Goal: Contribute content: Contribute content

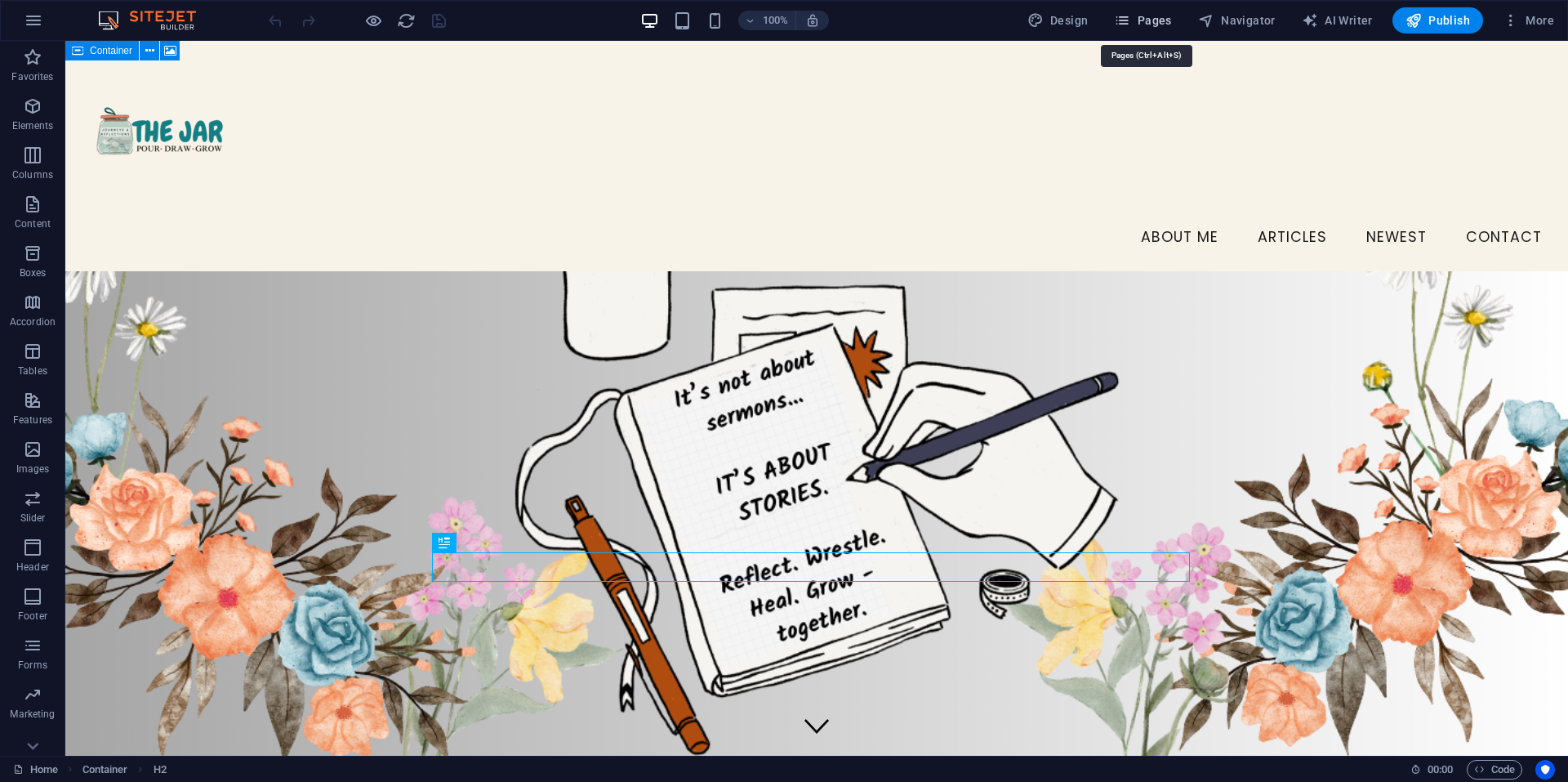
click at [1159, 11] on button "Pages" at bounding box center [1142, 20] width 70 height 26
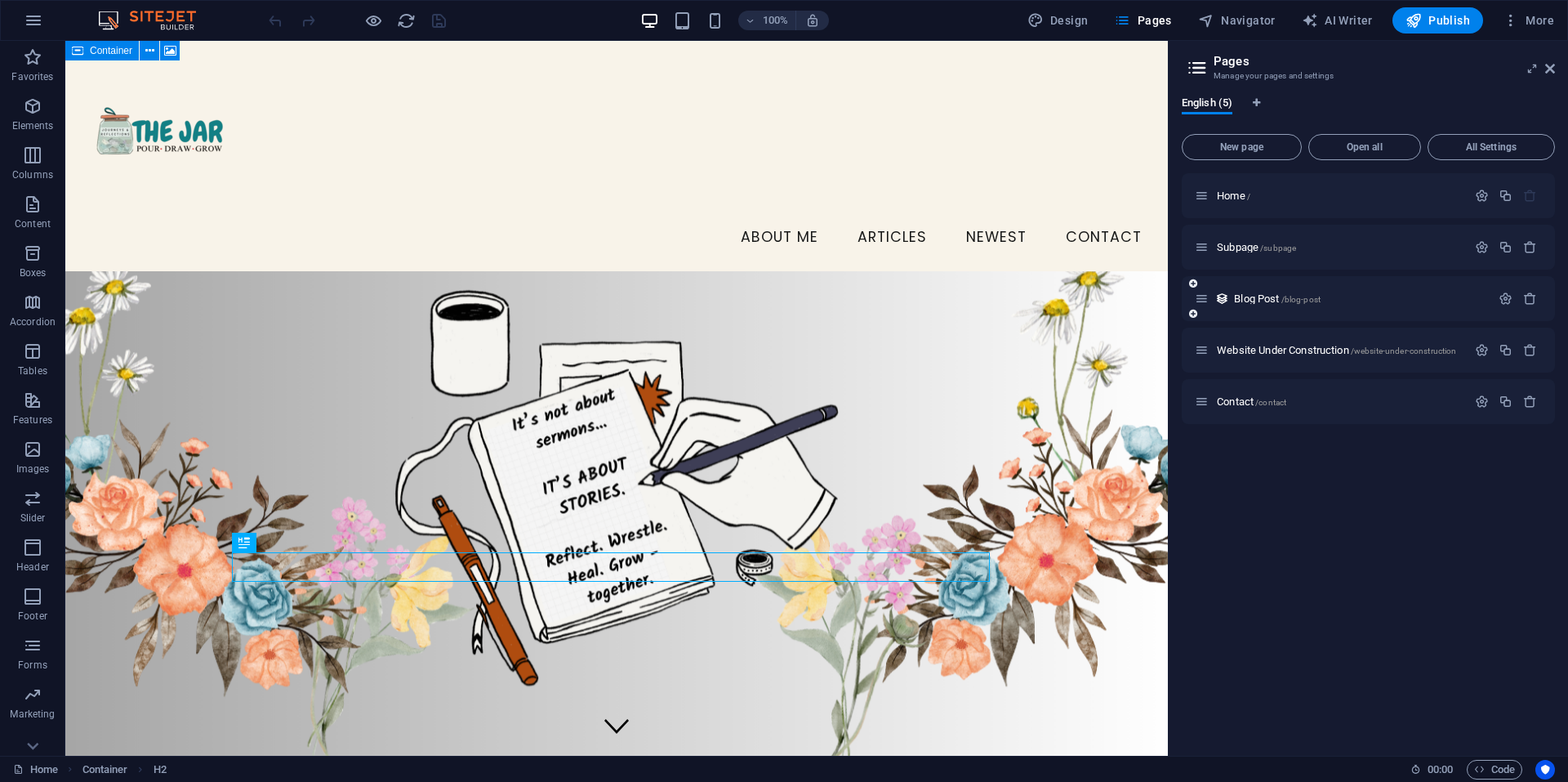
click at [1254, 291] on div "Blog Post /blog-post" at bounding box center [1342, 298] width 295 height 19
click at [1241, 297] on span "Blog Post /blog-post" at bounding box center [1277, 298] width 87 height 12
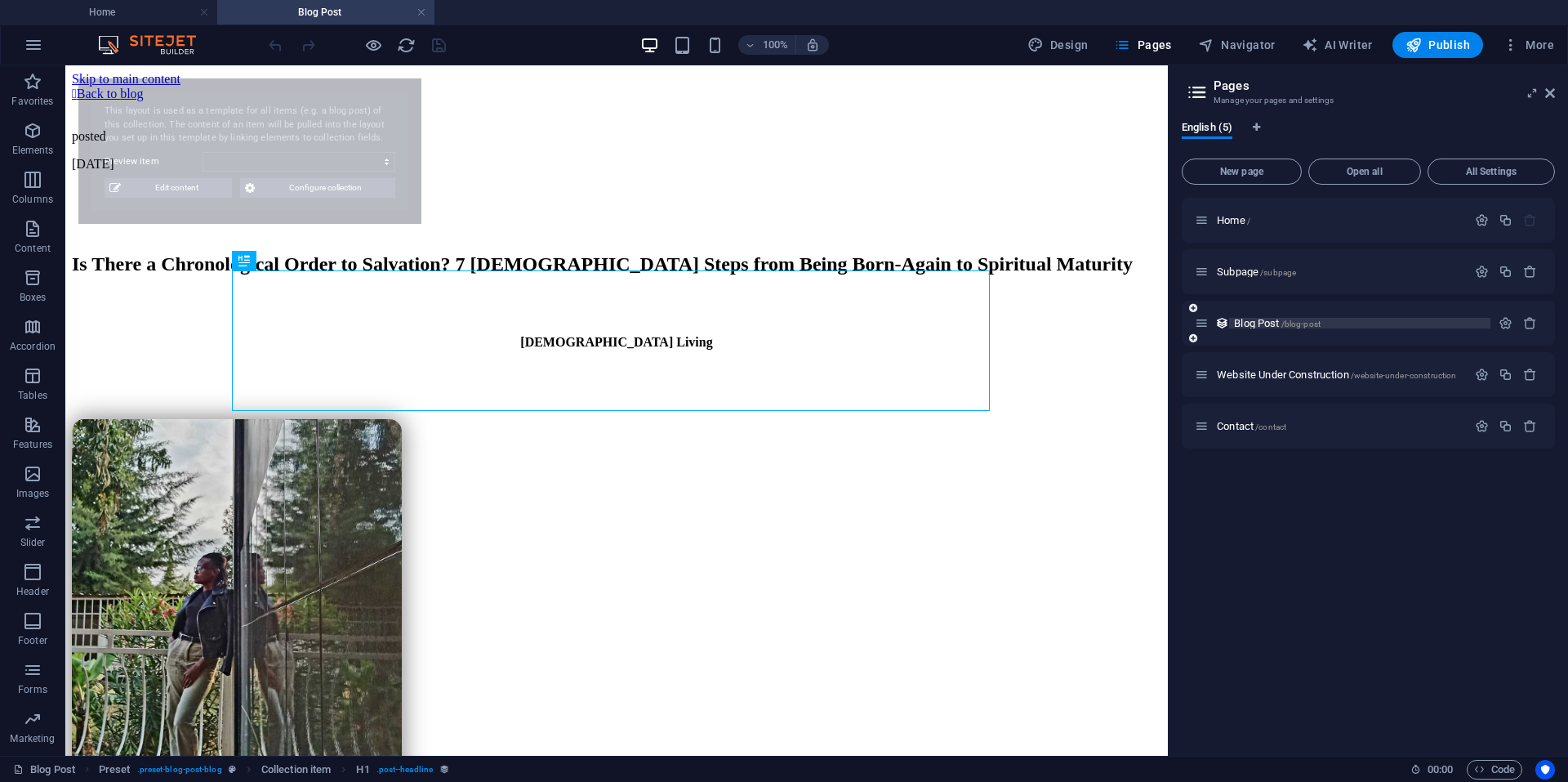
select select "68dcd2ca9f80612dca0bb232"
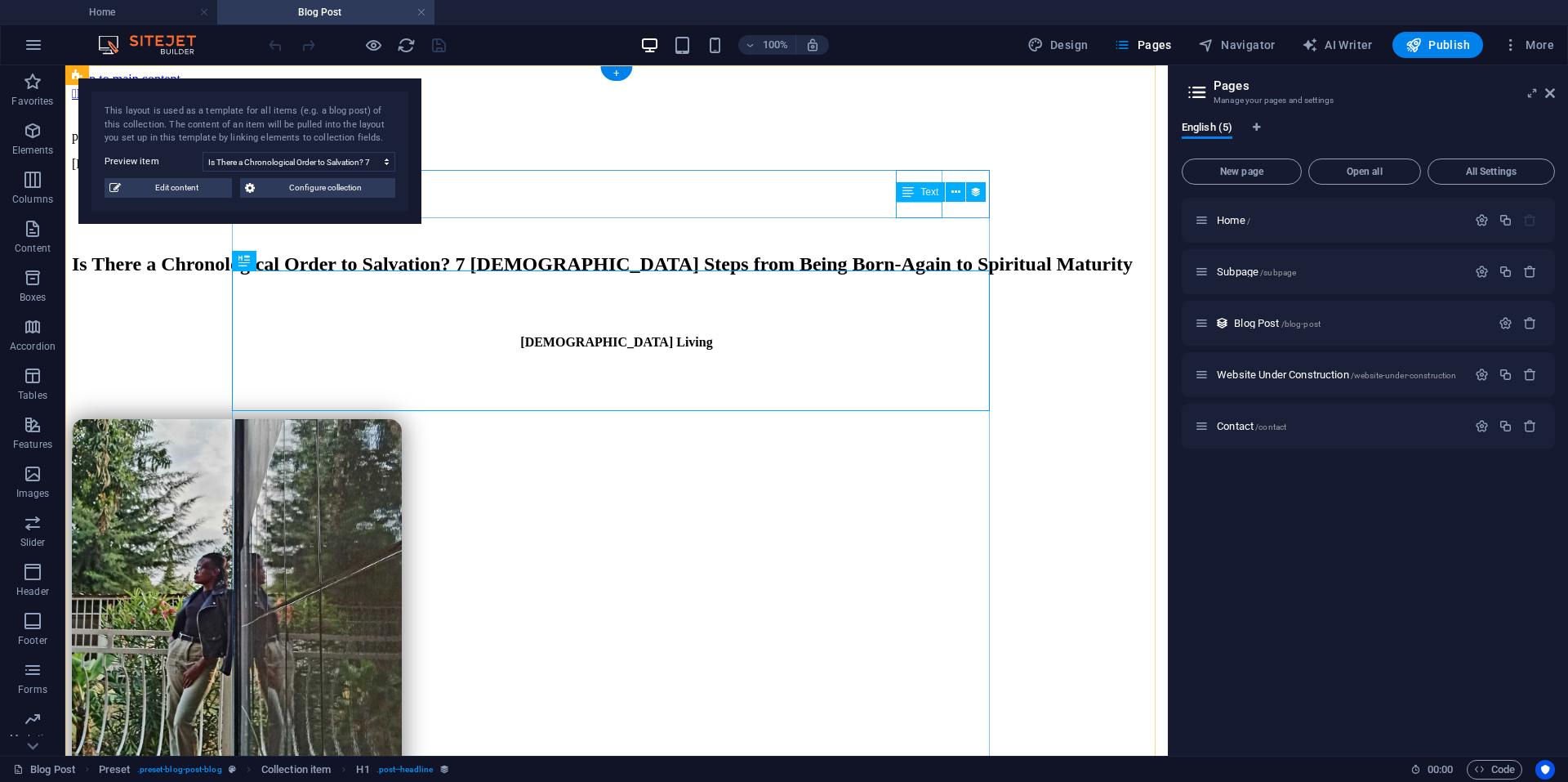
click at [917, 172] on div "10/02/2025" at bounding box center [616, 165] width 1089 height 15
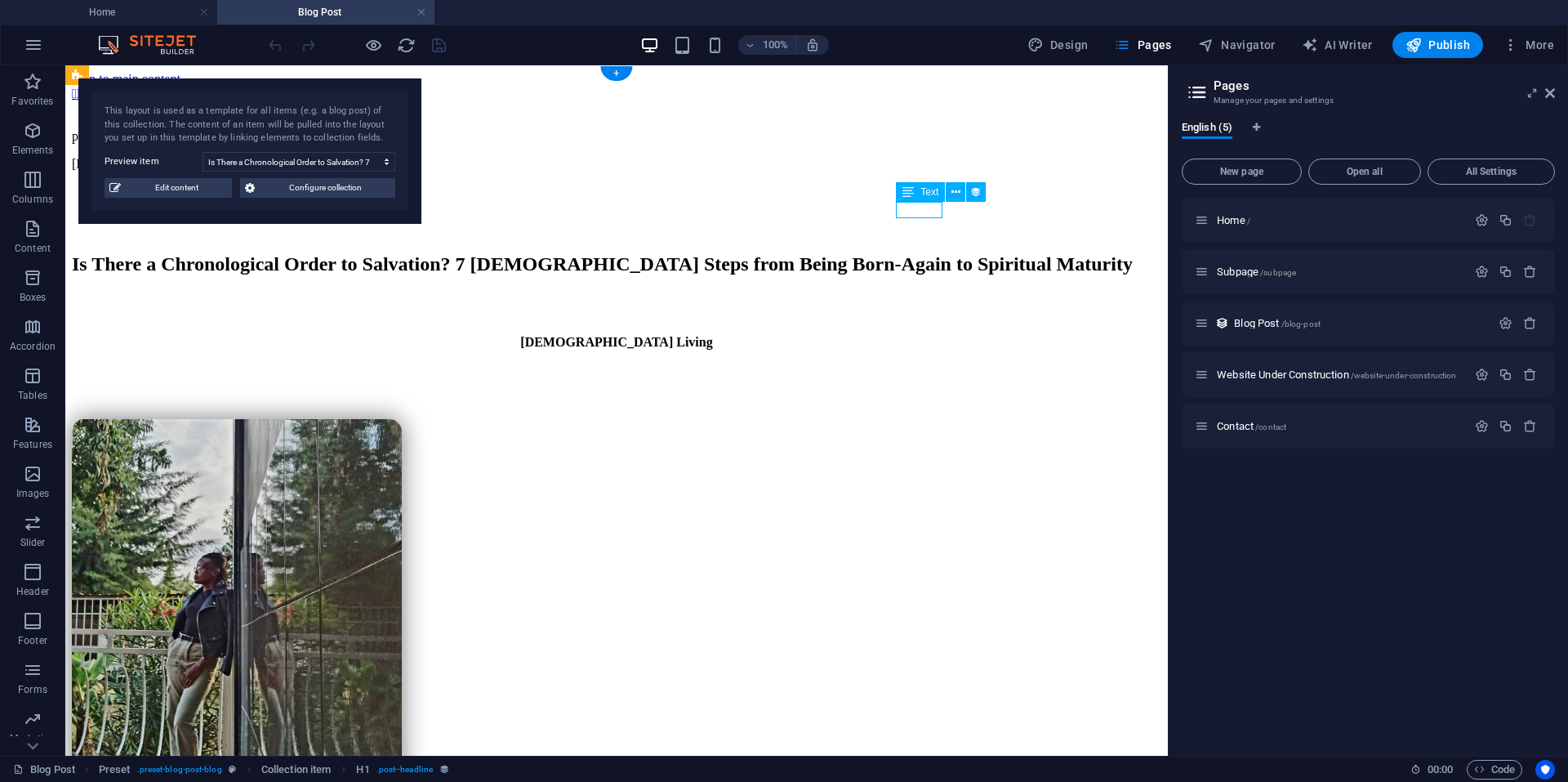
click at [917, 172] on div "10/02/2025" at bounding box center [616, 165] width 1089 height 15
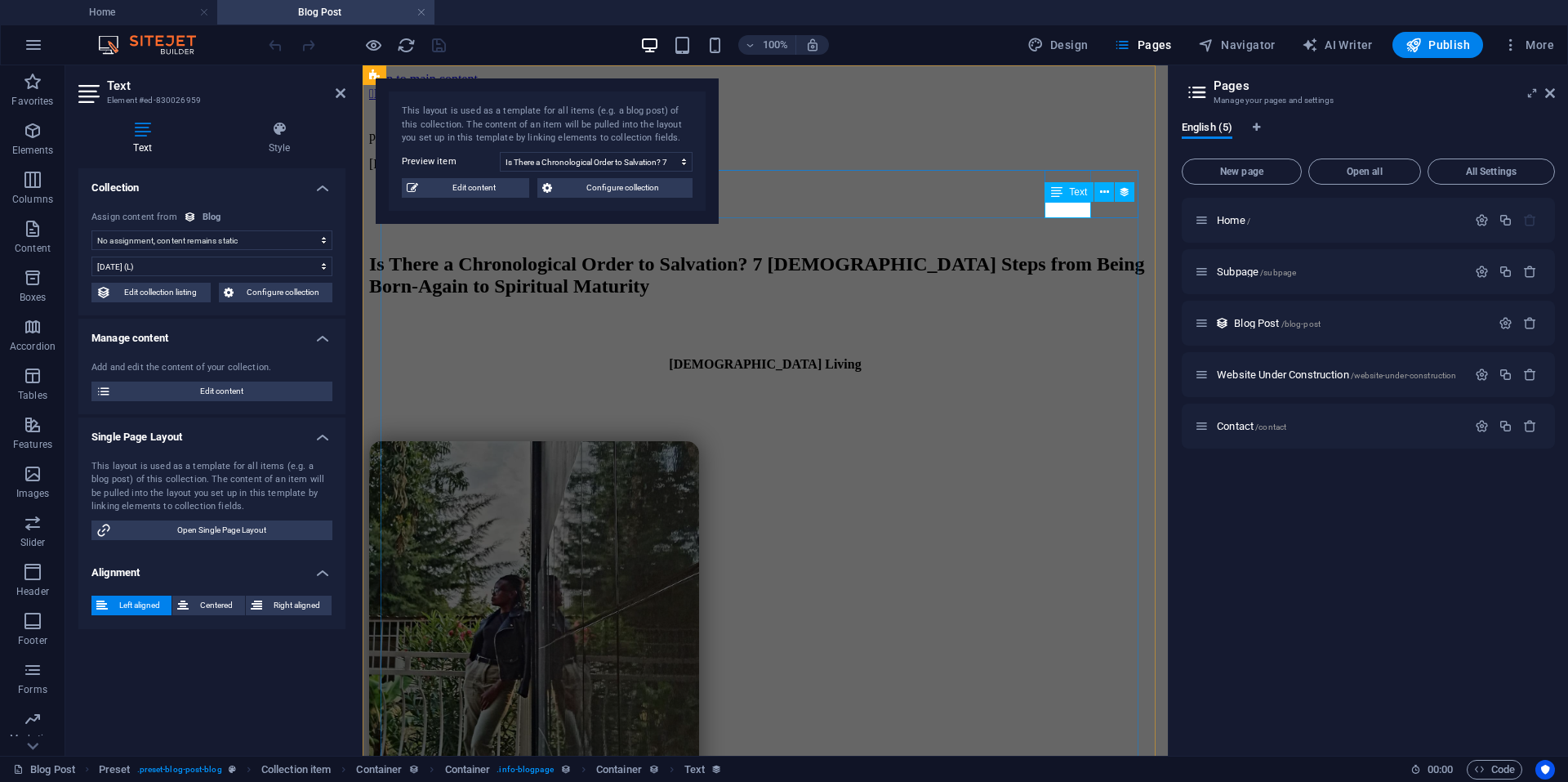
click at [1078, 172] on div "10/02/2025" at bounding box center [765, 165] width 792 height 15
click at [312, 268] on select "10/2/2025 (l) 10/02/2025 (L) Oct 2, 2025 (ll) October 2, 2025 (LL) Oct 2, 2025 …" at bounding box center [212, 266] width 241 height 20
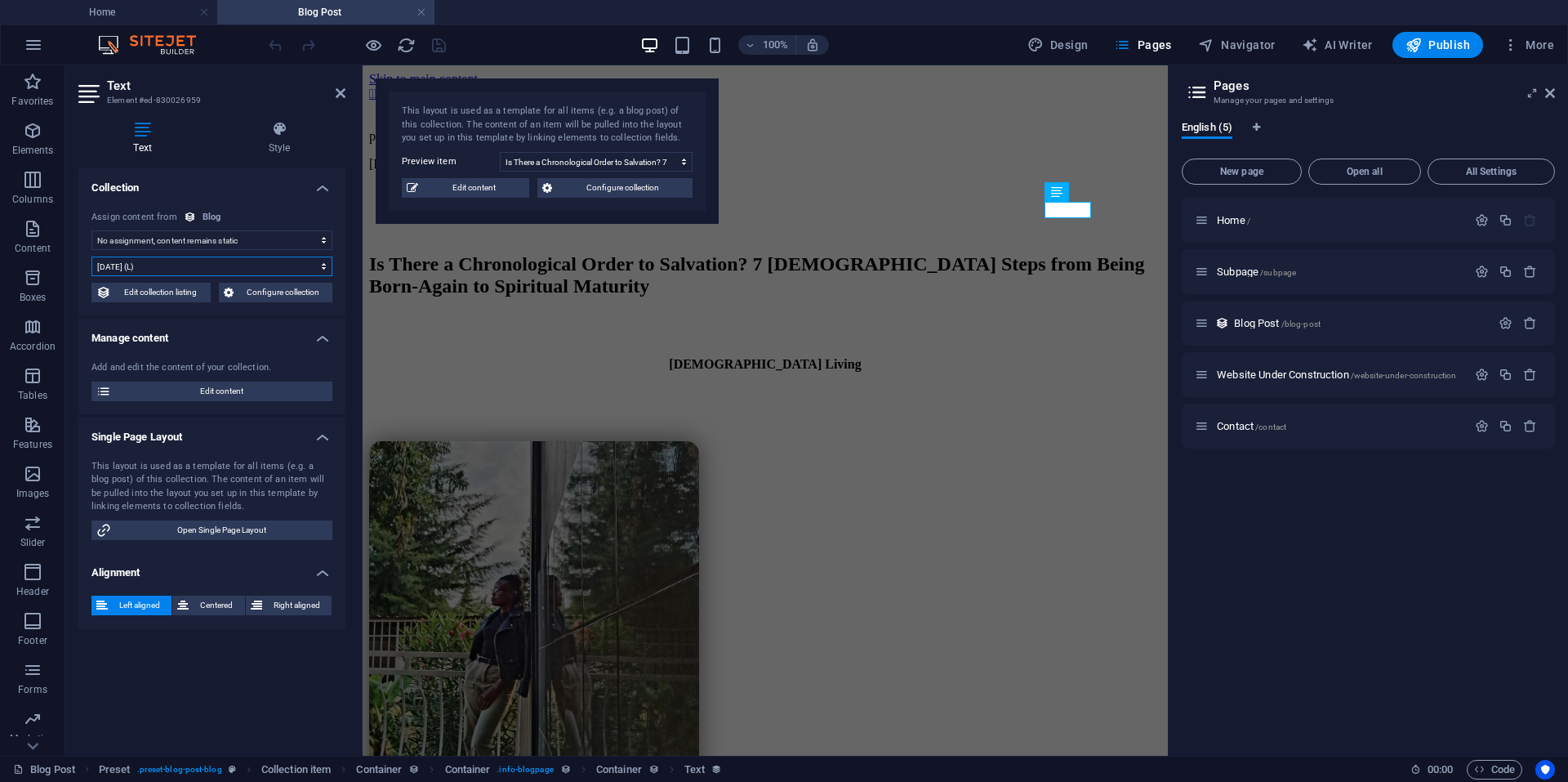
select select "3"
click at [92, 256] on select "10/2/2025 (l) 10/02/2025 (L) Oct 2, 2025 (ll) October 2, 2025 (LL) Oct 2, 2025 …" at bounding box center [212, 266] width 241 height 20
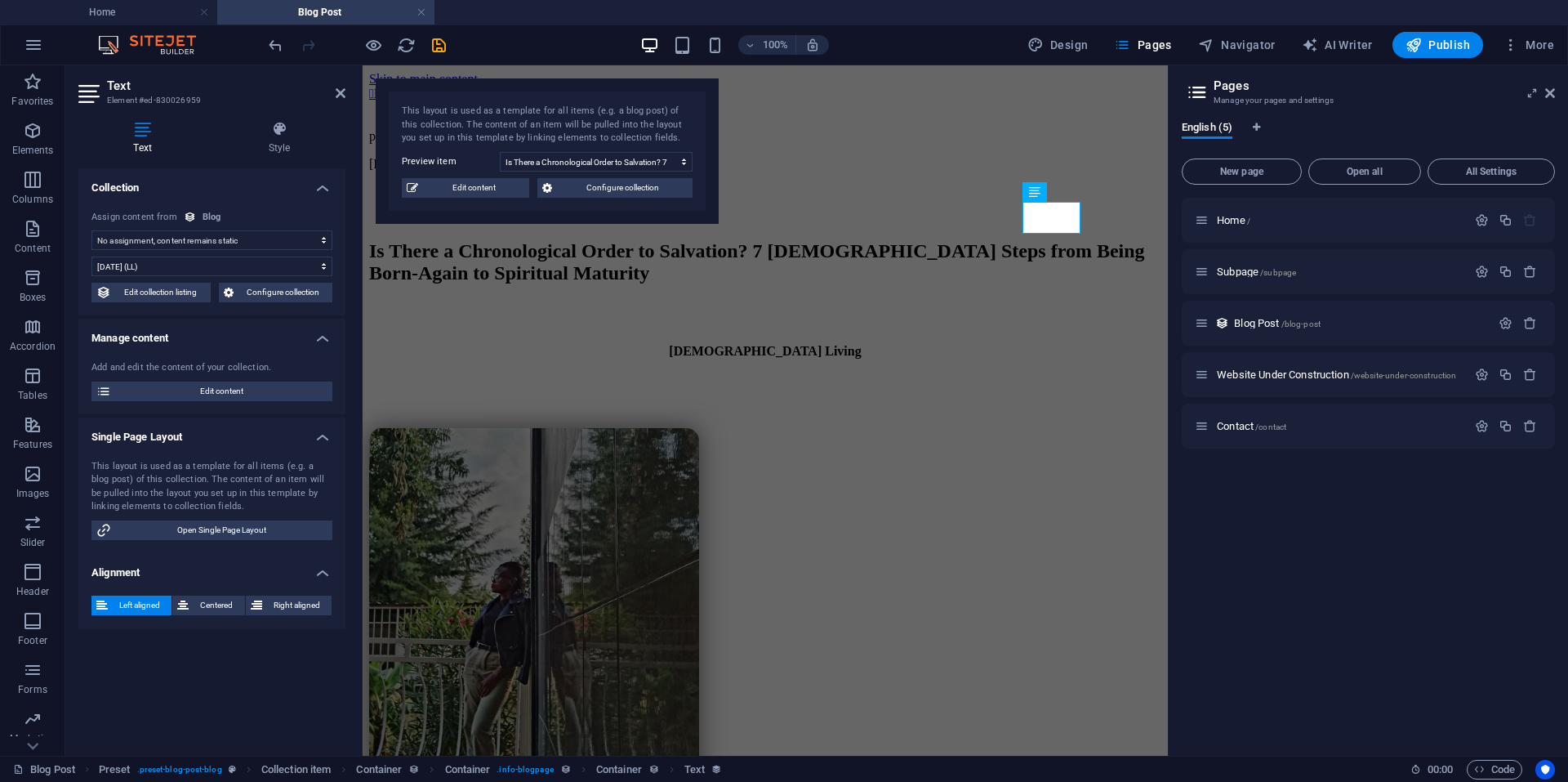
click at [290, 243] on select "No assignment, content remains static Created at (Date) Updated at (Date) Name …" at bounding box center [212, 240] width 241 height 20
select select "createdAt"
click at [92, 230] on select "No assignment, content remains static Created at (Date) Updated at (Date) Name …" at bounding box center [212, 240] width 241 height 20
click at [275, 603] on span "Right aligned" at bounding box center [296, 605] width 60 height 20
click at [133, 603] on span "Left aligned" at bounding box center [140, 605] width 54 height 20
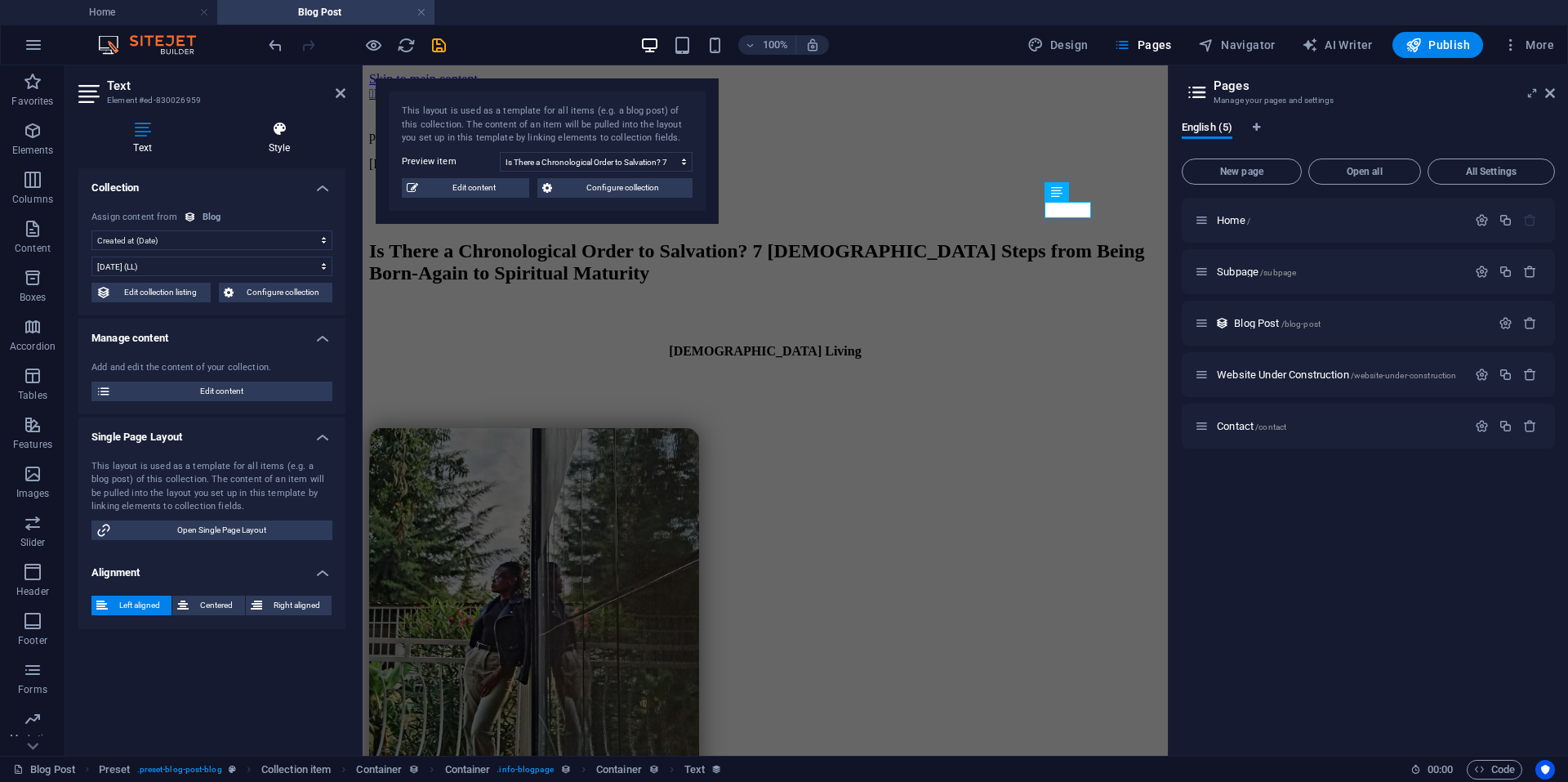
click at [267, 142] on h4 "Style" at bounding box center [279, 138] width 133 height 34
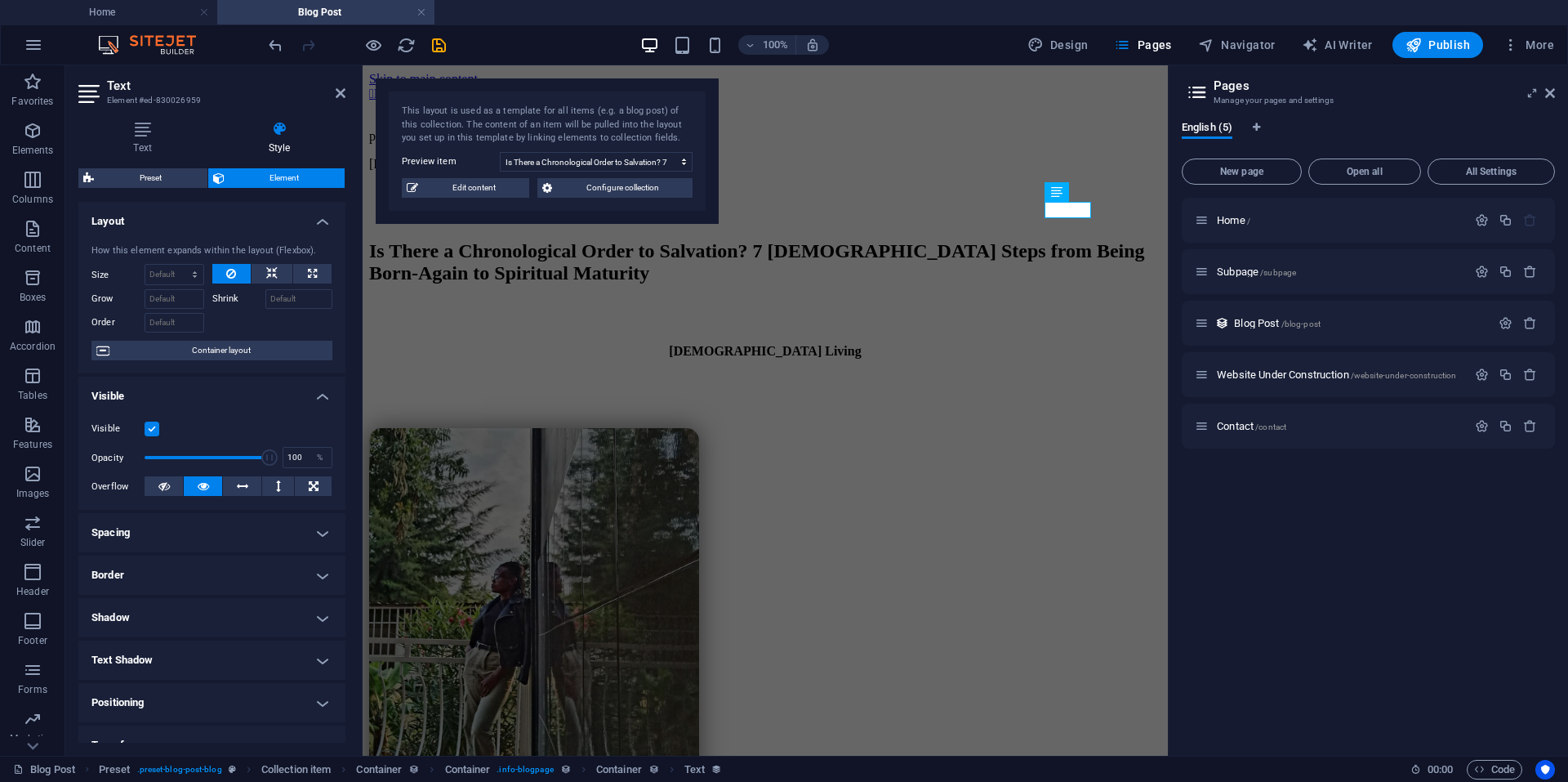
scroll to position [150, 0]
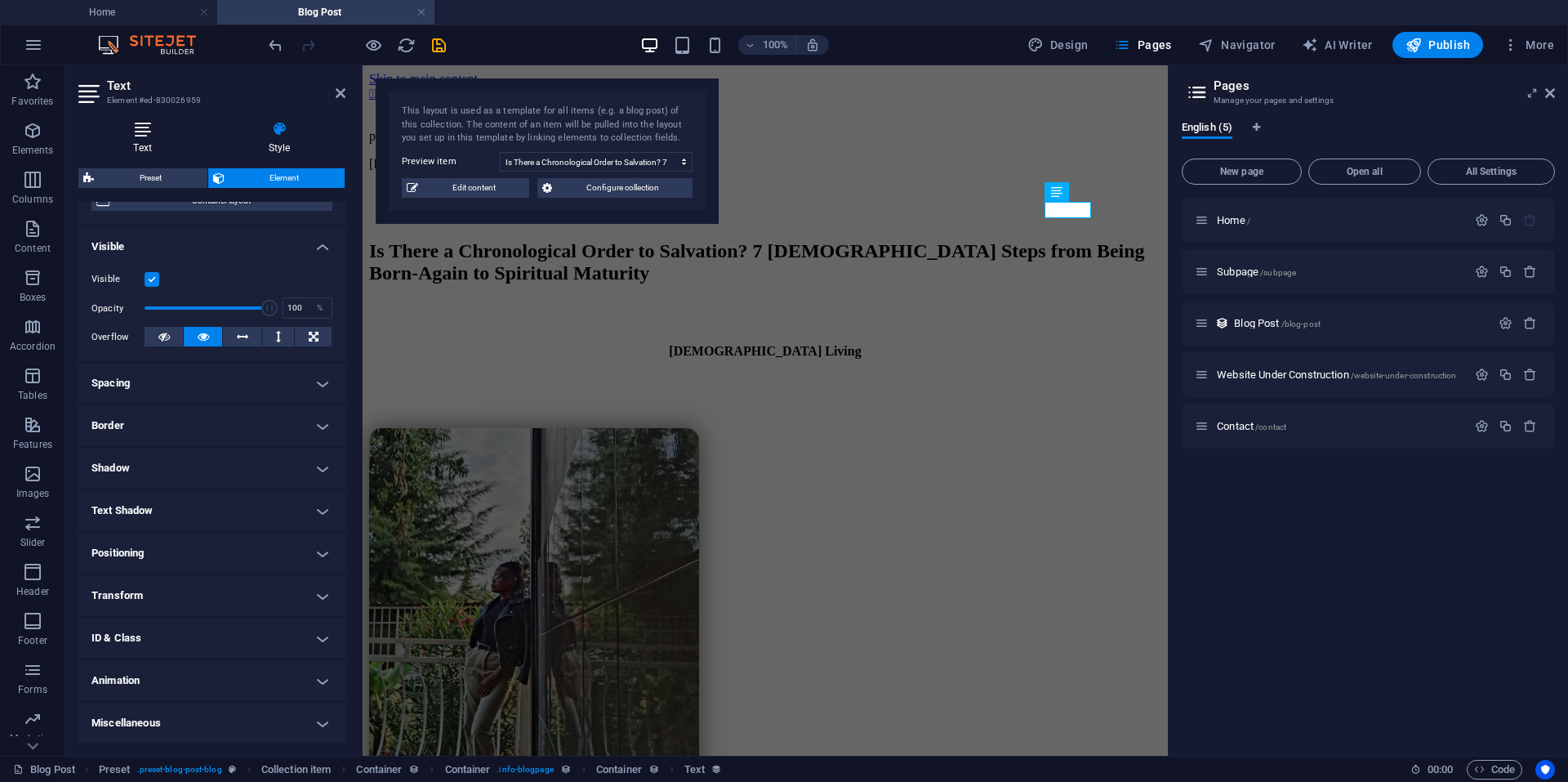
click at [142, 137] on icon at bounding box center [142, 129] width 128 height 16
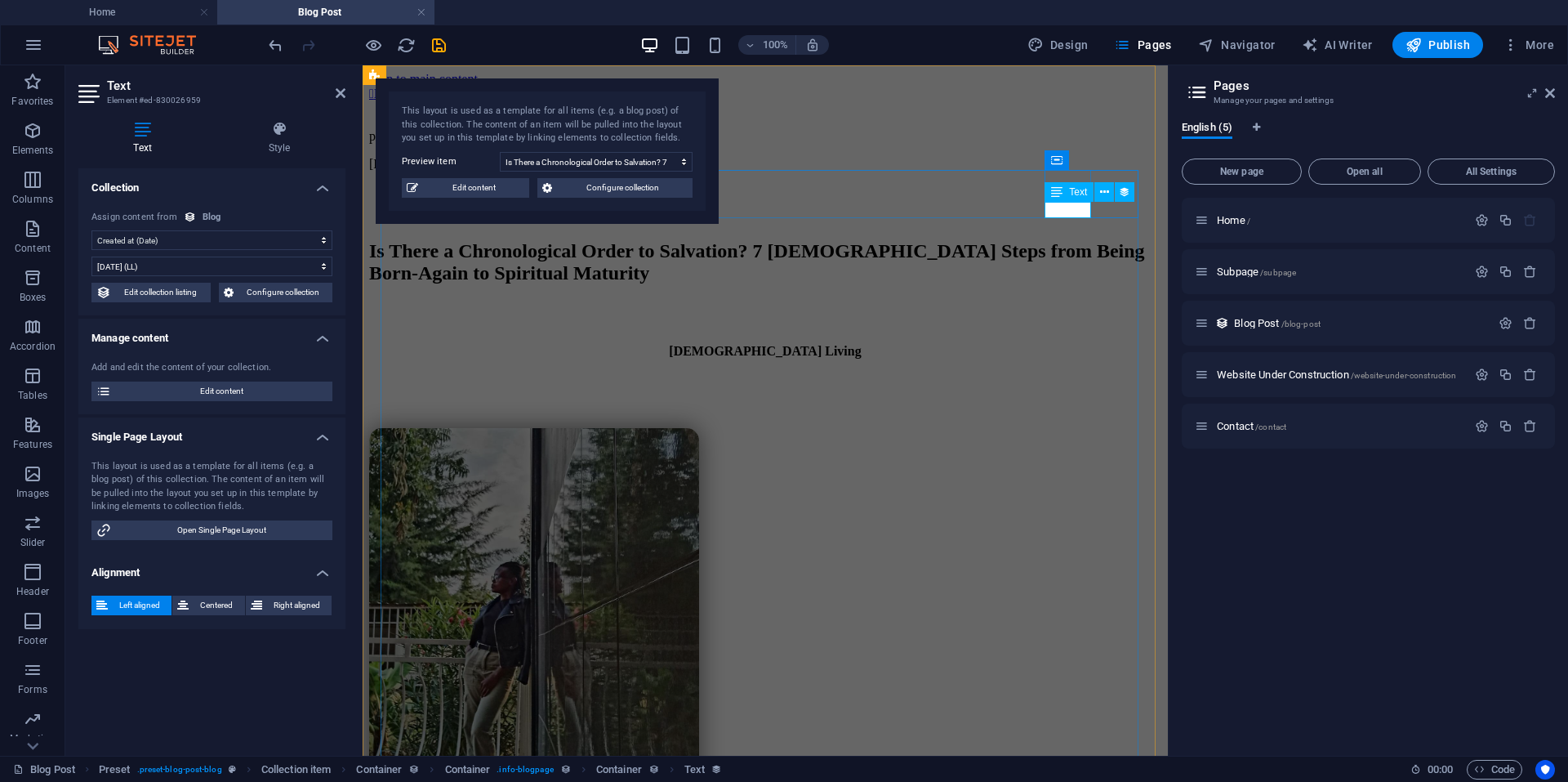
click at [1072, 172] on div "10/01/2025" at bounding box center [765, 165] width 792 height 15
click at [446, 46] on icon "save" at bounding box center [439, 45] width 19 height 19
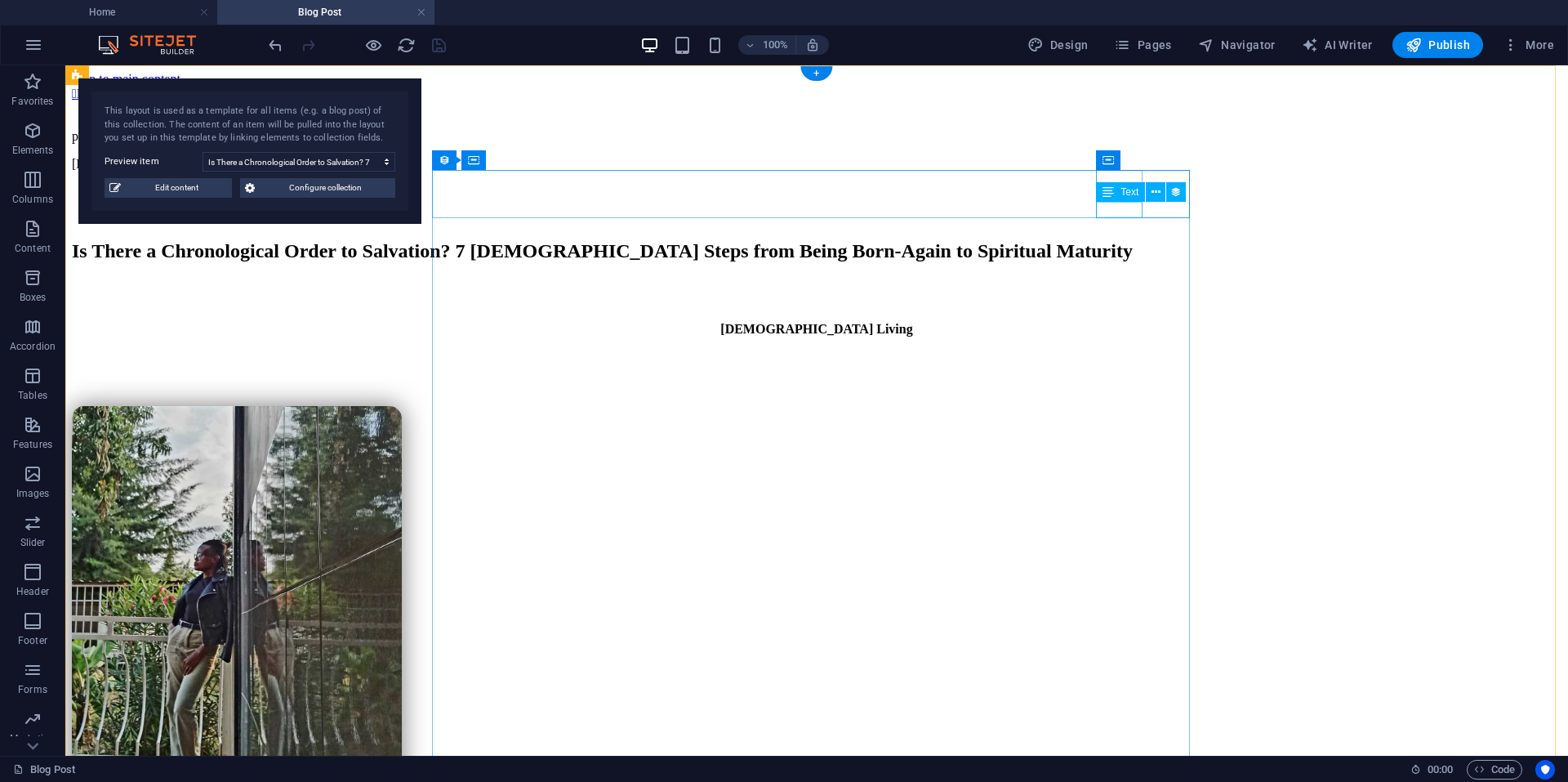
click at [1133, 172] on div "10/01/2025" at bounding box center [817, 165] width 1489 height 15
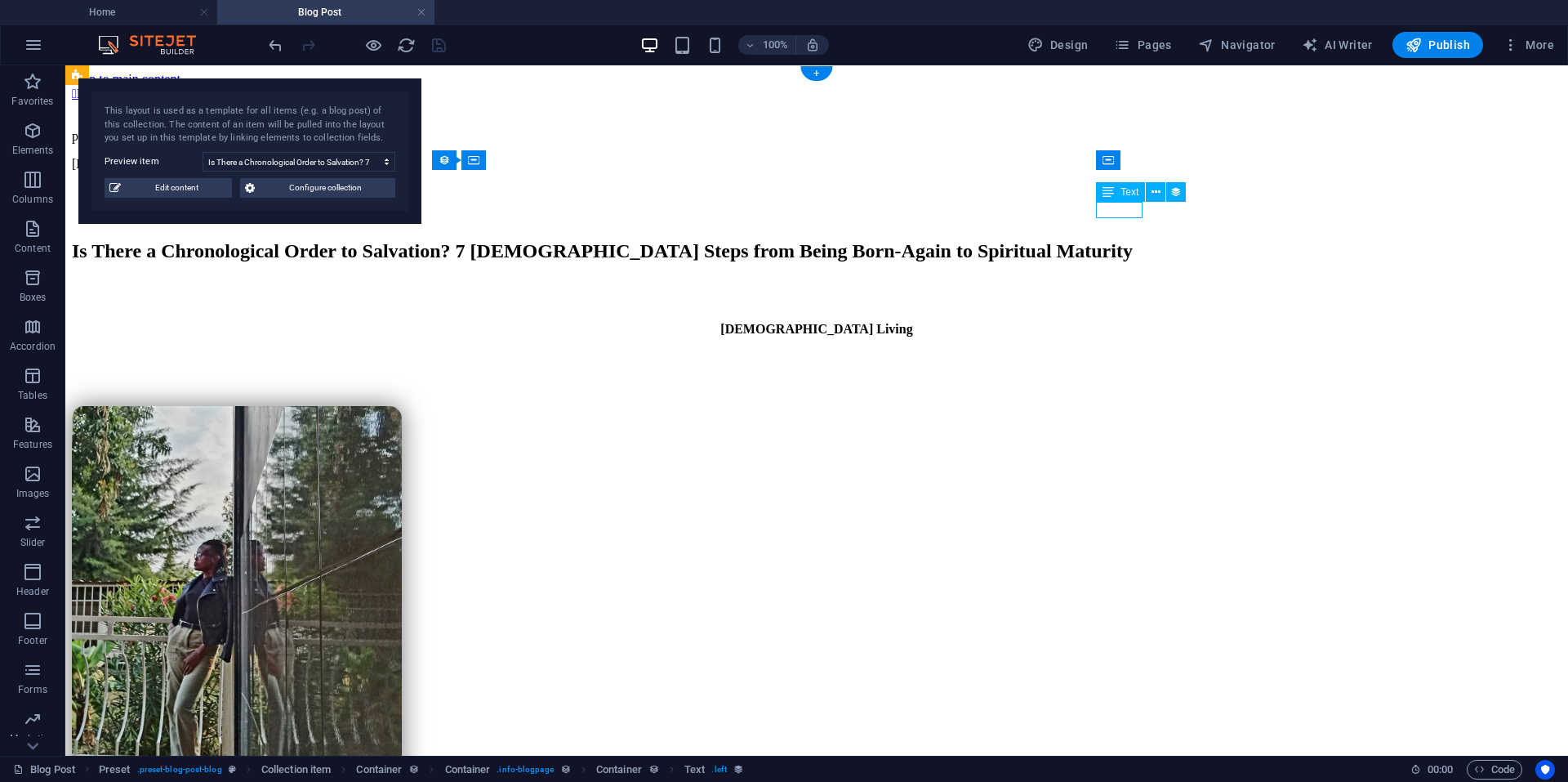
click at [1133, 172] on div "10/01/2025" at bounding box center [817, 165] width 1489 height 15
select select "createdAt"
select select "3"
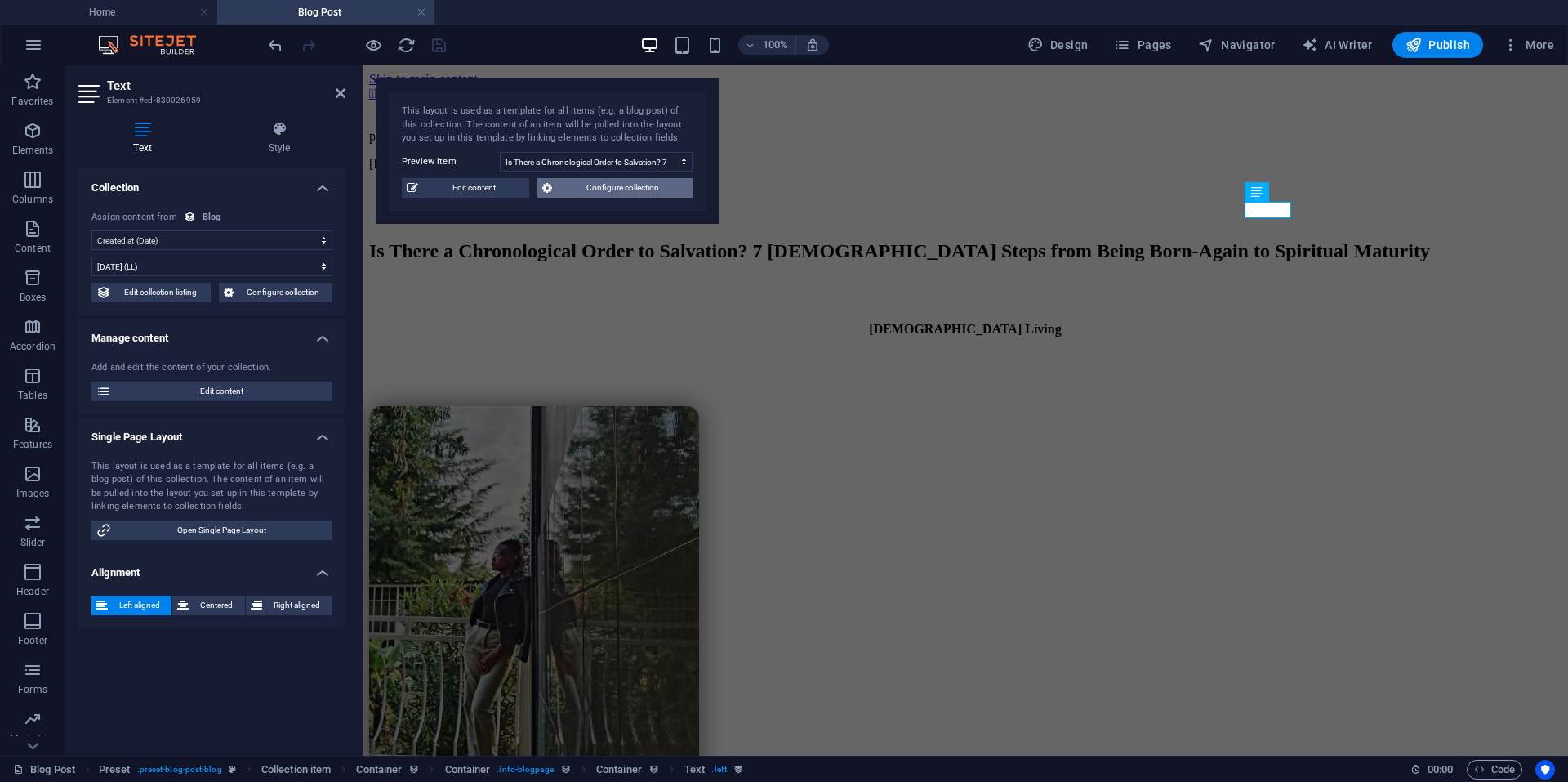
click at [593, 192] on span "Configure collection" at bounding box center [623, 188] width 131 height 20
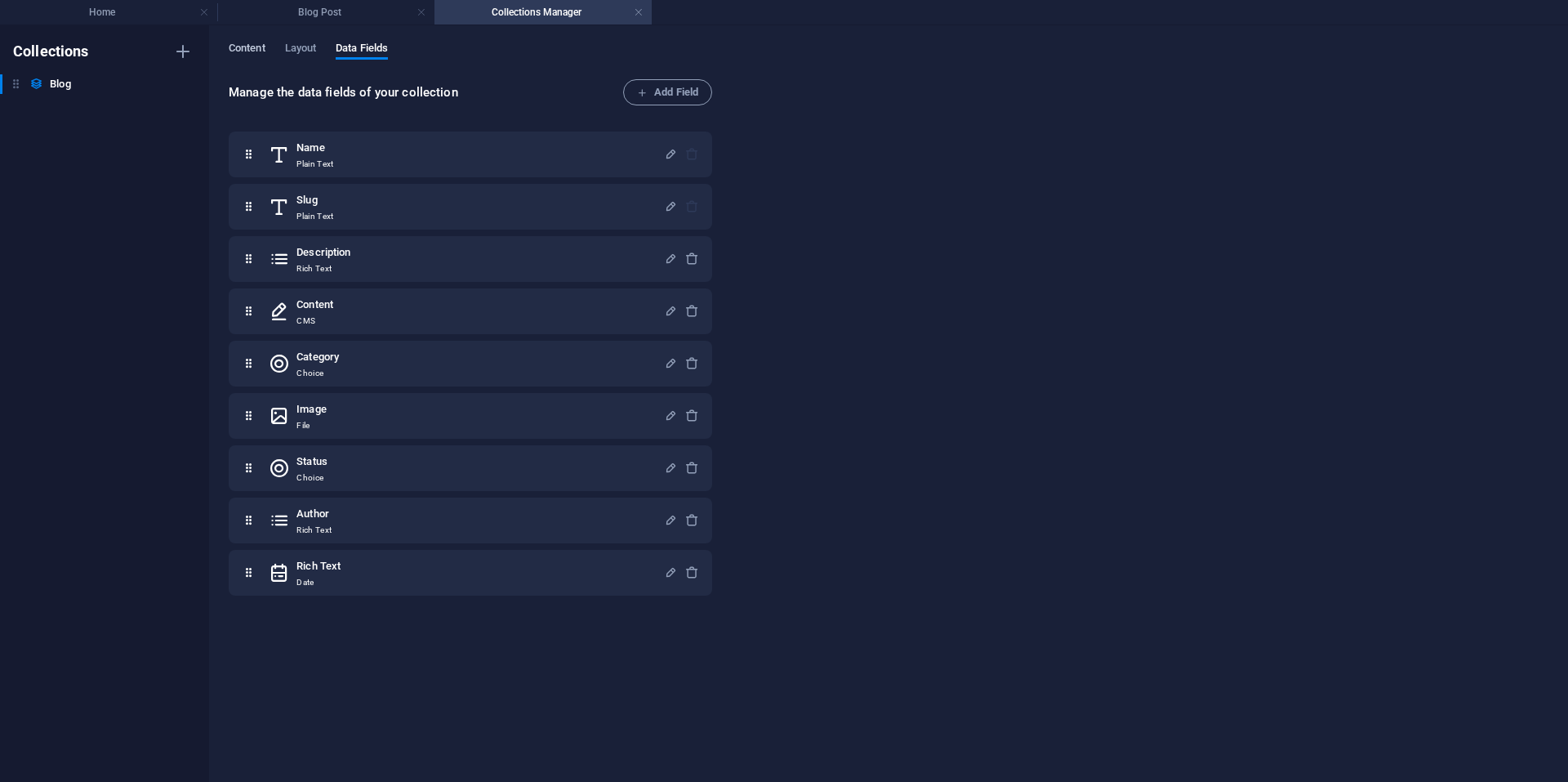
click at [239, 55] on span "Content" at bounding box center [246, 50] width 37 height 23
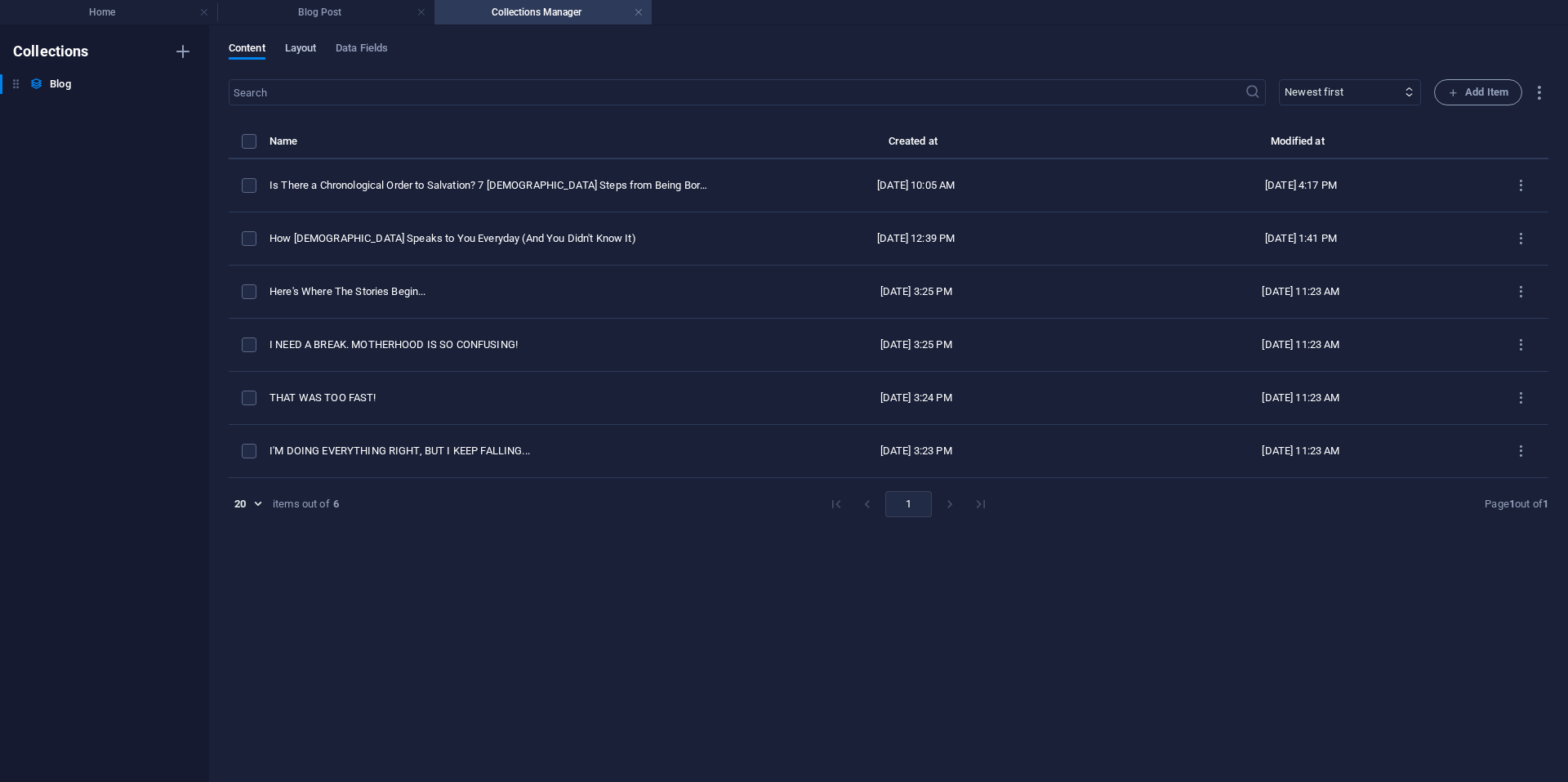
click at [300, 57] on span "Layout" at bounding box center [300, 50] width 32 height 23
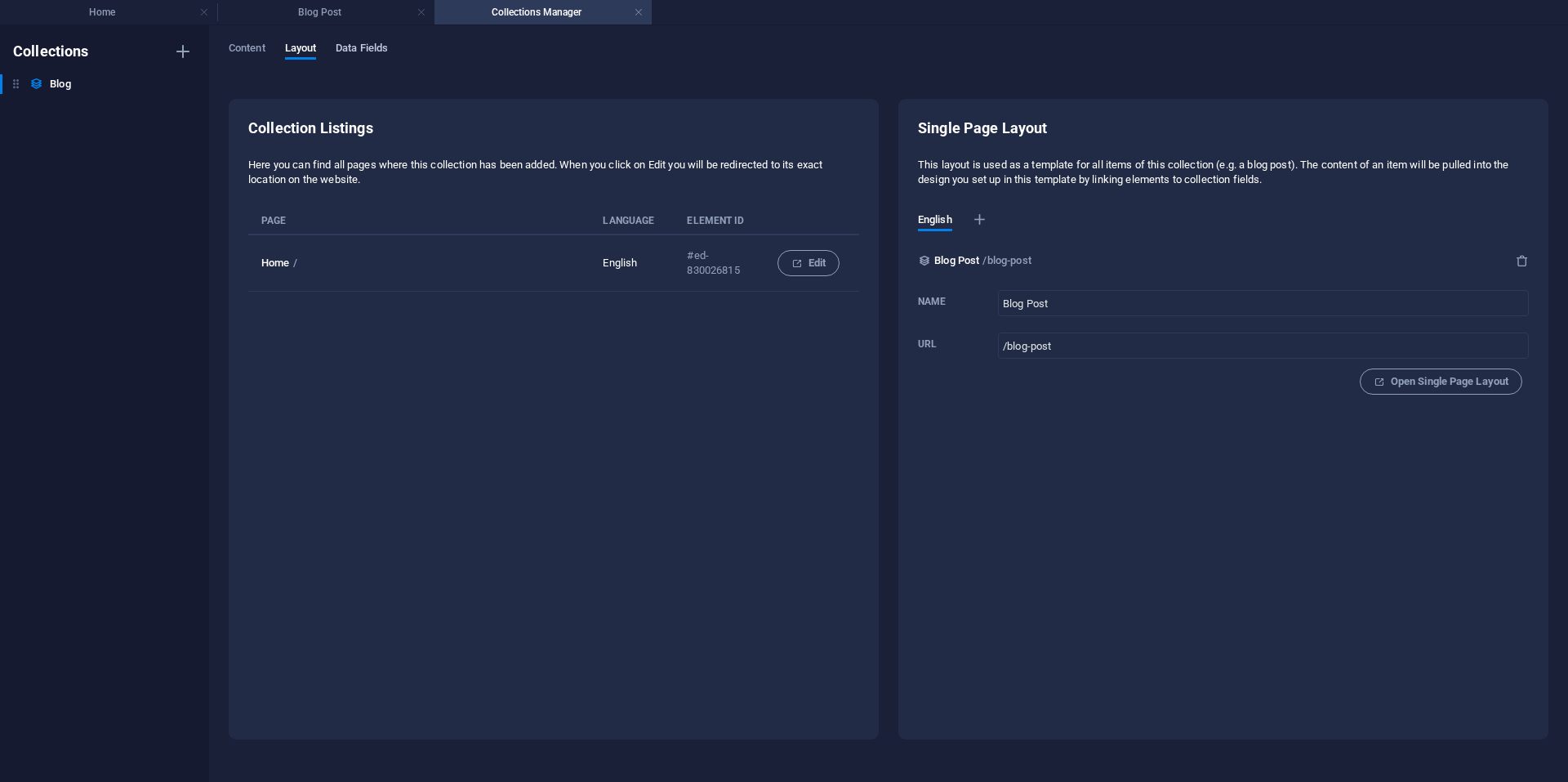
click at [358, 49] on span "Data Fields" at bounding box center [362, 50] width 52 height 23
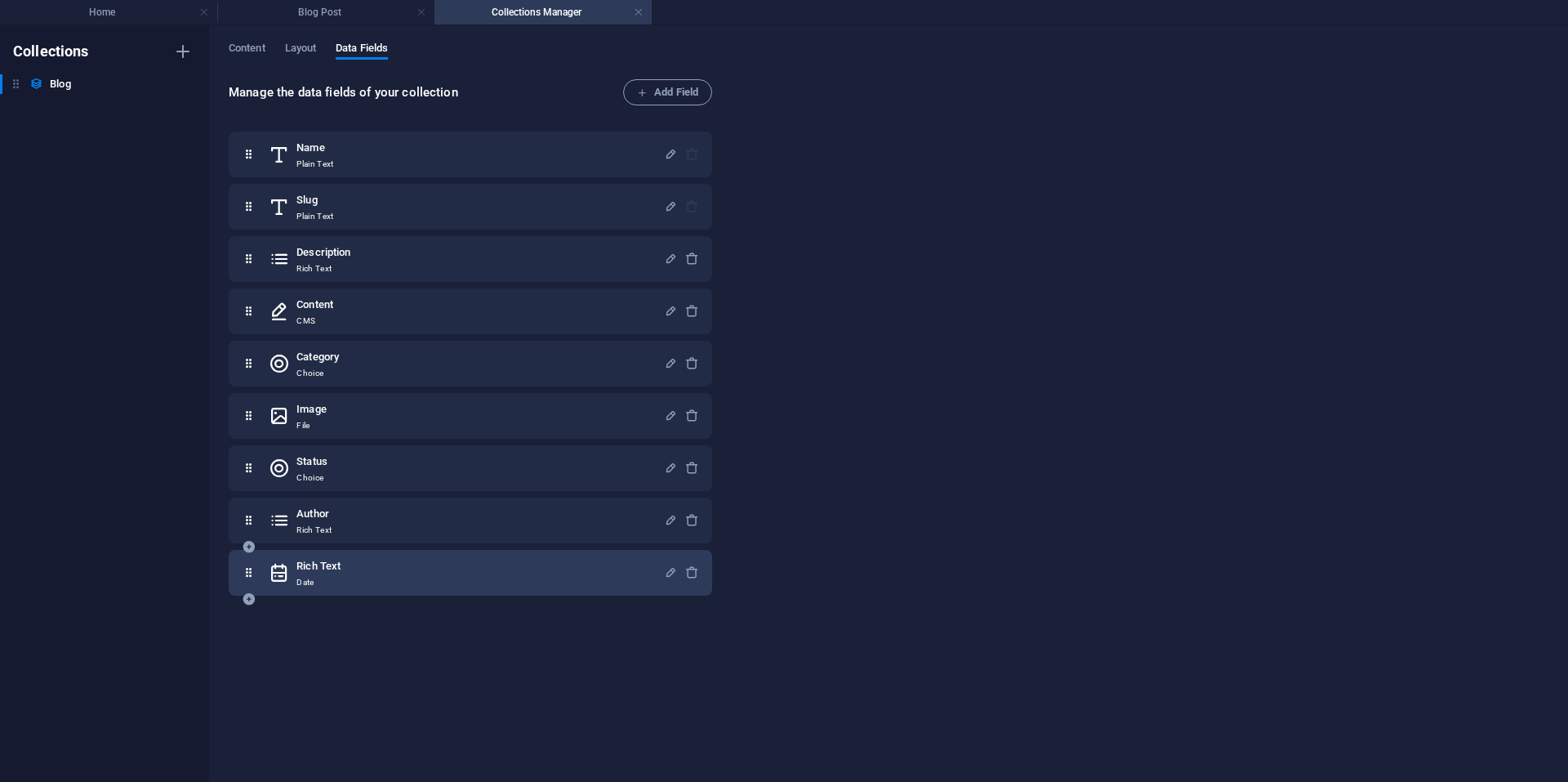
click at [349, 568] on div "Rich Text Date" at bounding box center [466, 573] width 395 height 33
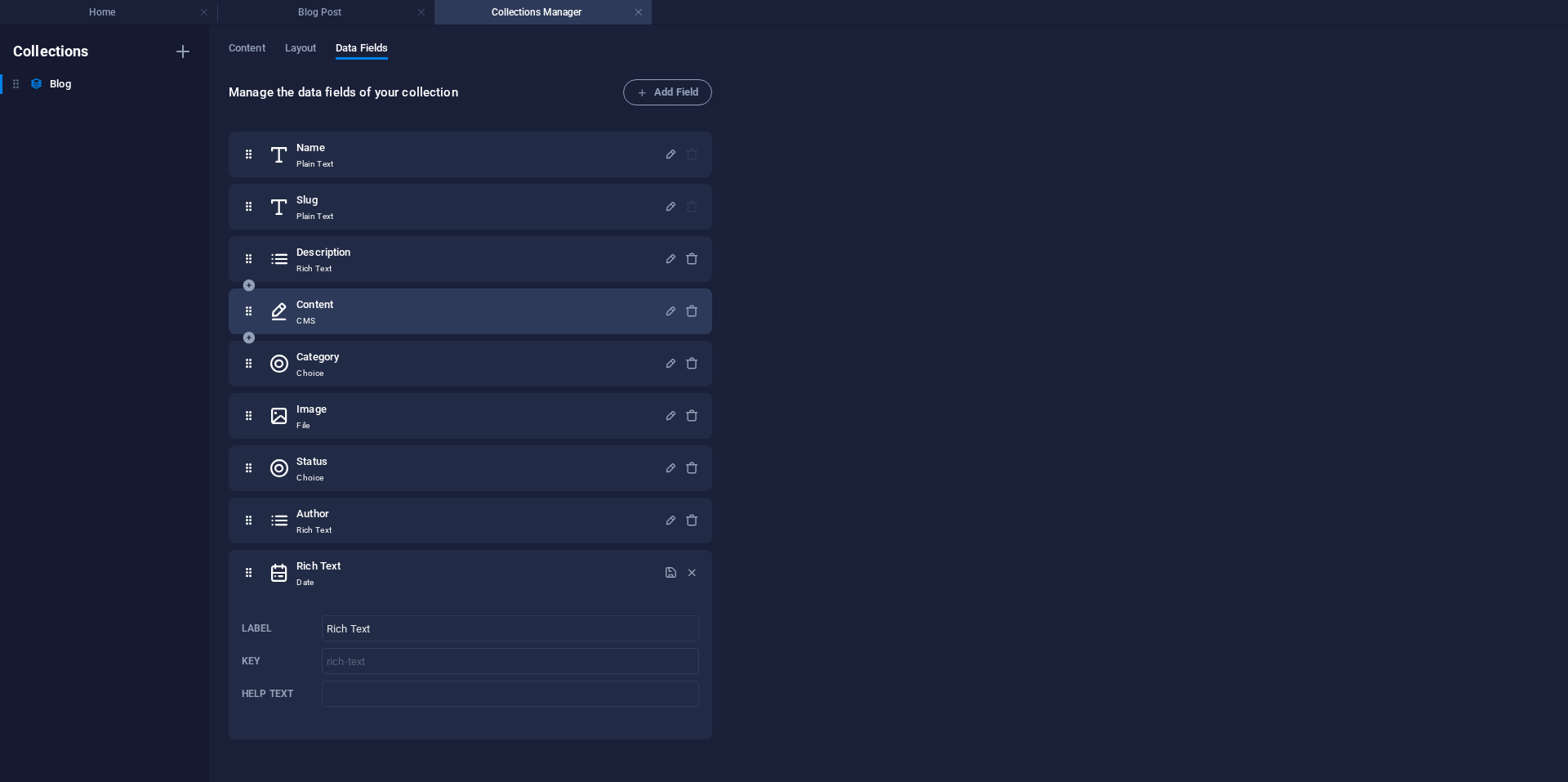
click at [388, 317] on div "Content CMS" at bounding box center [466, 311] width 395 height 33
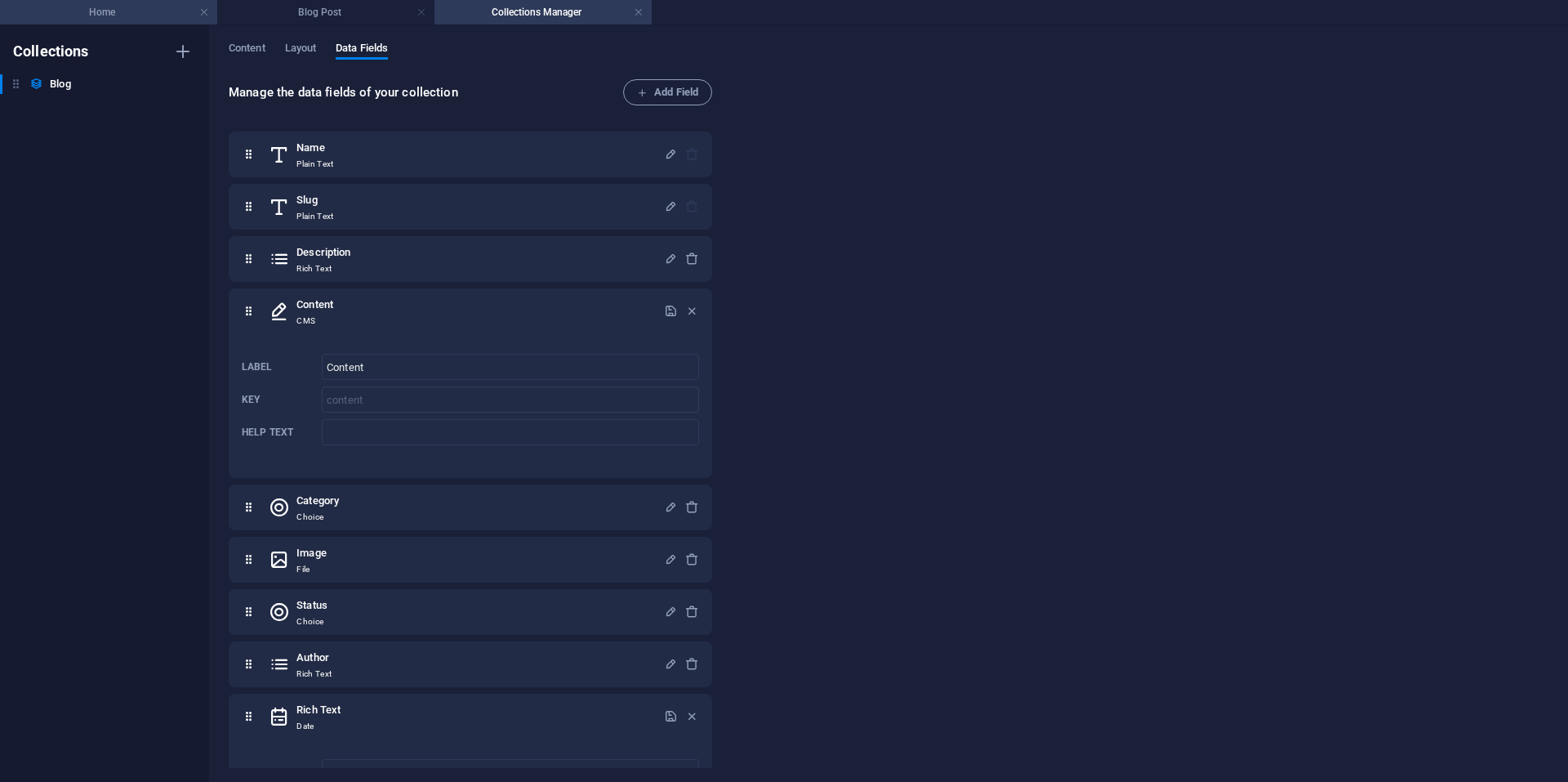
click at [162, 16] on h4 "Home" at bounding box center [108, 12] width 217 height 18
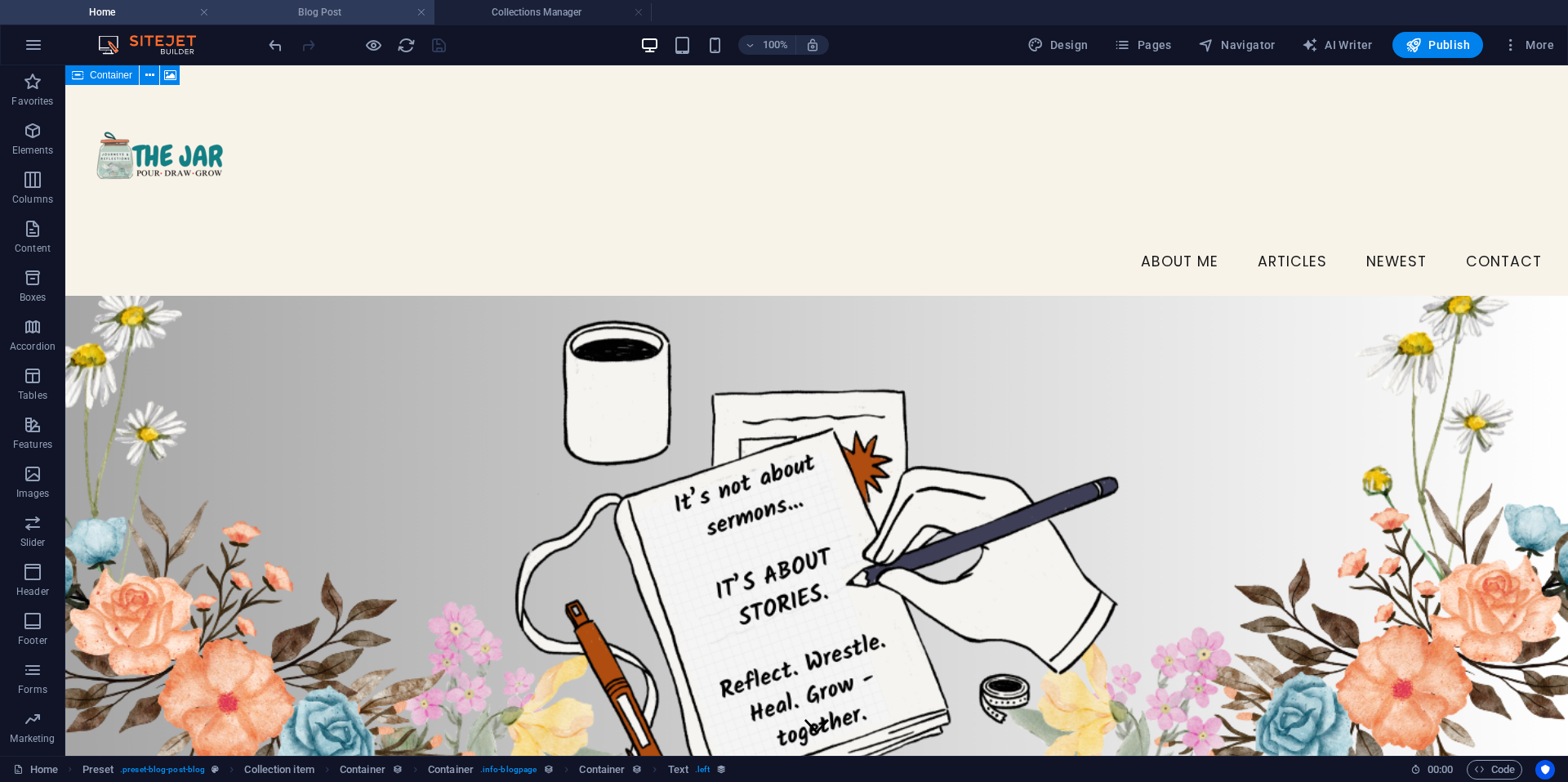
click at [293, 9] on h4 "Blog Post" at bounding box center [325, 12] width 217 height 18
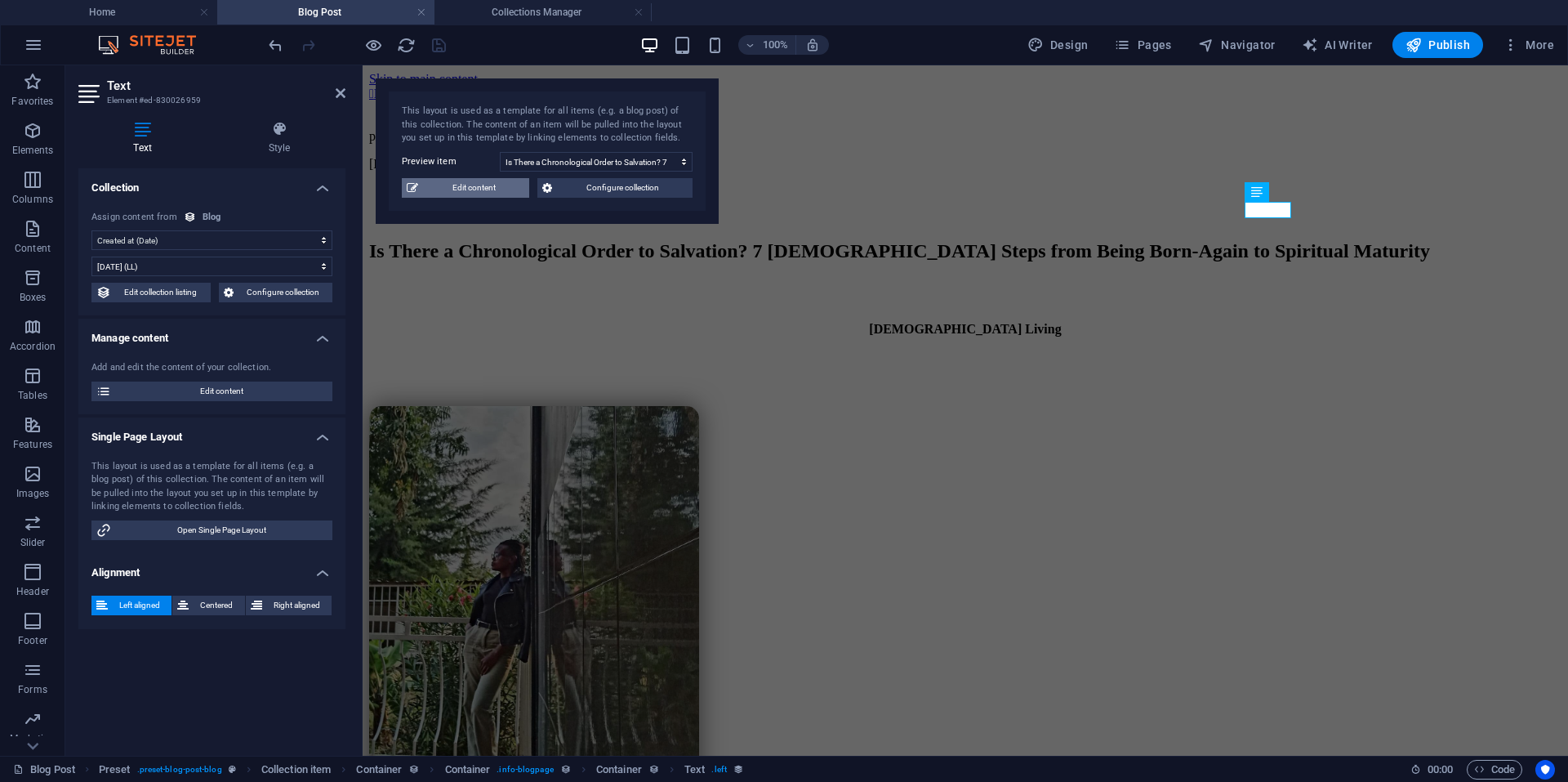
click at [498, 189] on span "Edit content" at bounding box center [474, 188] width 101 height 20
select select "[DEMOGRAPHIC_DATA] Living"
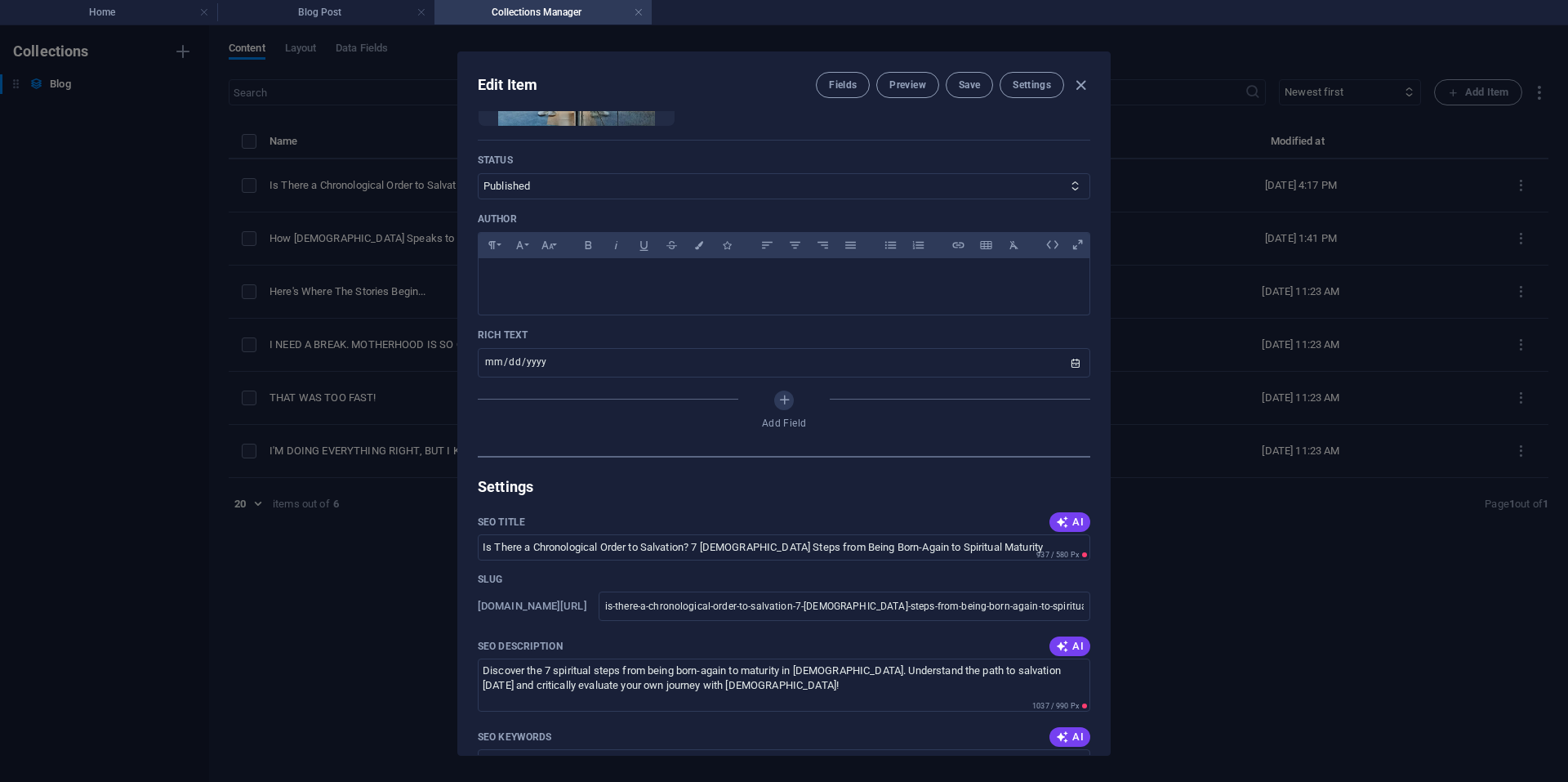
scroll to position [773, 0]
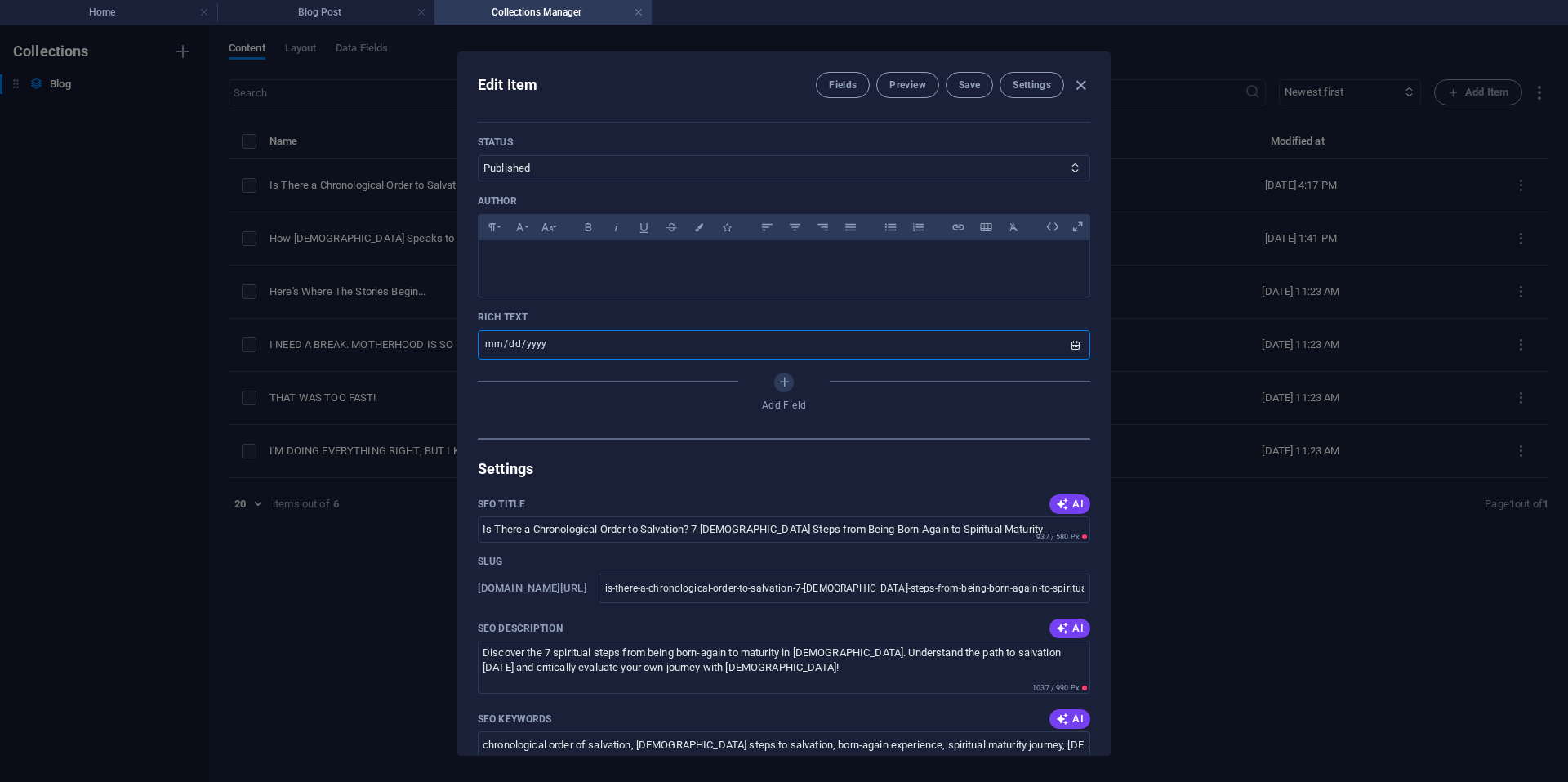
click at [871, 338] on input "[DATE]" at bounding box center [784, 345] width 612 height 29
click at [1075, 341] on input "[DATE]" at bounding box center [784, 345] width 612 height 29
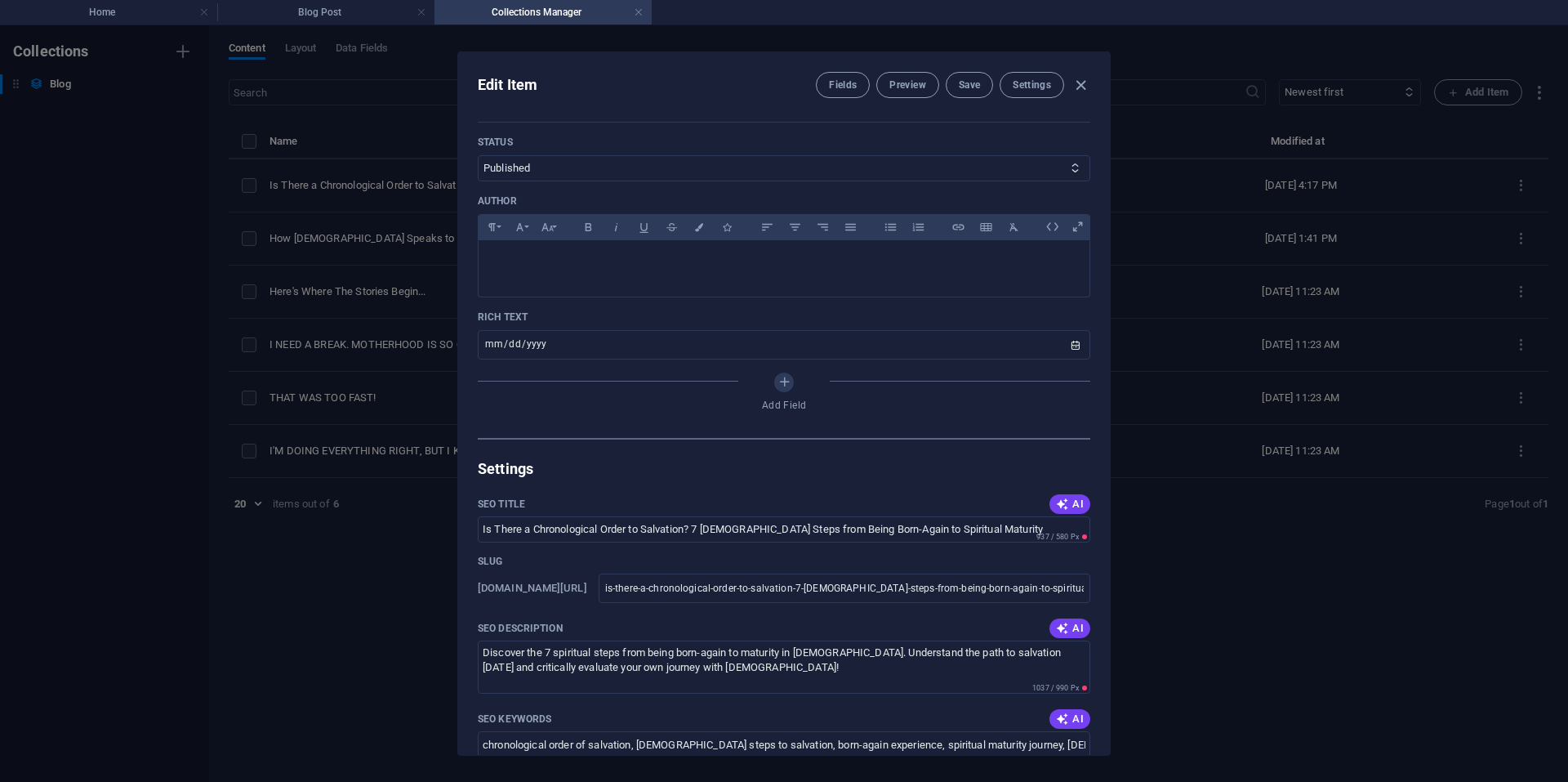
click at [986, 395] on div "Add Field" at bounding box center [784, 396] width 612 height 46
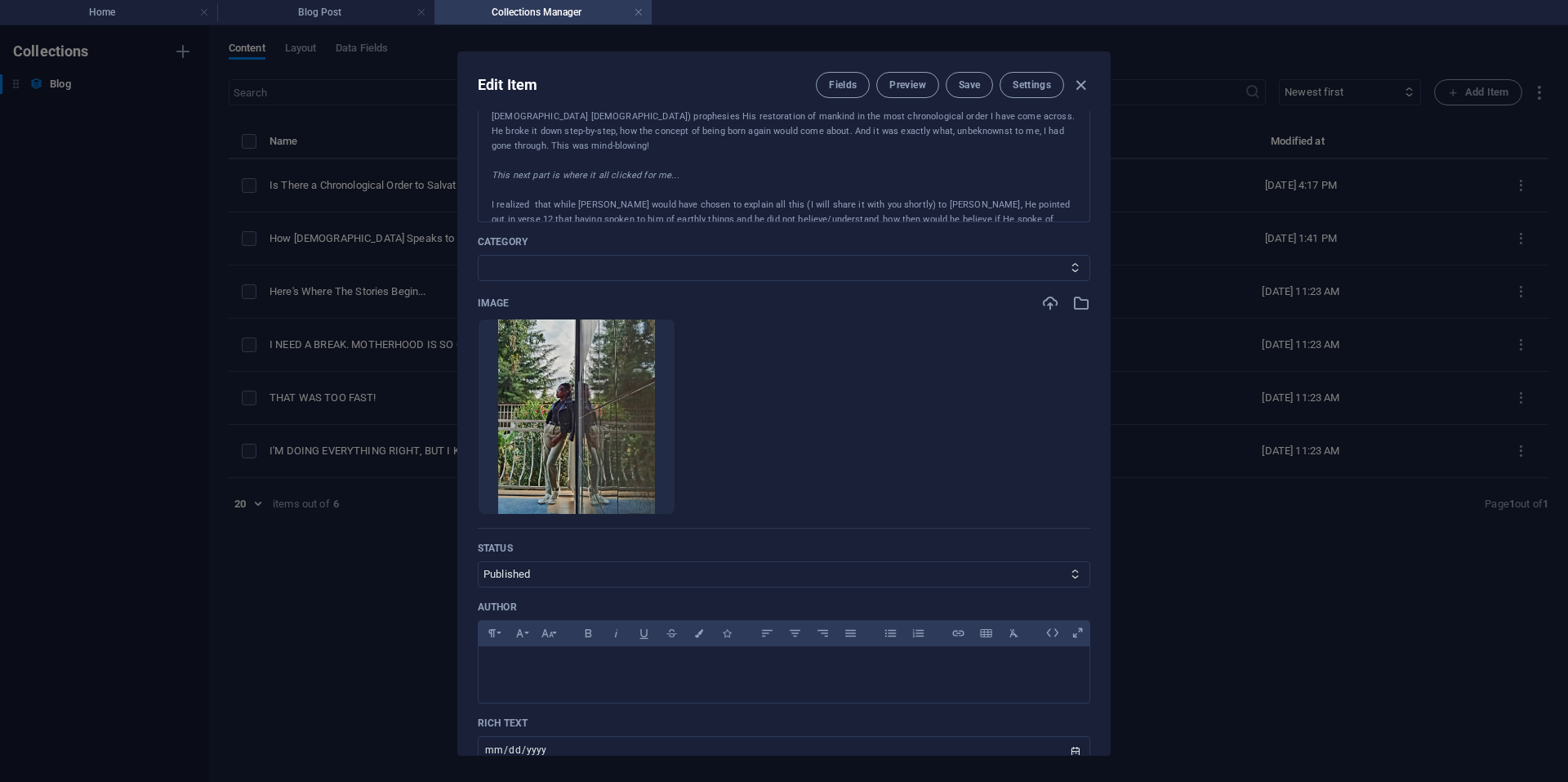
scroll to position [303, 0]
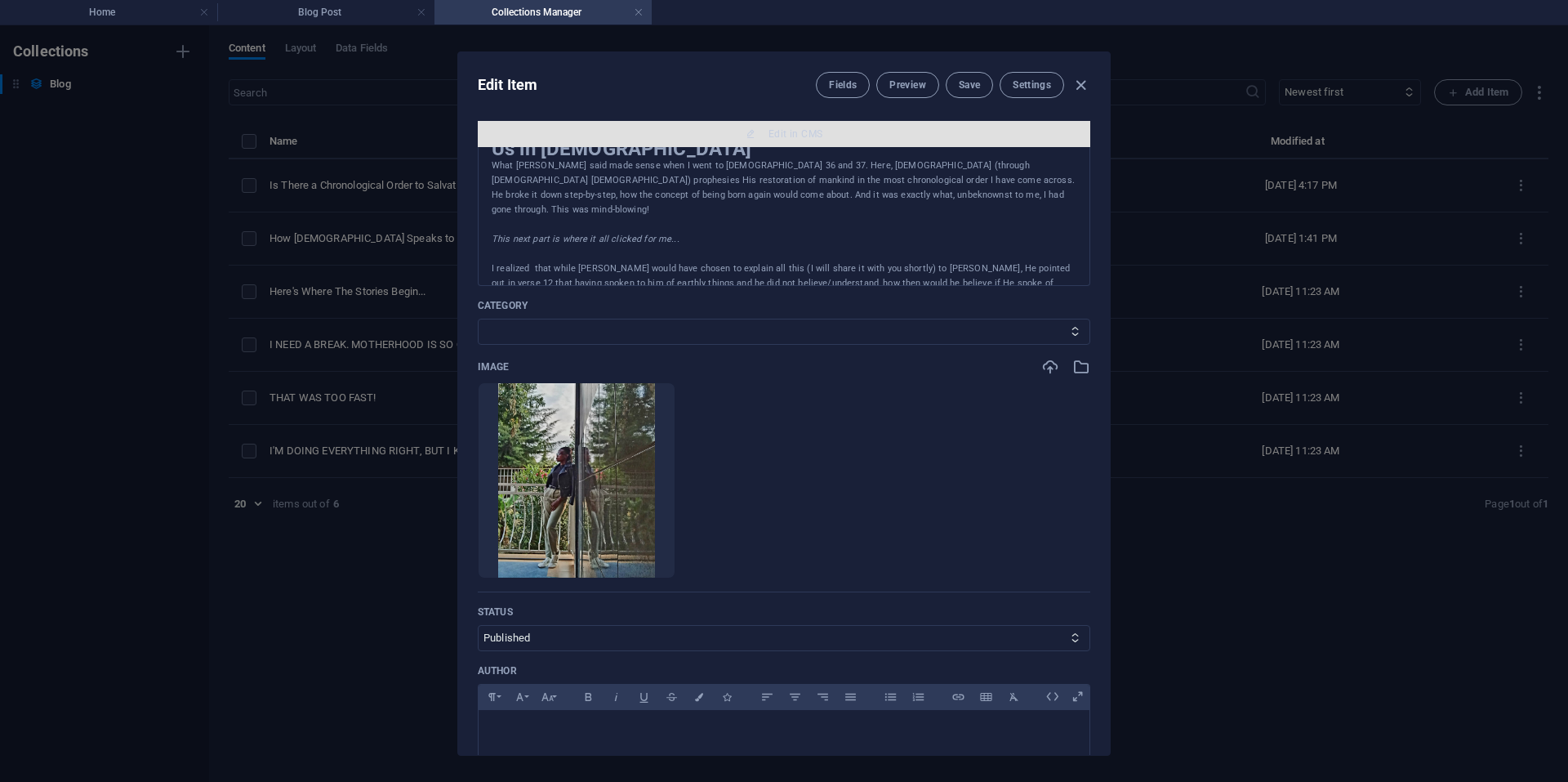
click at [804, 140] on span "Edit in CMS" at bounding box center [795, 134] width 54 height 13
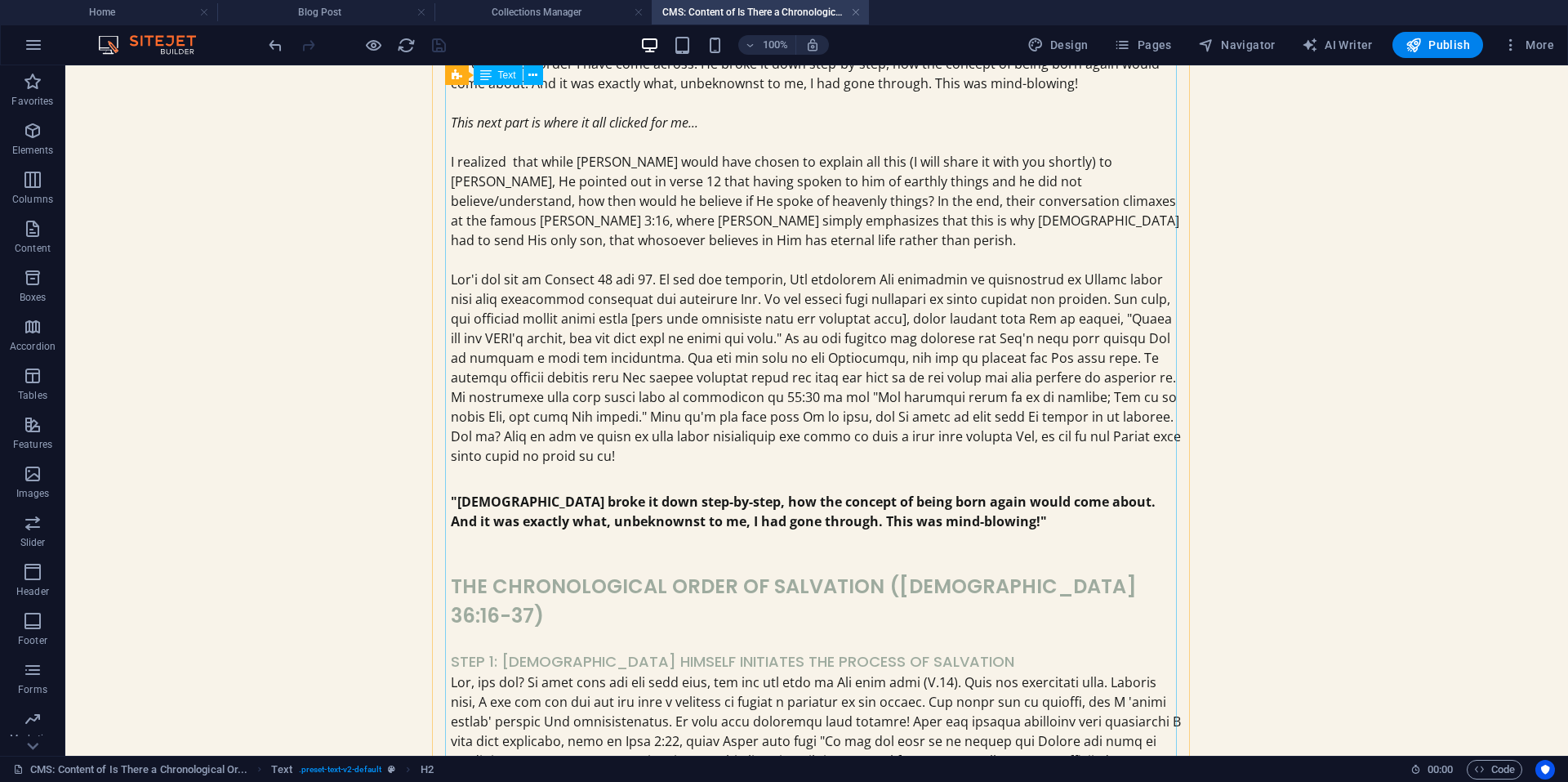
scroll to position [1381, 0]
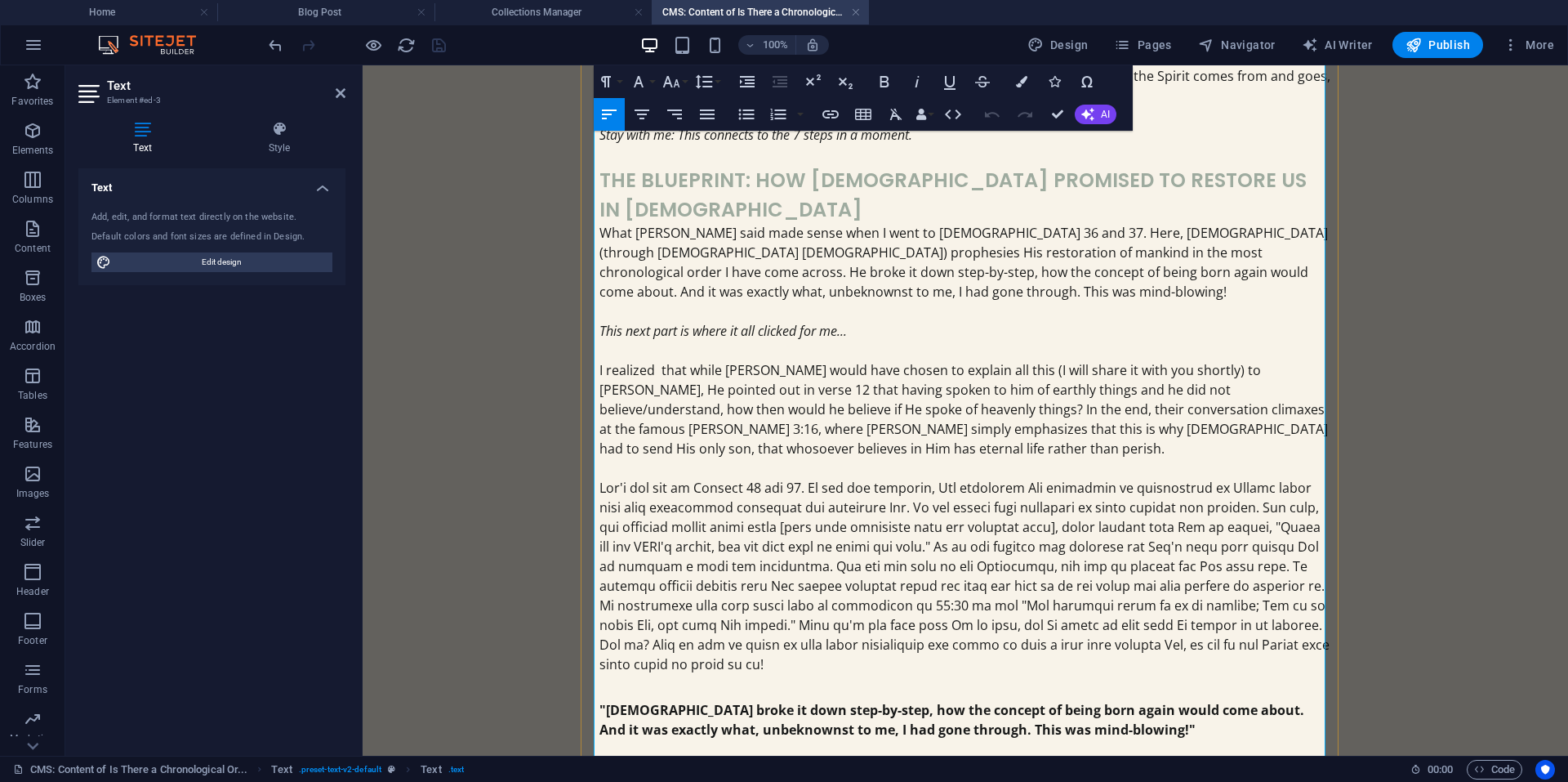
scroll to position [1395, 0]
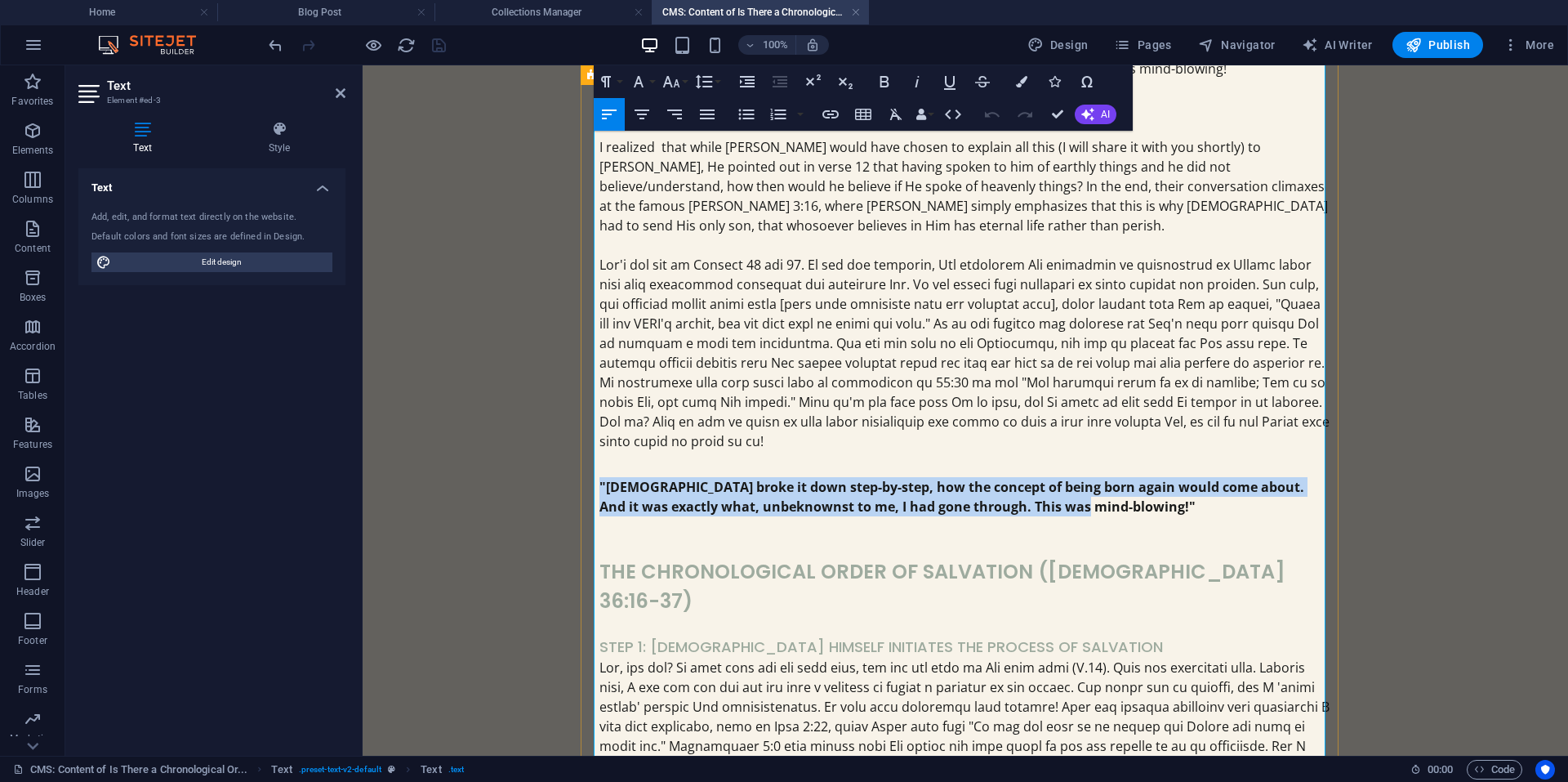
drag, startPoint x: 1085, startPoint y: 438, endPoint x: 584, endPoint y: 423, distance: 501.2
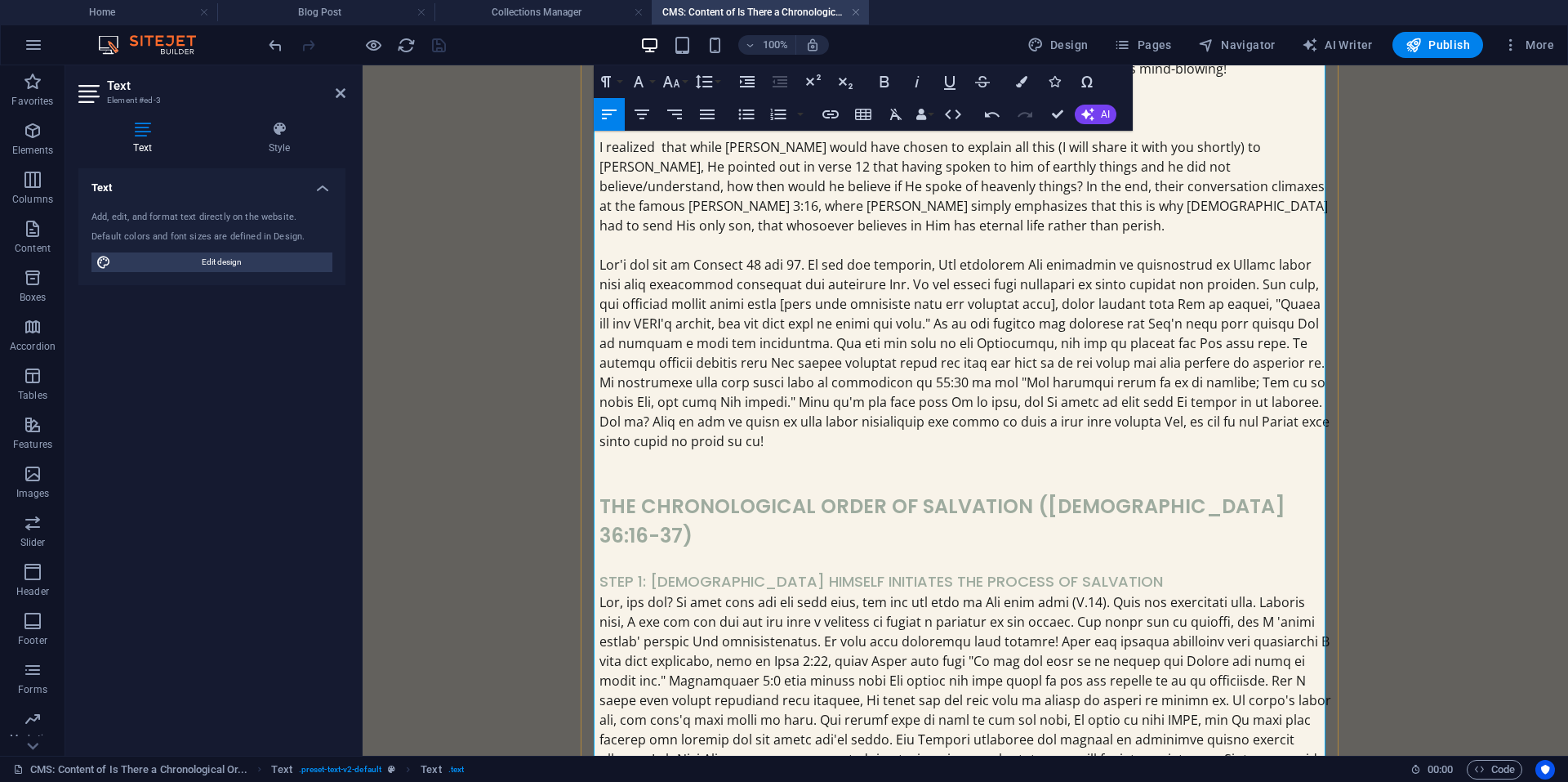
click at [640, 471] on p at bounding box center [965, 481] width 732 height 20
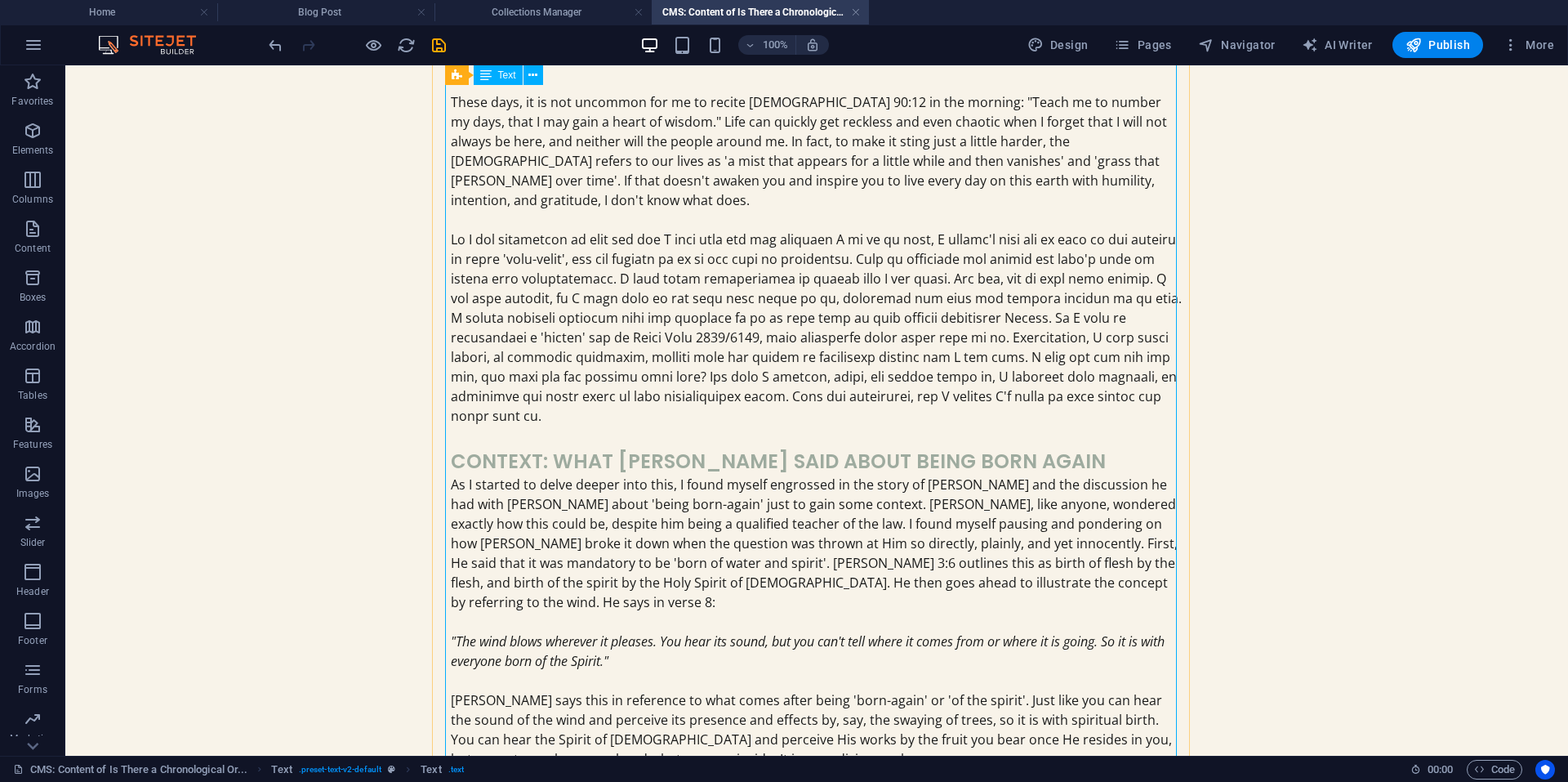
scroll to position [373, 0]
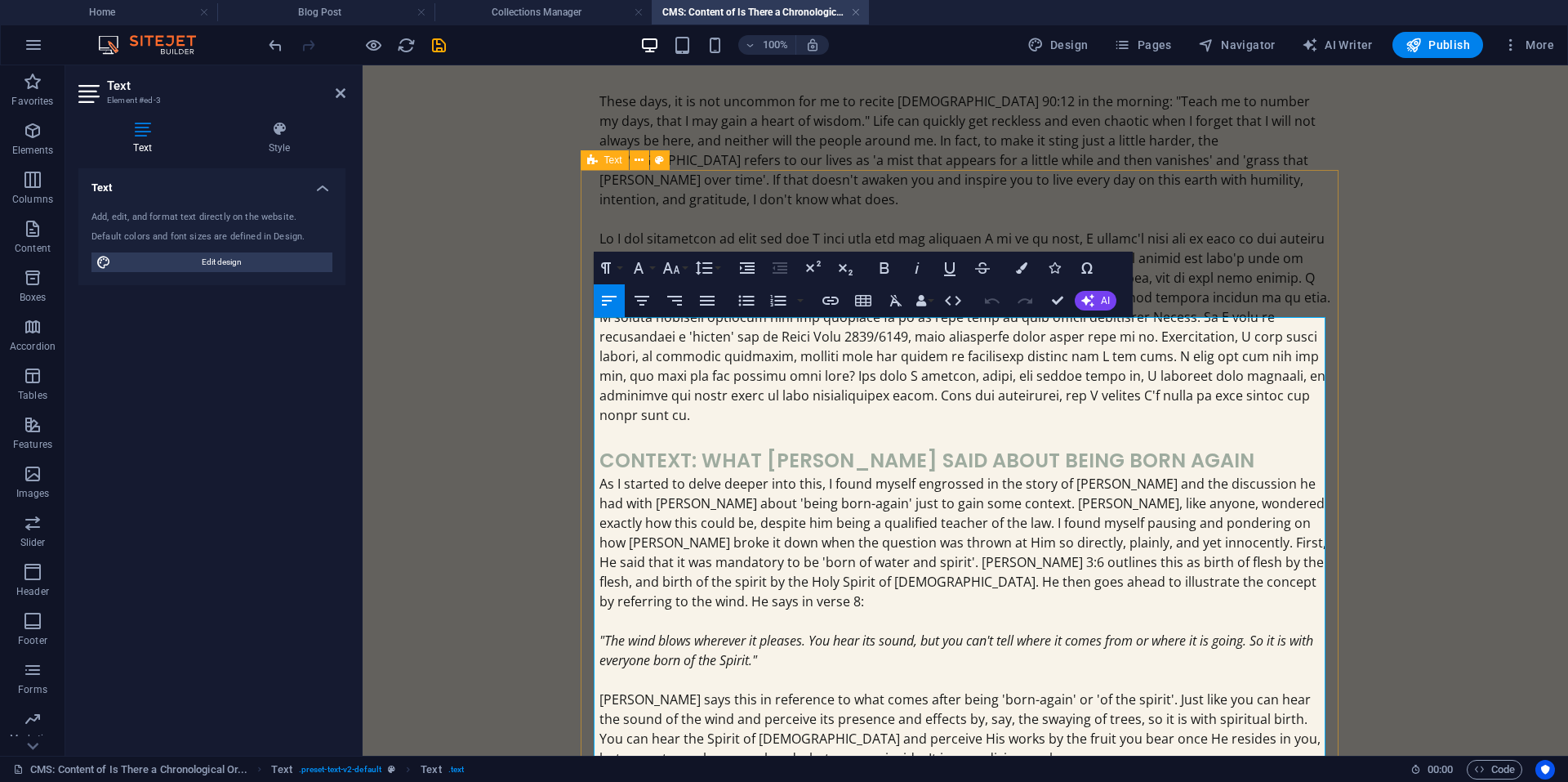
scroll to position [0, 0]
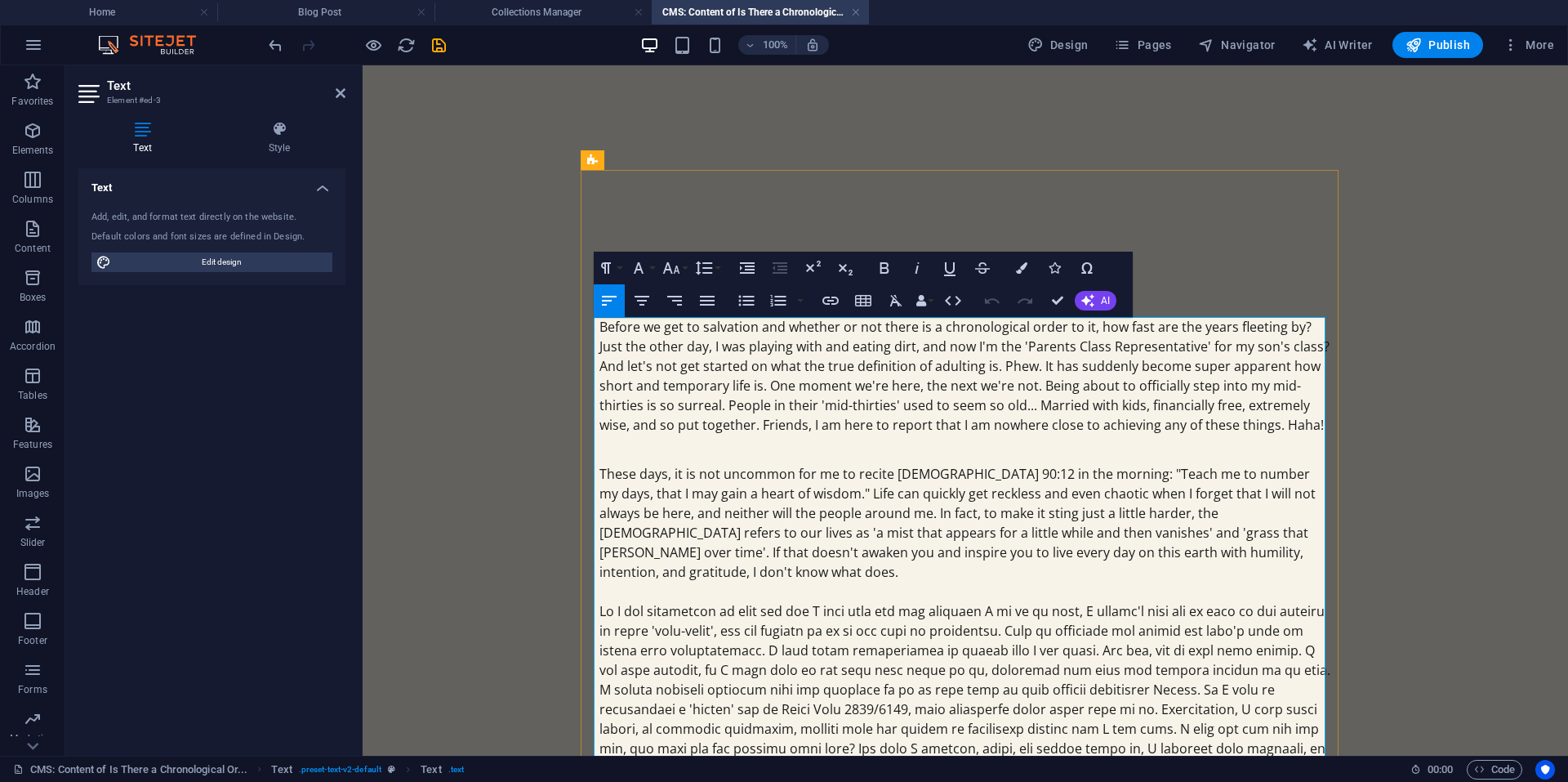
click at [1129, 614] on p at bounding box center [965, 698] width 732 height 196
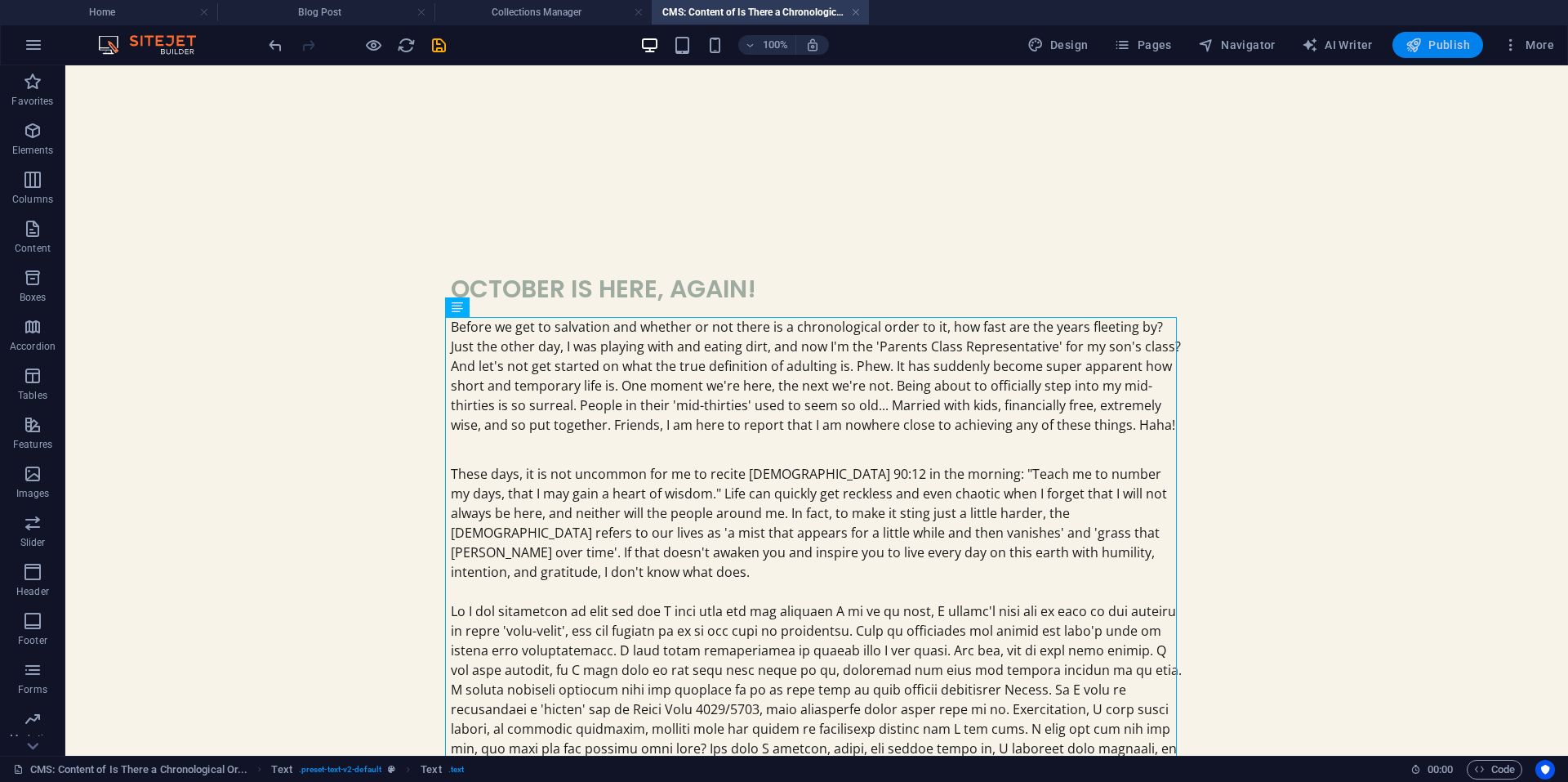
click at [1432, 46] on span "Publish" at bounding box center [1437, 45] width 65 height 16
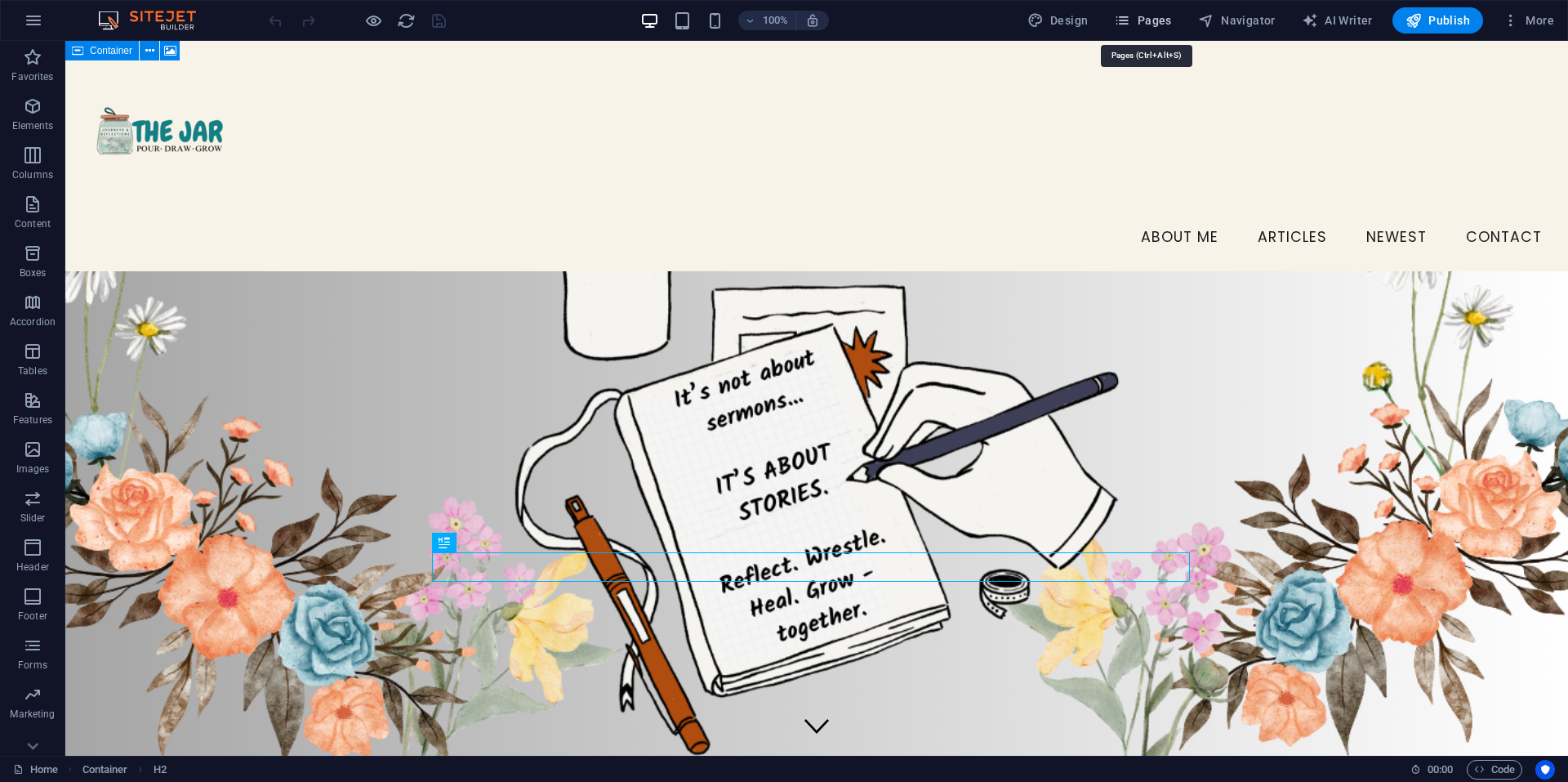
click at [1142, 25] on span "Pages" at bounding box center [1142, 20] width 57 height 16
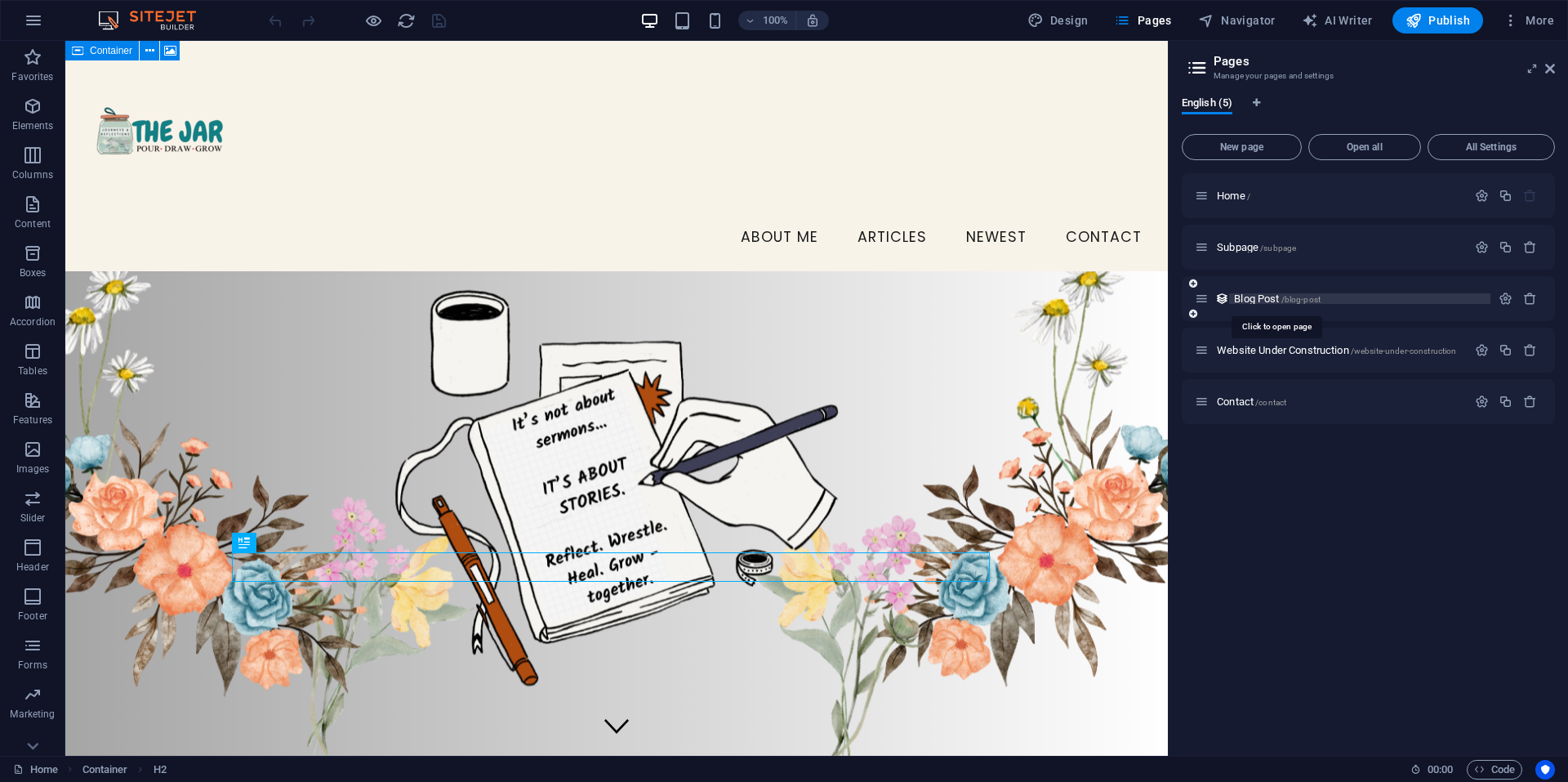
click at [1265, 299] on span "Blog Post /blog-post" at bounding box center [1277, 298] width 87 height 12
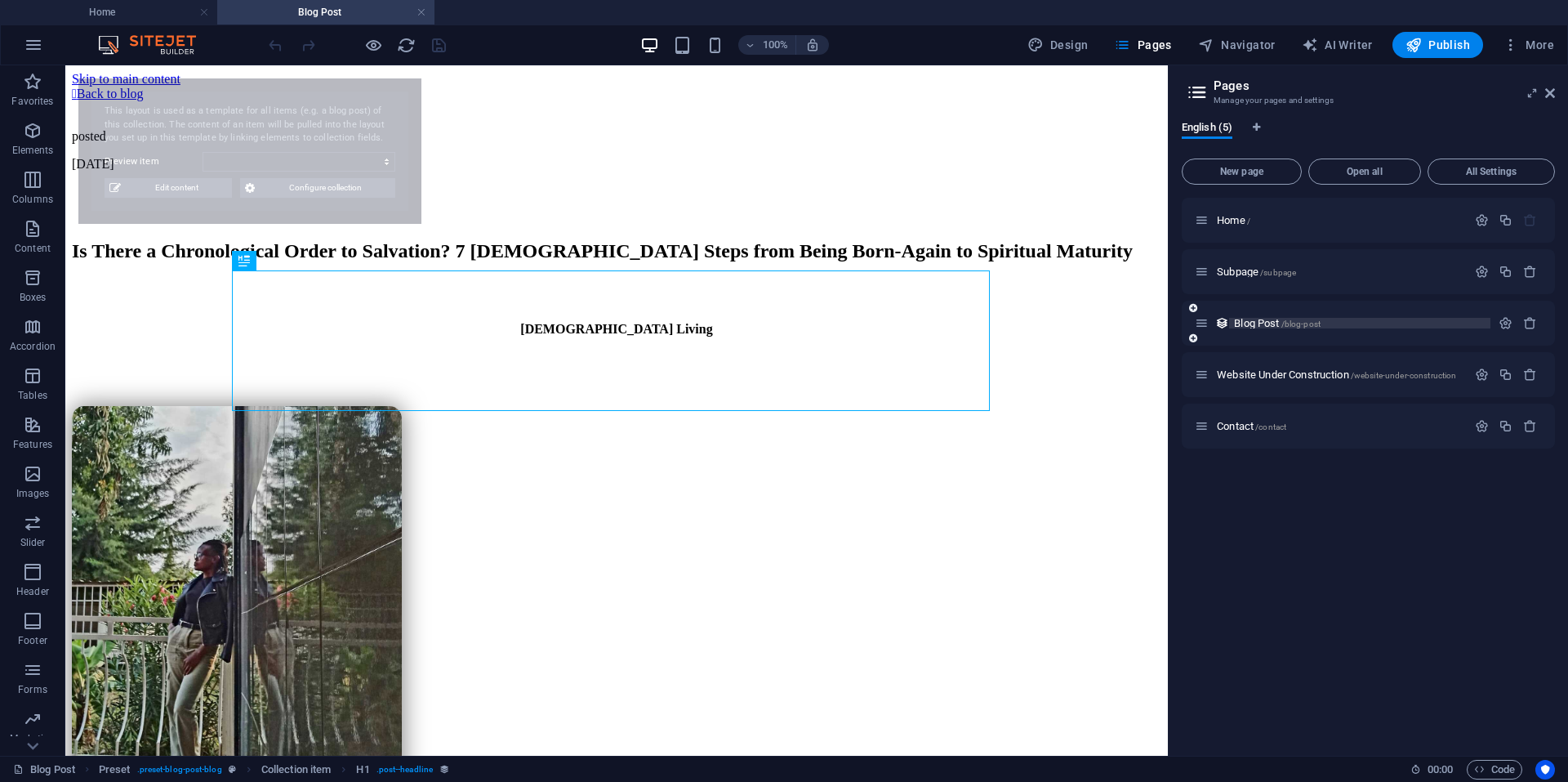
select select "68dcd2ca9f80612dca0bb232"
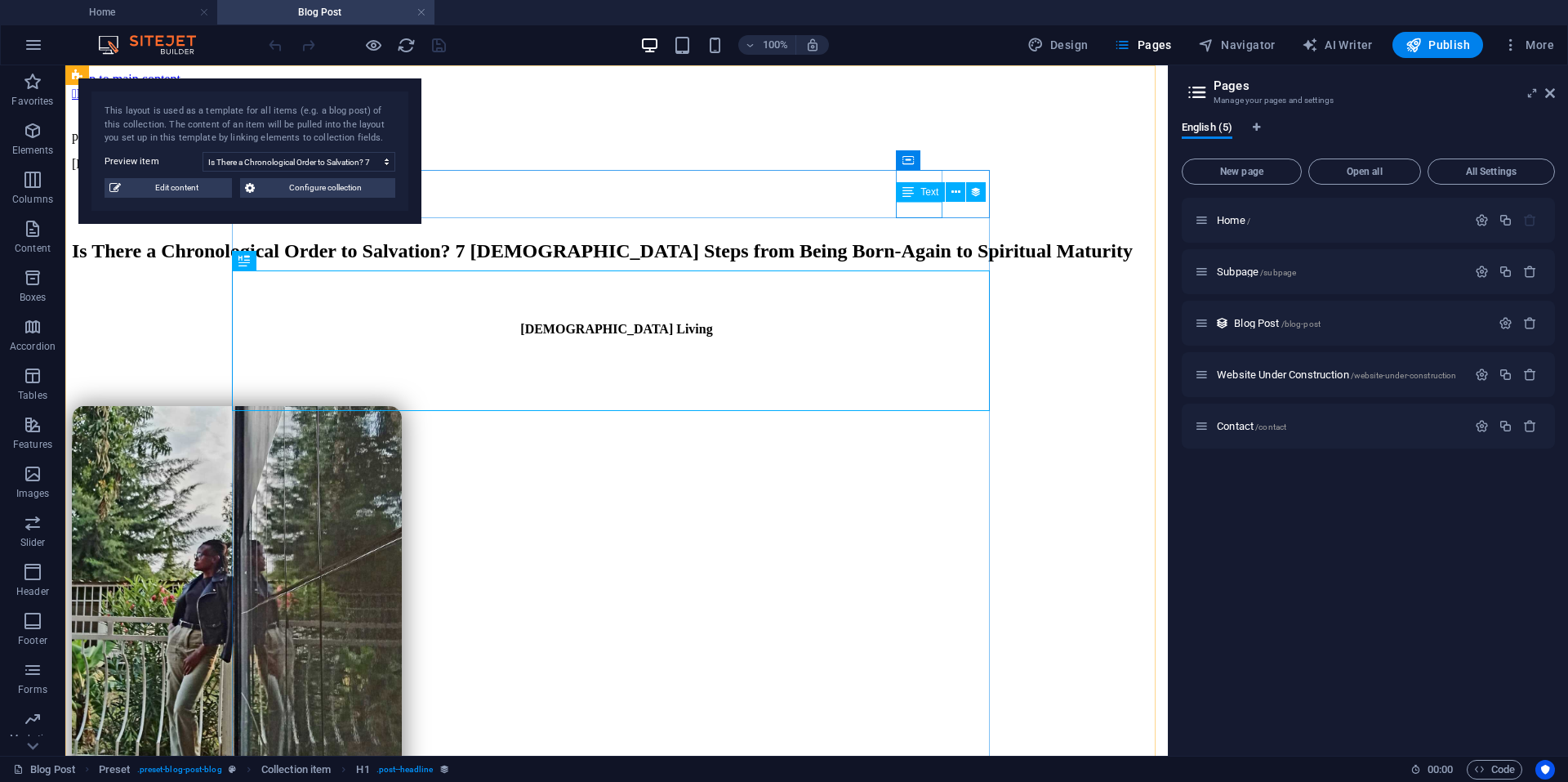
click at [921, 199] on div "Text" at bounding box center [921, 192] width 49 height 20
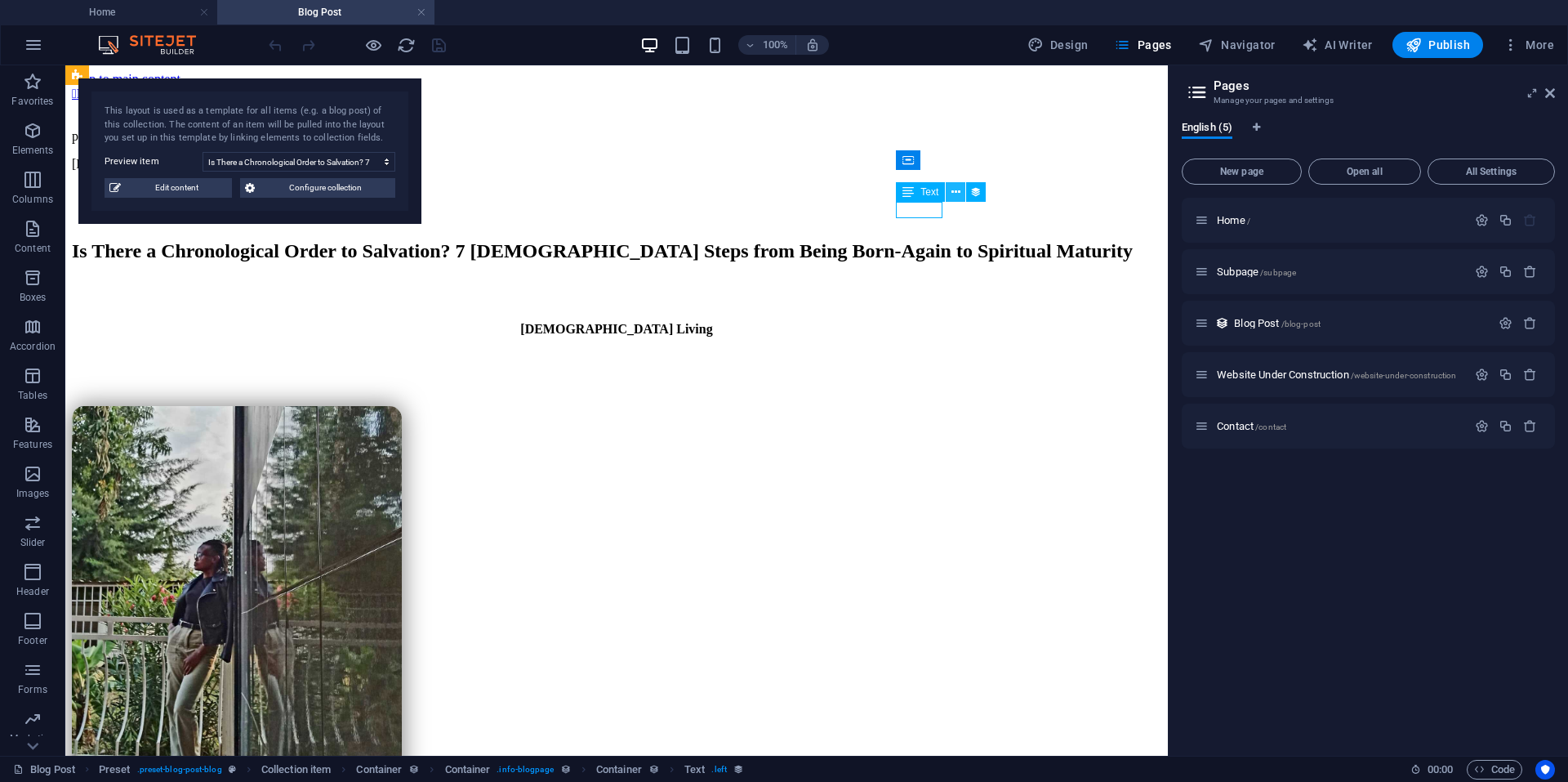
click at [964, 195] on button at bounding box center [956, 192] width 20 height 20
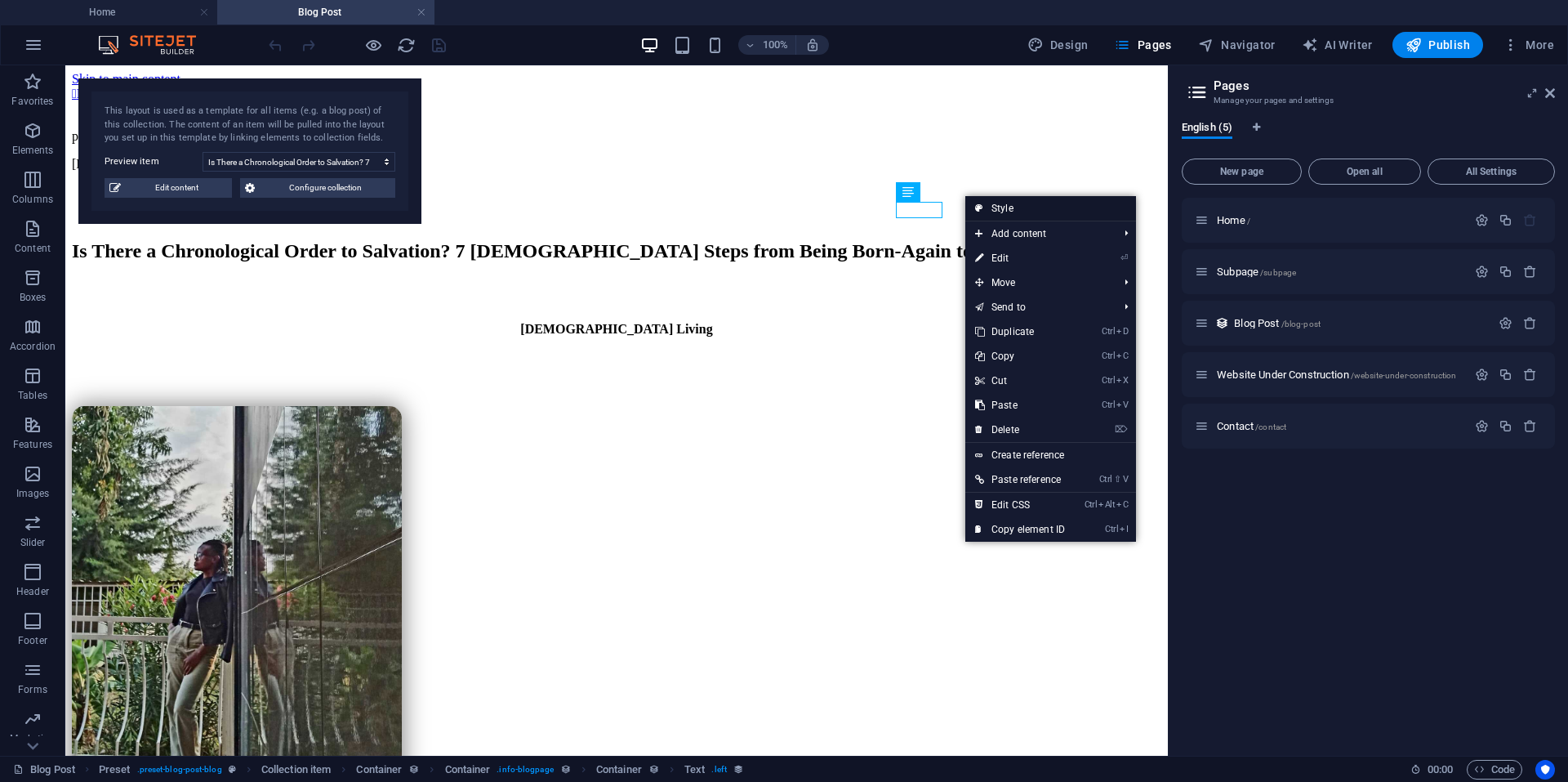
click at [1011, 205] on link "Style" at bounding box center [1051, 208] width 171 height 25
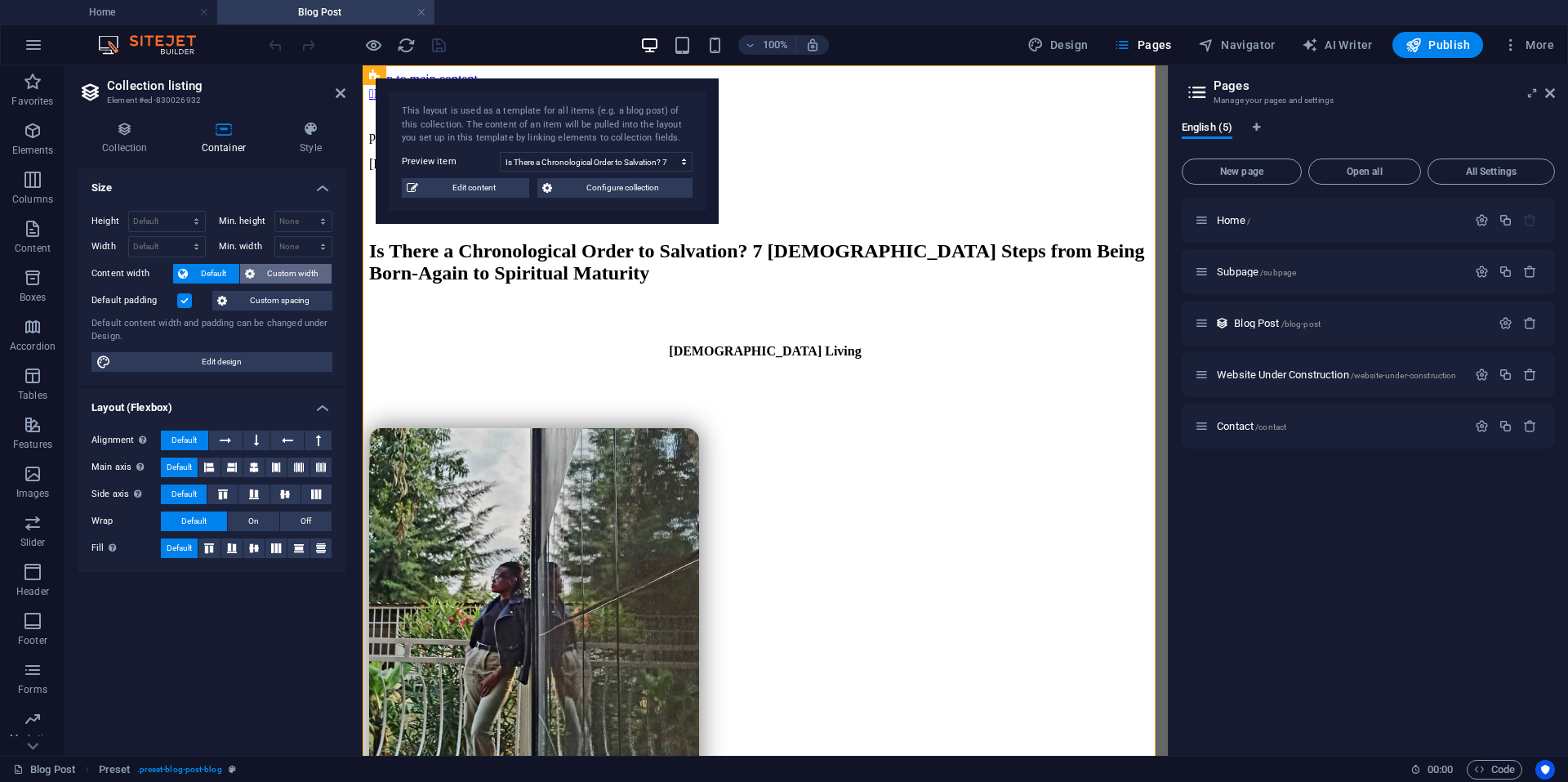
click at [282, 274] on span "Custom width" at bounding box center [293, 273] width 68 height 20
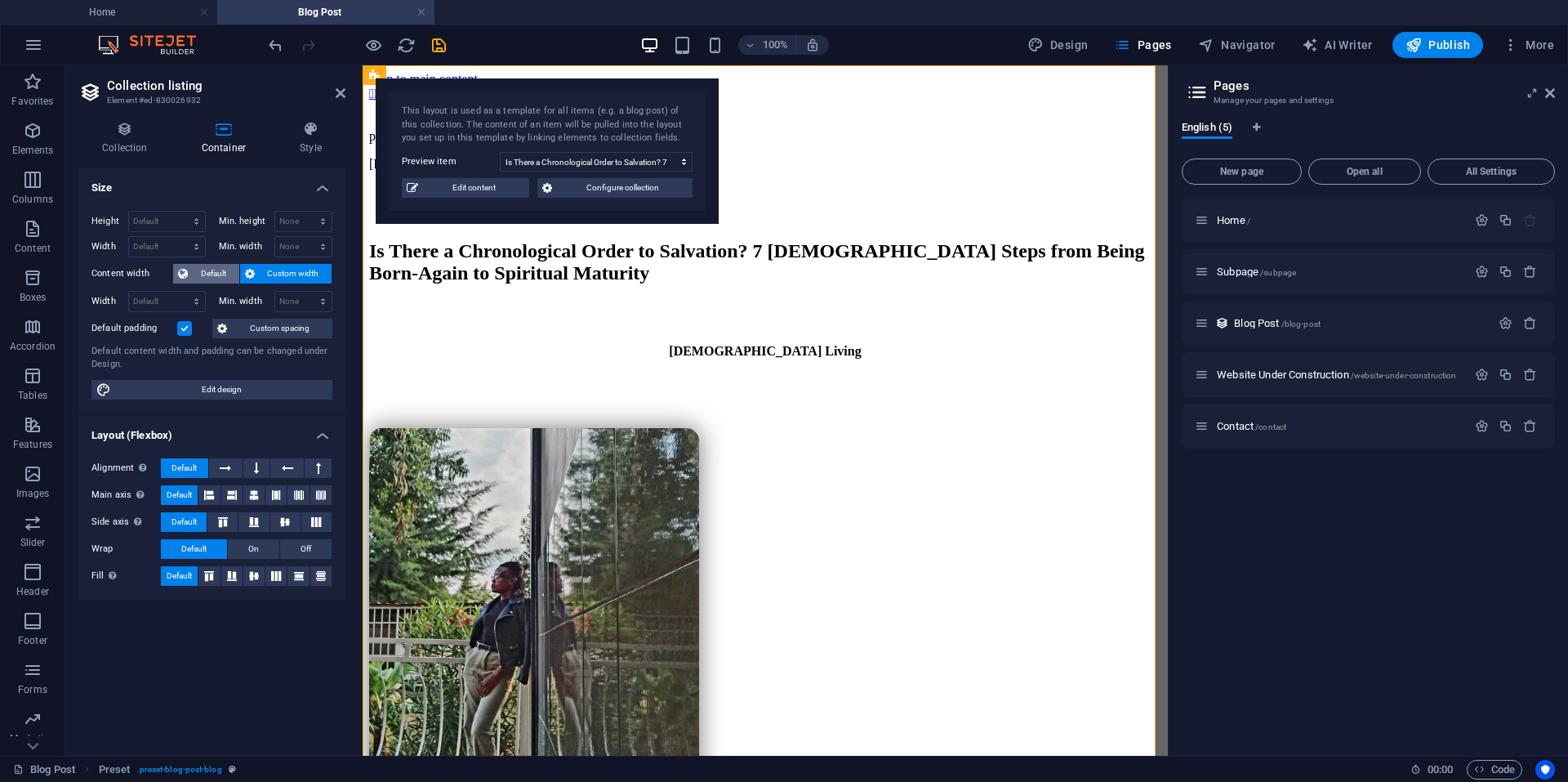
click at [223, 266] on span "Default" at bounding box center [214, 273] width 42 height 20
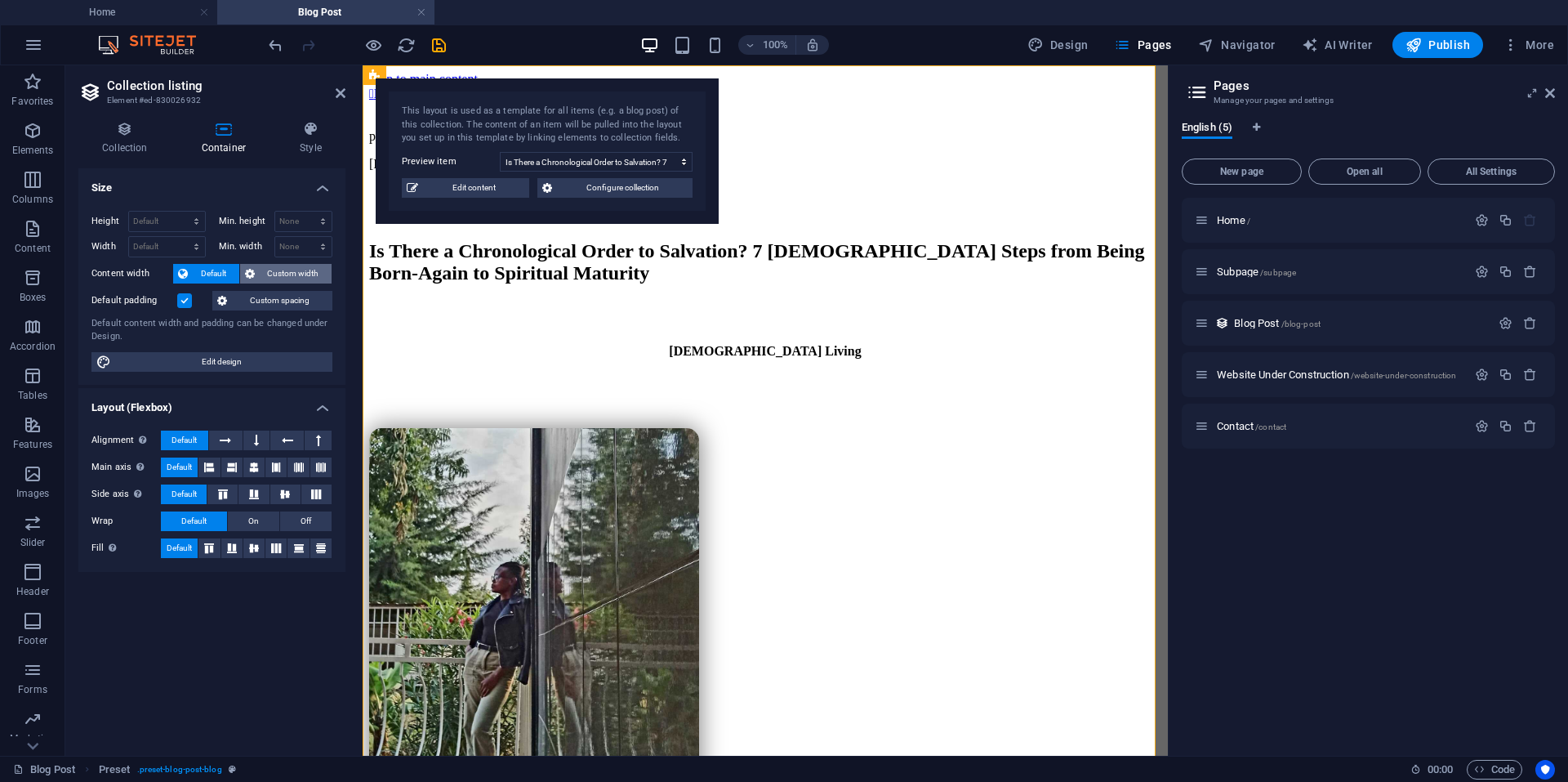
click at [265, 268] on span "Custom width" at bounding box center [293, 273] width 68 height 20
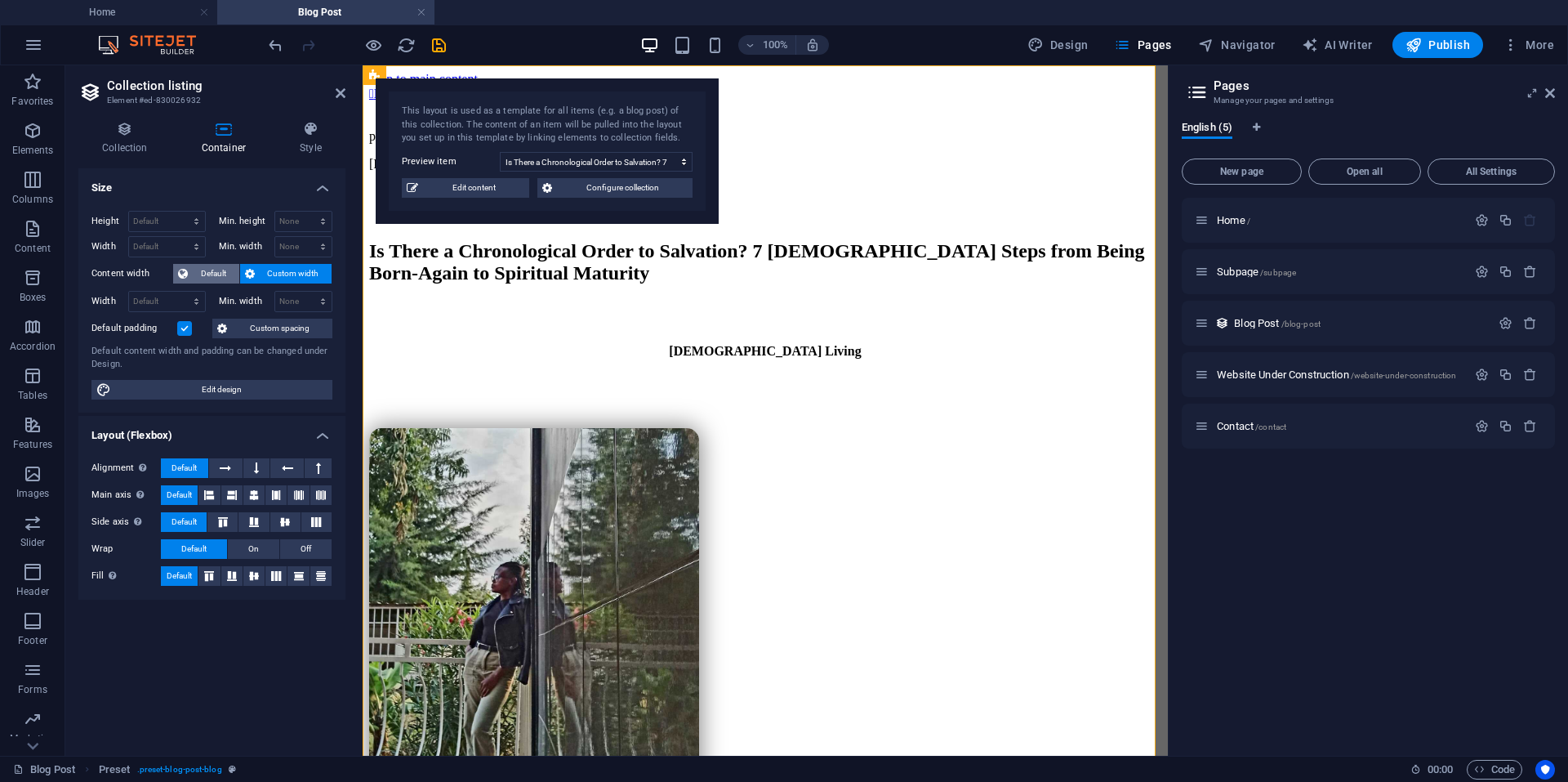
click at [208, 272] on span "Default" at bounding box center [214, 273] width 42 height 20
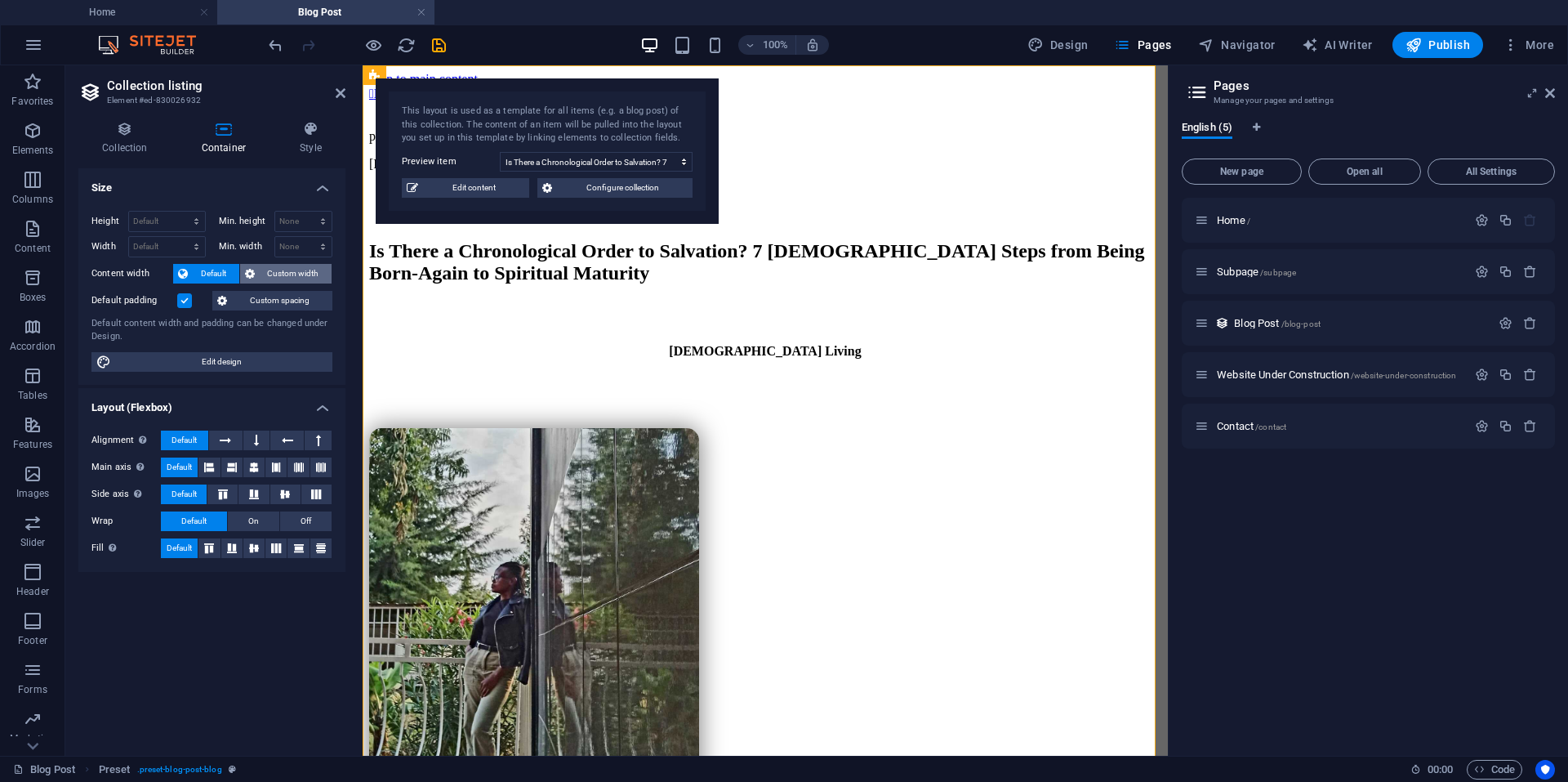
click at [272, 268] on span "Custom width" at bounding box center [293, 273] width 68 height 20
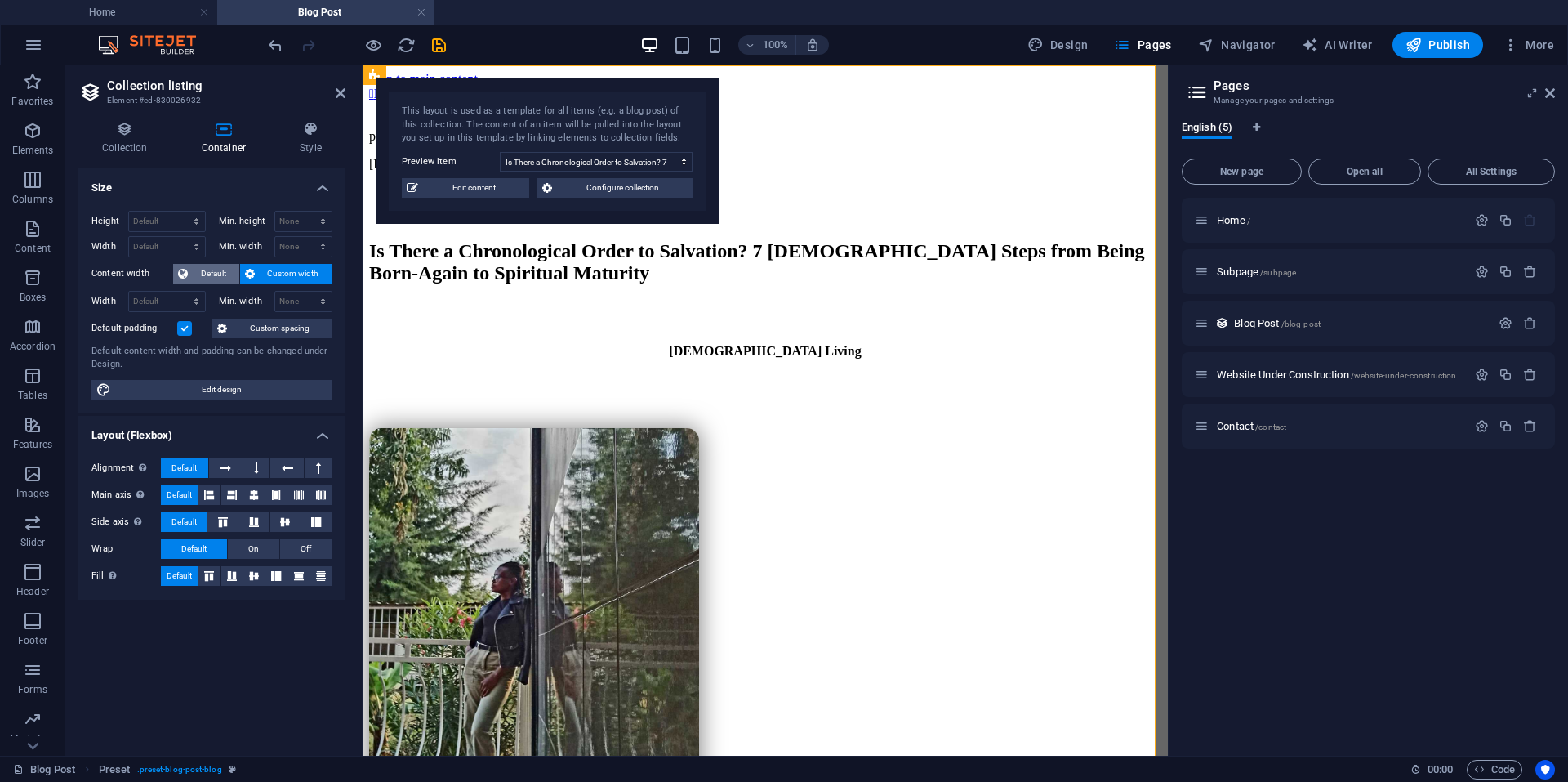
click at [222, 271] on span "Default" at bounding box center [214, 273] width 42 height 20
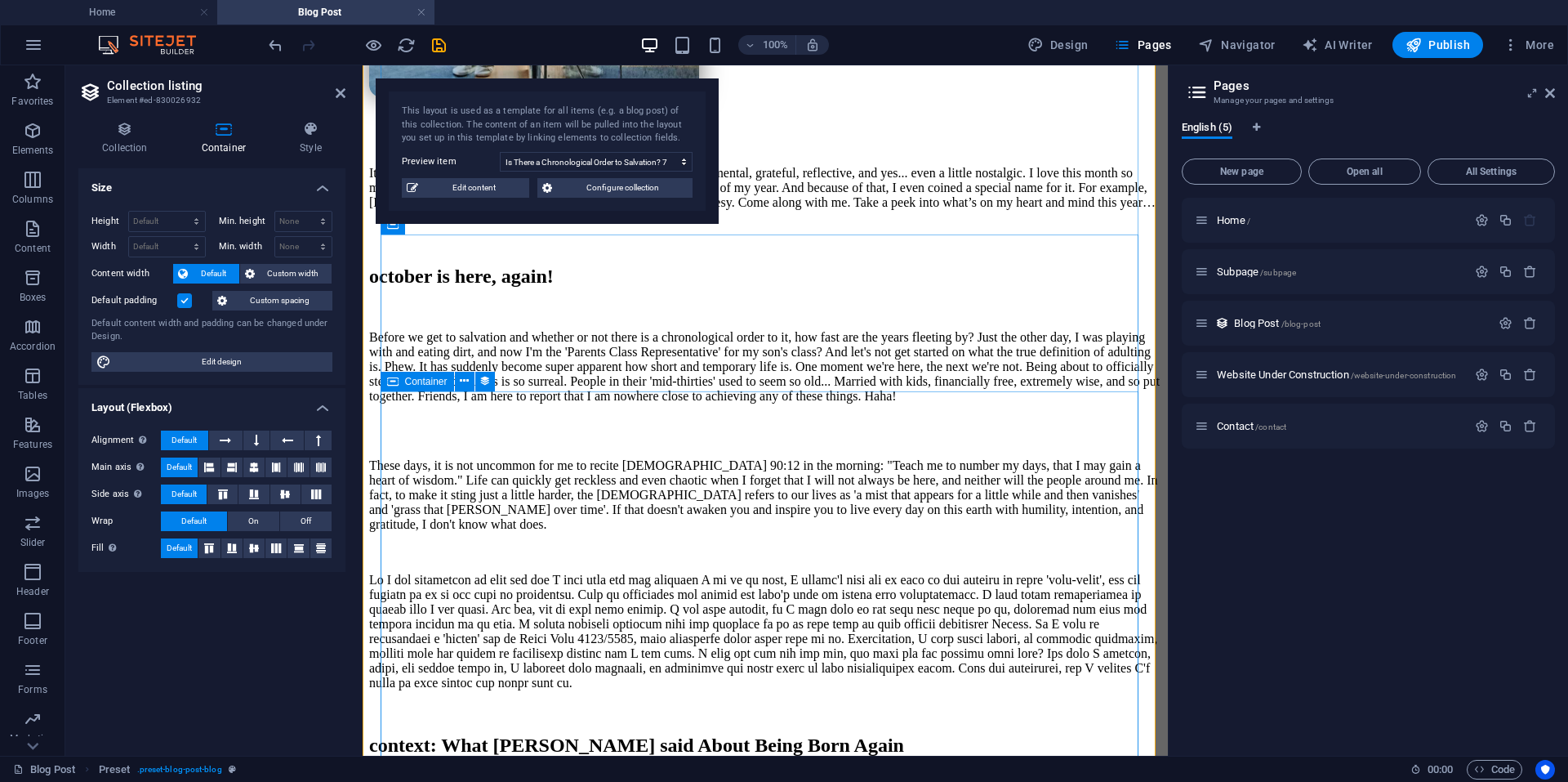
scroll to position [887, 0]
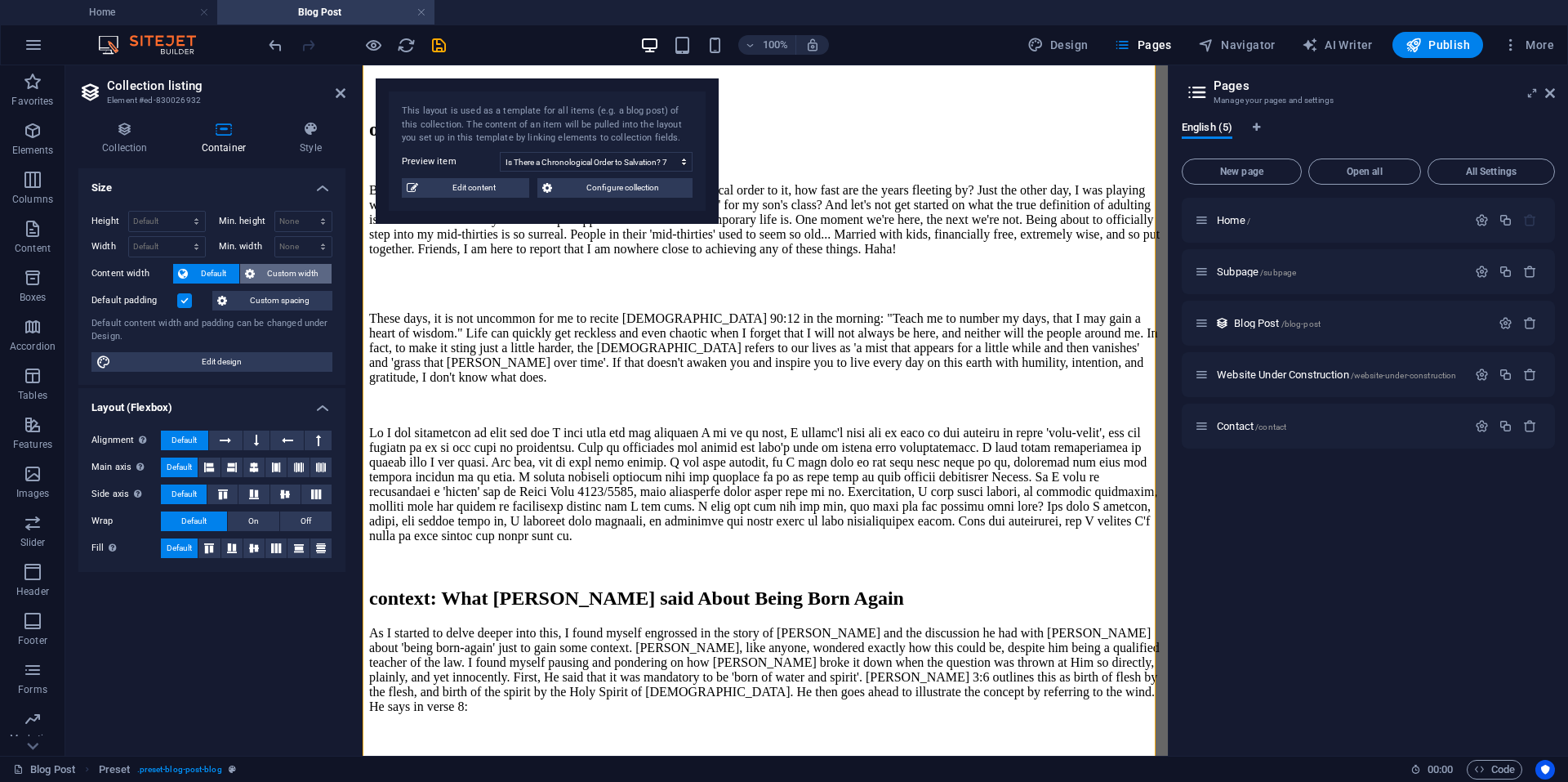
click at [297, 272] on span "Custom width" at bounding box center [293, 273] width 68 height 20
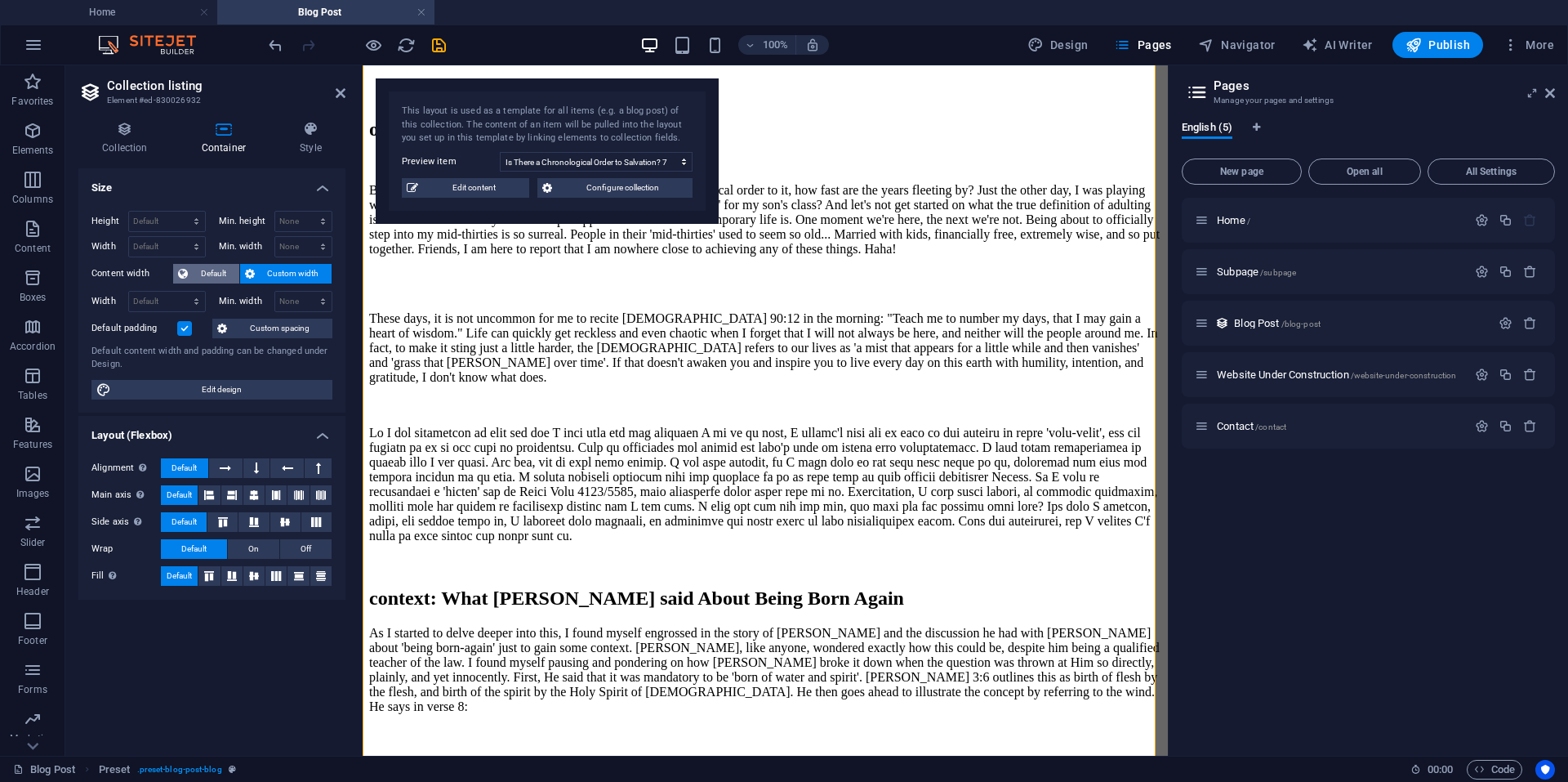
click at [215, 269] on span "Default" at bounding box center [214, 273] width 42 height 20
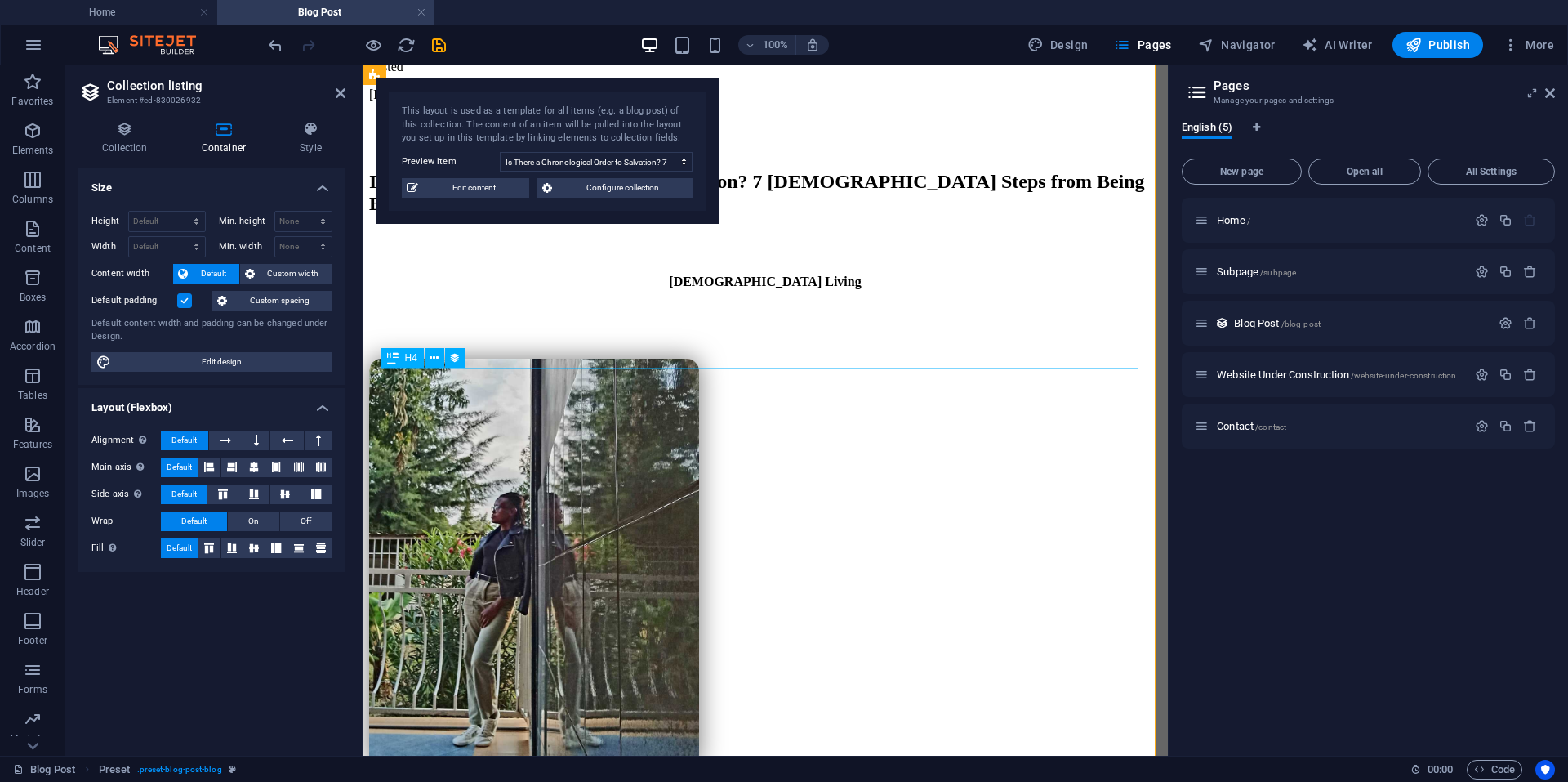
scroll to position [0, 0]
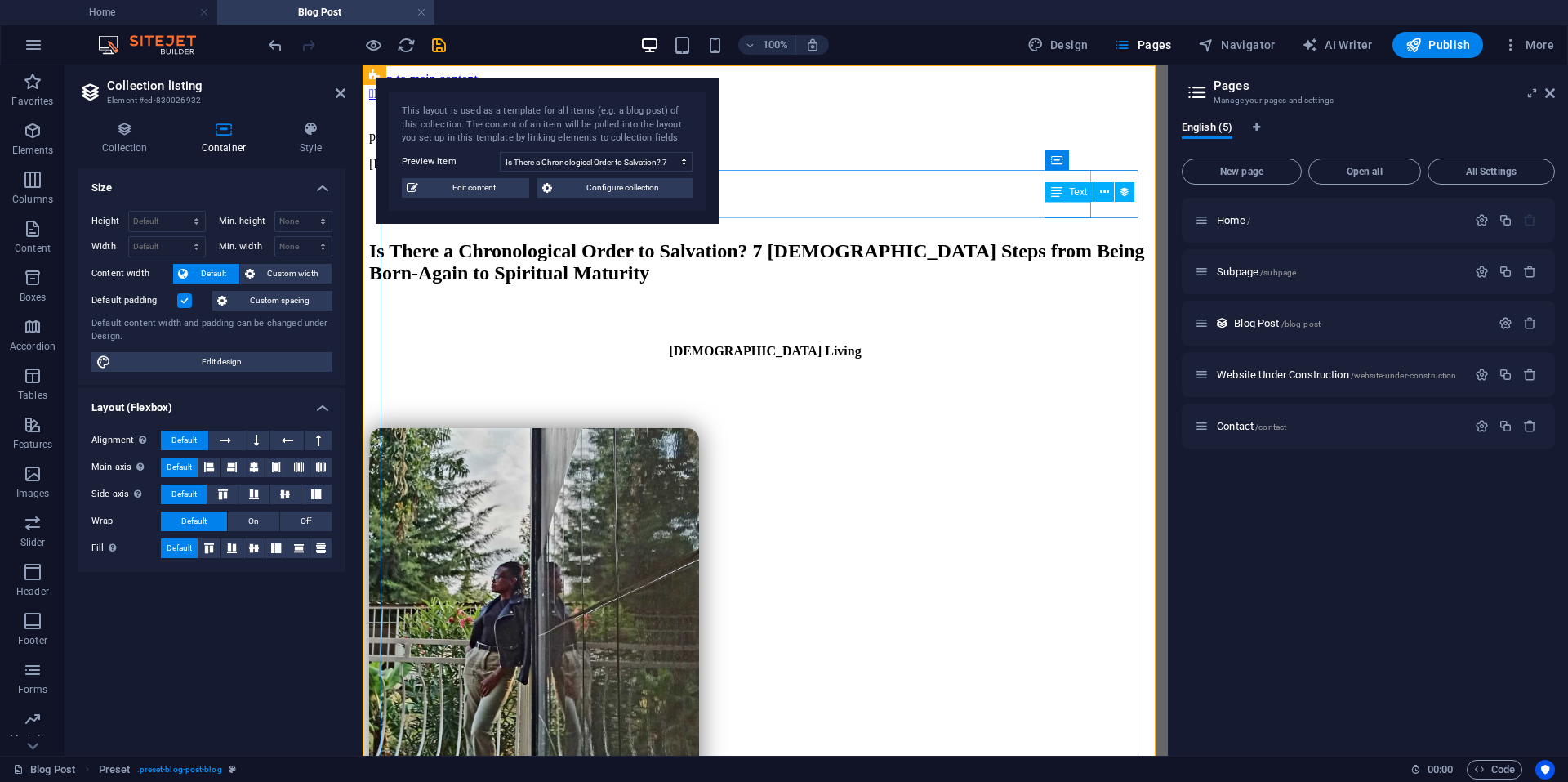
click at [1084, 172] on div "10/01/2025" at bounding box center [765, 165] width 792 height 15
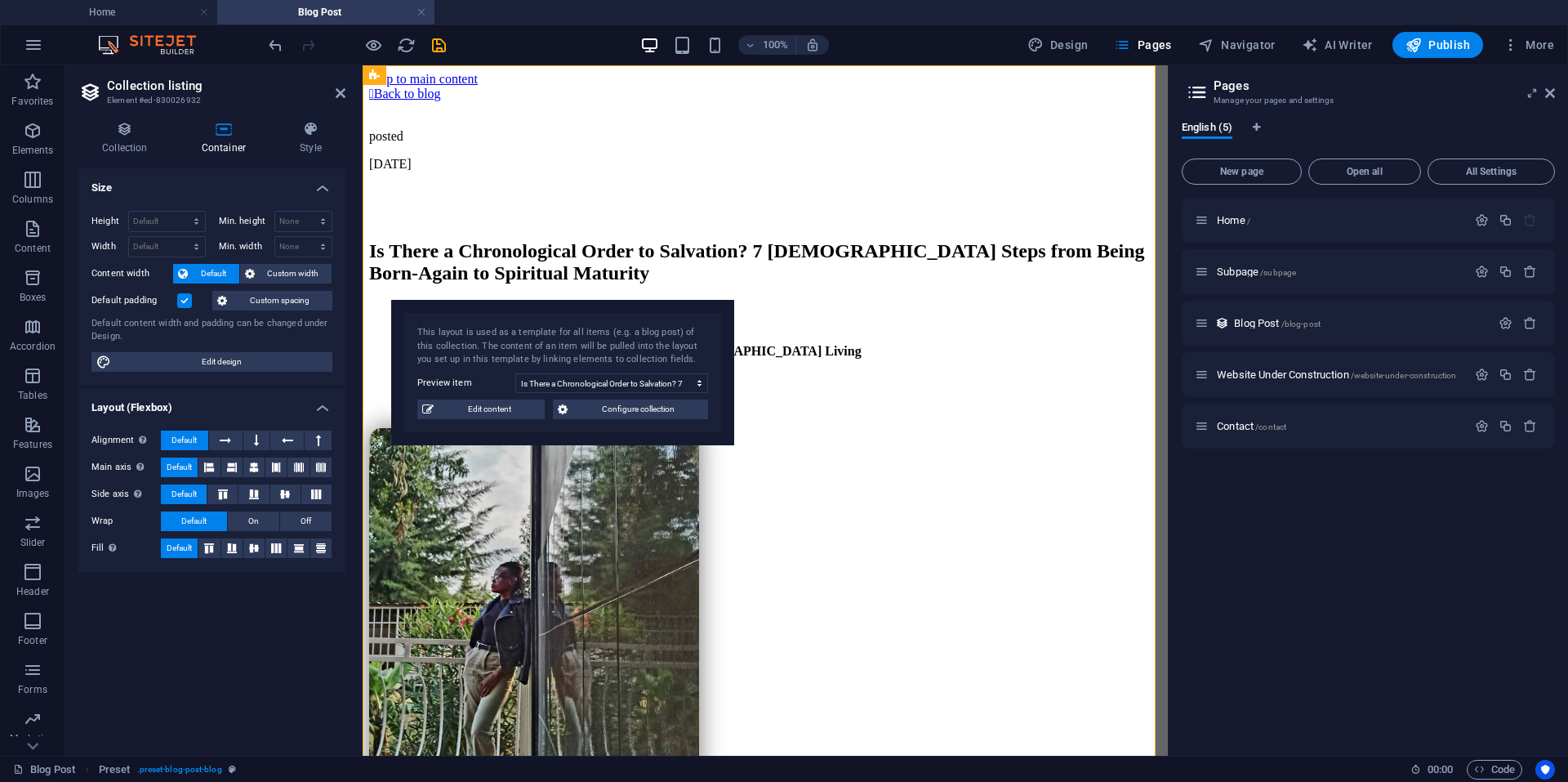
drag, startPoint x: 652, startPoint y: 88, endPoint x: 669, endPoint y: 311, distance: 223.6
click at [669, 311] on div "This layout is used as a template for all items (e.g. a blog post) of this coll…" at bounding box center [562, 373] width 343 height 146
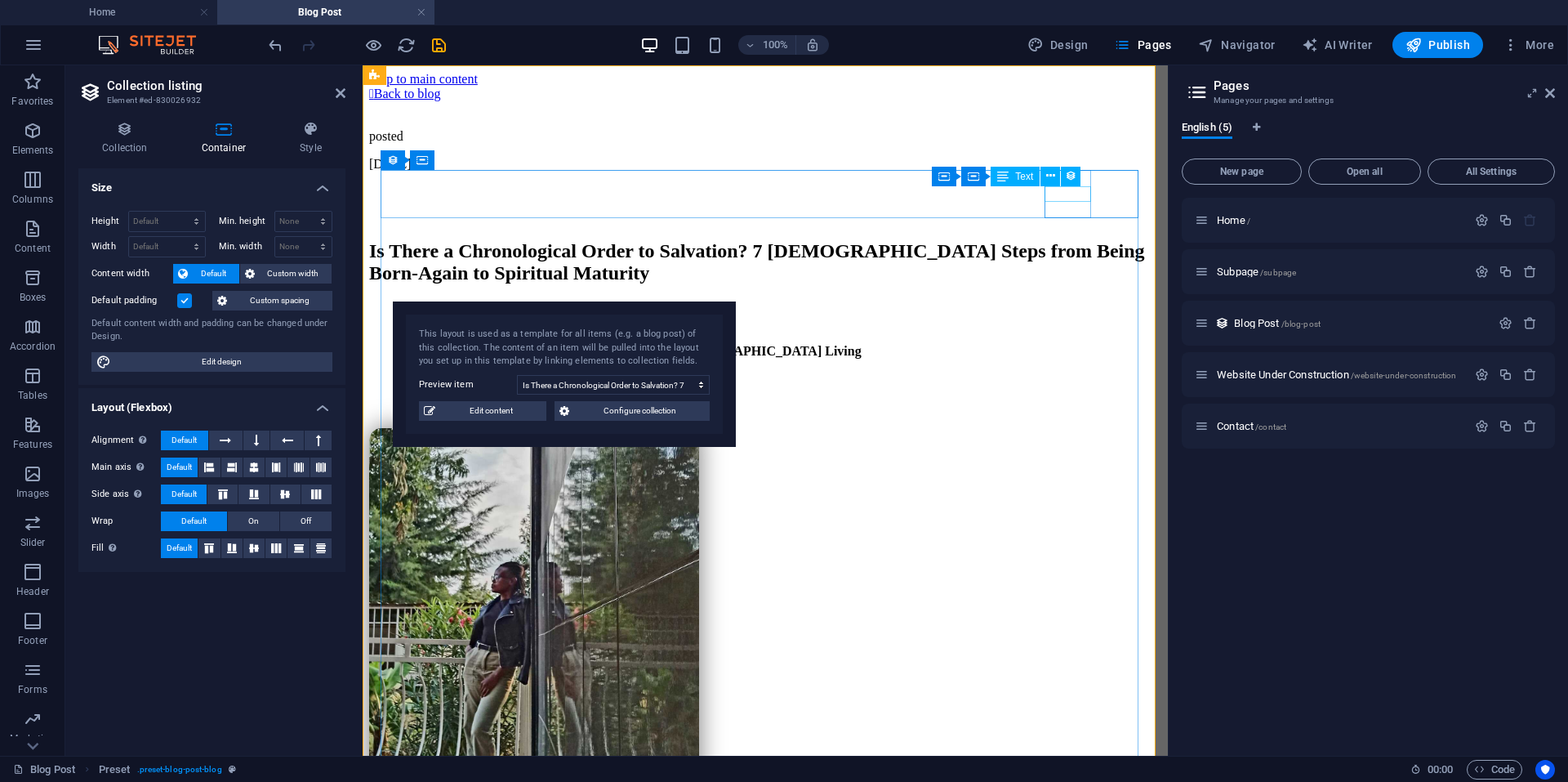
click at [1025, 176] on span "Text" at bounding box center [1024, 177] width 18 height 10
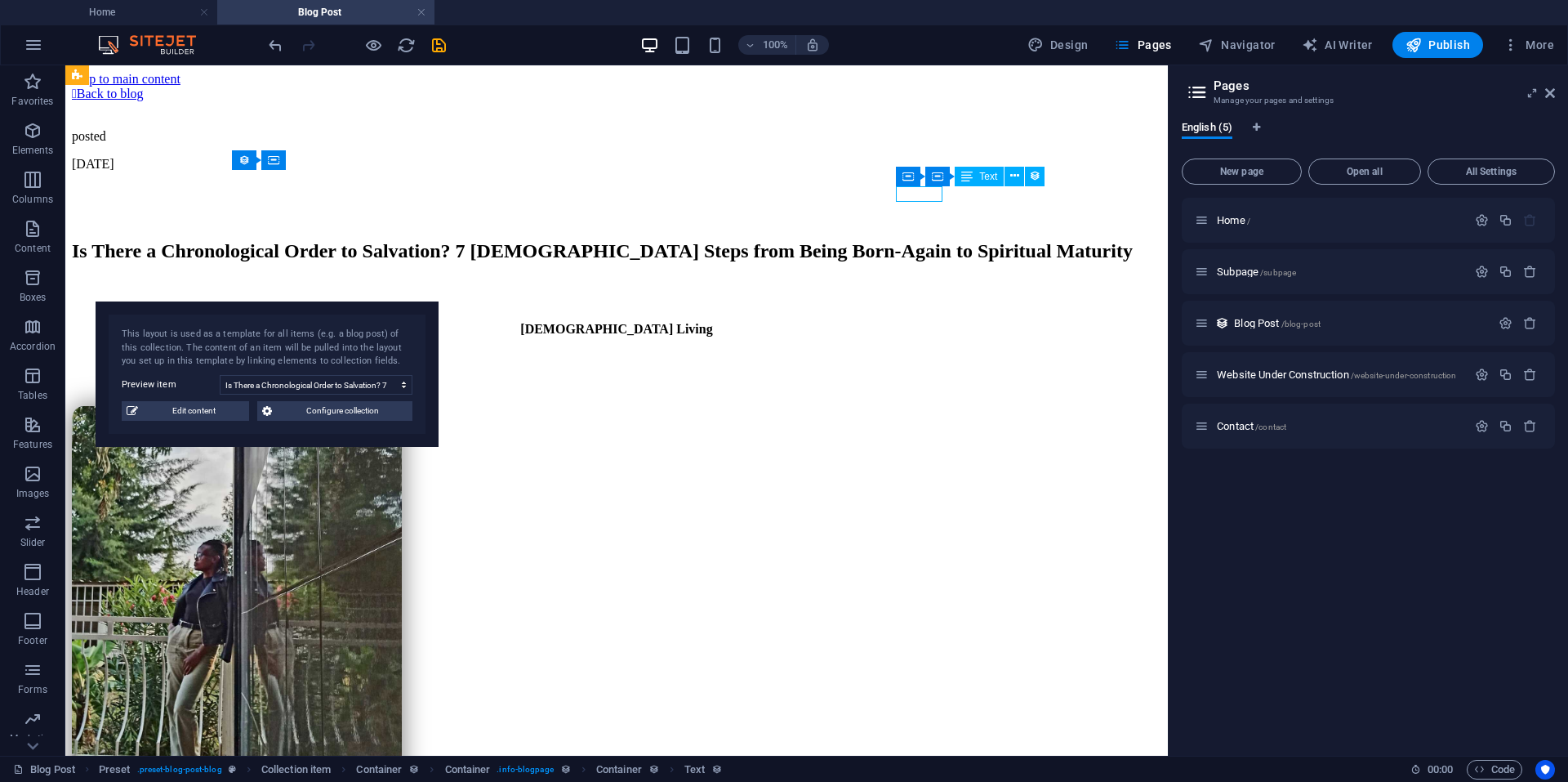
drag, startPoint x: 1025, startPoint y: 176, endPoint x: 999, endPoint y: 179, distance: 26.2
click at [999, 179] on div "Text" at bounding box center [980, 177] width 49 height 20
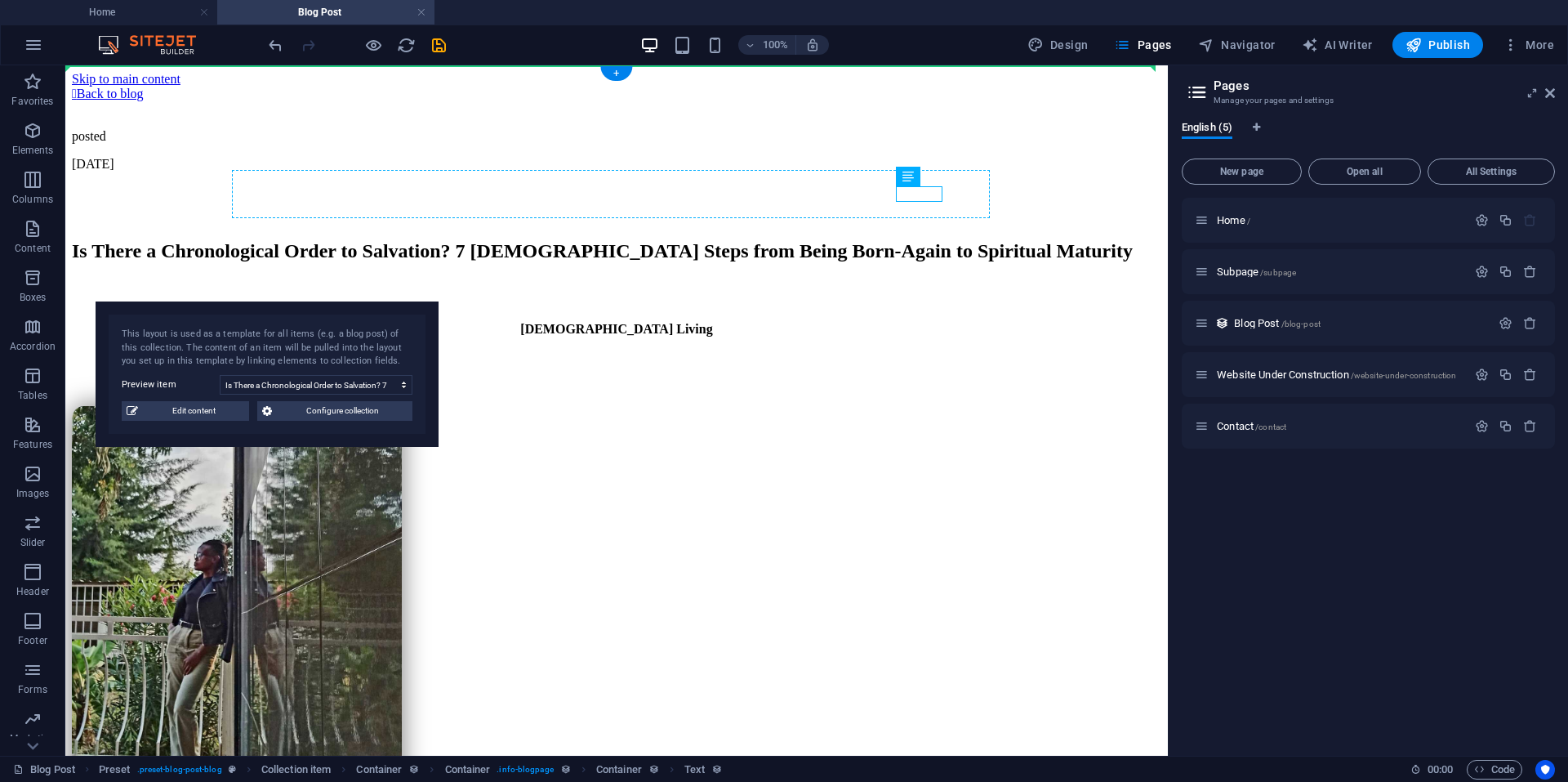
drag, startPoint x: 1065, startPoint y: 244, endPoint x: 944, endPoint y: 183, distance: 135.5
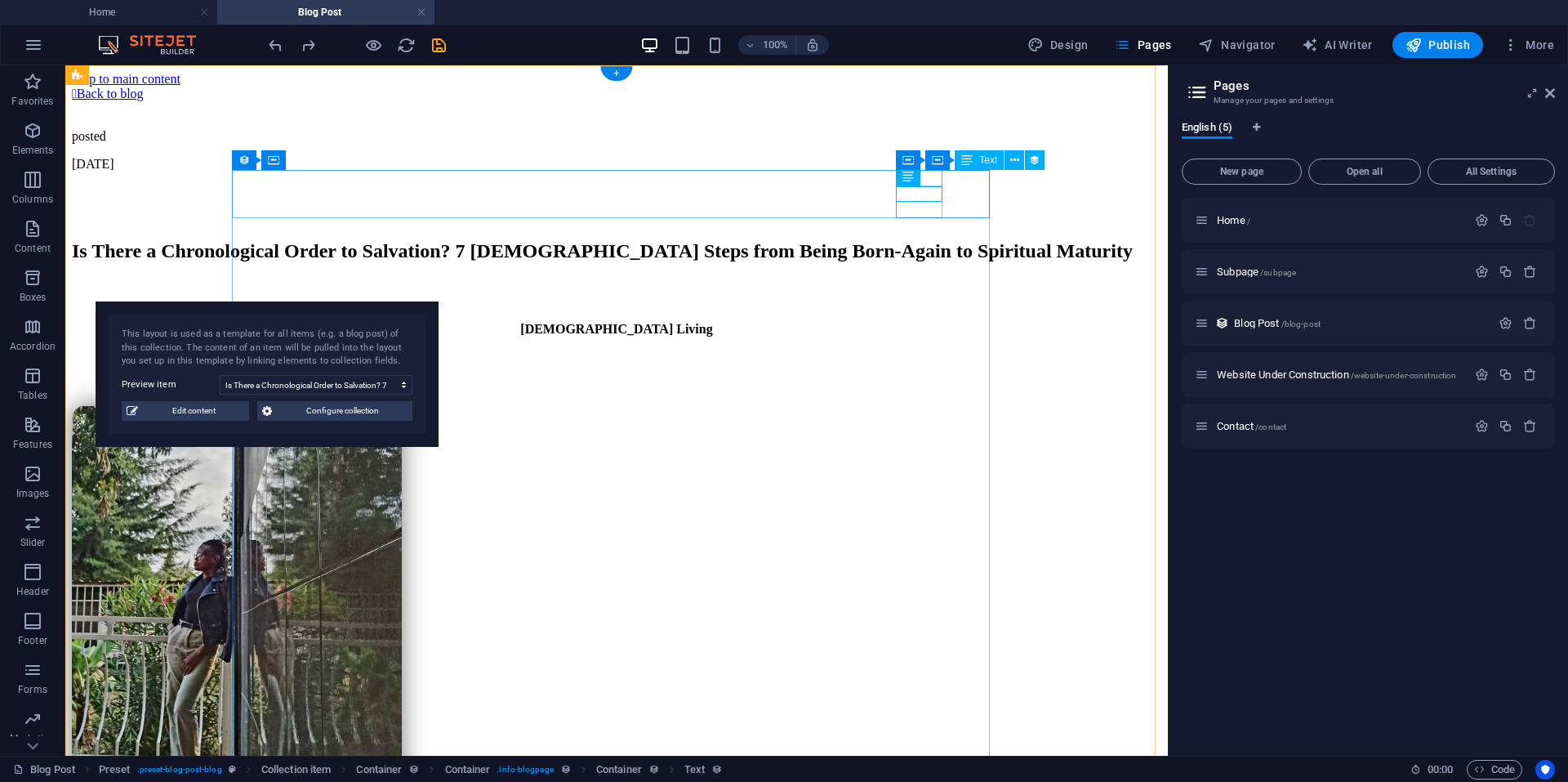
drag, startPoint x: 975, startPoint y: 248, endPoint x: 938, endPoint y: 180, distance: 77.4
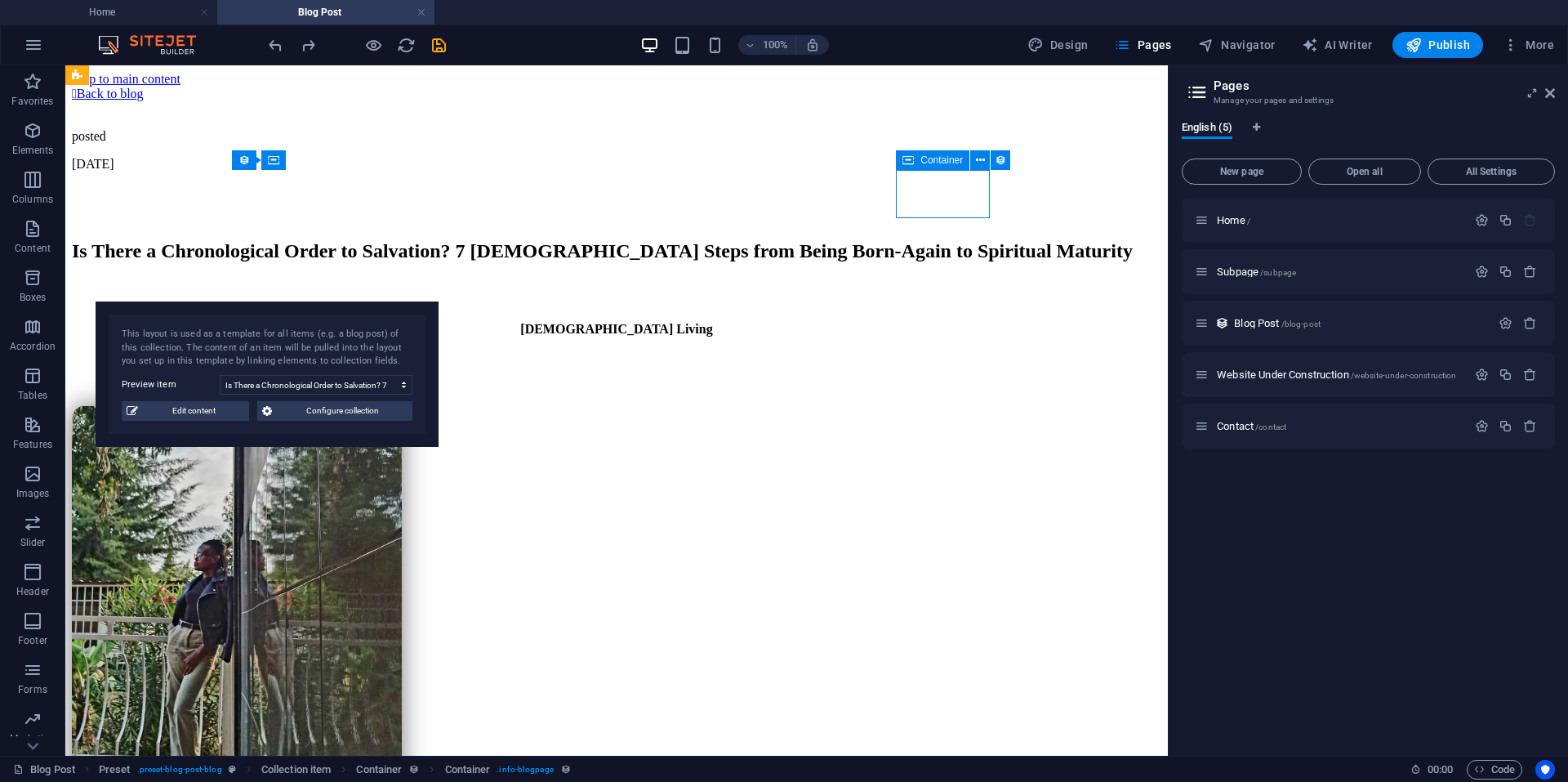
drag, startPoint x: 920, startPoint y: 161, endPoint x: 968, endPoint y: 164, distance: 48.1
click at [968, 164] on div "Container" at bounding box center [933, 160] width 74 height 20
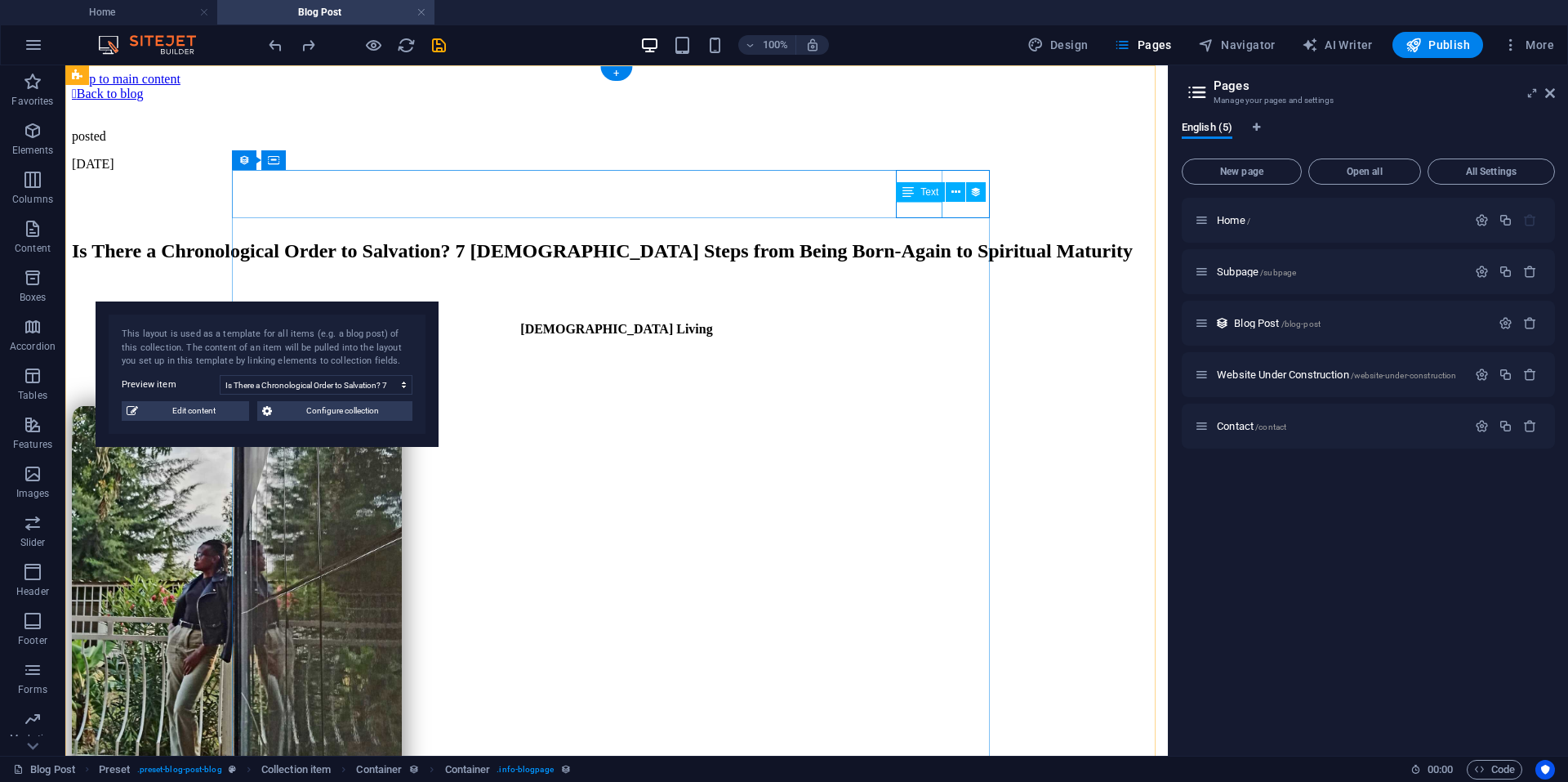
click at [922, 172] on div "10/01/2025" at bounding box center [616, 165] width 1089 height 15
drag, startPoint x: 920, startPoint y: 194, endPoint x: 956, endPoint y: 193, distance: 36.0
click at [956, 193] on div "Text" at bounding box center [946, 192] width 101 height 20
click at [956, 193] on icon at bounding box center [956, 192] width 9 height 17
click at [928, 172] on div "10/01/2025" at bounding box center [616, 165] width 1089 height 15
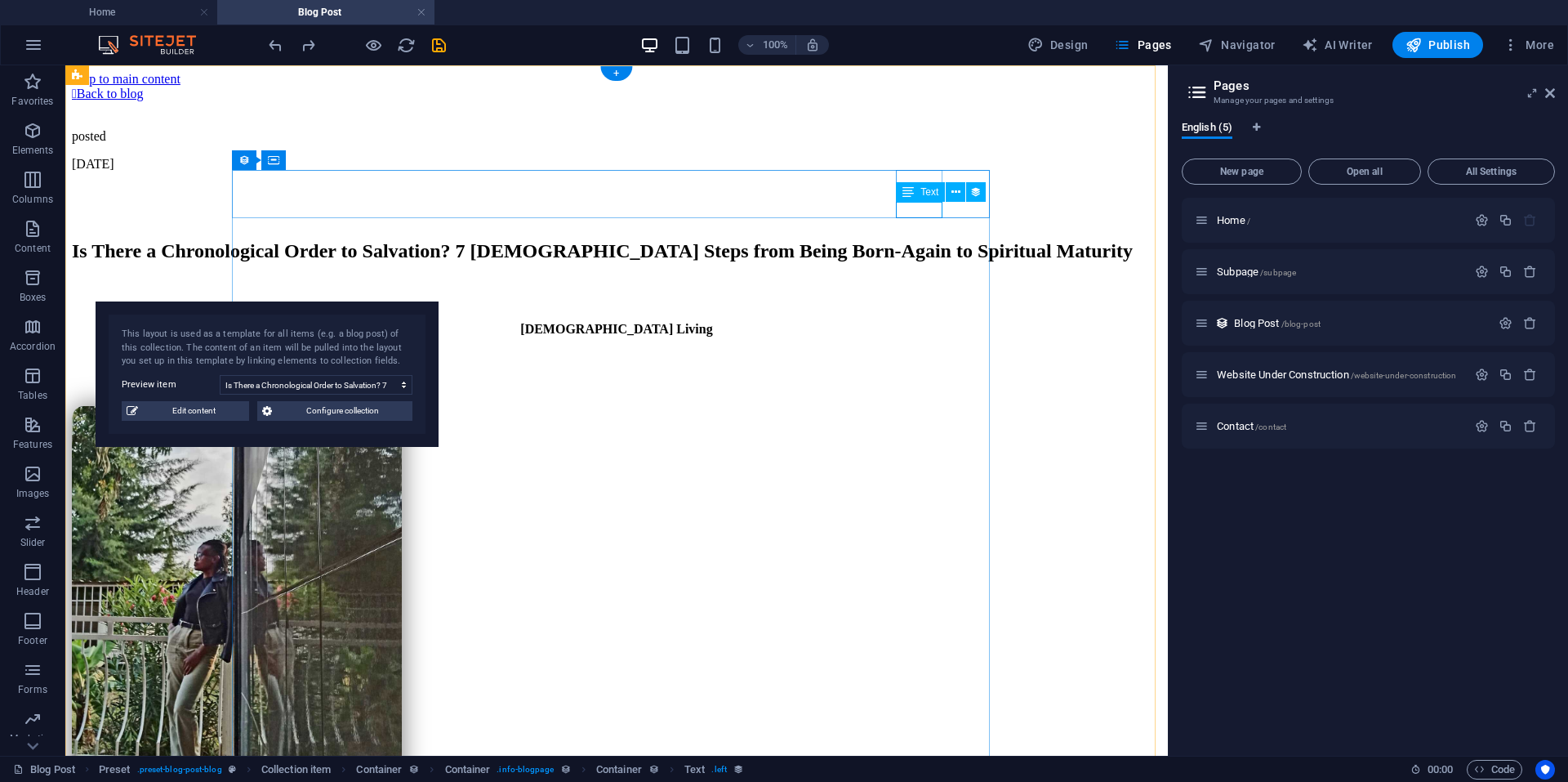
click at [928, 172] on div "10/01/2025" at bounding box center [616, 165] width 1089 height 15
select select "1"
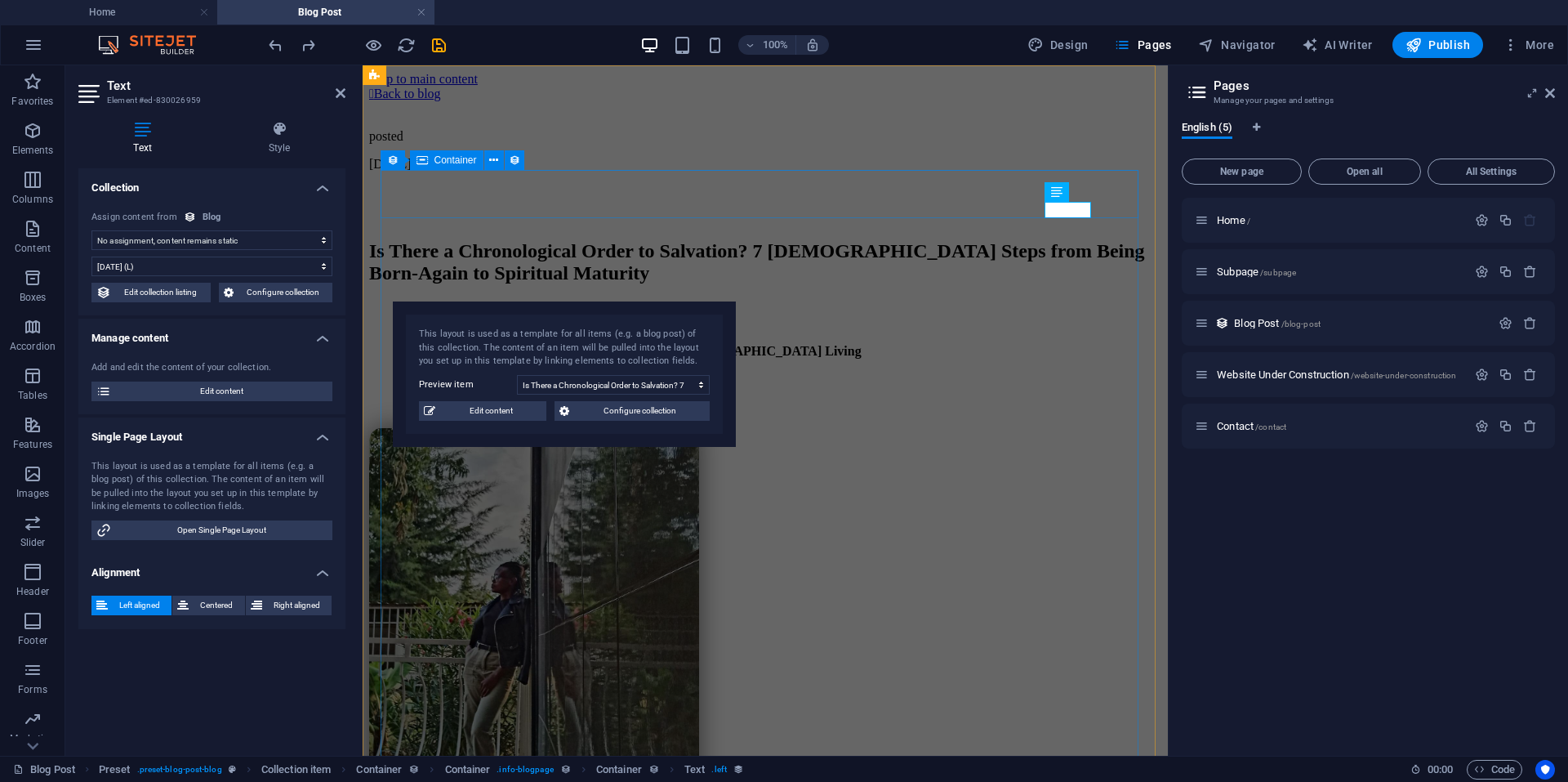
select select "createdAt"
click at [301, 261] on select "10/2/2025 (l) 10/02/2025 (L) Oct 2, 2025 (ll) October 2, 2025 (LL) Oct 2, 2025 …" at bounding box center [212, 266] width 241 height 20
select select "2"
click at [92, 256] on select "10/2/2025 (l) 10/02/2025 (L) Oct 2, 2025 (ll) October 2, 2025 (LL) Oct 2, 2025 …" at bounding box center [212, 266] width 241 height 20
click at [201, 602] on span "Centered" at bounding box center [217, 605] width 46 height 20
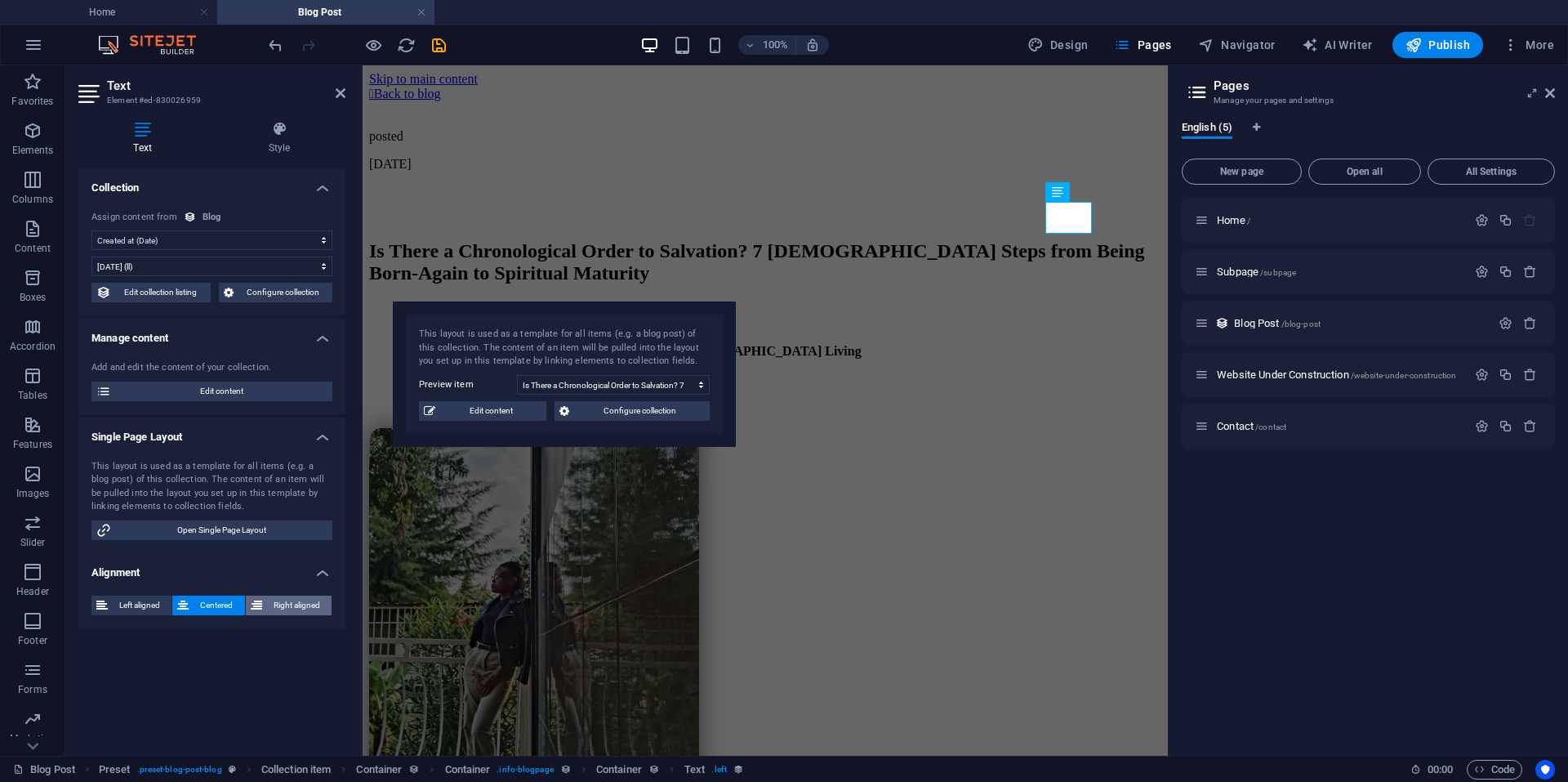
click at [286, 599] on span "Right aligned" at bounding box center [296, 605] width 60 height 20
click at [148, 600] on span "Left aligned" at bounding box center [140, 605] width 54 height 20
click at [267, 129] on icon at bounding box center [279, 129] width 133 height 16
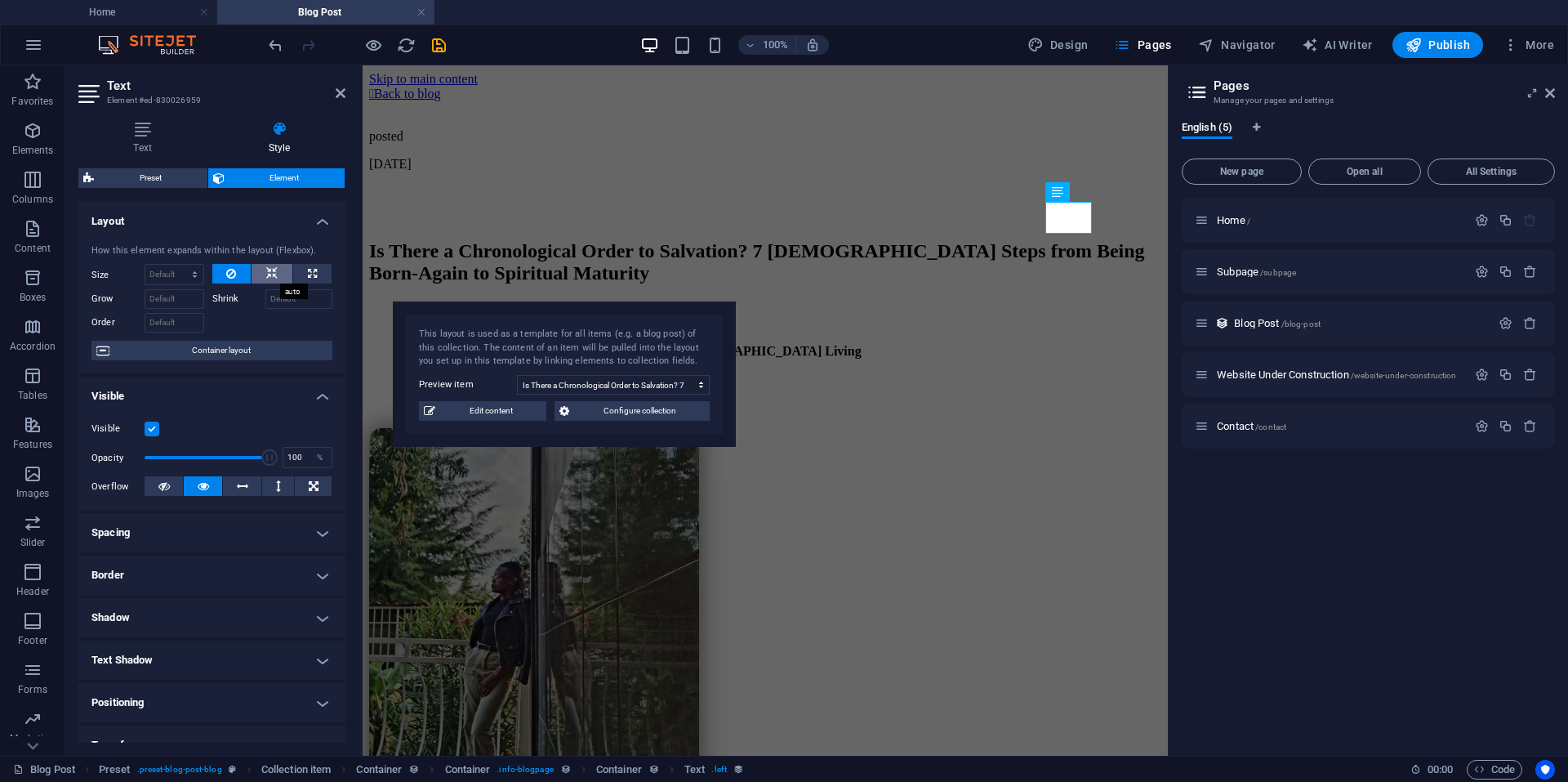
click at [267, 269] on icon at bounding box center [272, 273] width 11 height 20
click at [310, 271] on icon at bounding box center [312, 273] width 9 height 20
type input "100"
select select "%"
click at [226, 273] on icon at bounding box center [231, 273] width 10 height 20
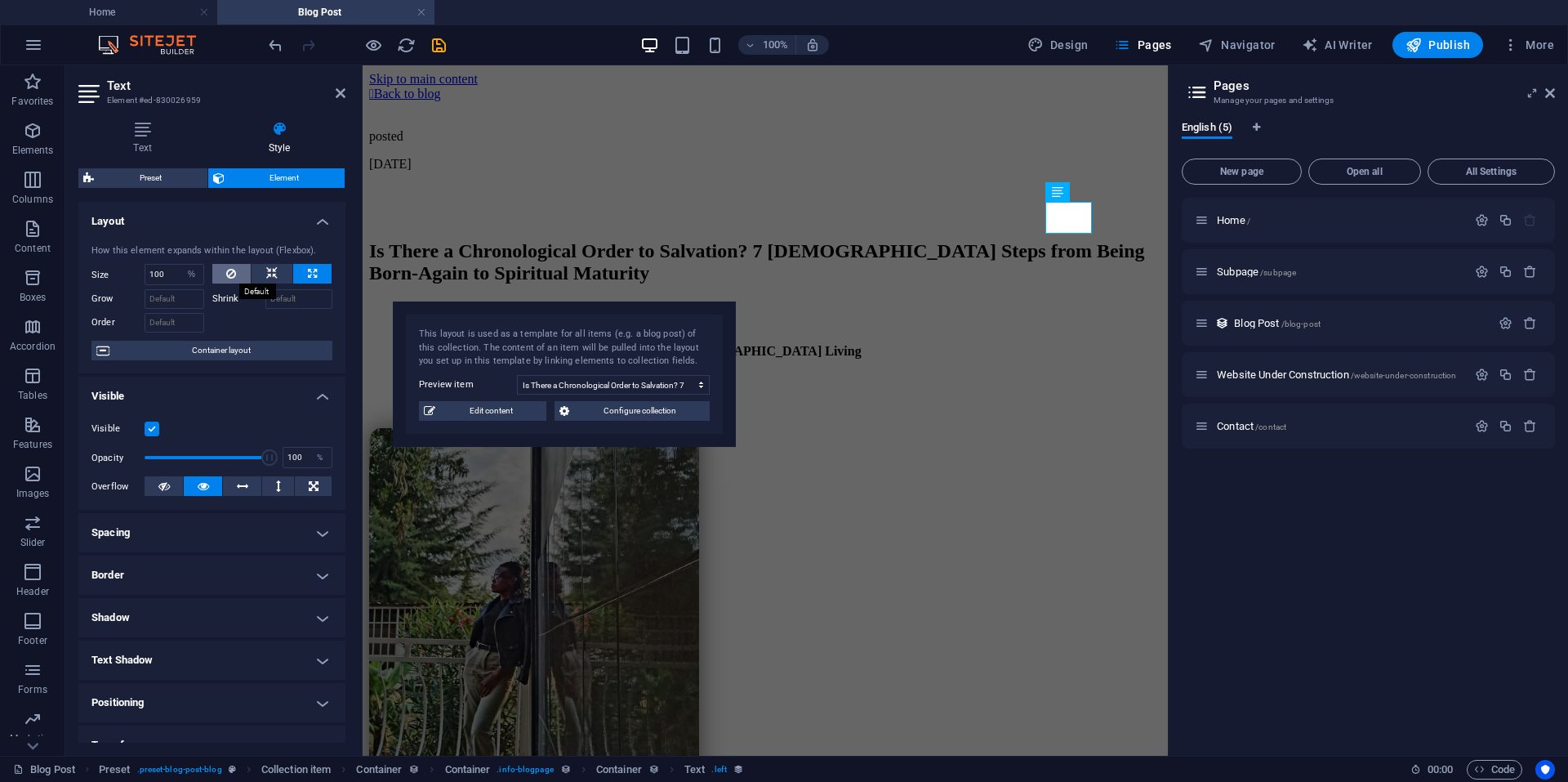
select select "DISABLED_OPTION_VALUE"
click at [270, 273] on icon at bounding box center [272, 273] width 11 height 20
click at [313, 264] on icon at bounding box center [312, 273] width 9 height 20
type input "100"
select select "%"
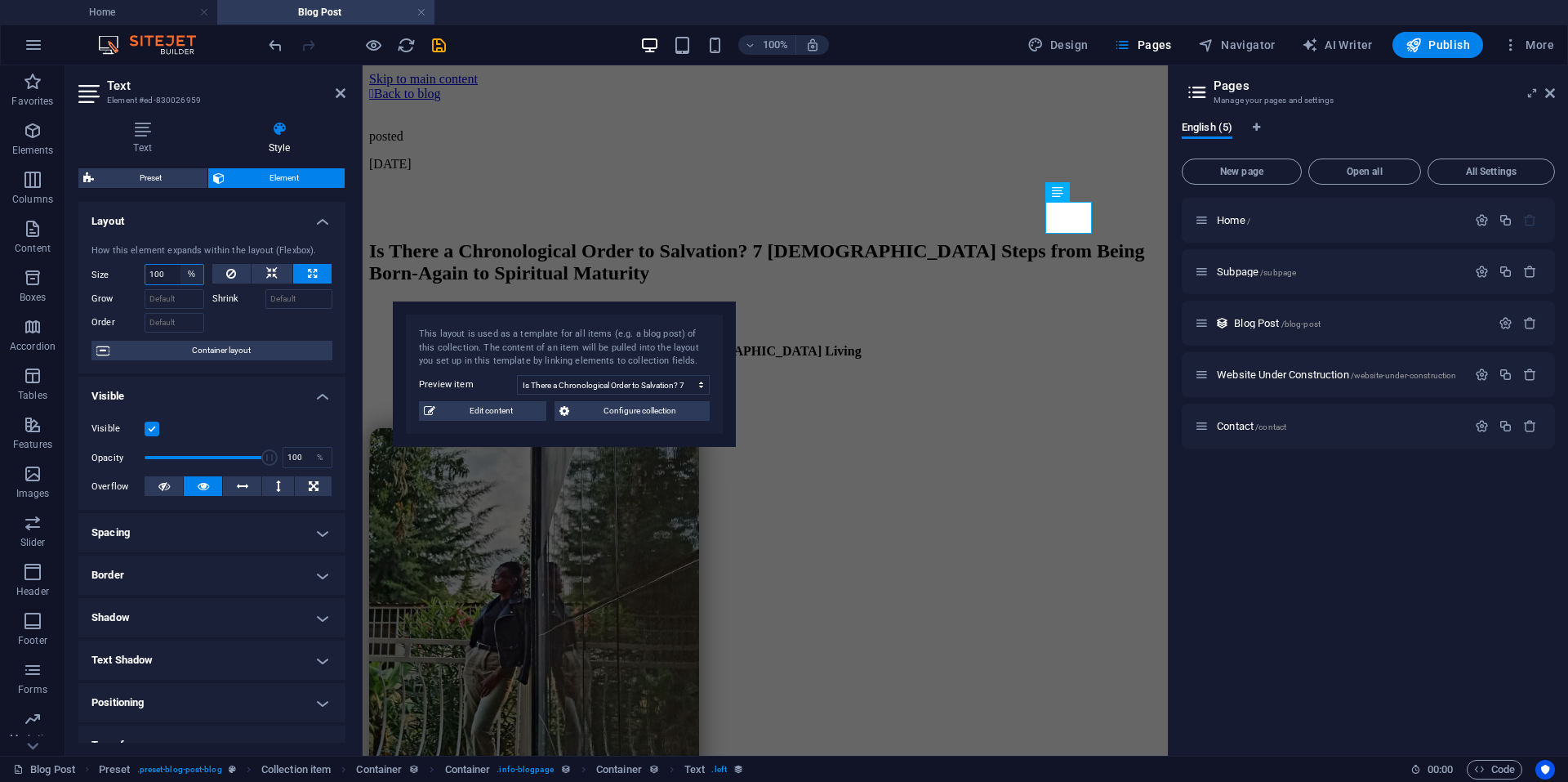
click at [181, 273] on select "Default auto px % 1/1 1/2 1/3 1/4 1/5 1/6 1/7 1/8 1/9 1/10" at bounding box center [192, 274] width 23 height 20
click at [236, 268] on button at bounding box center [232, 273] width 39 height 20
select select "DISABLED_OPTION_VALUE"
click at [151, 431] on label at bounding box center [152, 429] width 15 height 15
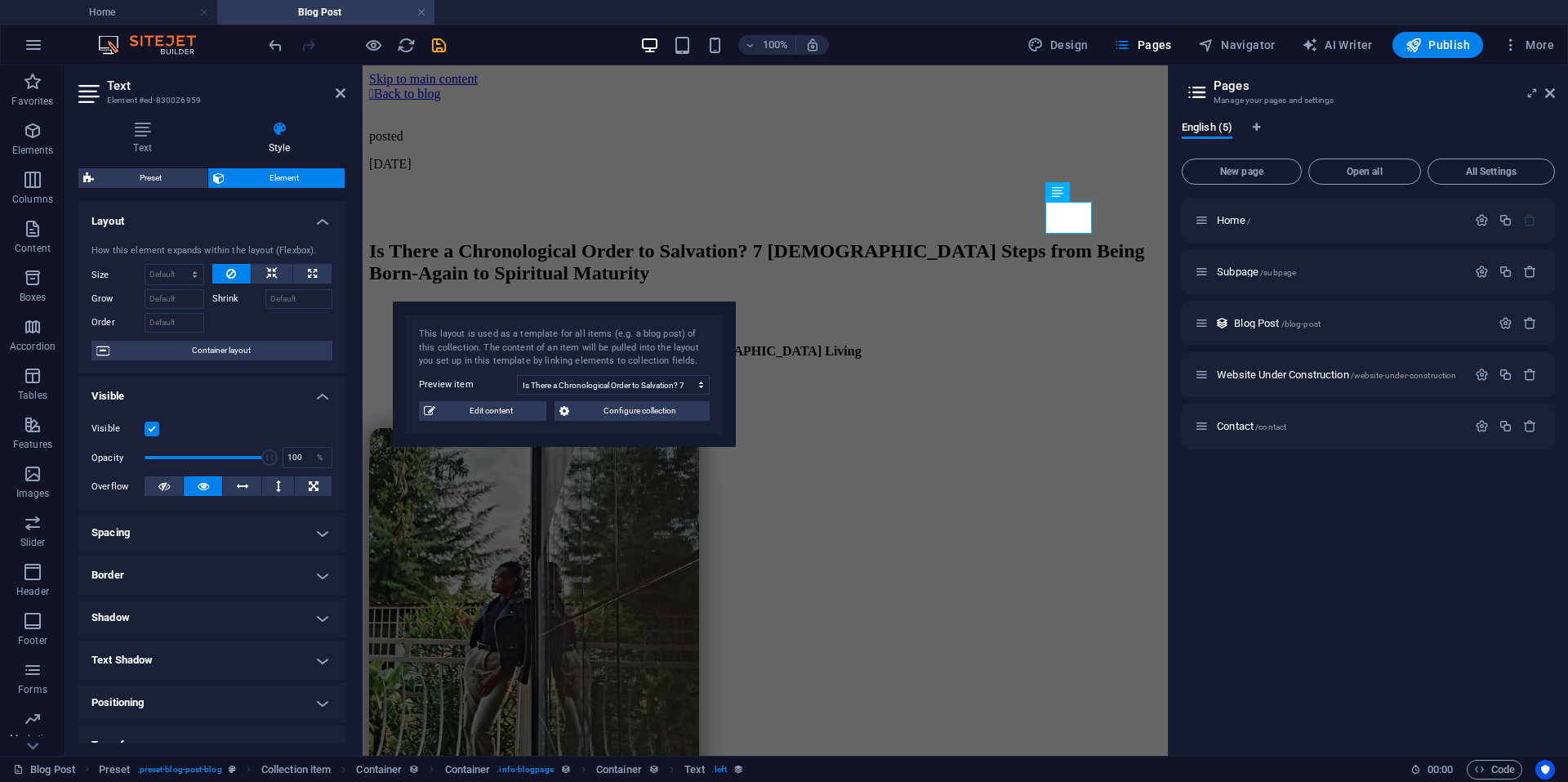
click at [0, 0] on input "Visible" at bounding box center [0, 0] width 0 height 0
click at [151, 431] on label at bounding box center [152, 429] width 15 height 15
click at [0, 0] on input "Visible" at bounding box center [0, 0] width 0 height 0
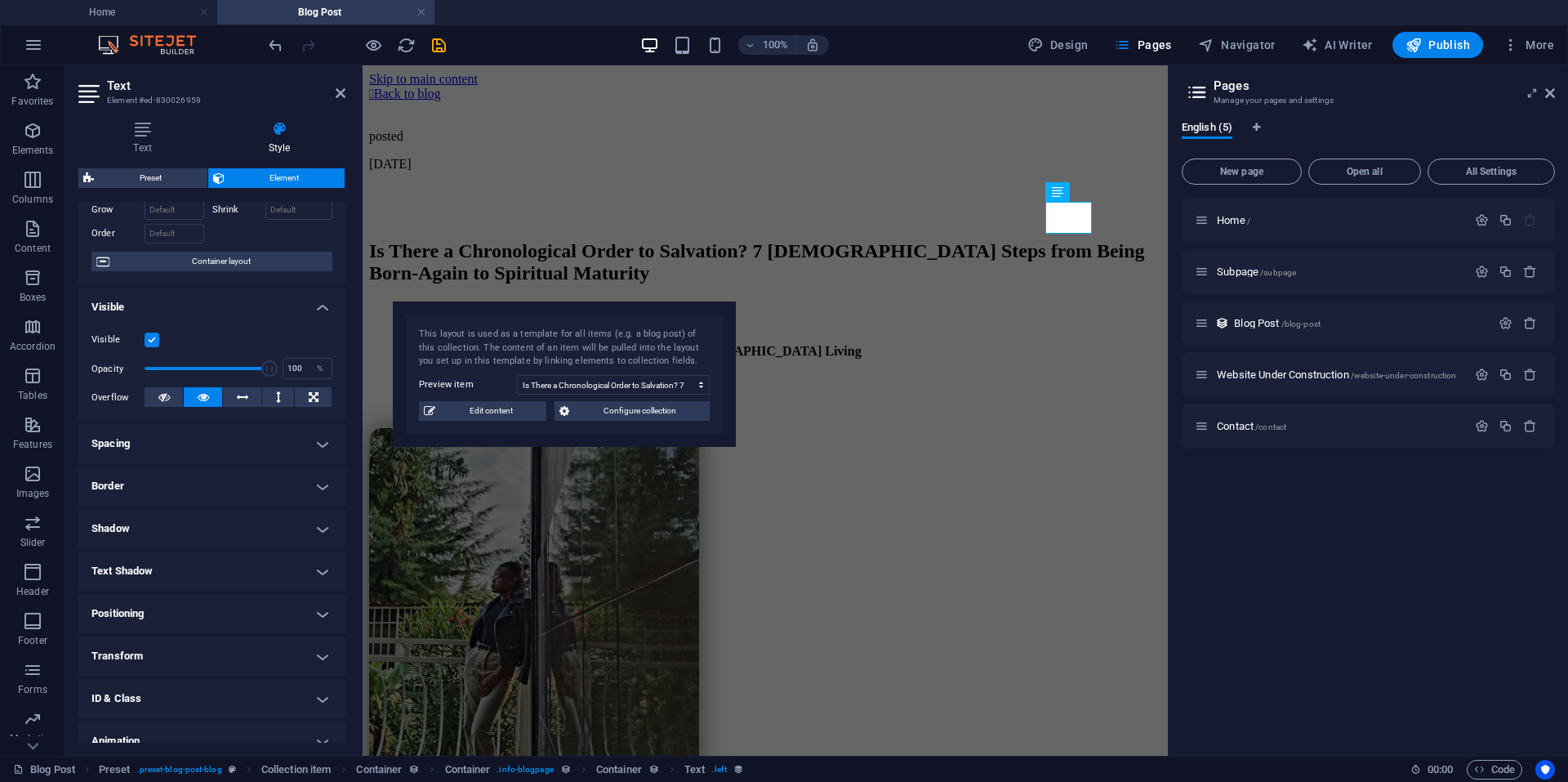
scroll to position [150, 0]
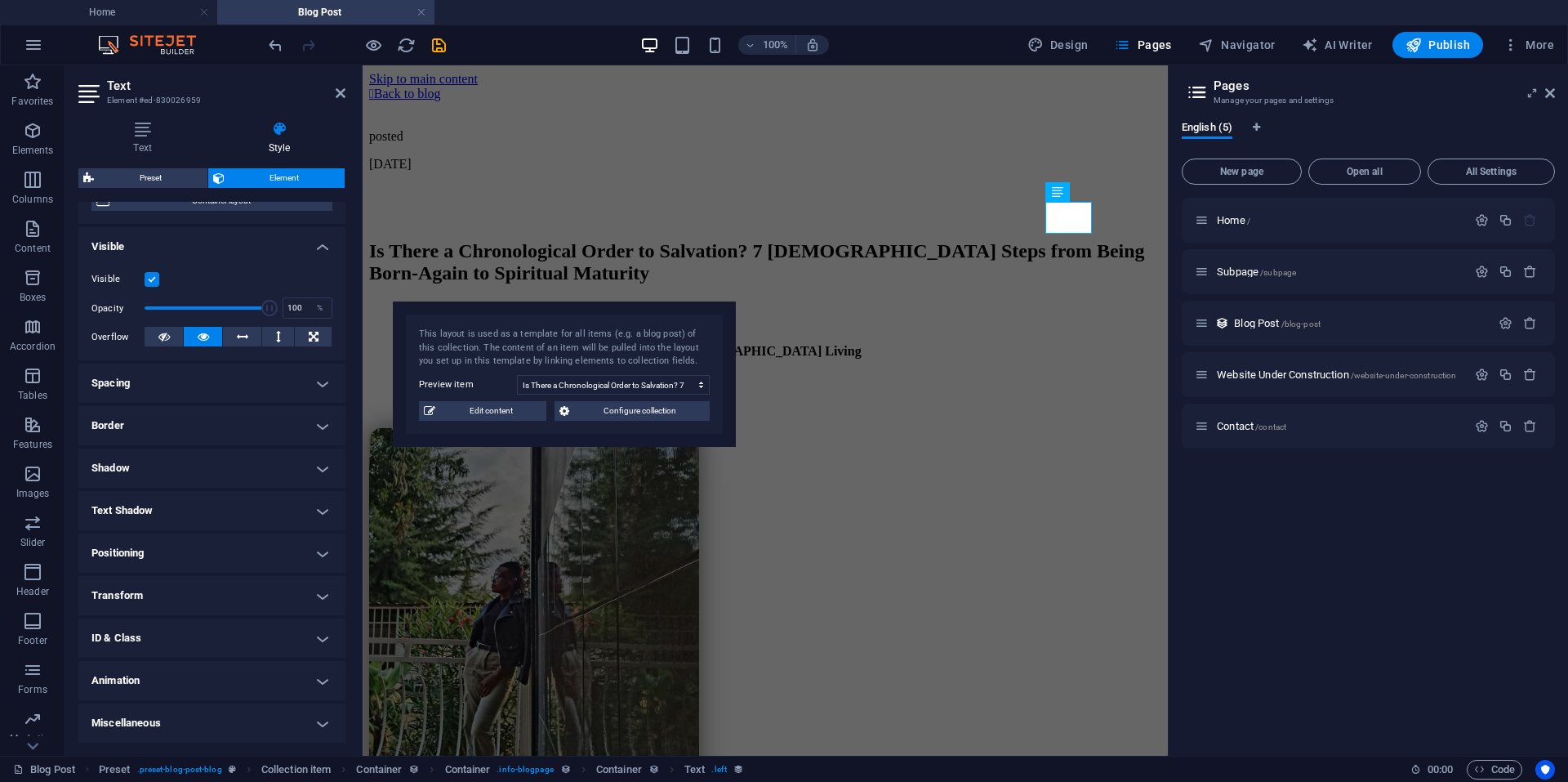
click at [234, 555] on h4 "Positioning" at bounding box center [212, 554] width 267 height 39
click at [160, 585] on span "Static" at bounding box center [151, 586] width 20 height 20
click at [204, 585] on button "Relative" at bounding box center [190, 586] width 43 height 20
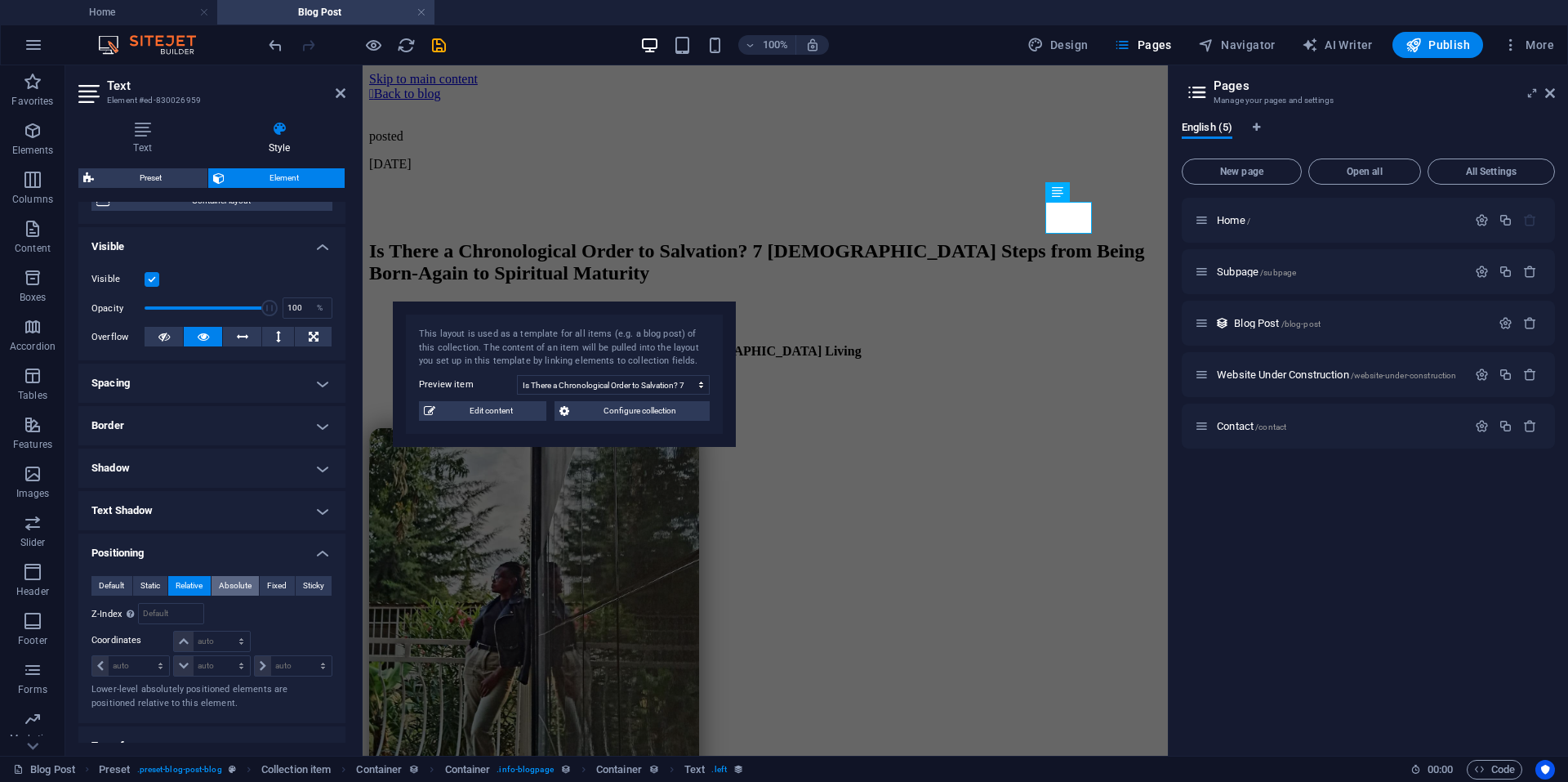
click at [235, 583] on span "Absolute" at bounding box center [235, 586] width 33 height 20
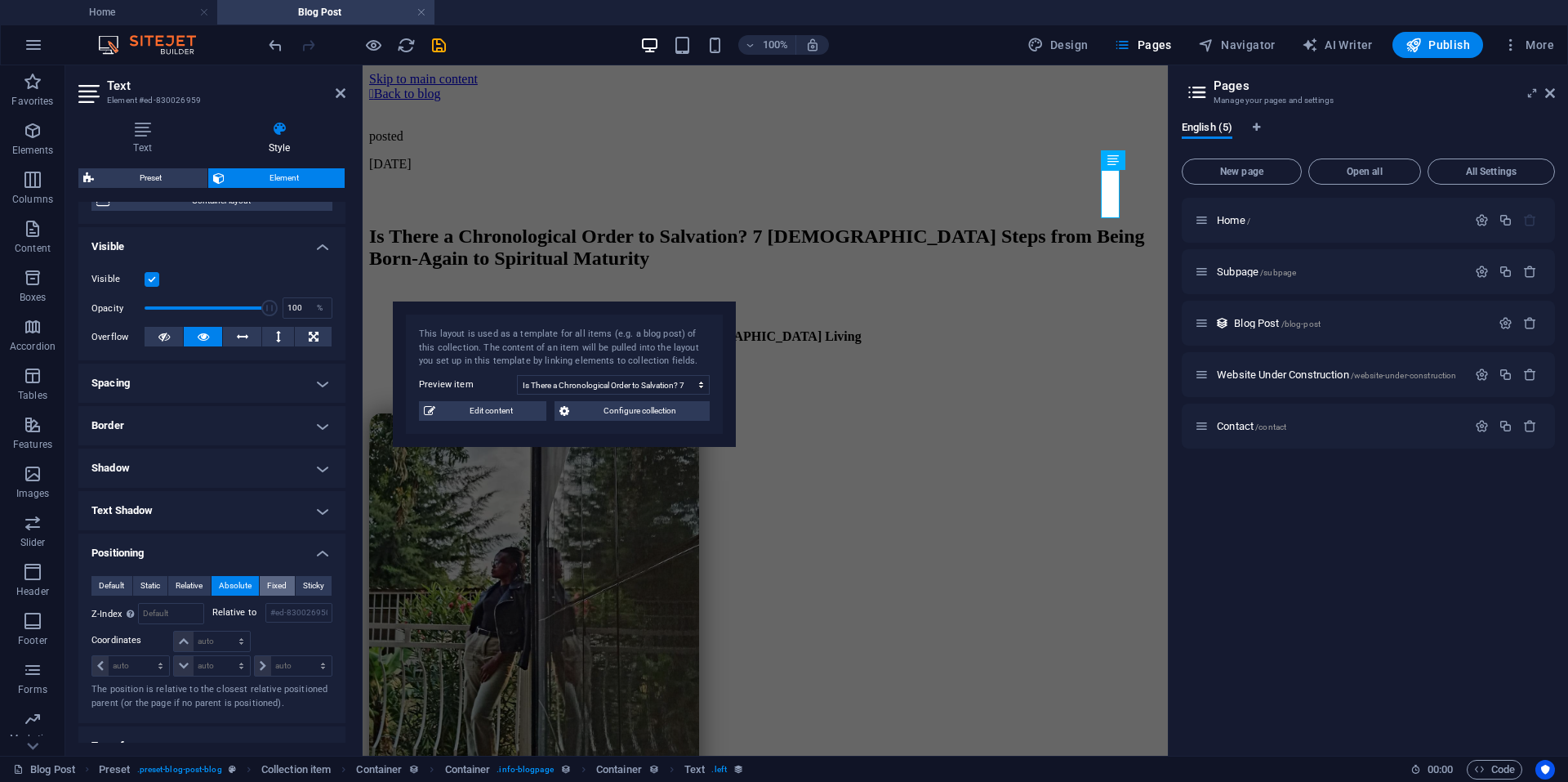
click at [277, 583] on span "Fixed" at bounding box center [277, 586] width 20 height 20
click at [303, 586] on span "Sticky" at bounding box center [313, 586] width 21 height 20
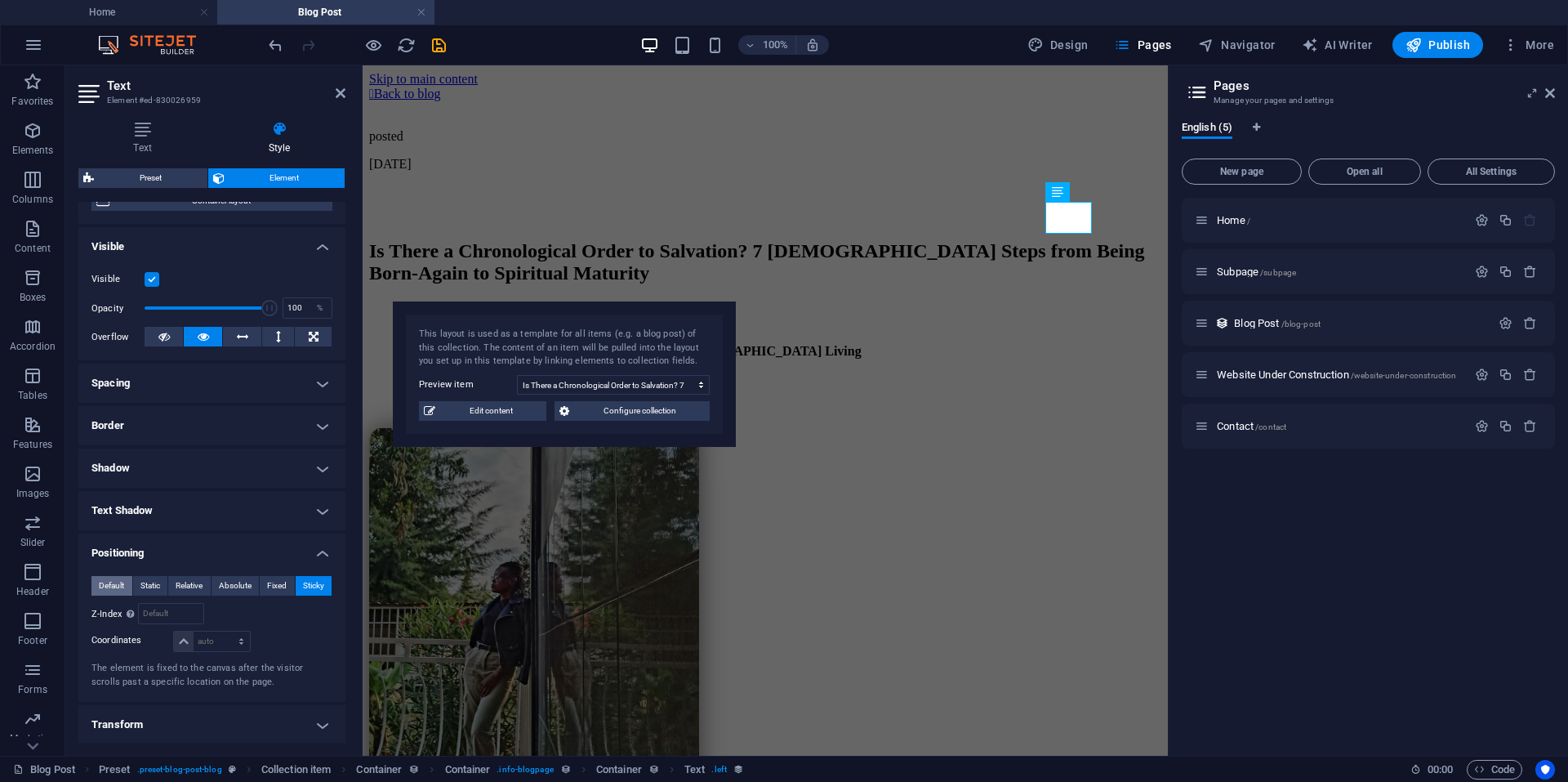
click at [124, 583] on span "Default" at bounding box center [111, 586] width 25 height 20
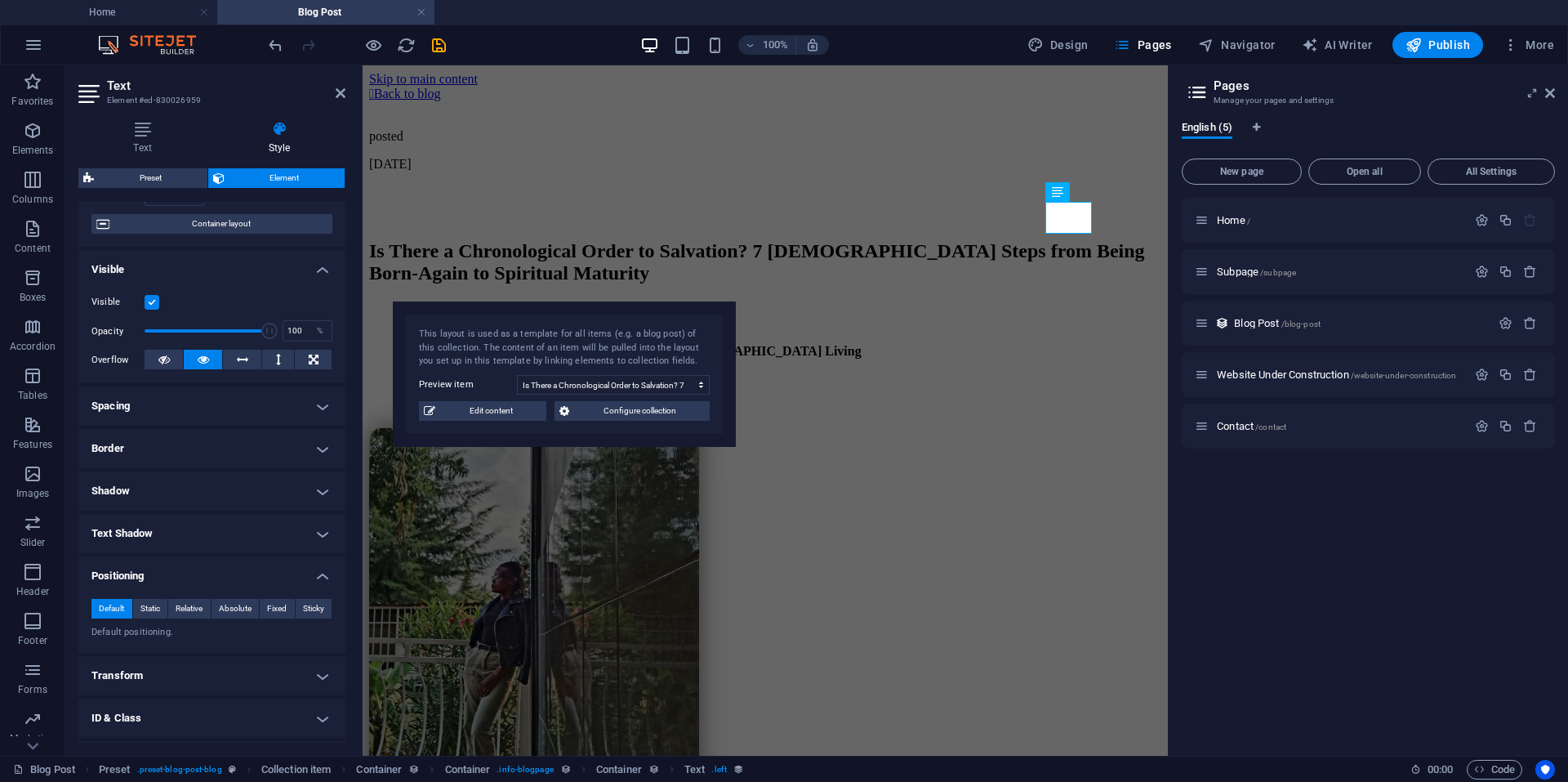
scroll to position [0, 0]
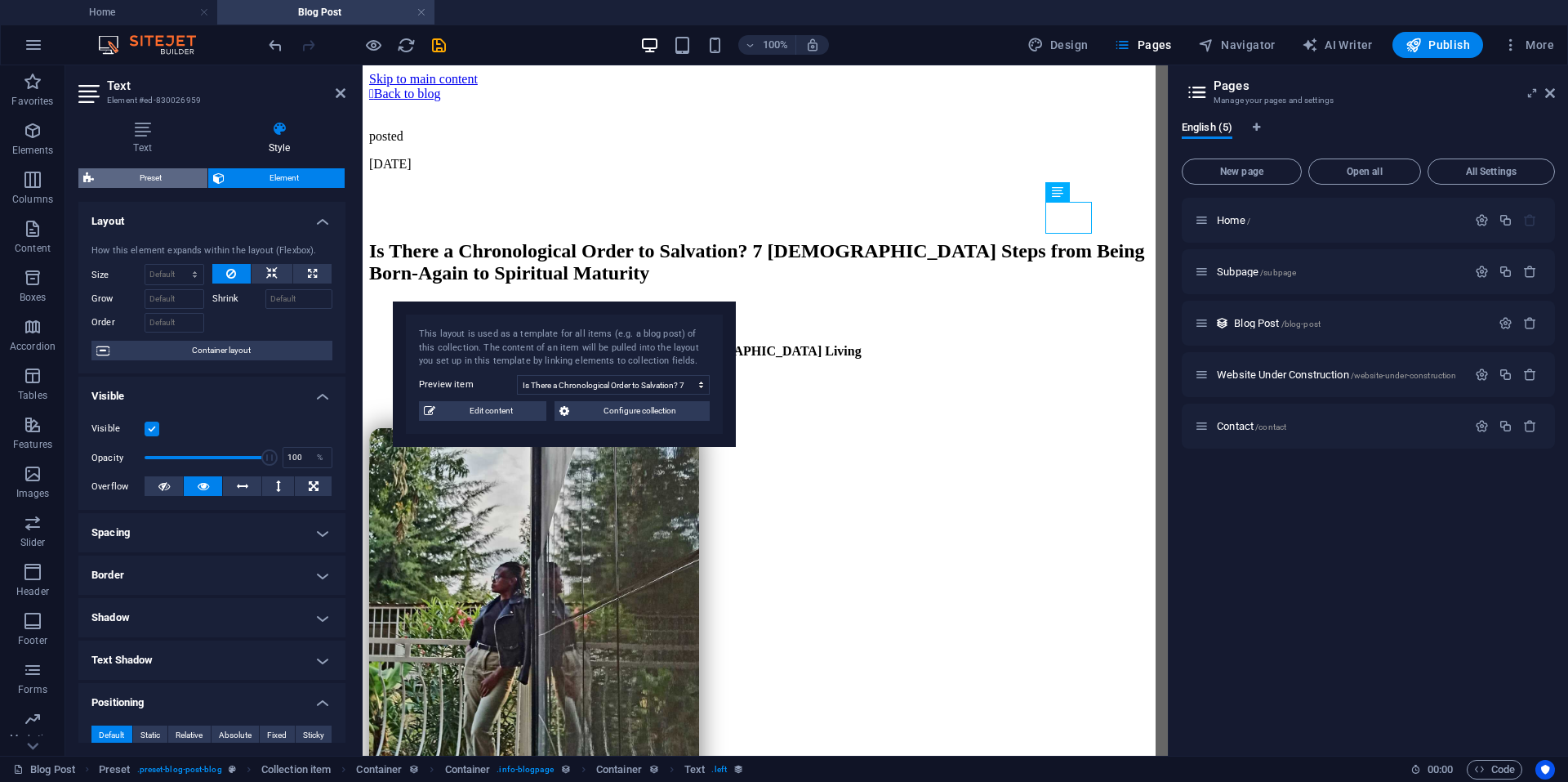
click at [146, 174] on span "Preset" at bounding box center [151, 179] width 104 height 20
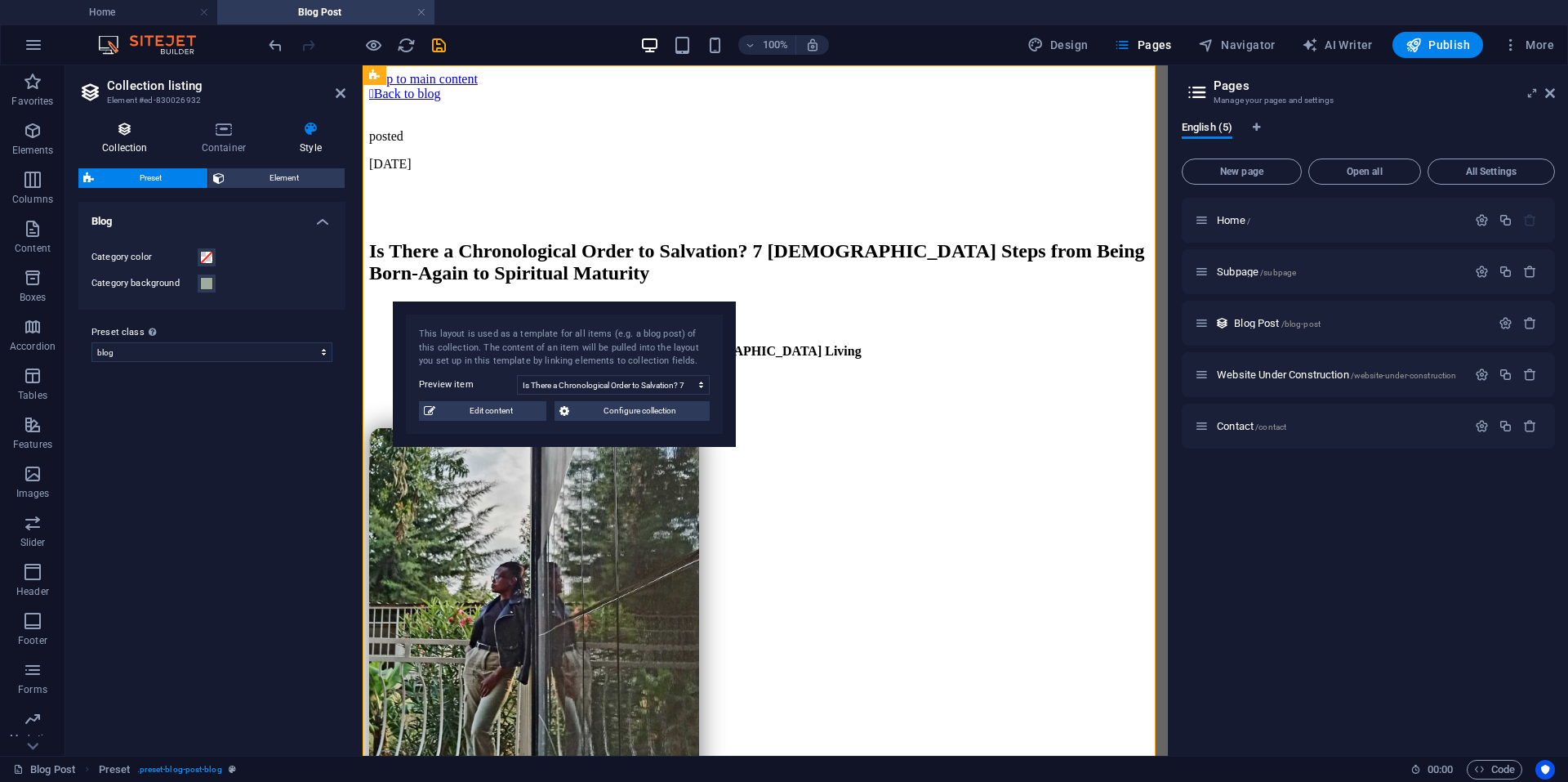
click at [139, 145] on h4 "Collection" at bounding box center [128, 138] width 100 height 34
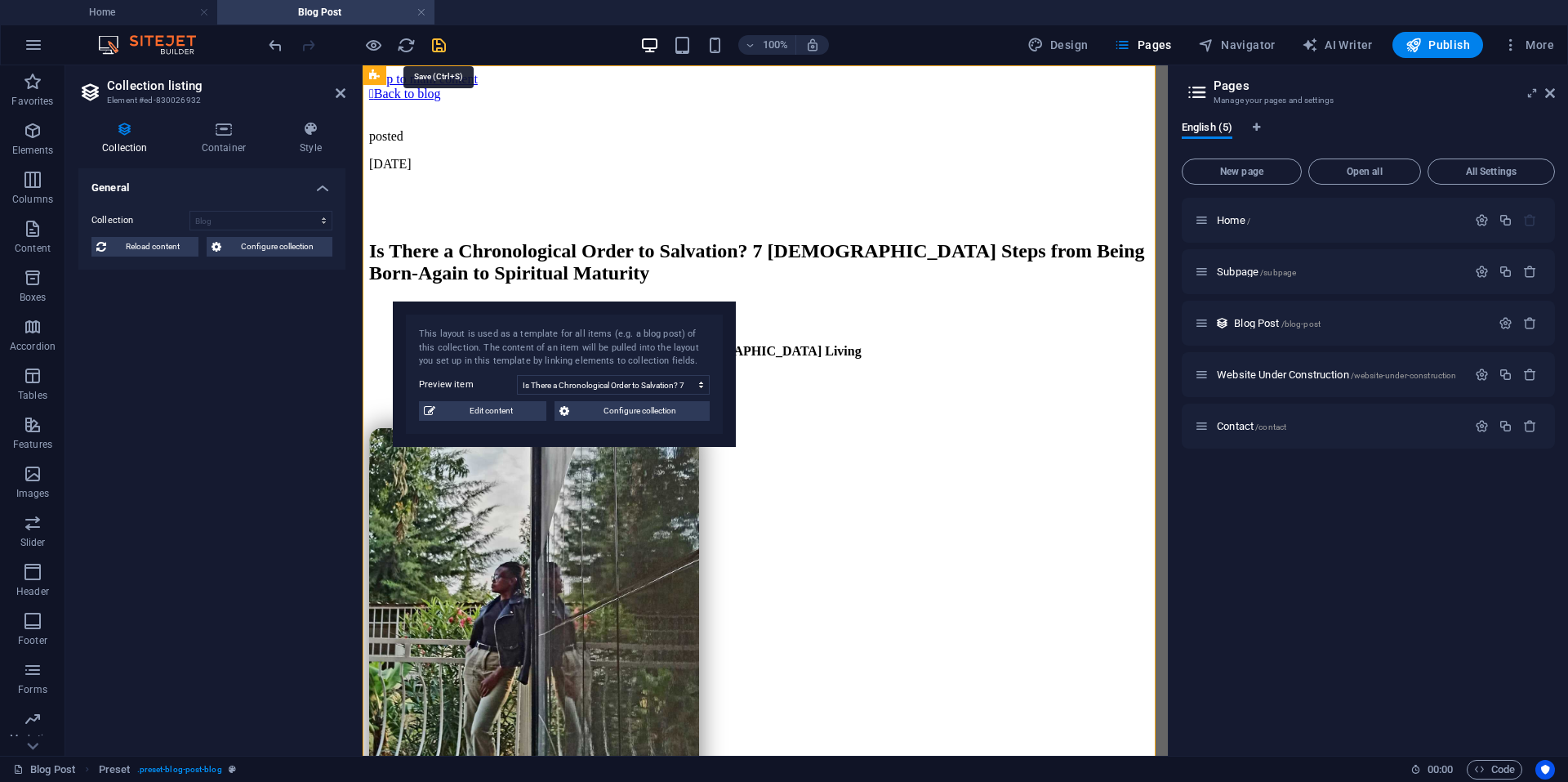
click at [438, 52] on icon "save" at bounding box center [439, 45] width 19 height 19
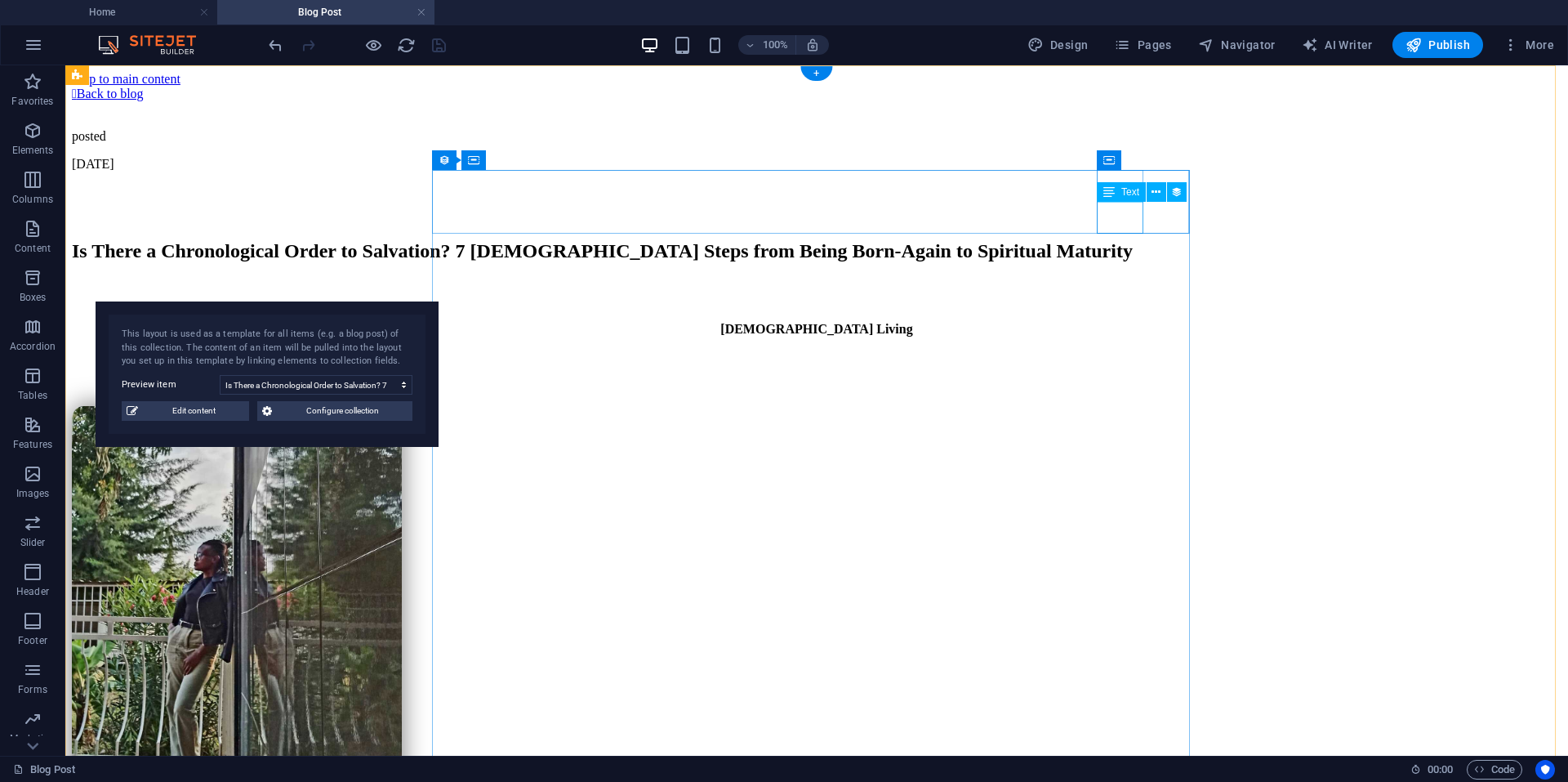
click at [1124, 172] on div "[DATE]" at bounding box center [817, 165] width 1489 height 15
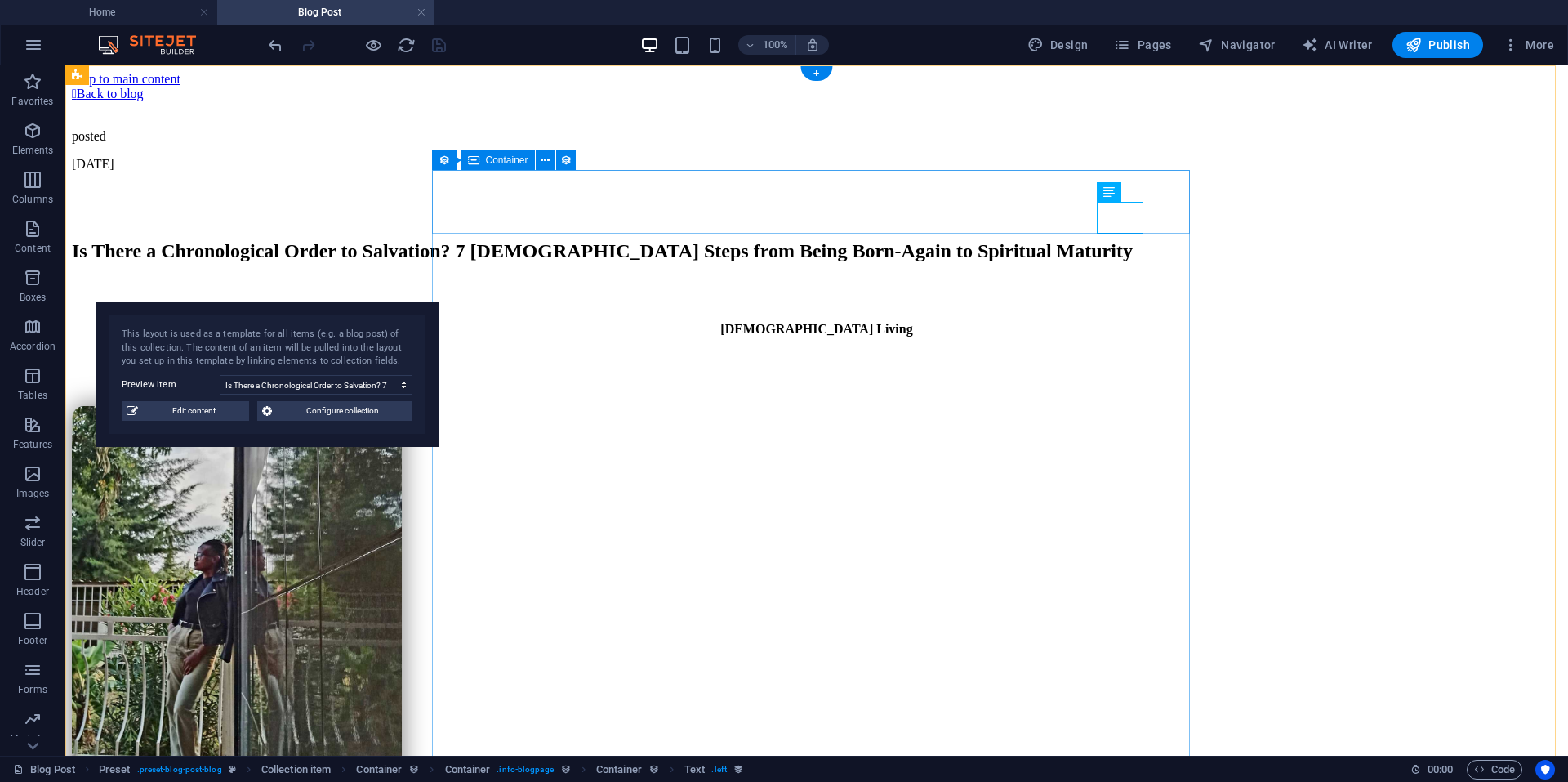
click at [1083, 172] on div " Back to blog posted Oct 1, 2025" at bounding box center [817, 129] width 1489 height 85
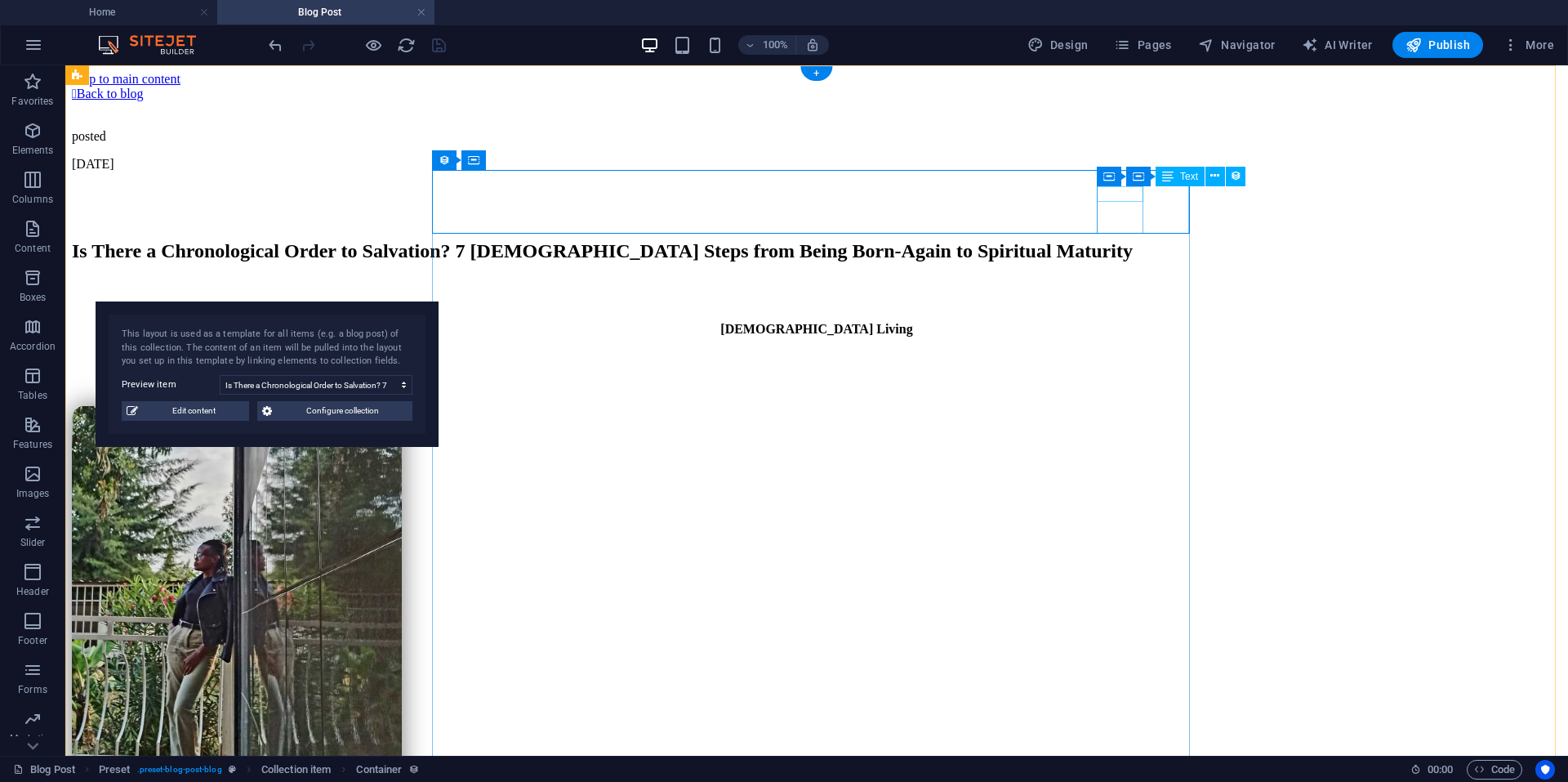
click at [1115, 144] on div "posted" at bounding box center [817, 137] width 1489 height 15
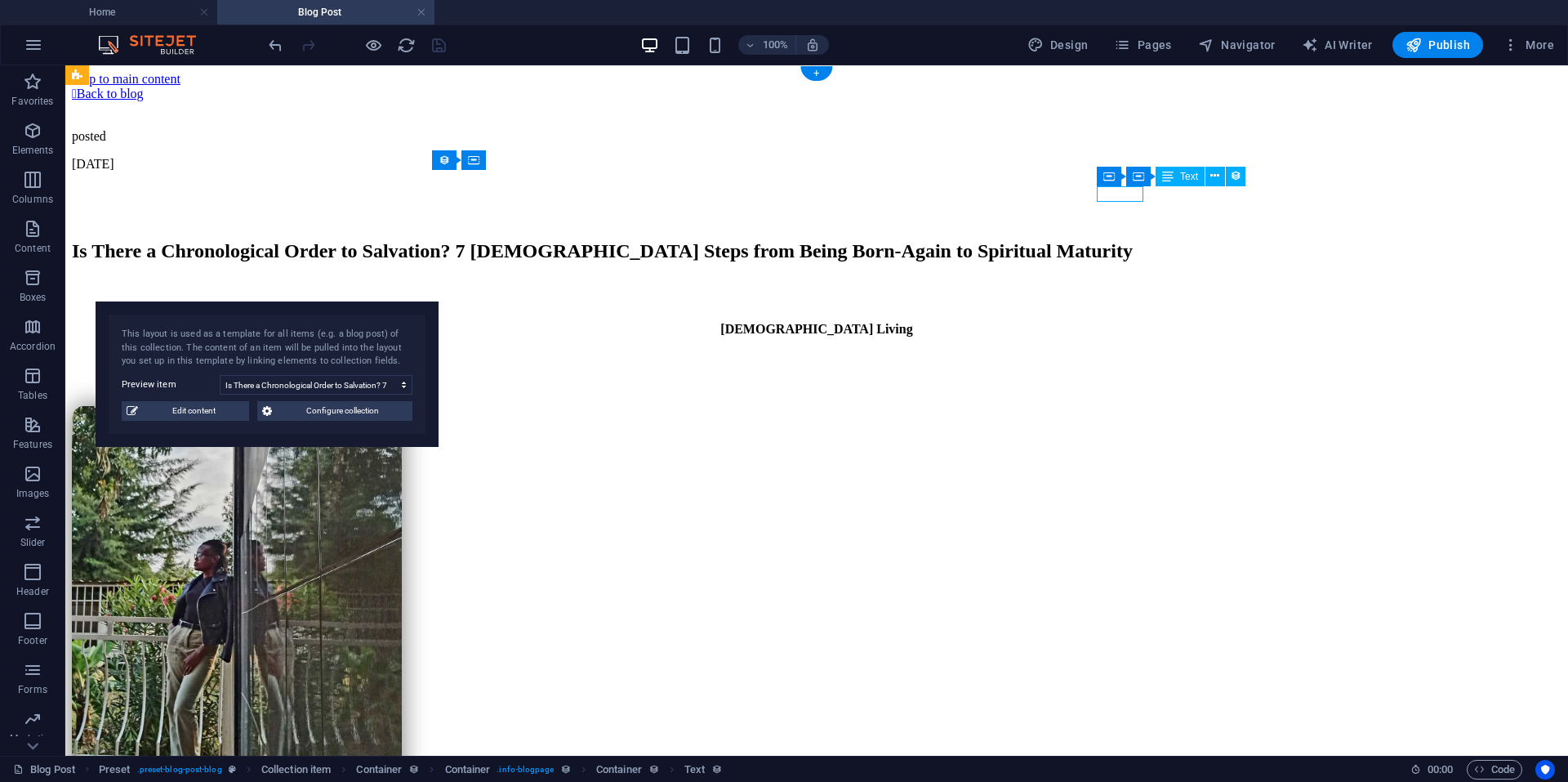
click at [1115, 144] on div "posted" at bounding box center [817, 137] width 1489 height 15
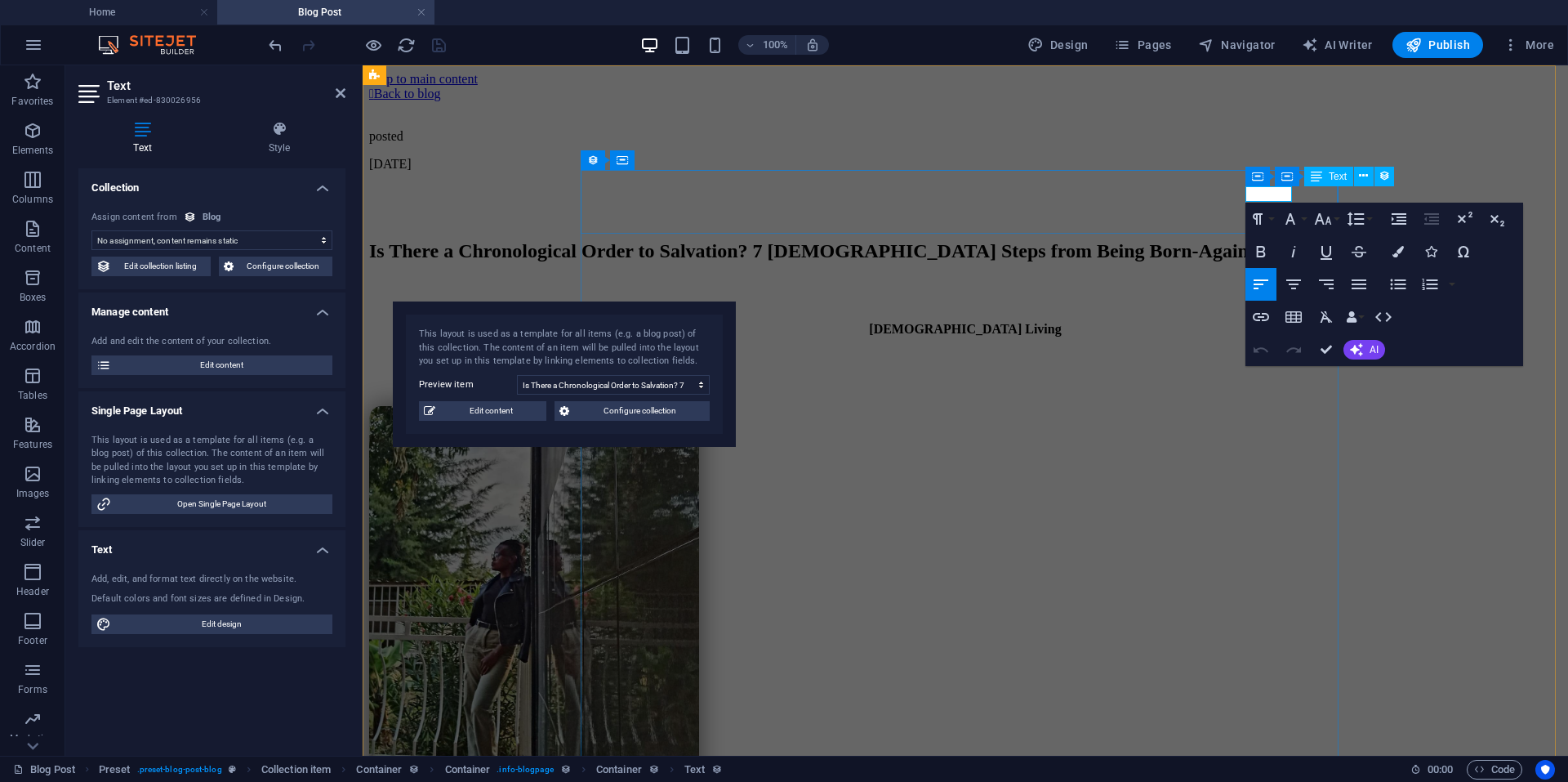
click at [1268, 144] on p "posted" at bounding box center [965, 137] width 1192 height 15
click at [1252, 144] on p "posted" at bounding box center [965, 137] width 1192 height 15
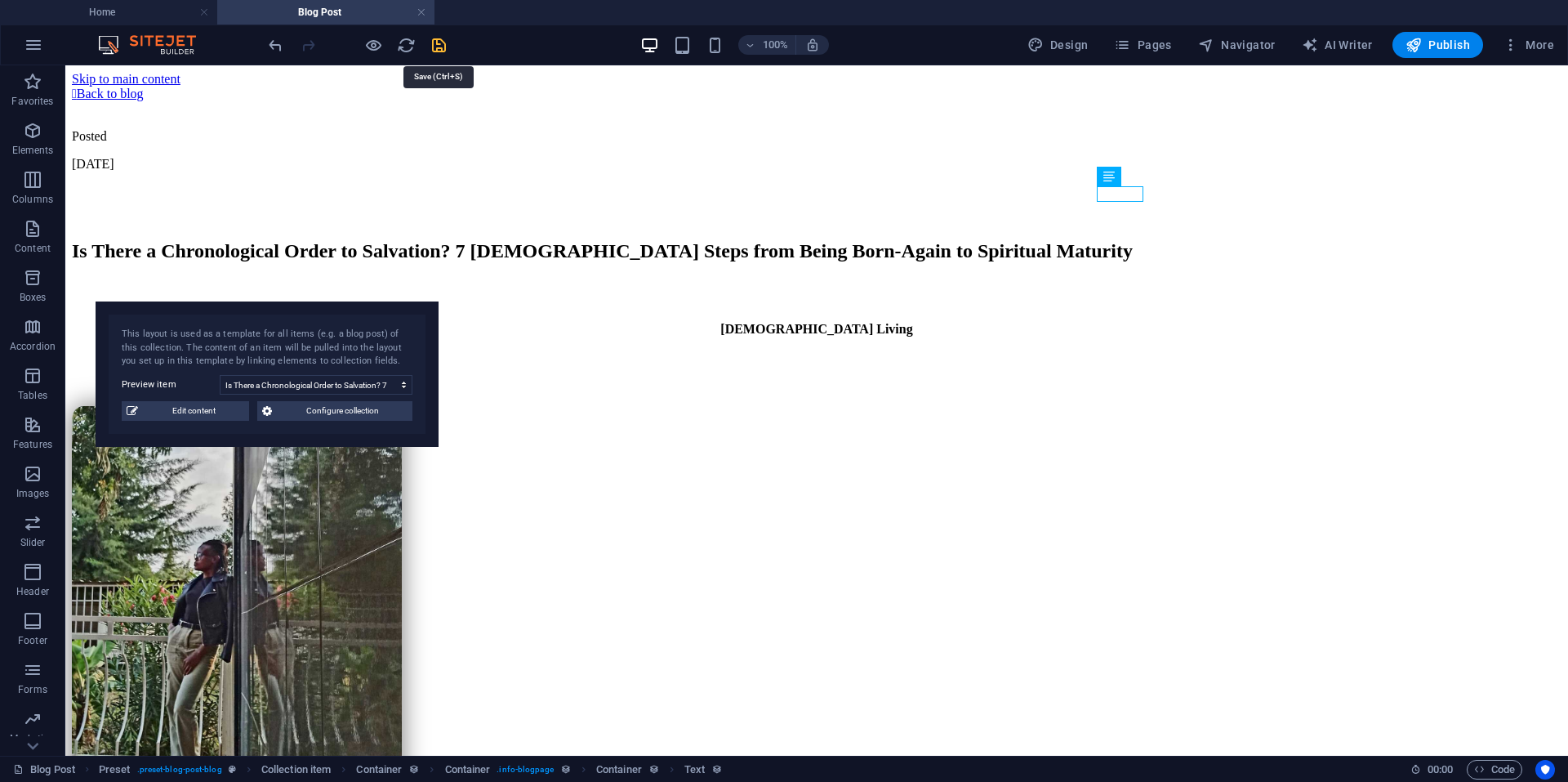
click at [437, 42] on icon "save" at bounding box center [439, 45] width 19 height 19
click at [1443, 47] on span "Publish" at bounding box center [1437, 45] width 65 height 16
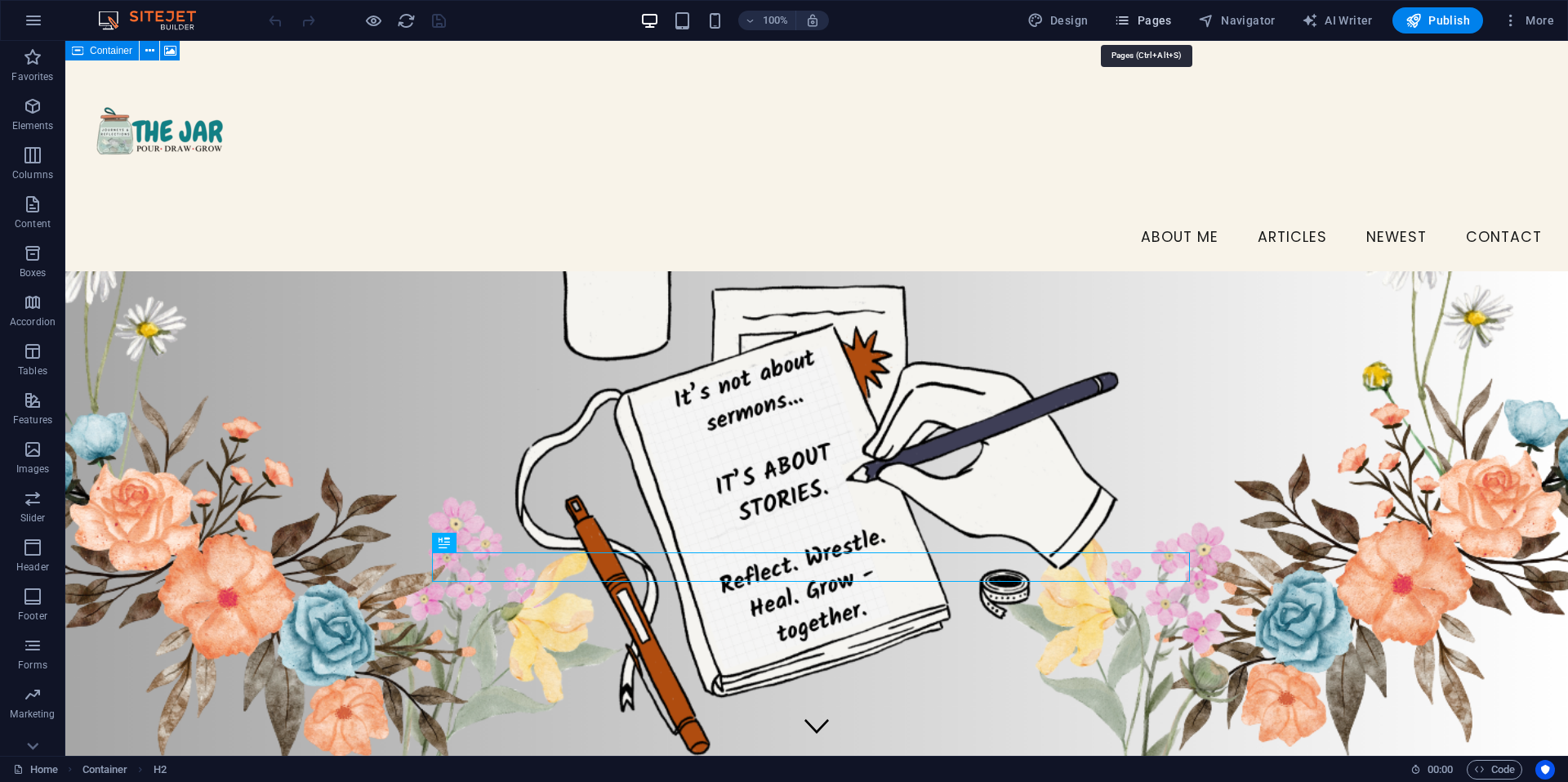
click at [1144, 16] on span "Pages" at bounding box center [1142, 20] width 57 height 16
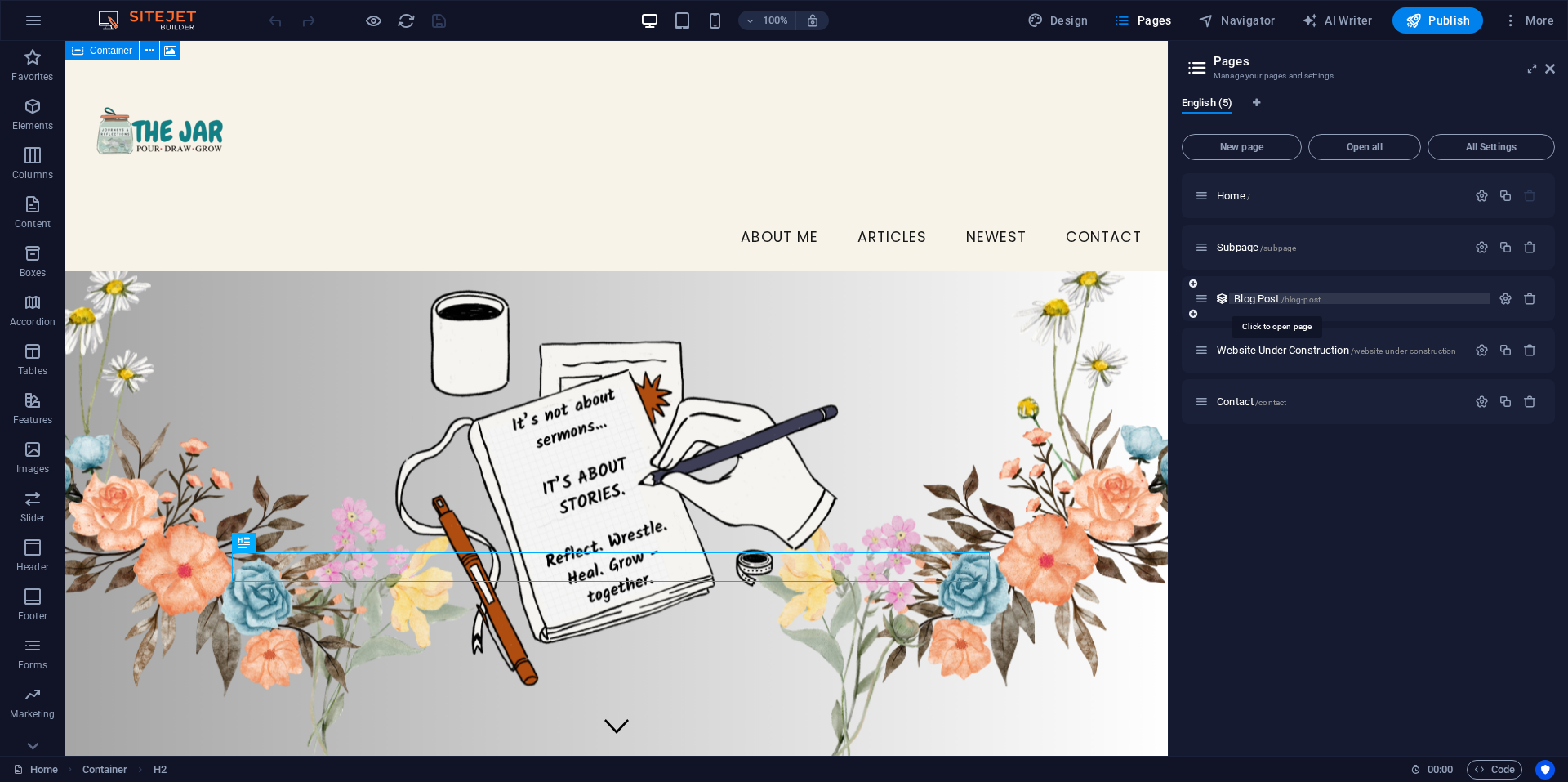
click at [1262, 296] on span "Blog Post /blog-post" at bounding box center [1277, 298] width 87 height 12
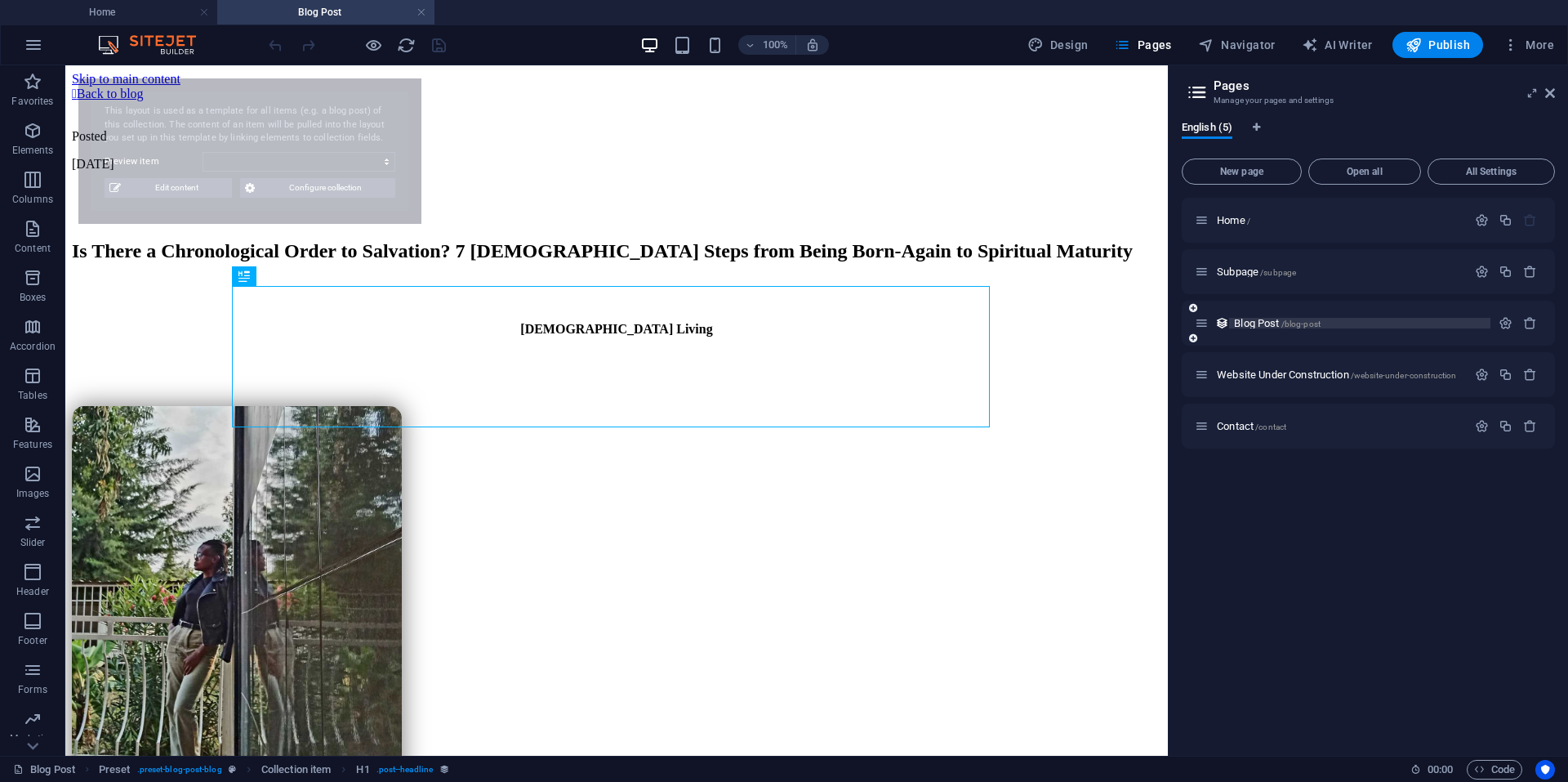
select select "68dcd2ca9f80612dca0bb232"
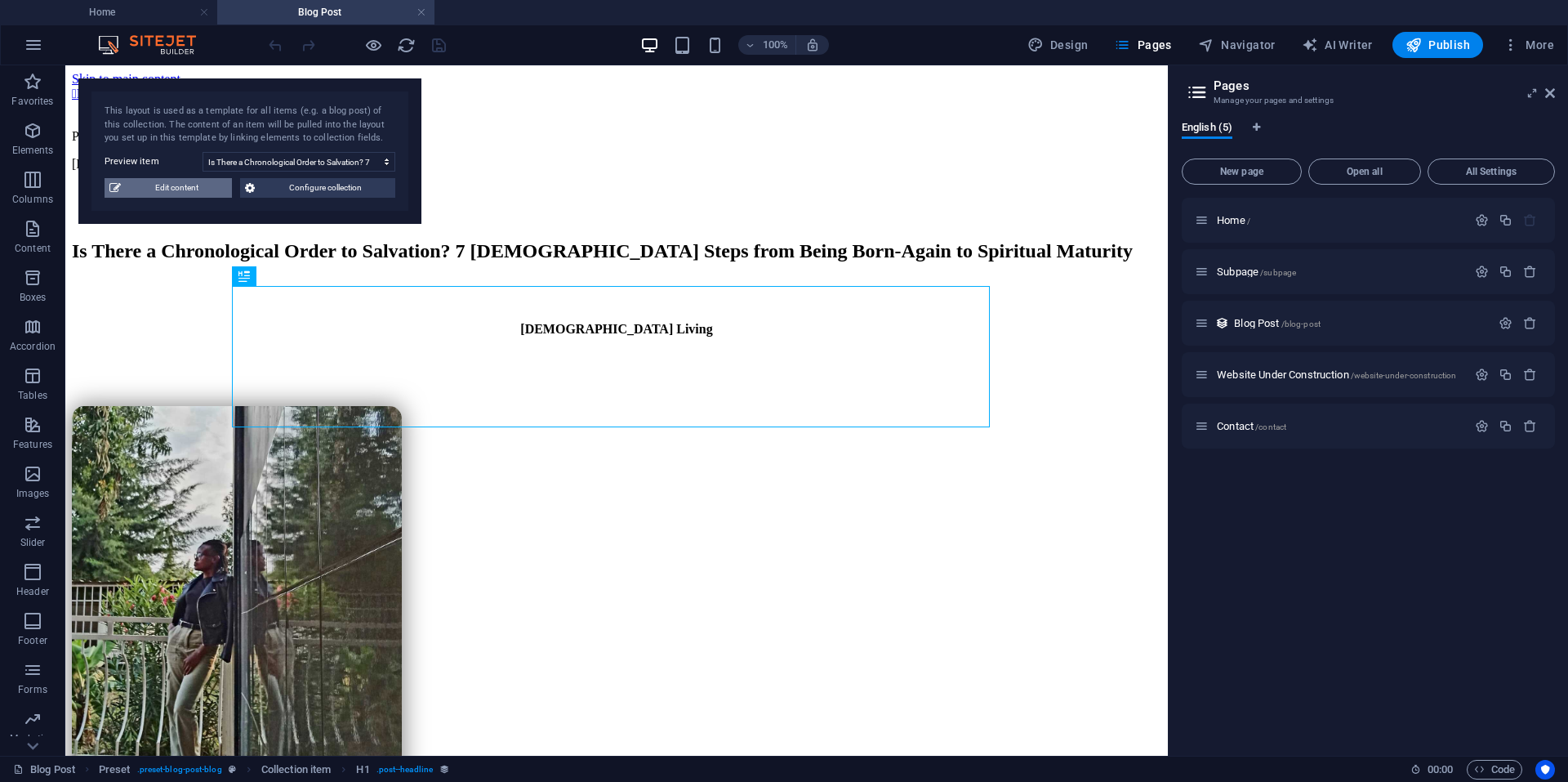
click at [172, 192] on span "Edit content" at bounding box center [177, 188] width 101 height 20
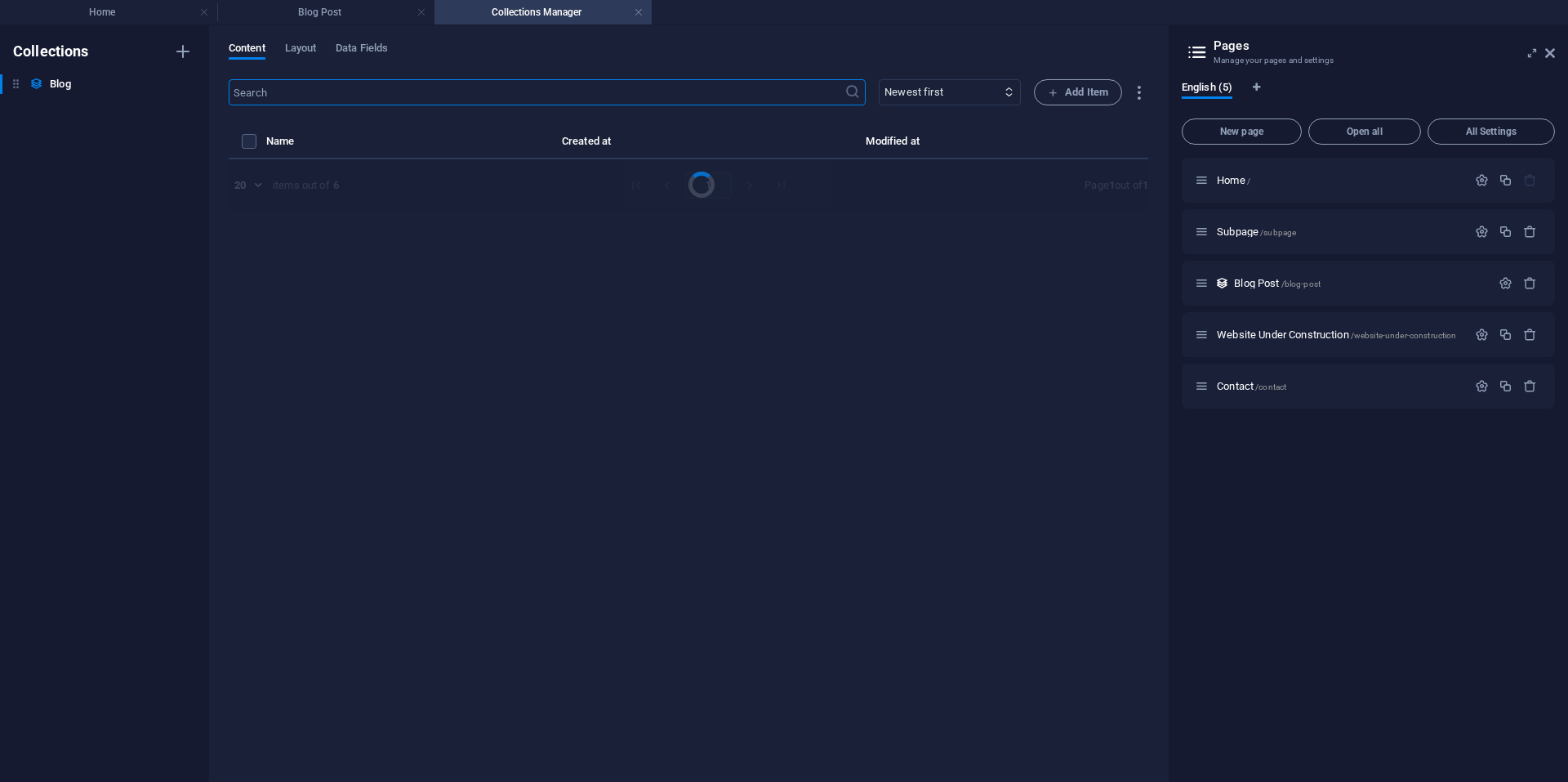
select select "[DEMOGRAPHIC_DATA] Living"
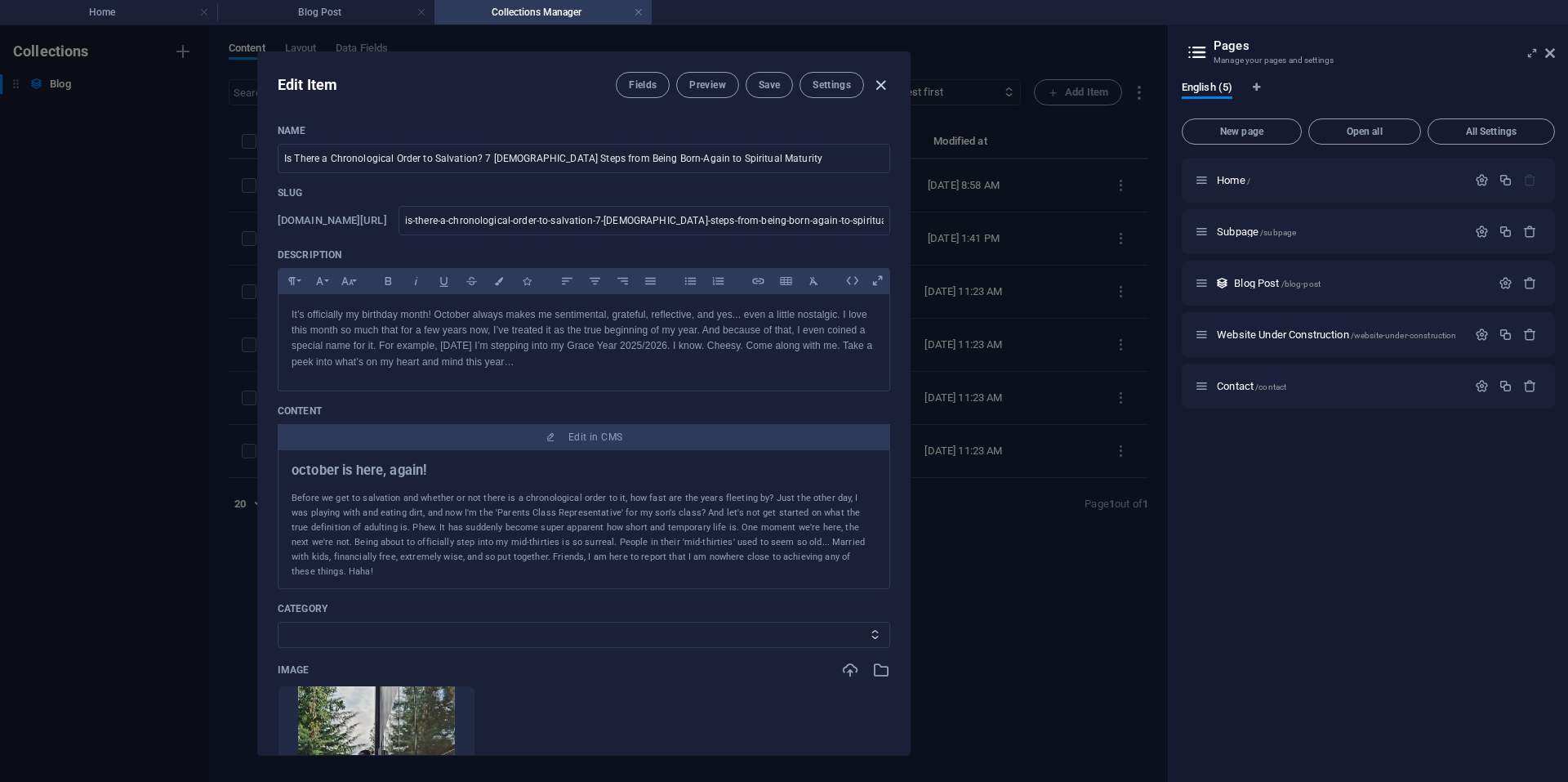
click at [875, 88] on icon "button" at bounding box center [881, 85] width 19 height 19
type input "[DATE]"
type input "is-there-a-chronological-order-to-salvation-7-[DEMOGRAPHIC_DATA]-steps-from-bei…"
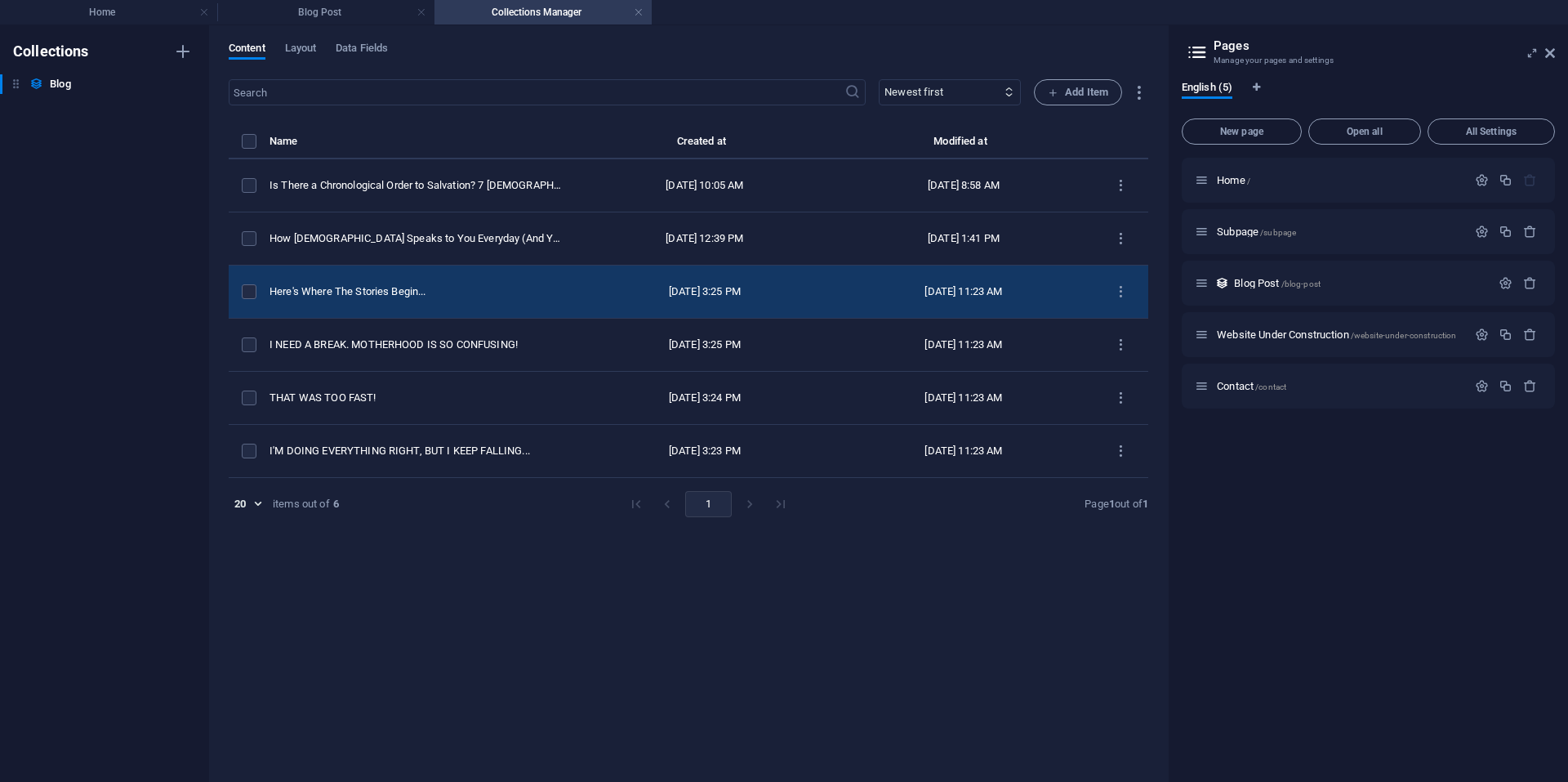
click at [674, 293] on div "[DATE] 3:25 PM" at bounding box center [704, 292] width 232 height 15
select select "Spiritual Growth"
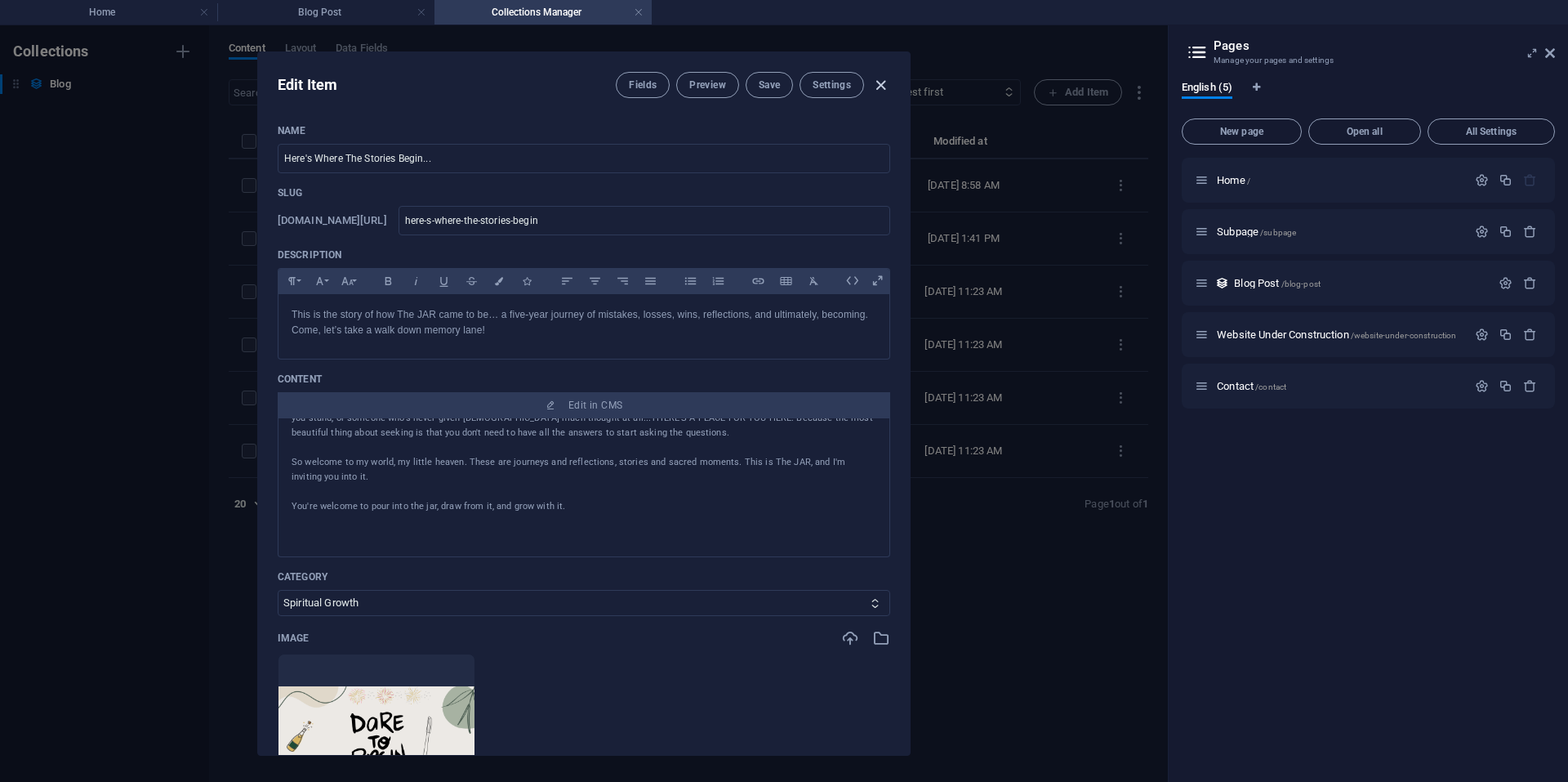
click at [879, 77] on icon "button" at bounding box center [881, 85] width 19 height 19
type input "[DATE]"
type input "here-s-where-the-stories-begin"
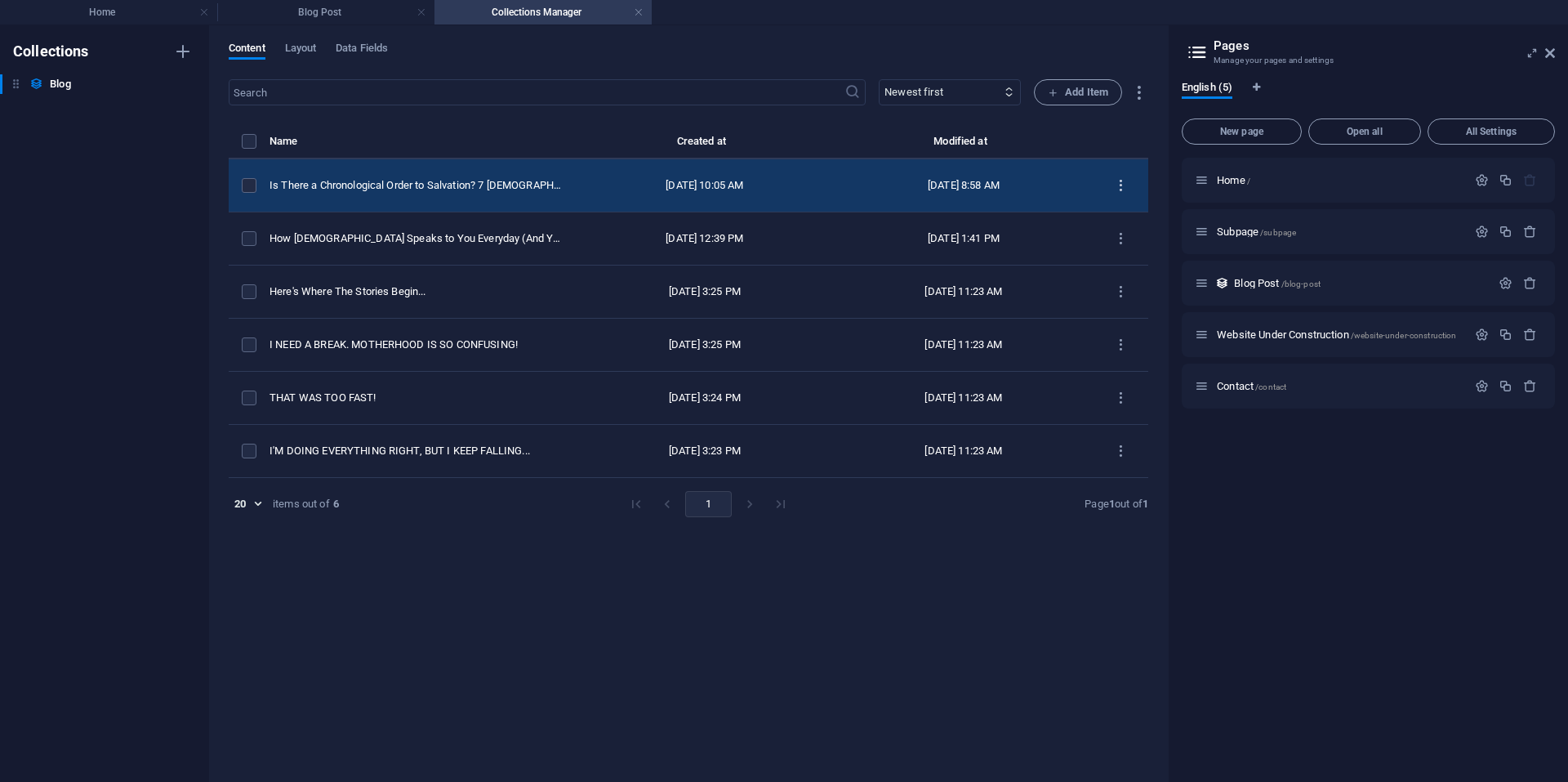
click at [1122, 190] on icon "items list" at bounding box center [1120, 186] width 16 height 16
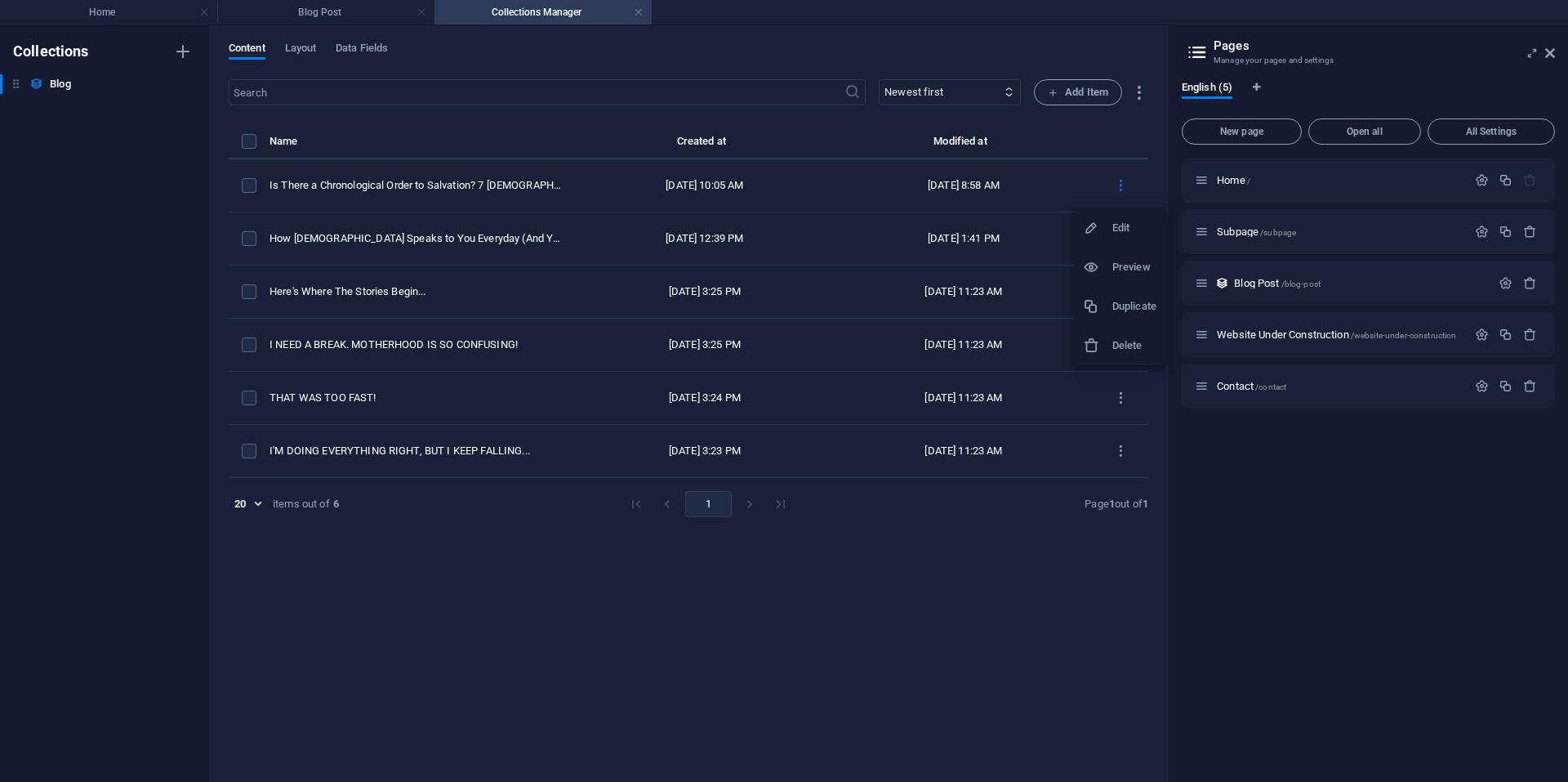
click at [1160, 437] on div at bounding box center [784, 391] width 1568 height 782
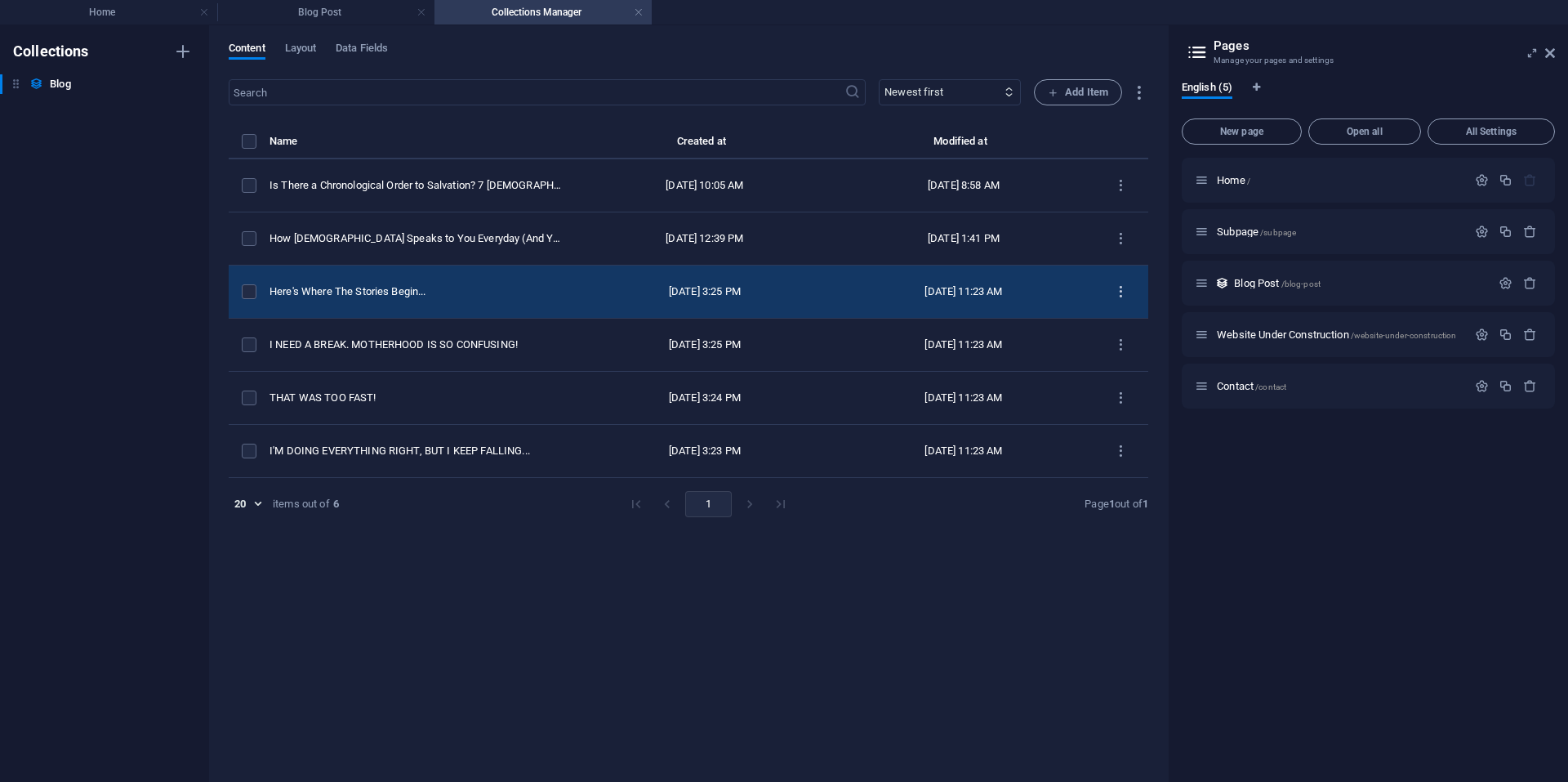
click at [1123, 287] on icon "items list" at bounding box center [1120, 292] width 16 height 16
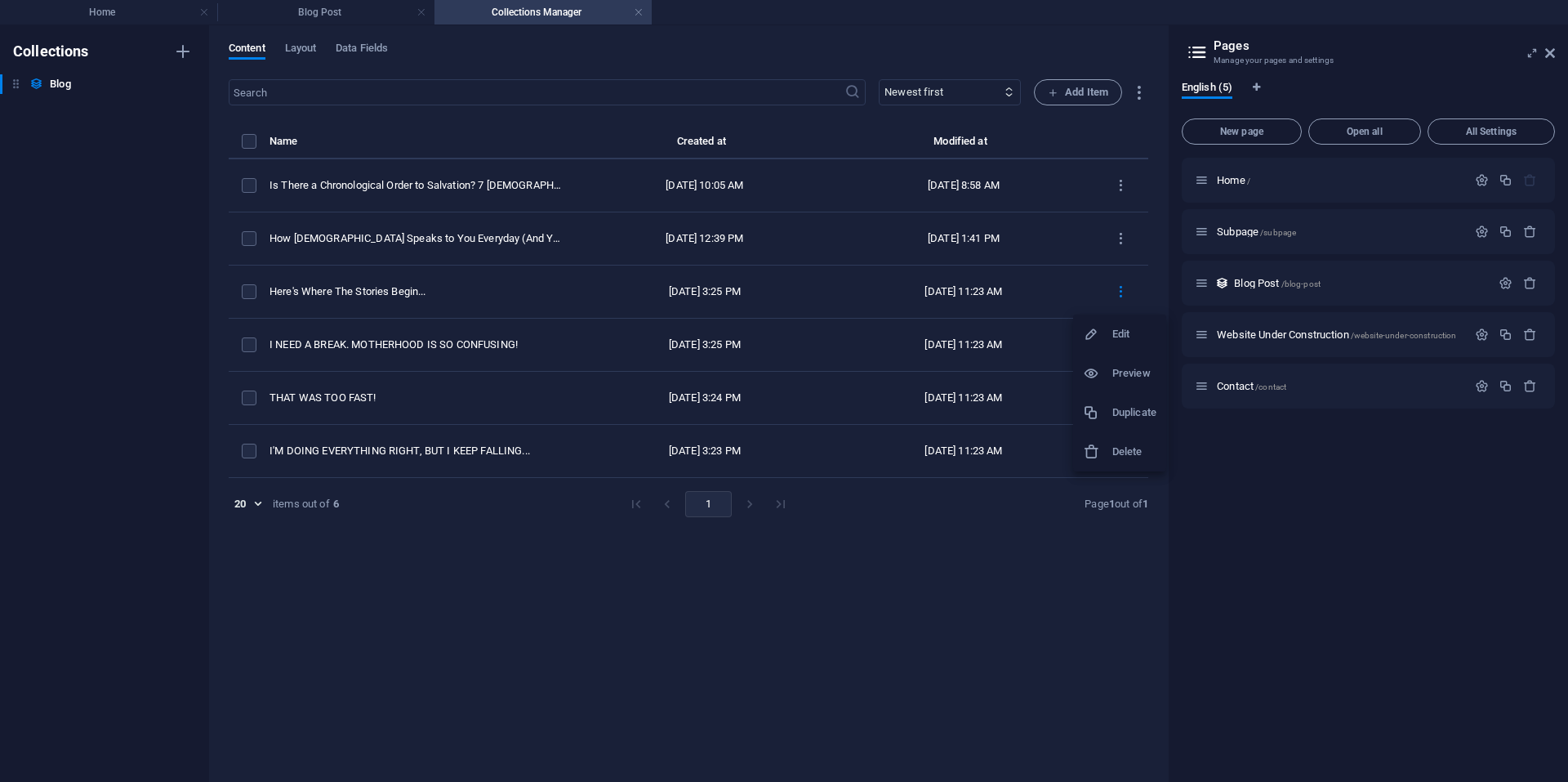
click at [1127, 334] on h6 "Edit" at bounding box center [1134, 334] width 44 height 20
select select "Spiritual Growth"
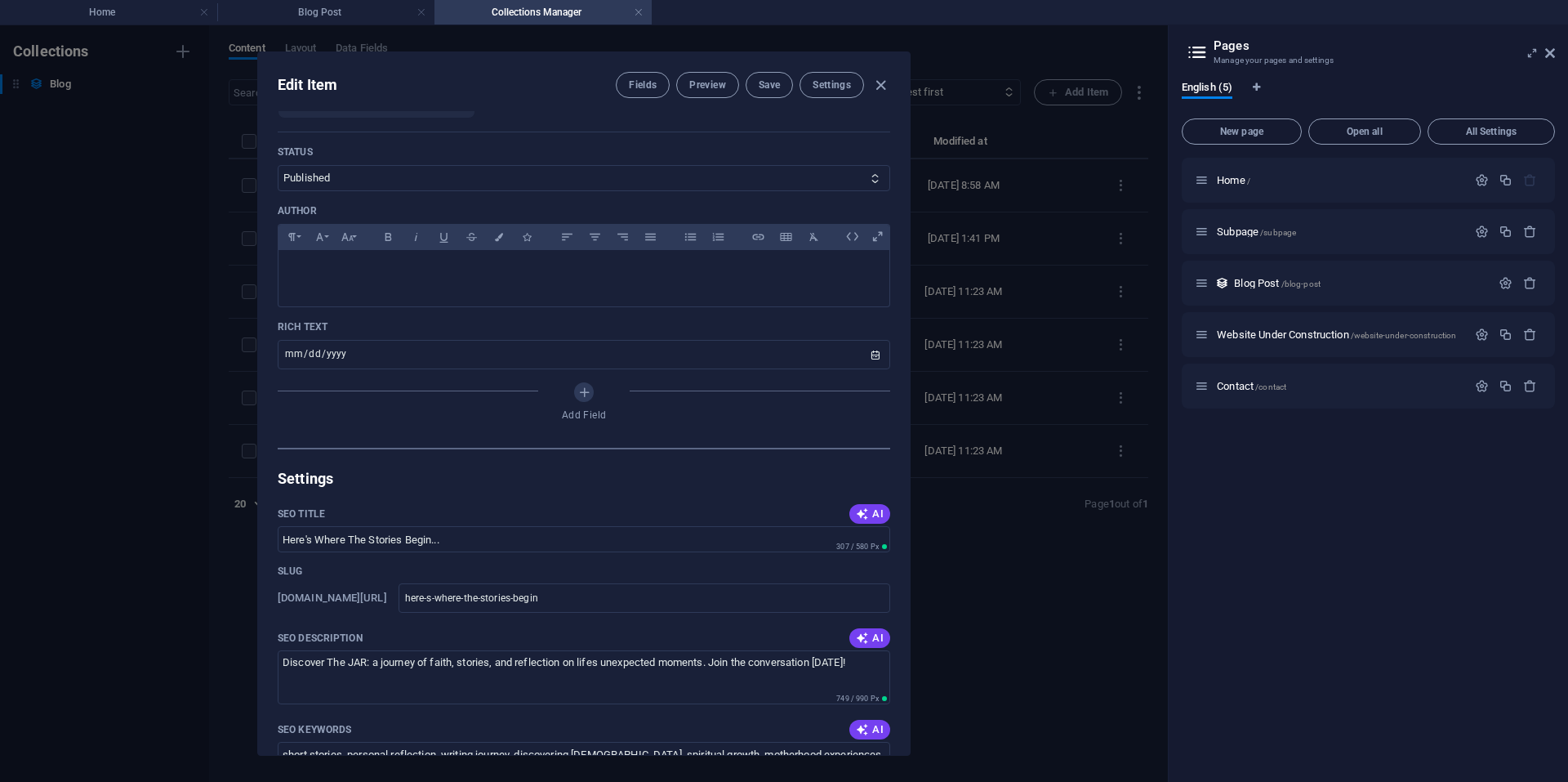
scroll to position [632, 0]
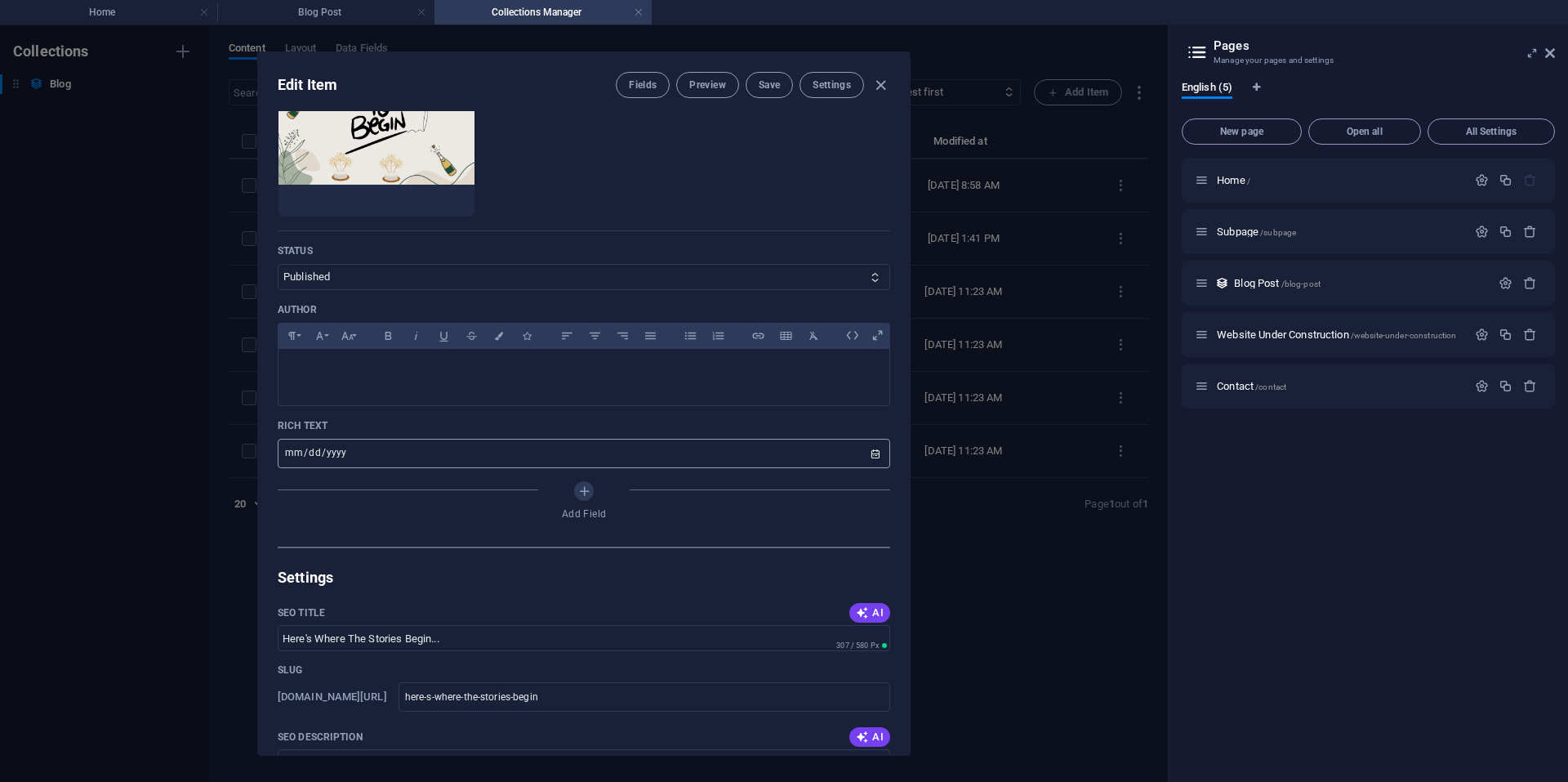
click at [299, 450] on input "date" at bounding box center [583, 454] width 612 height 29
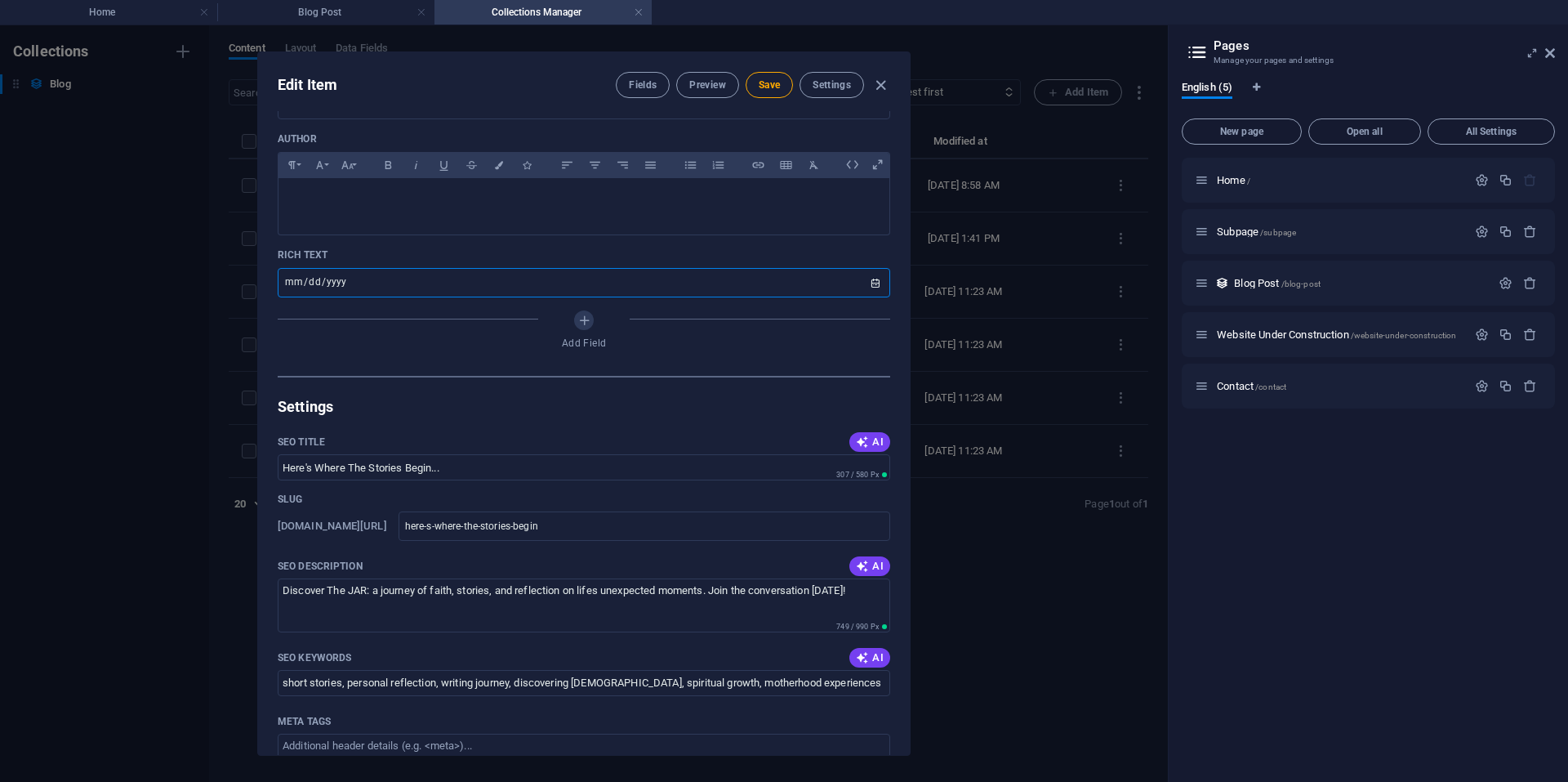
scroll to position [796, 0]
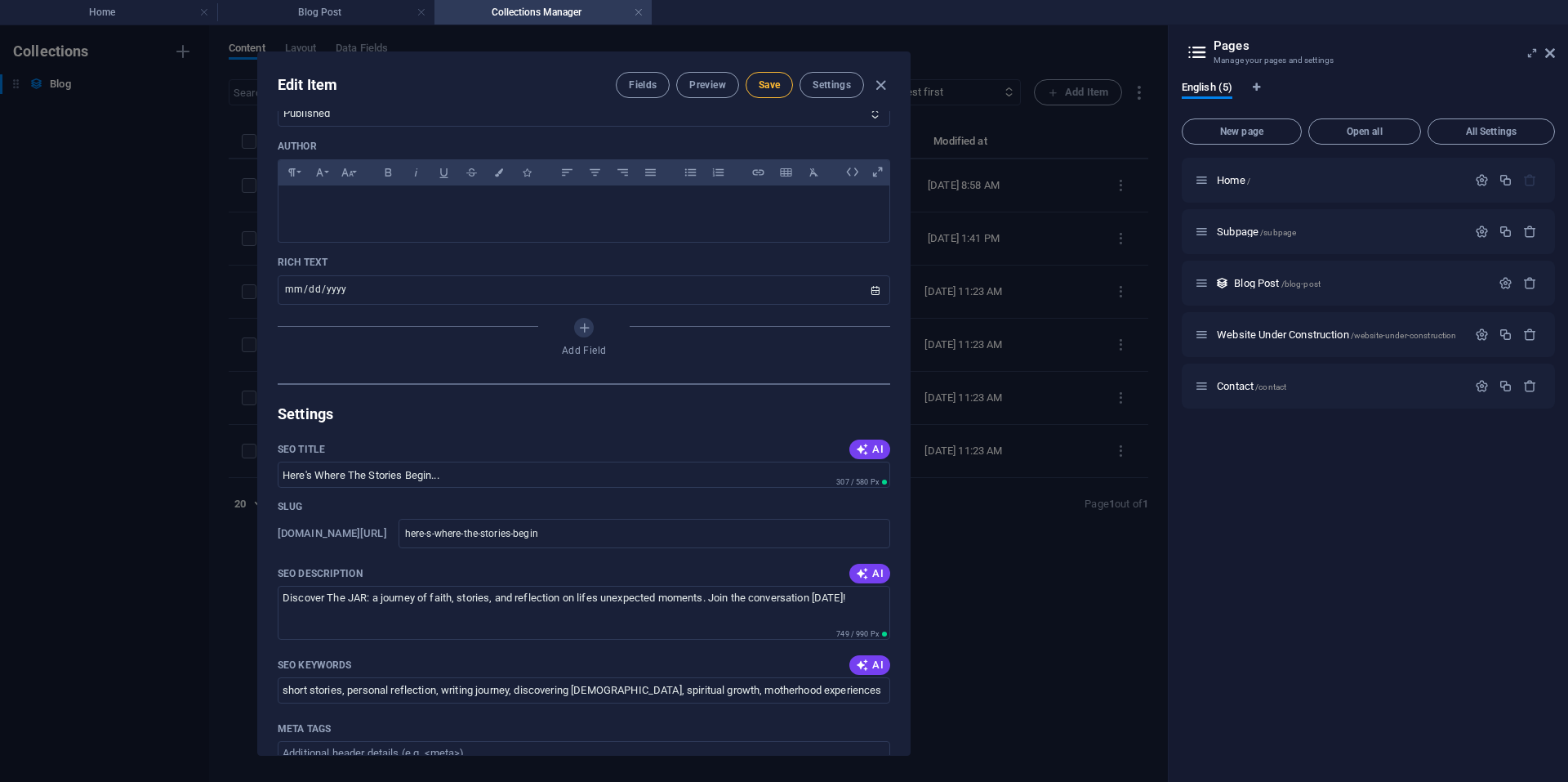
click at [768, 84] on span "Save" at bounding box center [769, 85] width 21 height 13
click at [883, 84] on icon "button" at bounding box center [881, 85] width 19 height 19
type input "[DATE]"
type input "here-s-where-the-stories-begin"
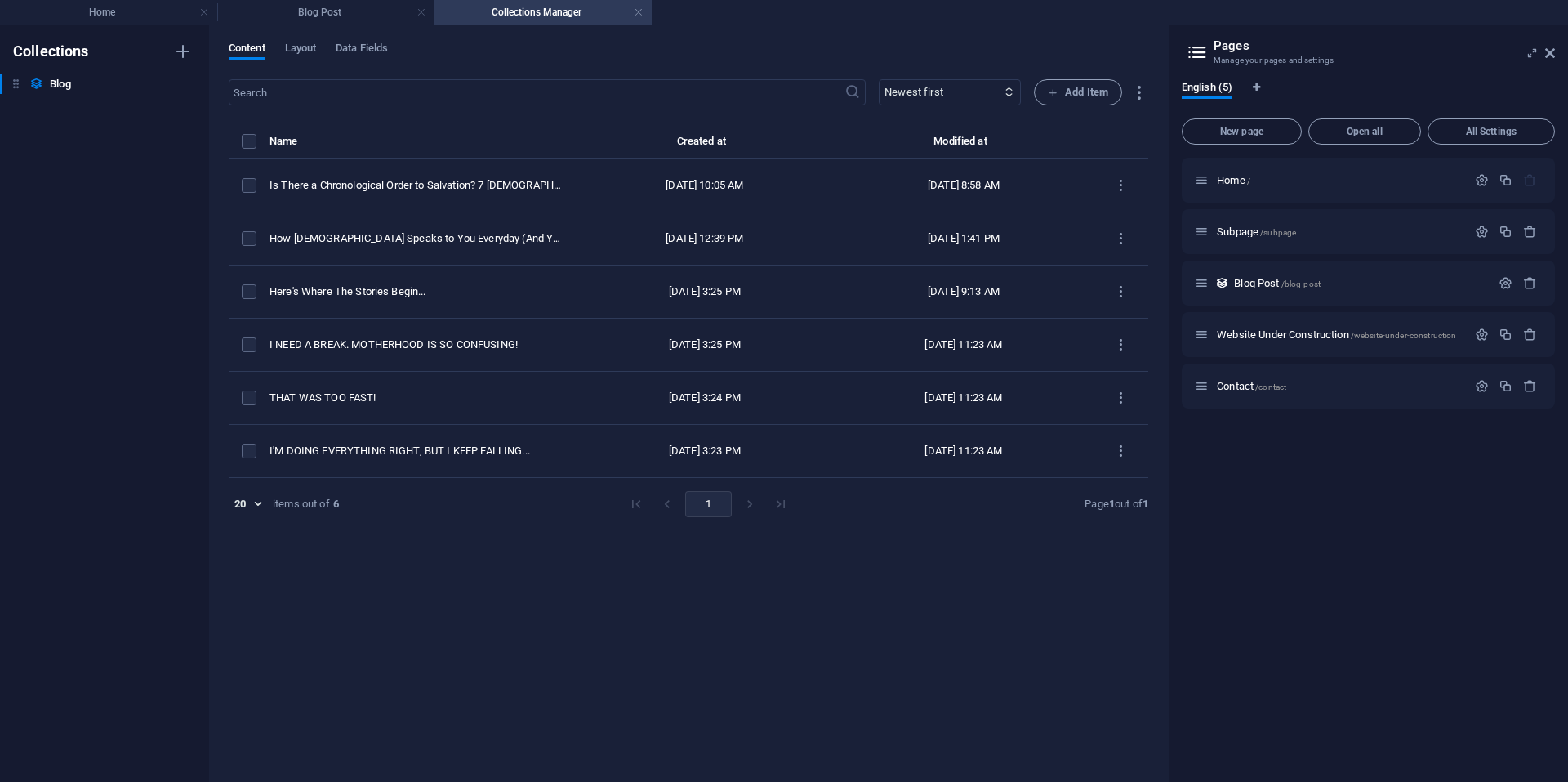
scroll to position [634, 0]
click at [648, 554] on div at bounding box center [784, 391] width 1568 height 782
click at [364, 13] on h4 "Blog Post" at bounding box center [325, 12] width 217 height 18
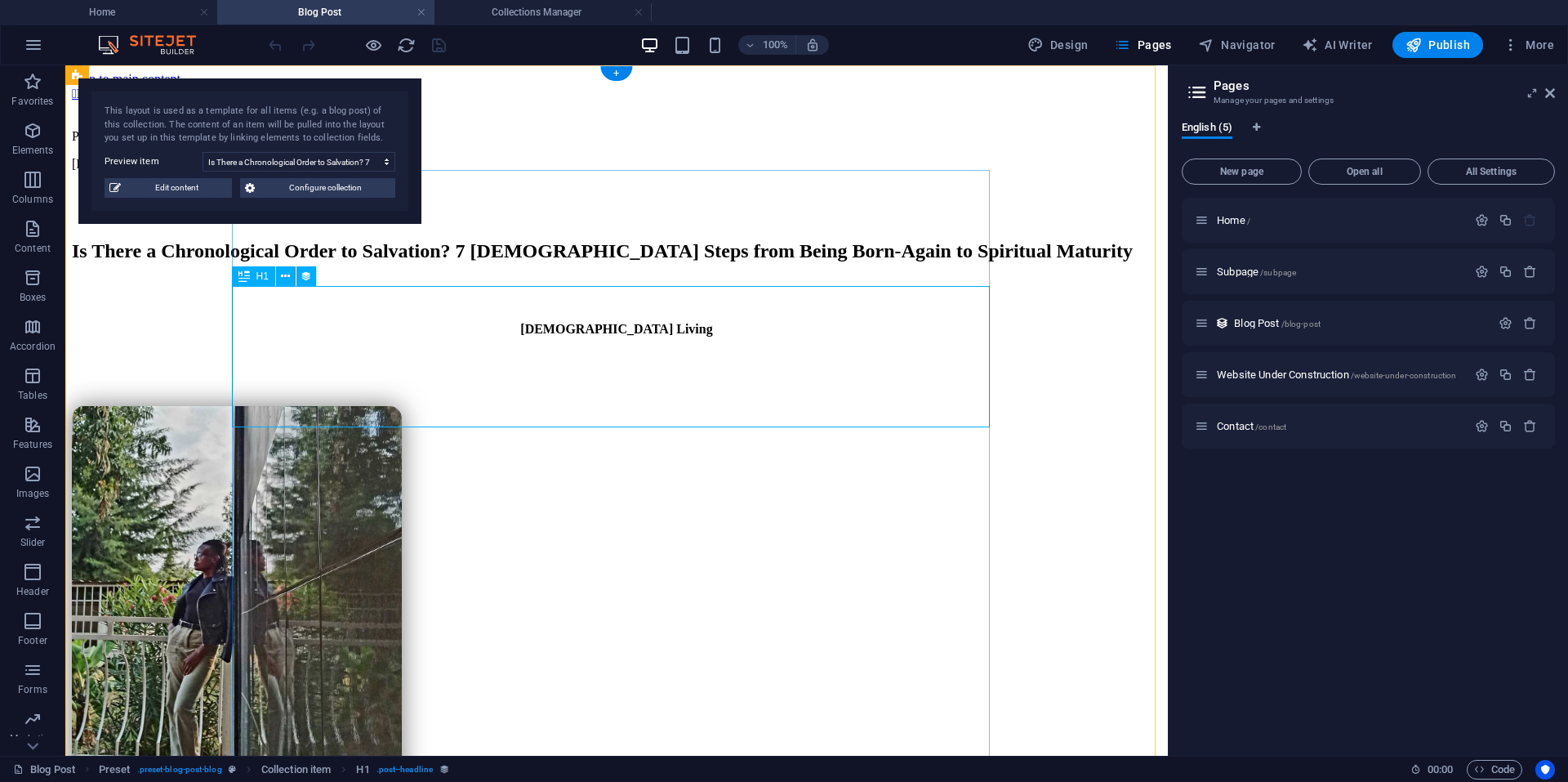
click at [514, 262] on div "Is There a Chronological Order to Salvation? 7 [DEMOGRAPHIC_DATA] Steps from Be…" at bounding box center [616, 251] width 1089 height 22
click at [498, 262] on div "Is There a Chronological Order to Salvation? 7 [DEMOGRAPHIC_DATA] Steps from Be…" at bounding box center [616, 251] width 1089 height 22
select select "name"
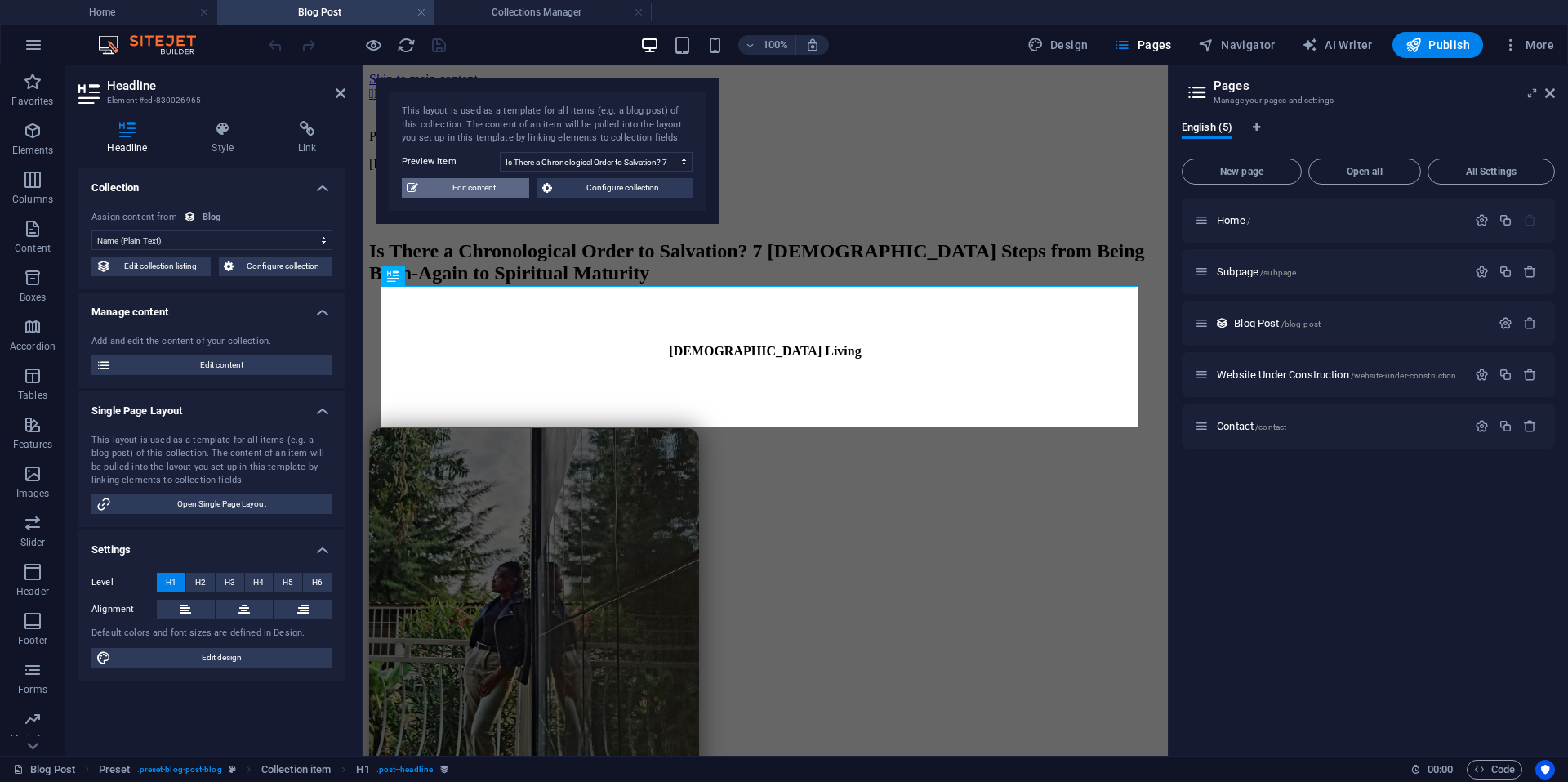
click at [484, 188] on span "Edit content" at bounding box center [474, 188] width 101 height 20
select select "[DEMOGRAPHIC_DATA] Living"
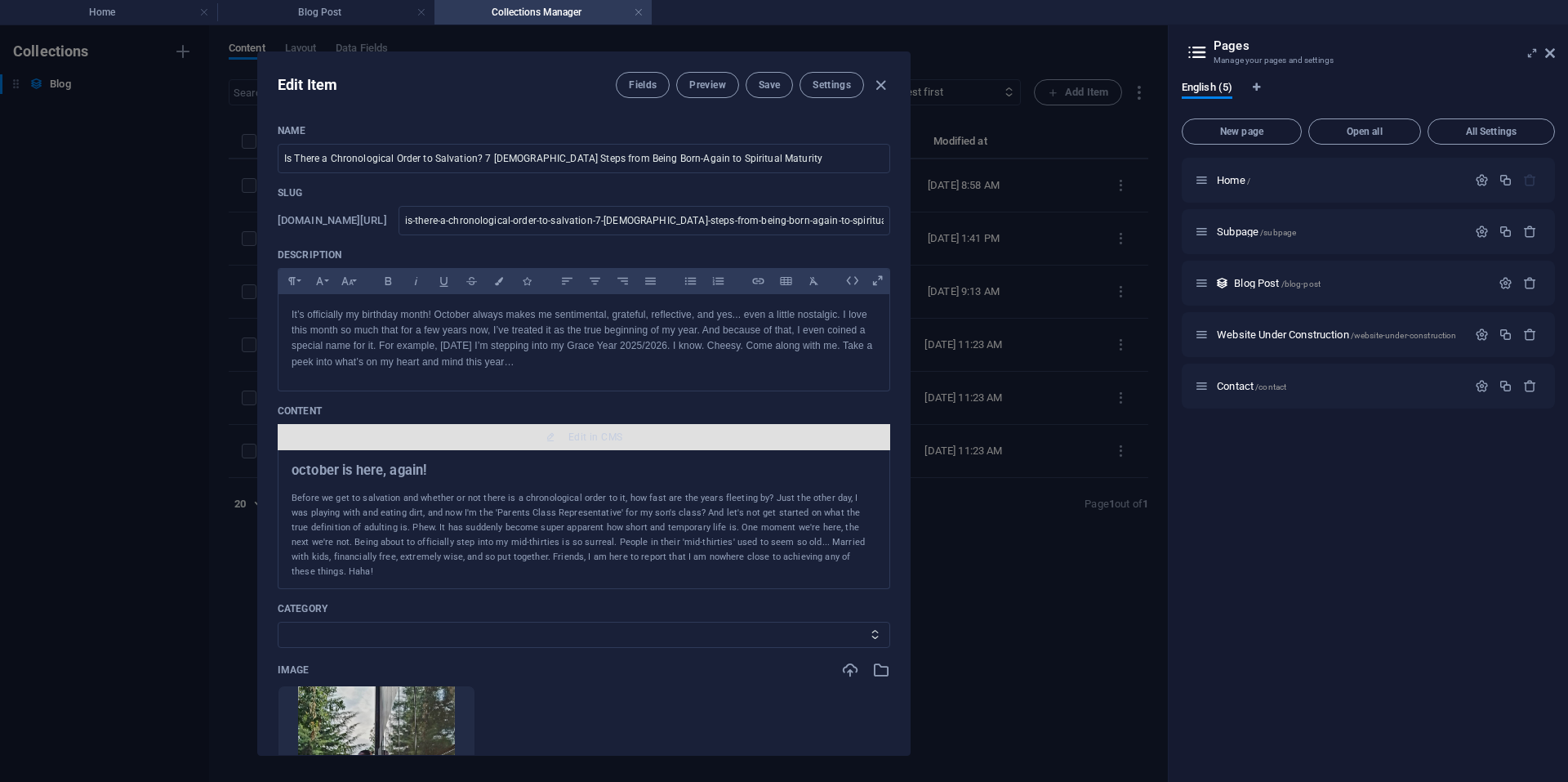
click at [581, 434] on span "Edit in CMS" at bounding box center [596, 437] width 54 height 13
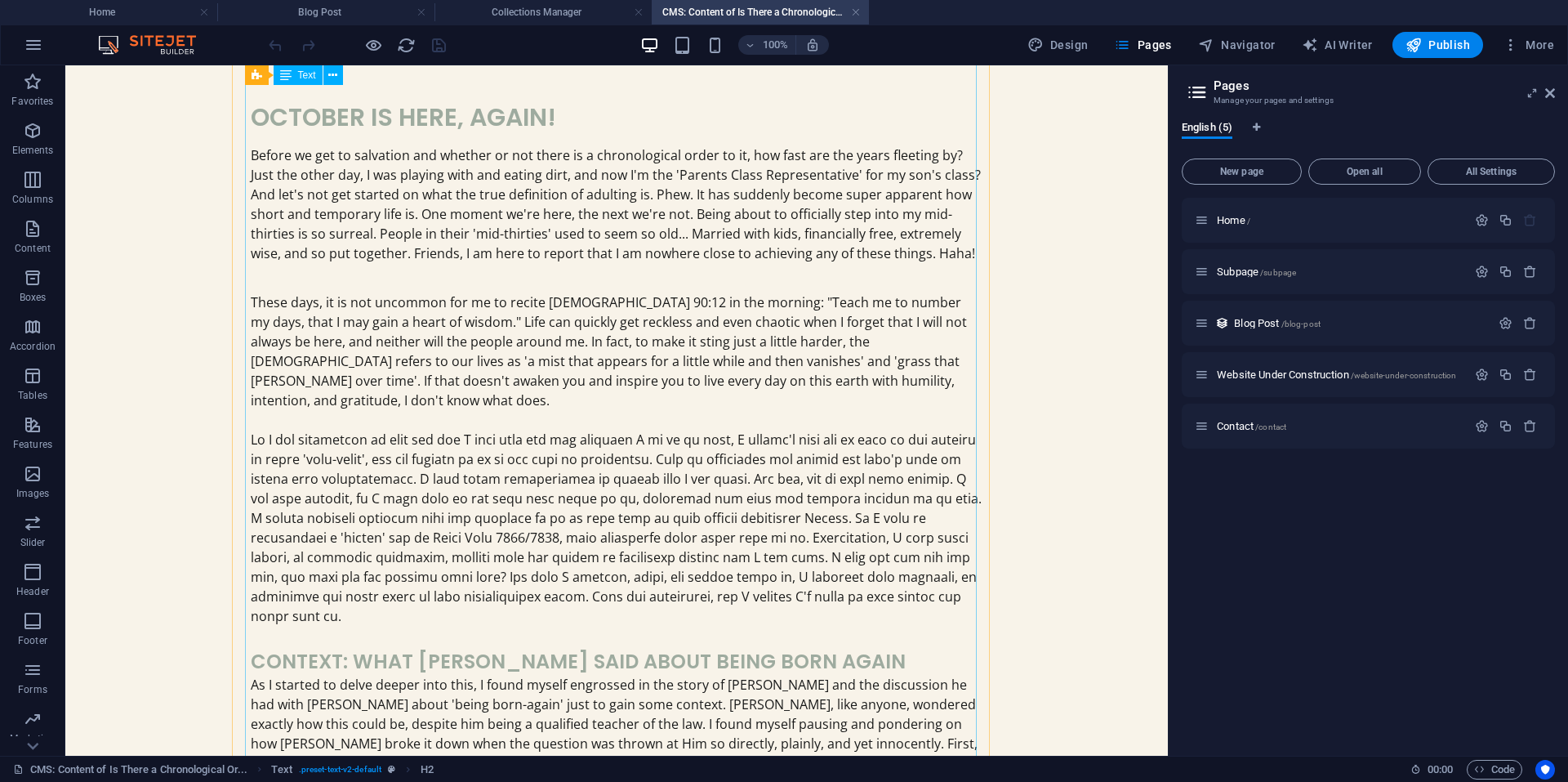
scroll to position [0, 0]
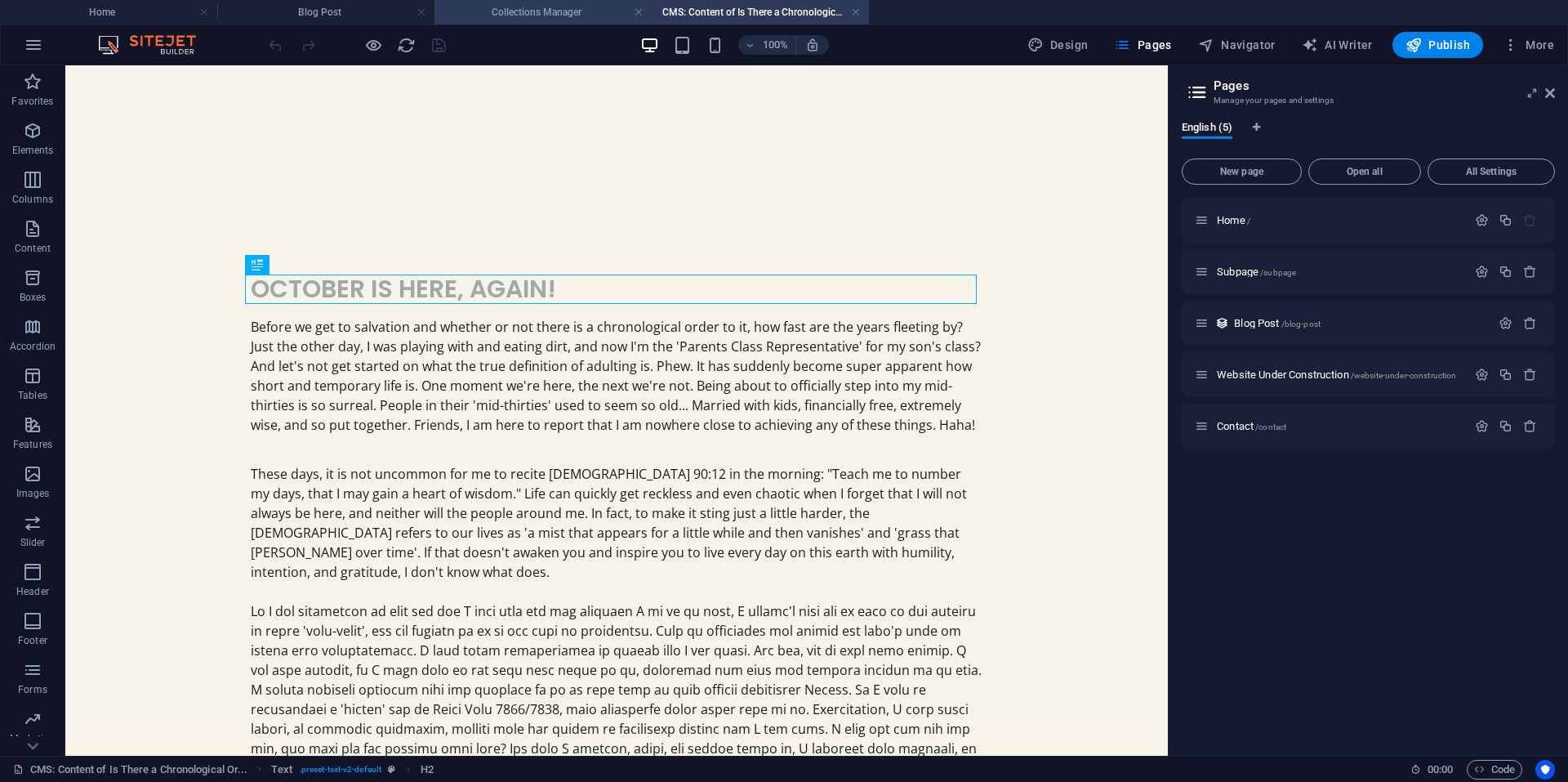
click at [527, 16] on h4 "Collections Manager" at bounding box center [543, 12] width 217 height 18
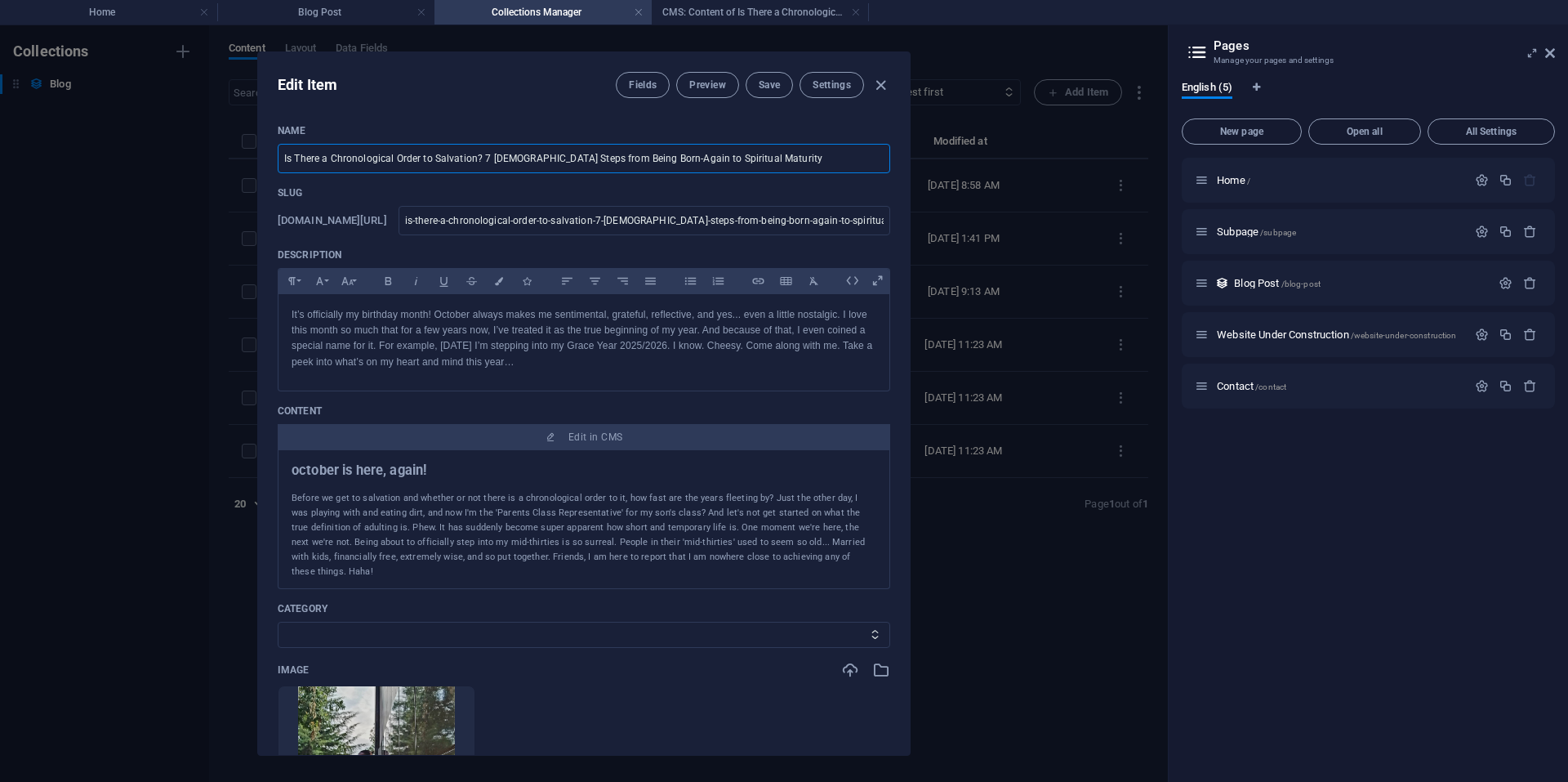
click at [505, 156] on input "Is There a Chronological Order to Salvation? 7 [DEMOGRAPHIC_DATA] Steps from Be…" at bounding box center [583, 159] width 612 height 29
drag, startPoint x: 758, startPoint y: 162, endPoint x: 245, endPoint y: 203, distance: 514.6
click at [245, 203] on div "Edit Item Fields Preview Save Settings Name Is There a Chronological Order to S…" at bounding box center [583, 404] width 1168 height 757
type input "T"
type input "t"
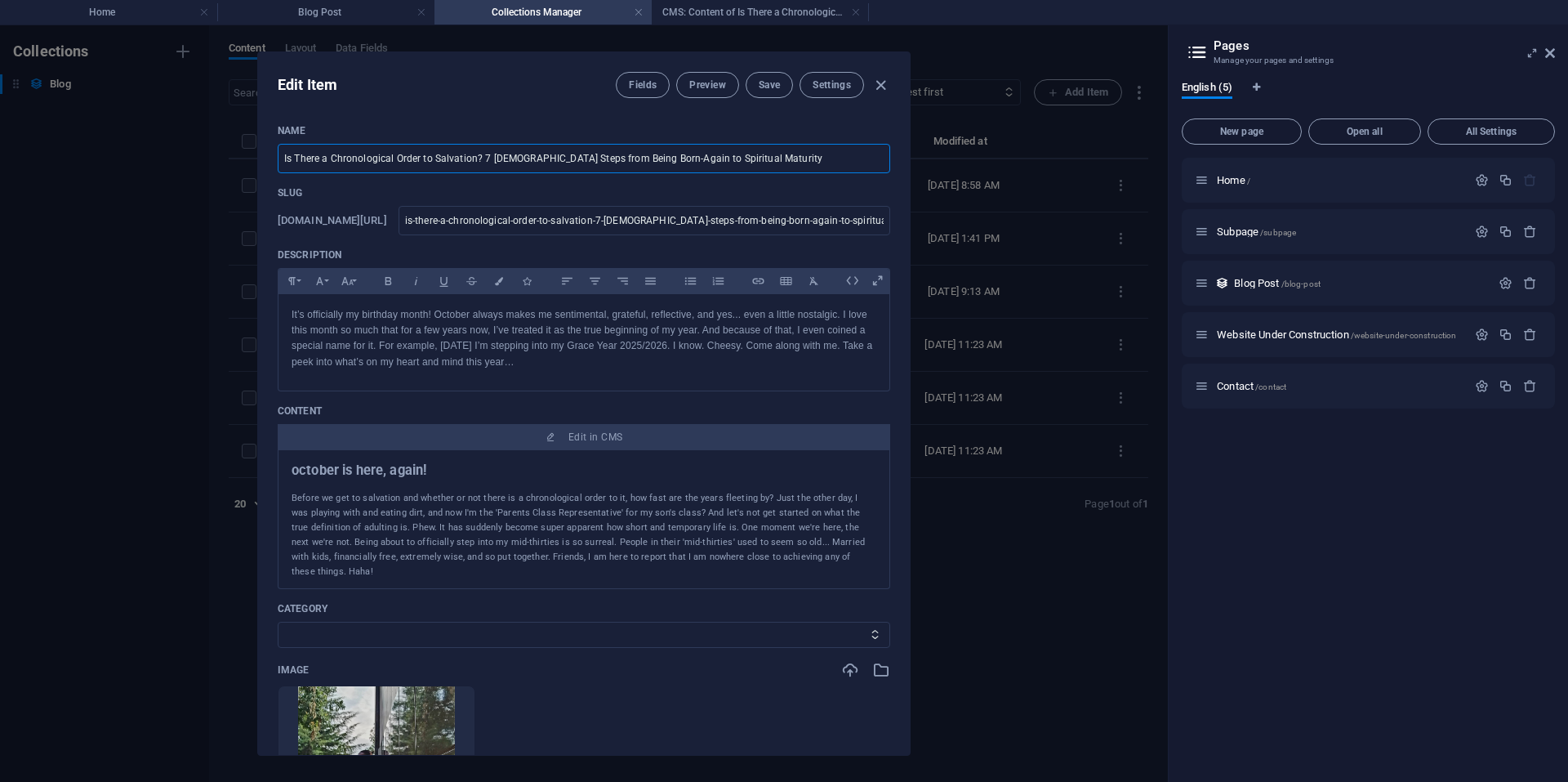
type input "t"
type input "Th"
type input "th"
type input "The"
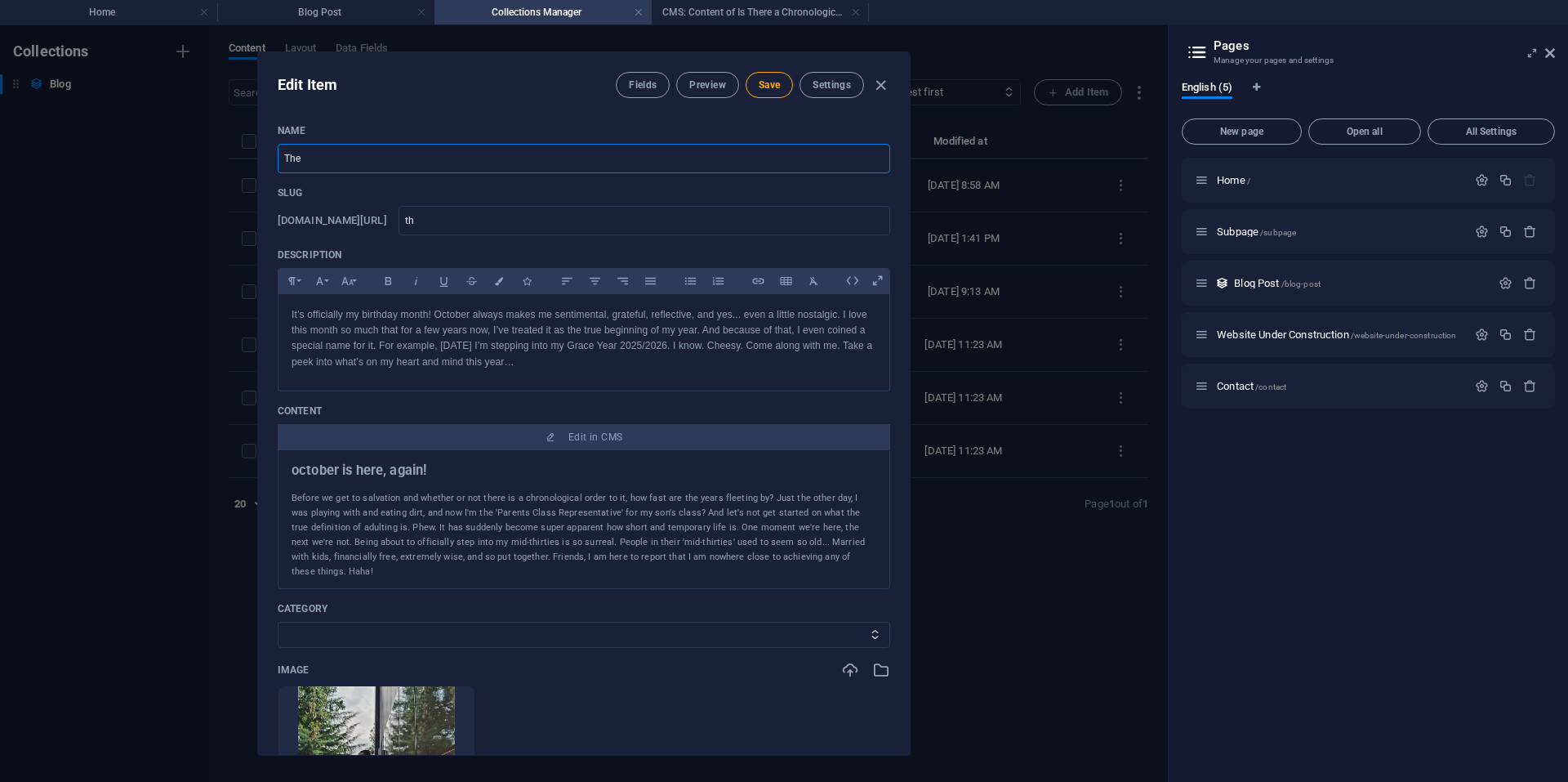
type input "the"
type input "The 7"
type input "the-7"
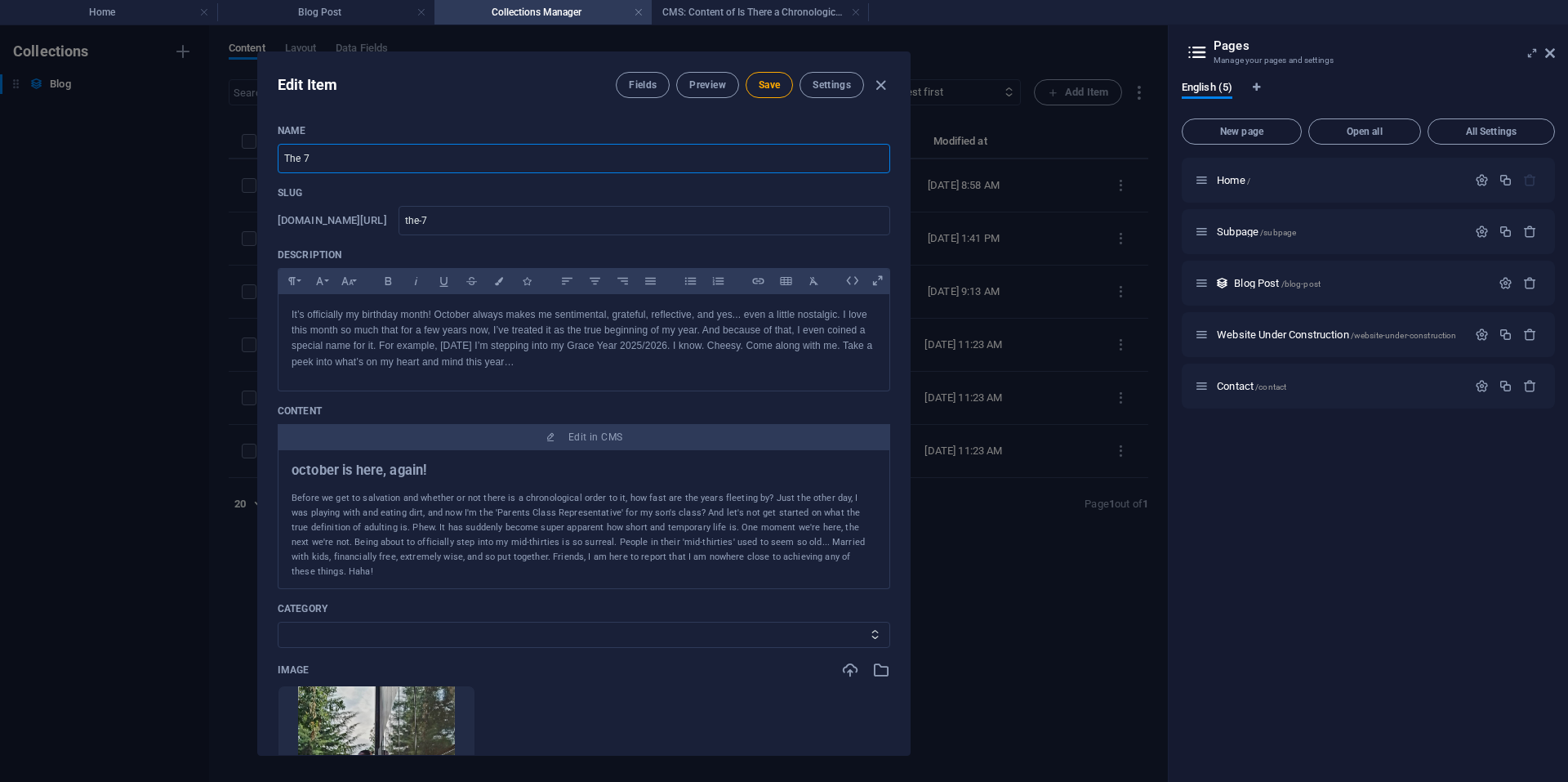
type input "The 7 T"
type input "the-7-t"
type input "The 7 Th"
type input "the-7-th"
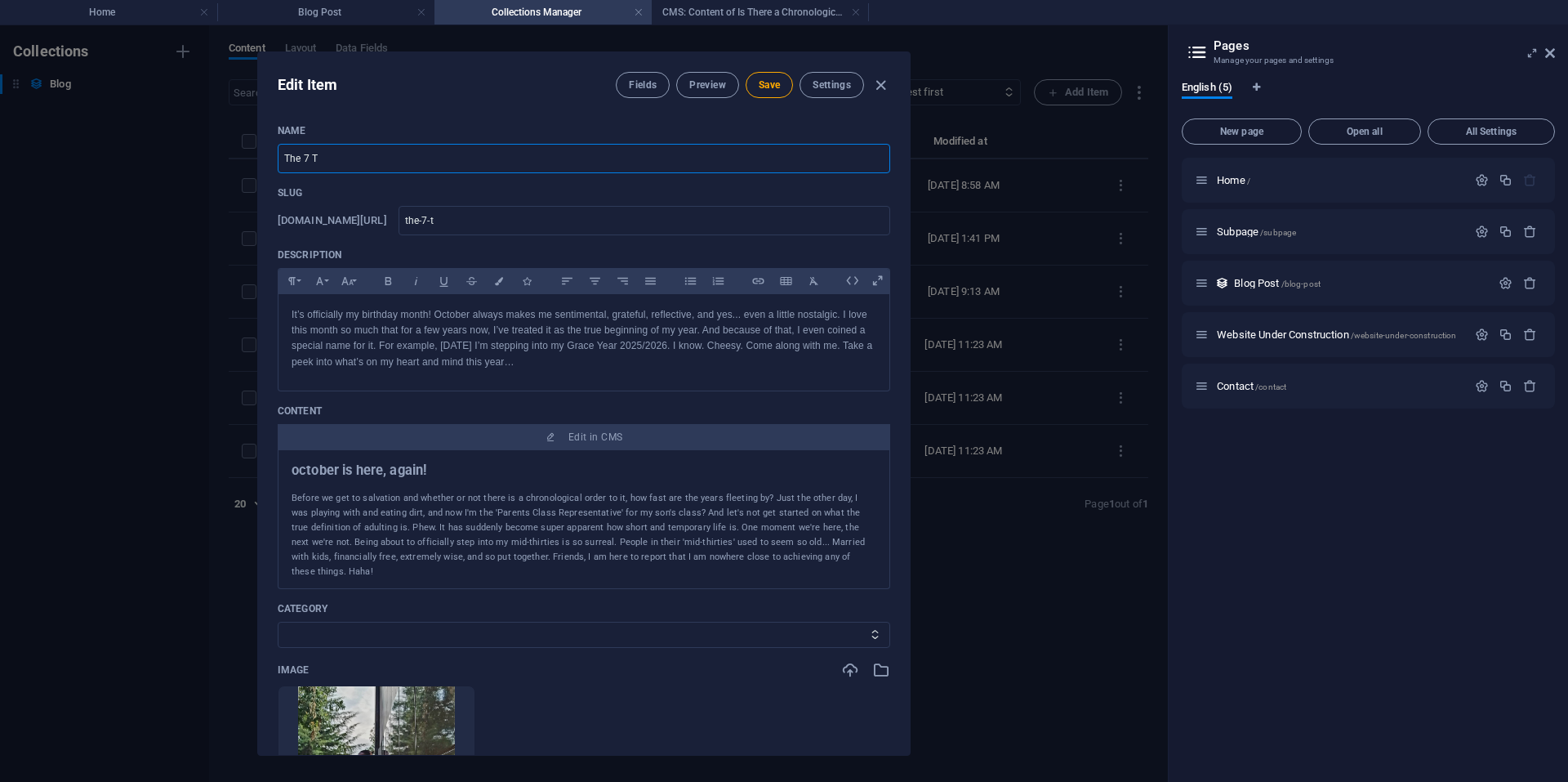
type input "the-7-th"
type input "The 7 Thi"
type input "the-7-thi"
type input "The 7 Thin"
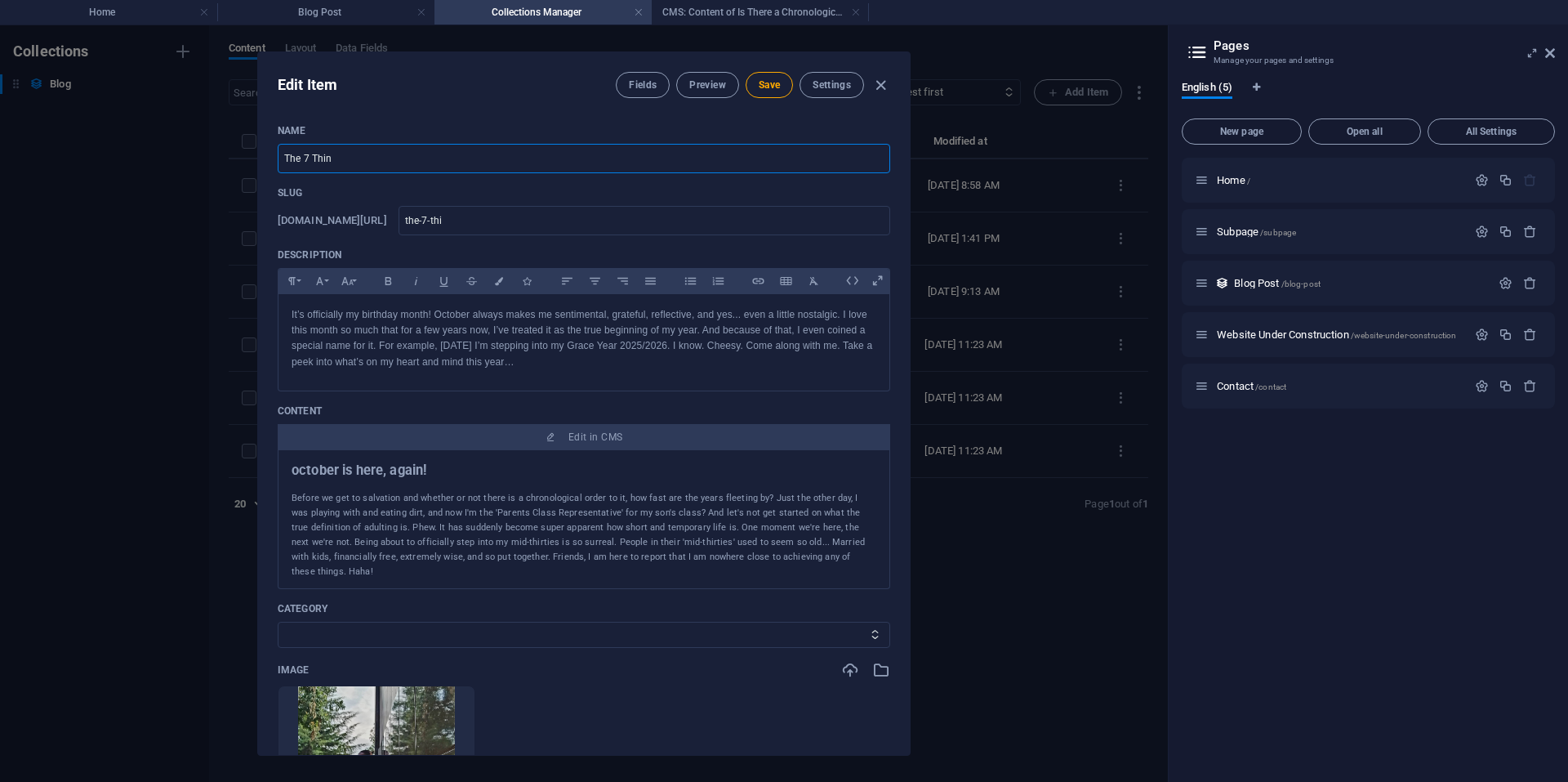
type input "the-7-thin"
type input "The 7 Thing"
type input "the-7-thing"
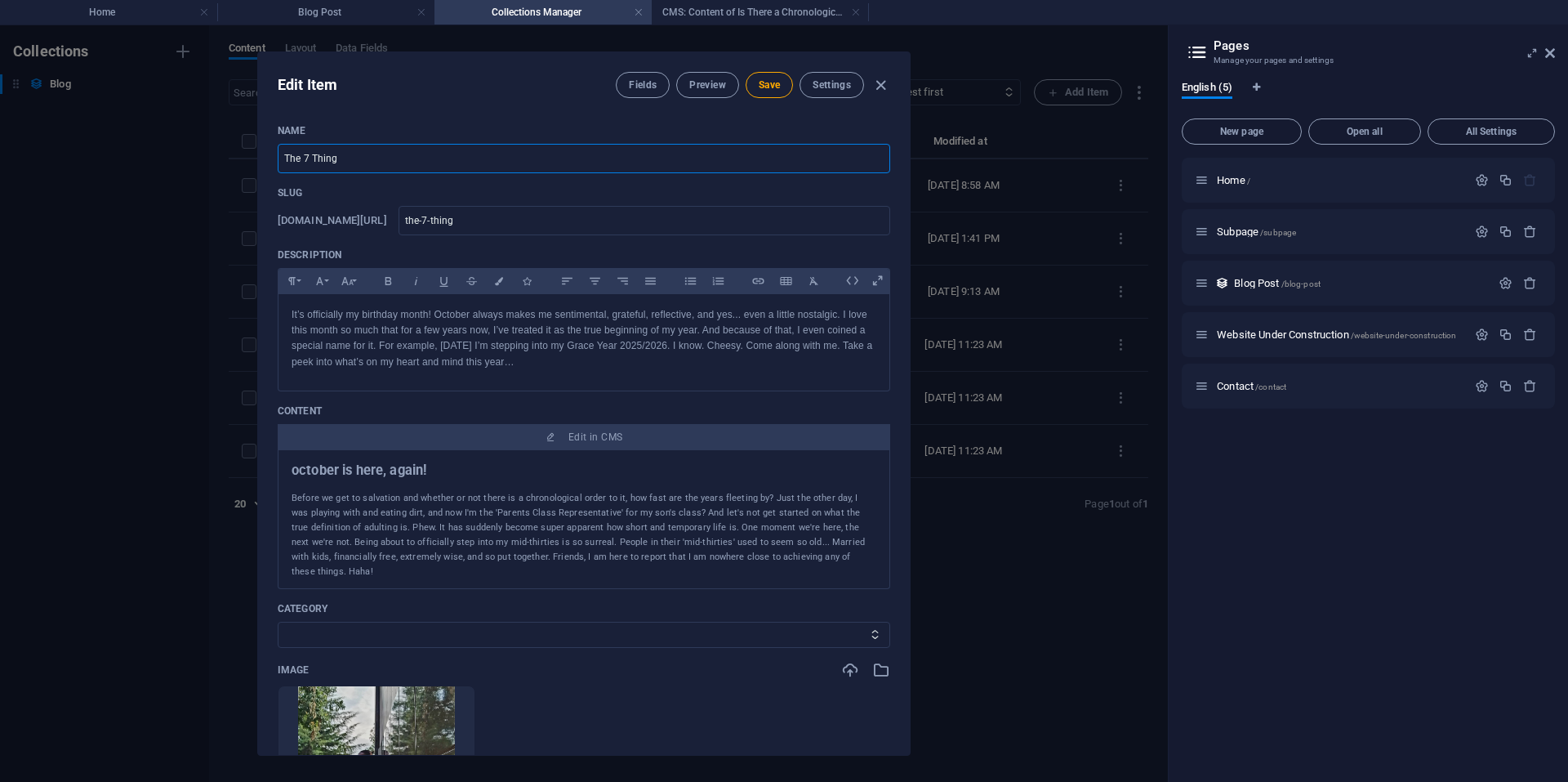
type input "The 7 Things"
type input "the-7-things"
type input "The 7 Things N"
type input "the-7-things-n"
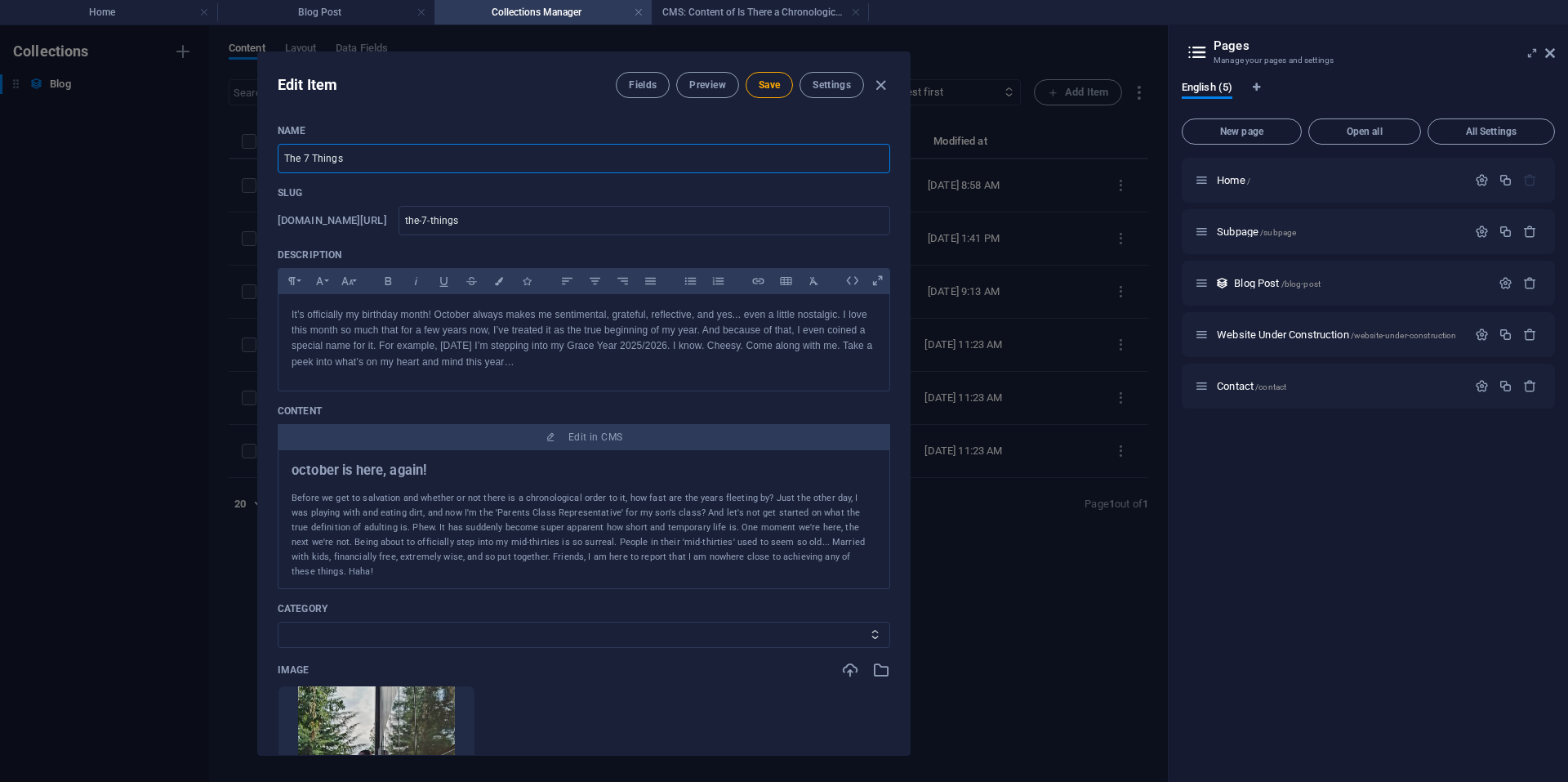
type input "the-7-things-n"
type input "The 7 Things No"
type input "the-7-things-no"
type input "The 7 Things No O"
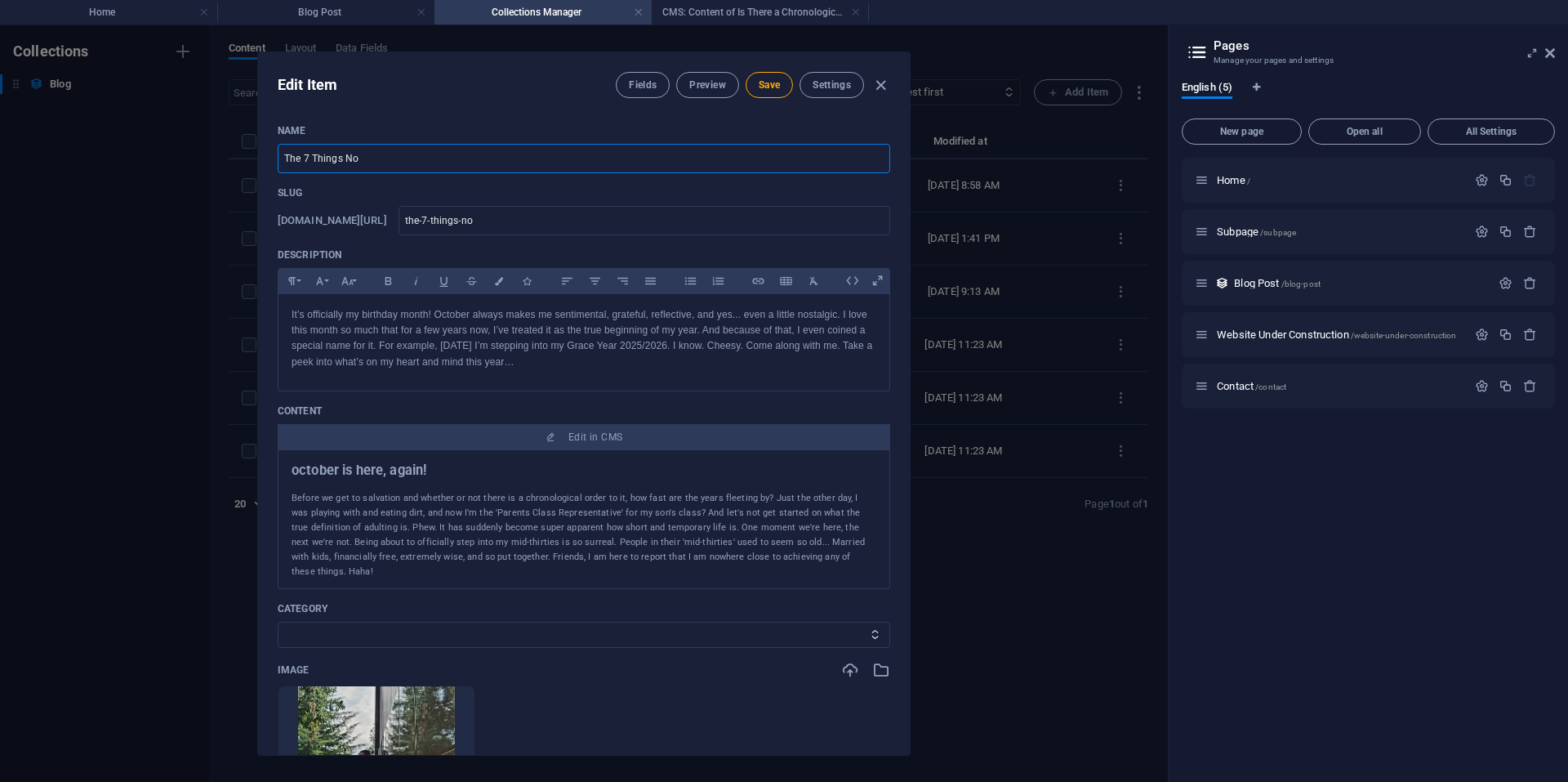
type input "the-7-things-no-o"
type input "The 7 Things No On"
type input "the-7-things-no-on"
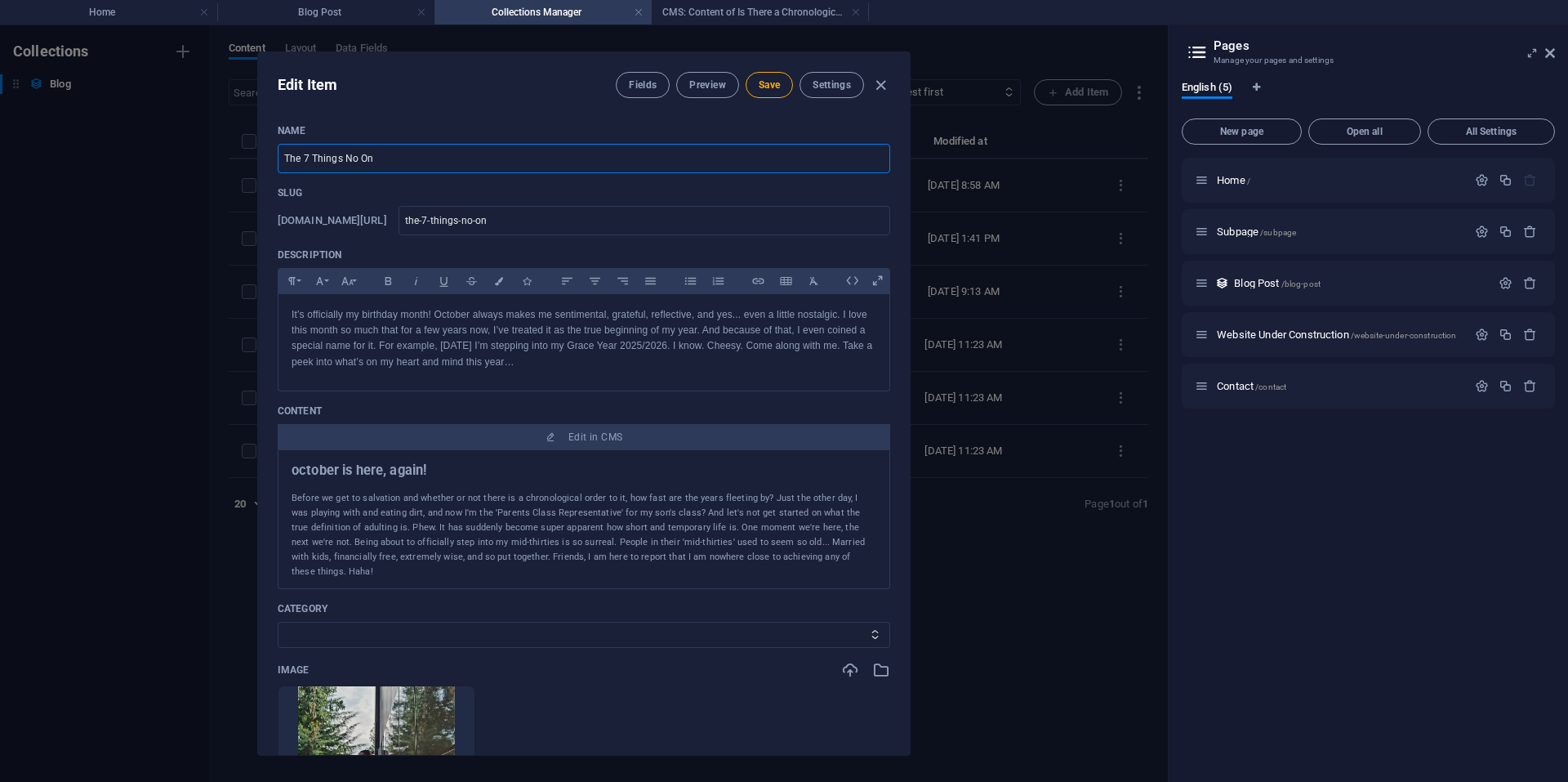
type input "The 7 Things No One"
type input "the-7-things-no-one"
type input "The 7 Things No One T"
type input "the-7-things-no-one-t"
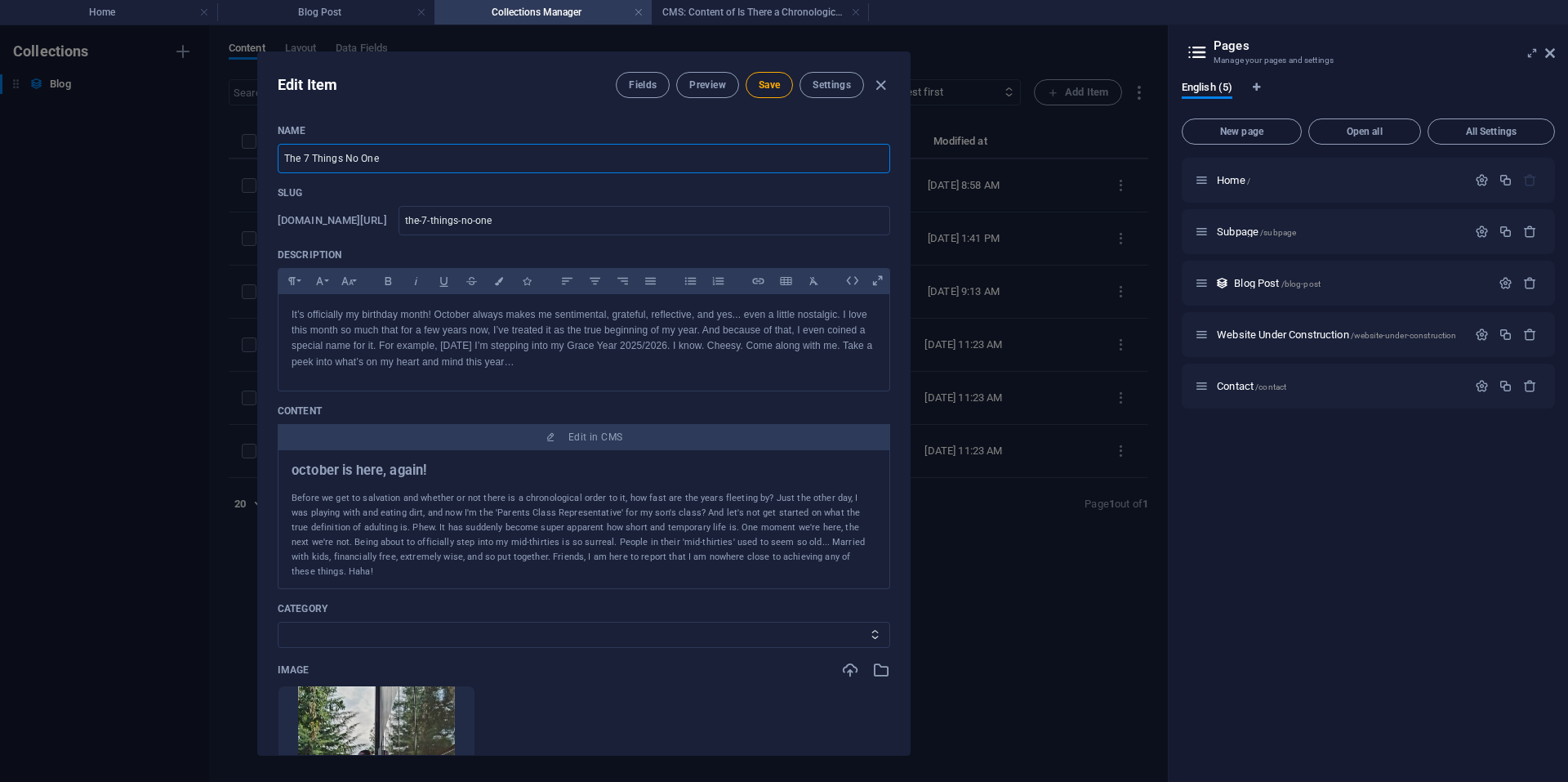
type input "the-7-things-no-one-t"
type input "The 7 Things No One Te"
type input "the-7-things-no-one-te"
type input "The 7 Things No One Tel"
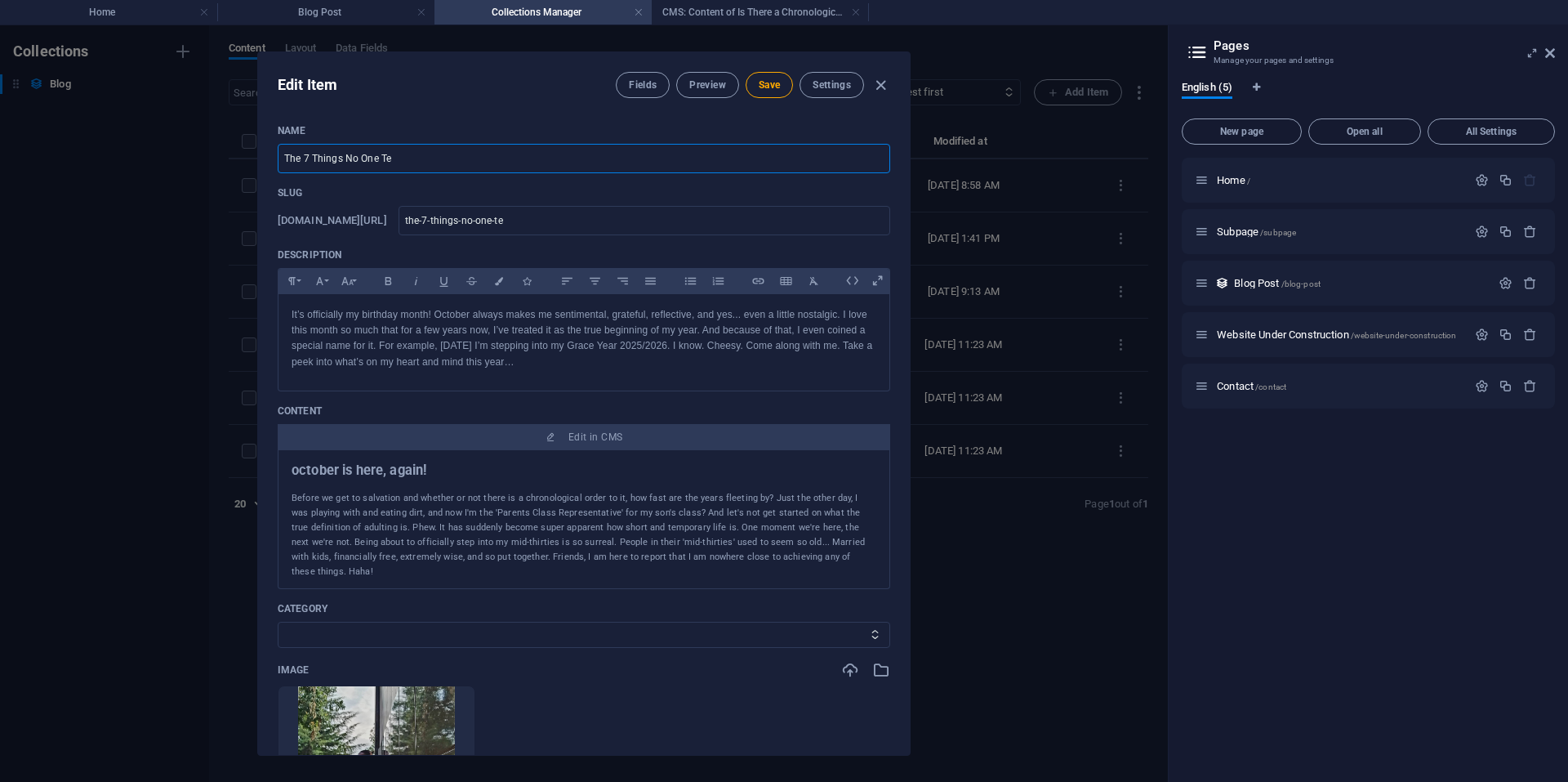
type input "the-7-things-no-one-tel"
type input "The 7 Things No One Tell"
type input "the-7-things-no-one-tell"
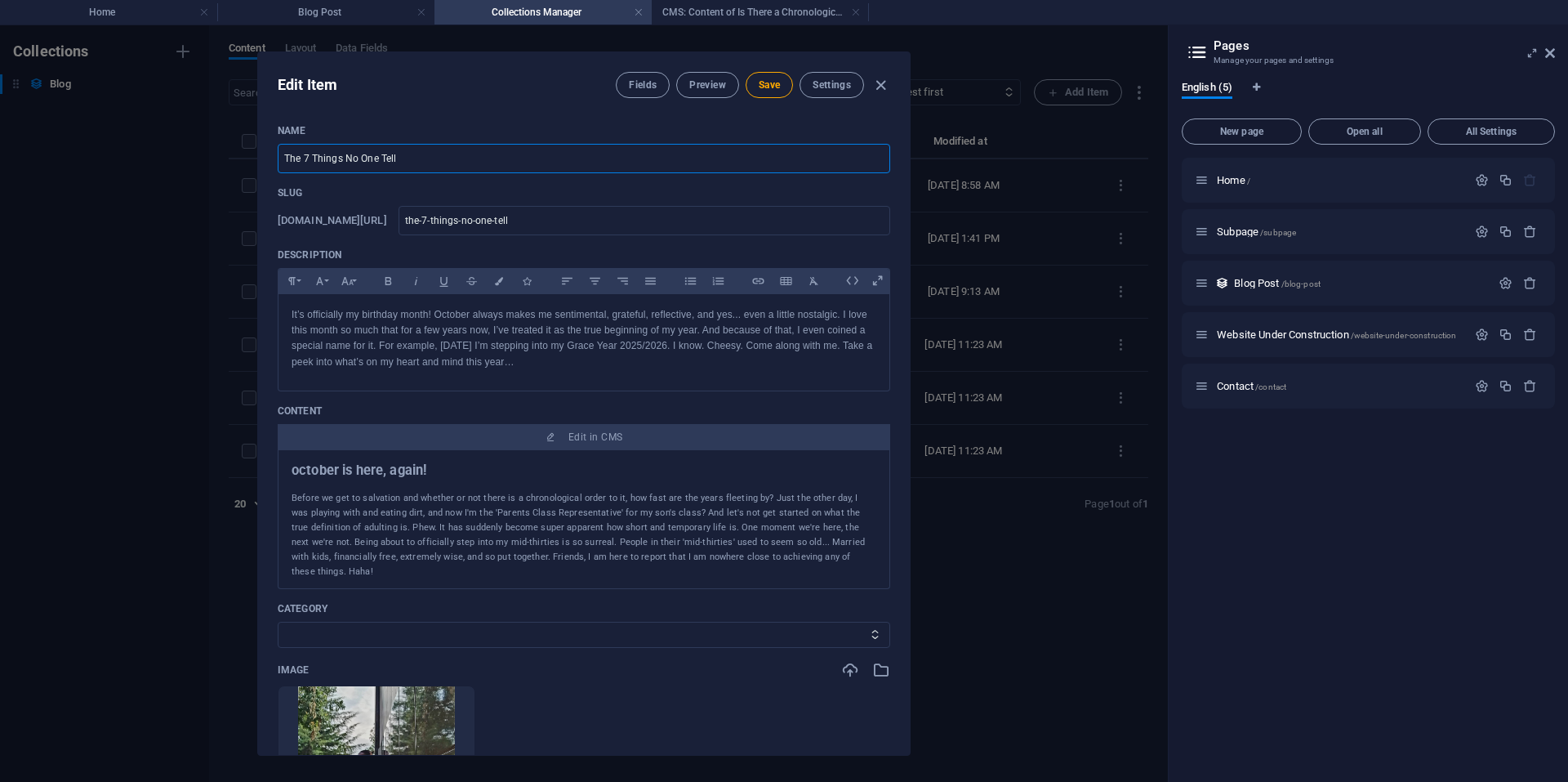
type input "The 7 Things No One Tells"
type input "the-7-things-no-one-tells"
type input "The 7 Things No One Tells Y"
type input "the-7-things-no-one-tells-y"
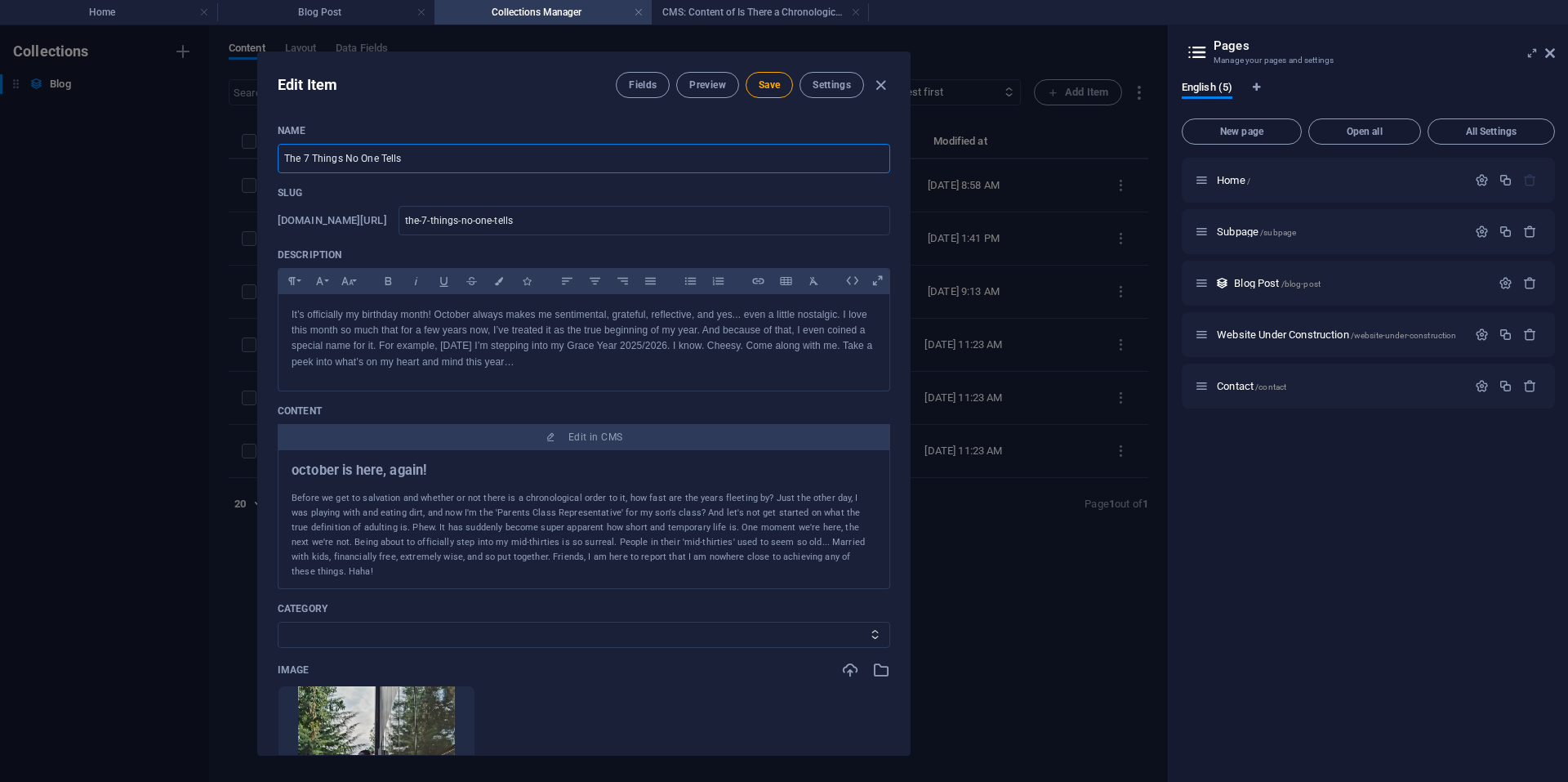
type input "the-7-things-no-one-tells-y"
type input "The 7 Things No One Tells Yo"
type input "the-7-things-no-one-tells-yo"
type input "The 7 Things No One Tells You"
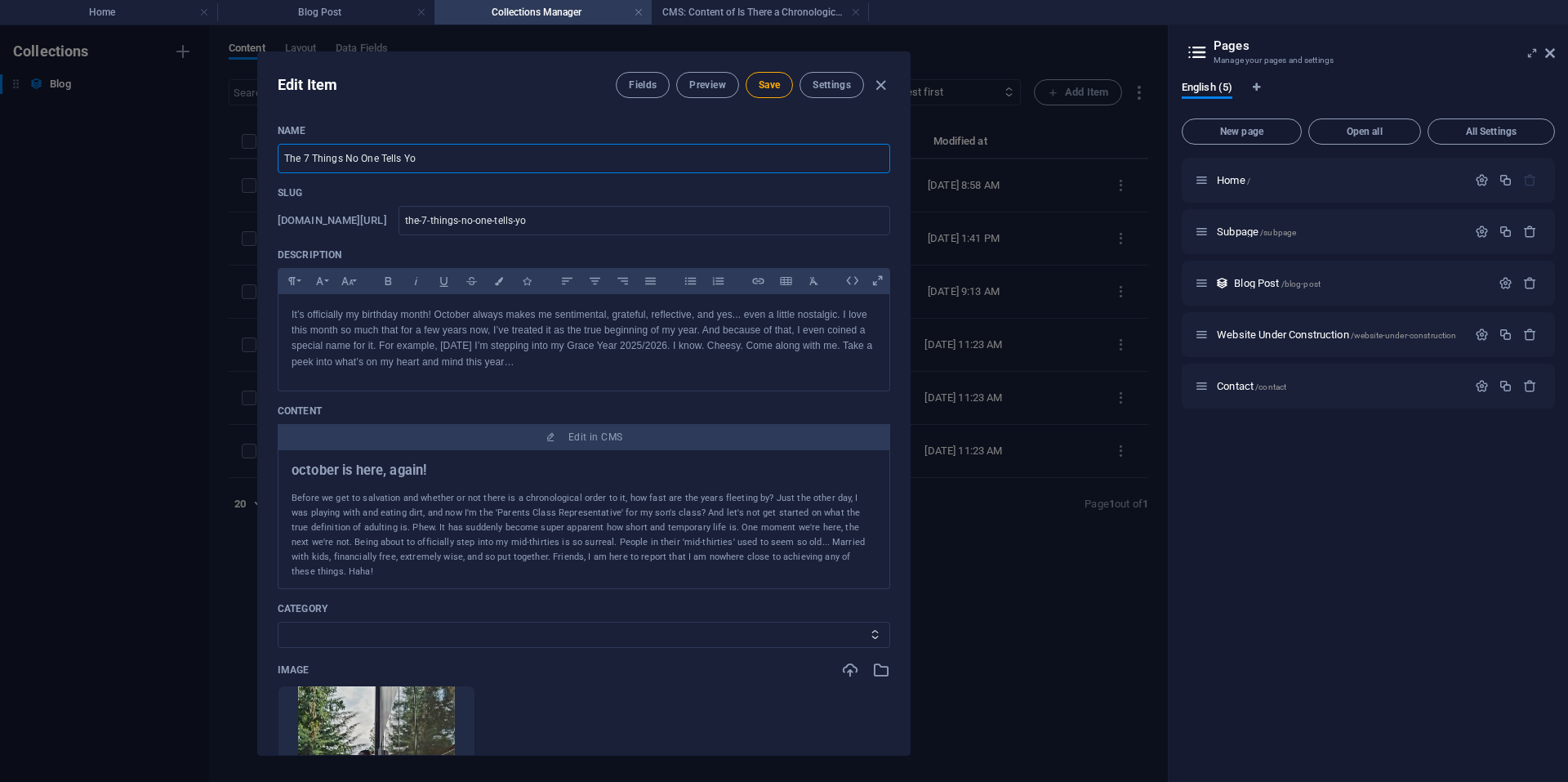
type input "the-7-things-no-one-tells-you"
type input "The 7 Things No One Tells You A"
type input "the-7-things-no-one-tells-you-a"
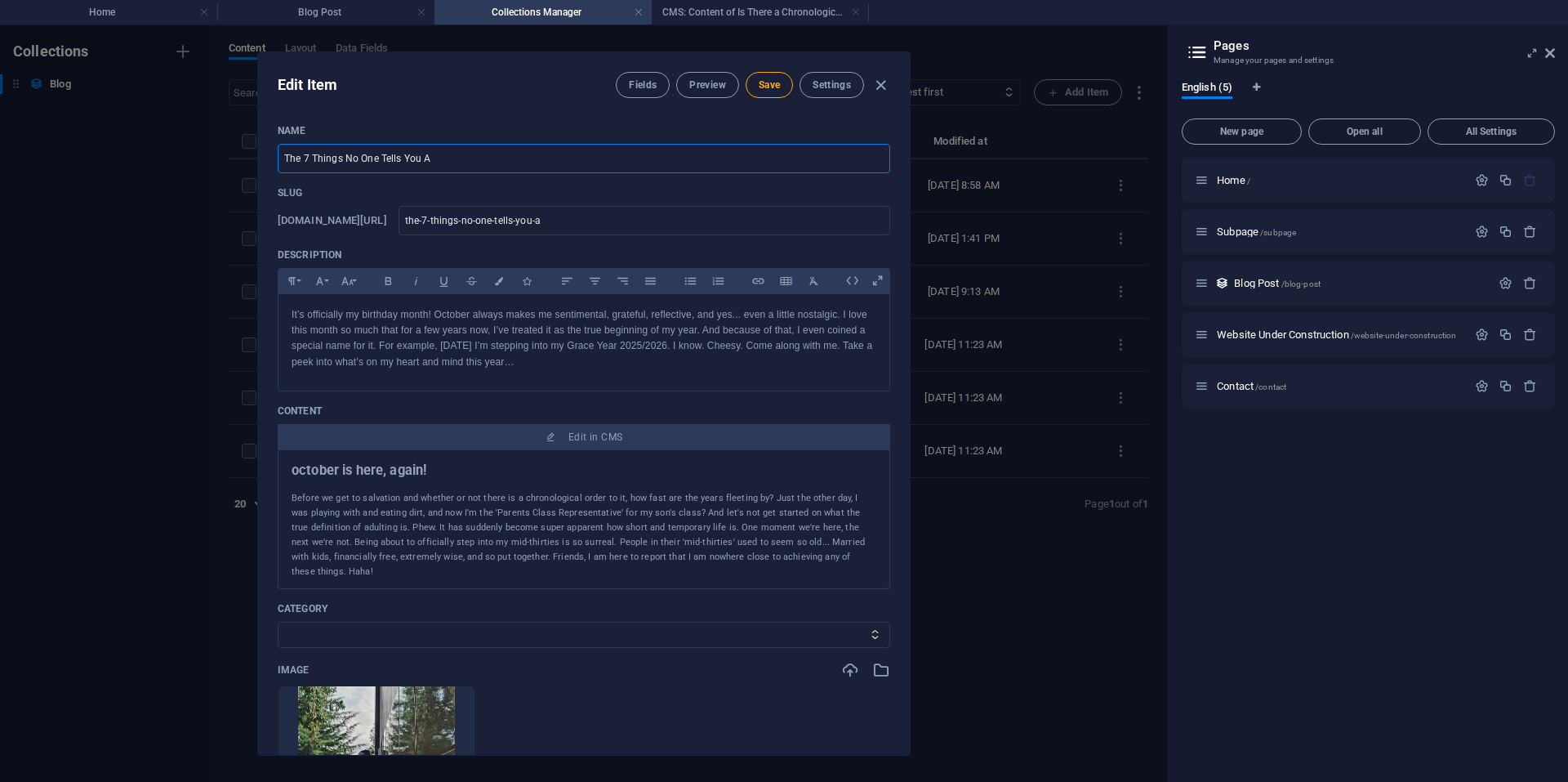
type input "The 7 Things No One Tells You Ab"
type input "the-7-things-no-one-tells-you-ab"
type input "The 7 Things No One Tells You Abo"
type input "the-7-things-no-one-tells-you-abo"
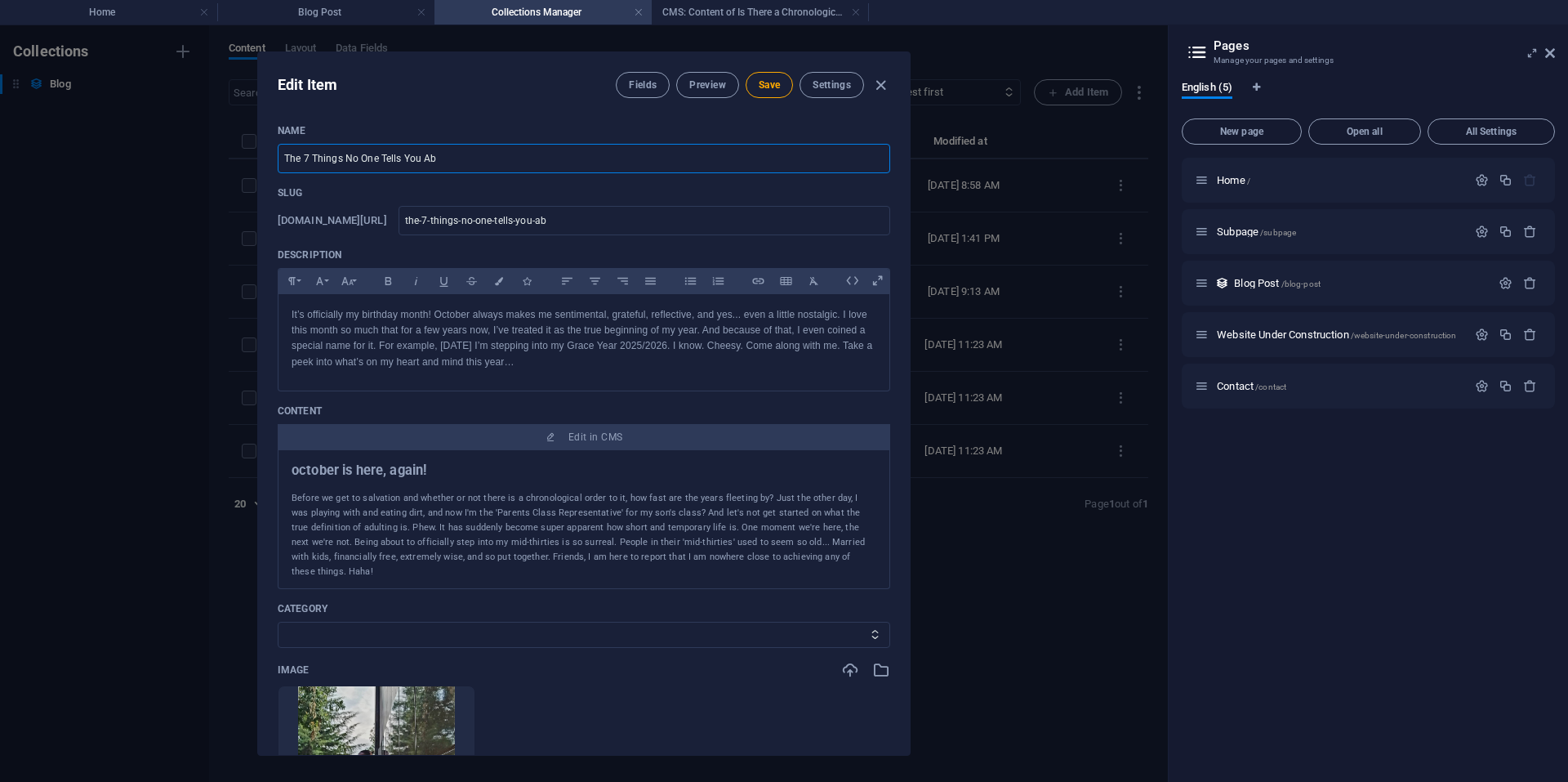
type input "the-7-things-no-one-tells-you-abo"
type input "The 7 Things No One Tells You Abou"
type input "the-7-things-no-one-tells-you-abou"
type input "The 7 Things No One Tells You About"
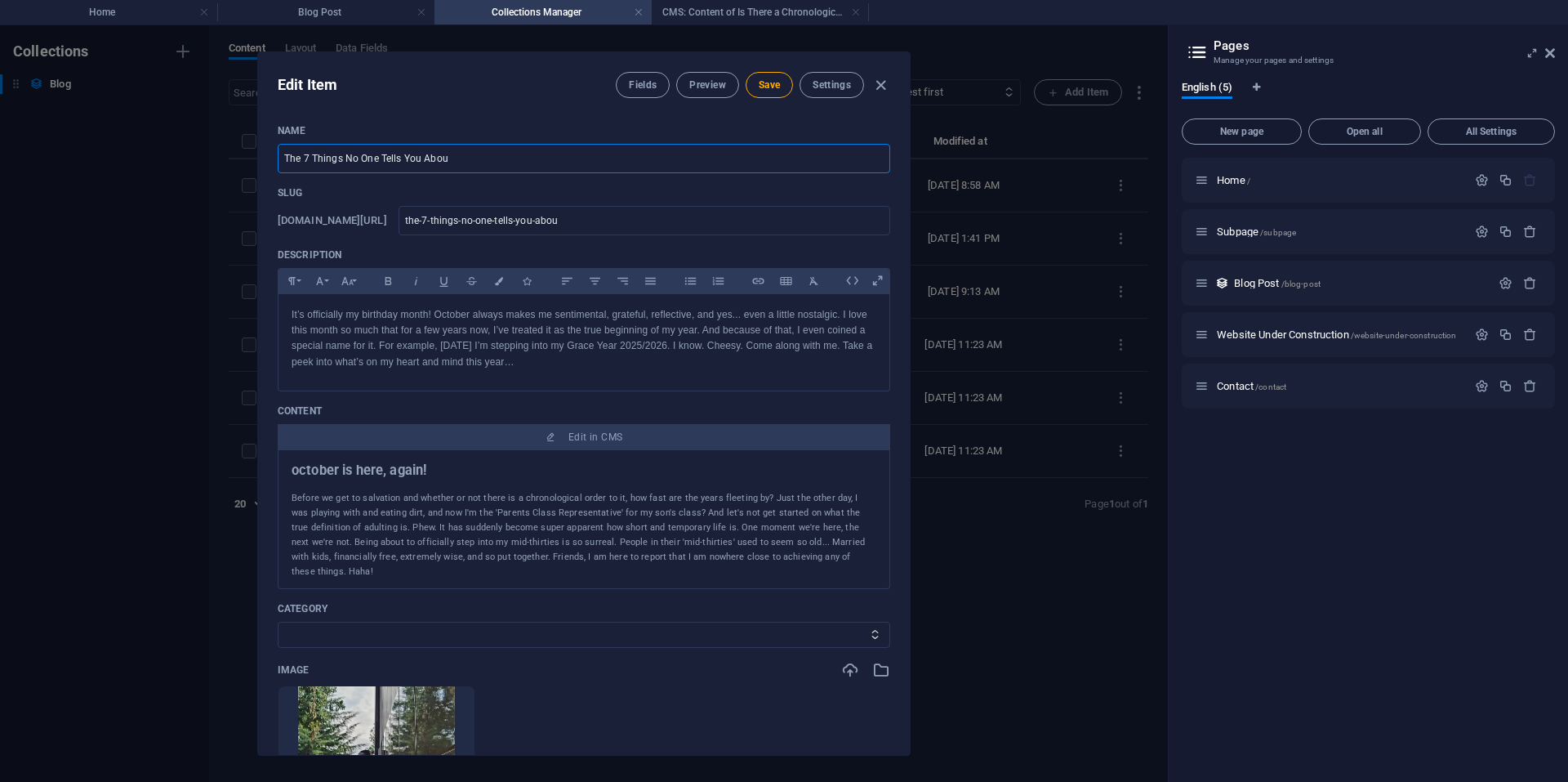
type input "the-7-things-no-one-tells-you-about"
type input "The 7 Things No One Tells You About T"
type input "the-7-things-no-one-tells-you-about-t"
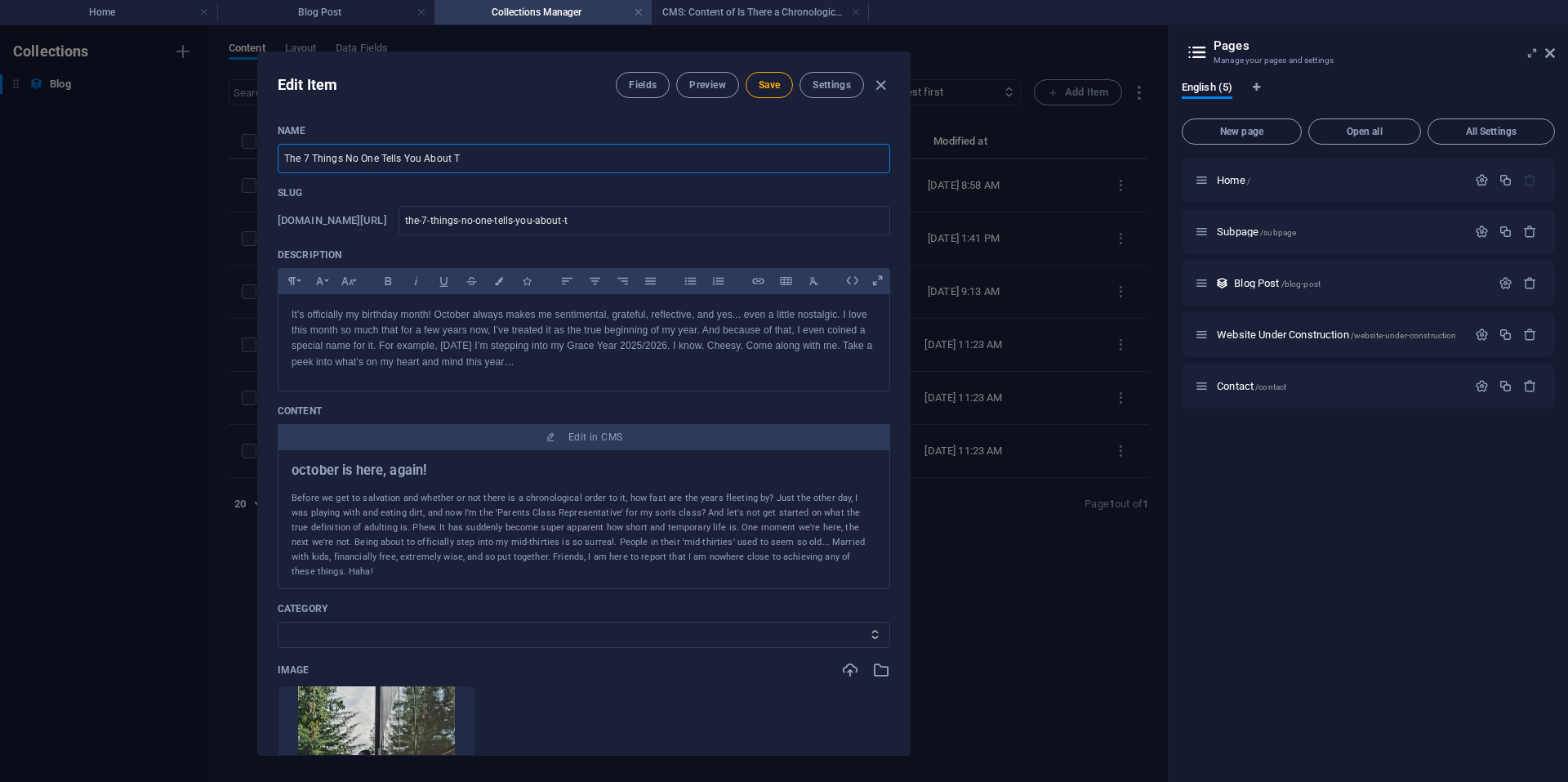
type input "The 7 Things No One Tells You About Th"
type input "the-7-things-no-one-tells-you-about-th"
type input "The 7 Things No One Tells You About The"
type input "the-7-things-no-one-tells-you-about-the"
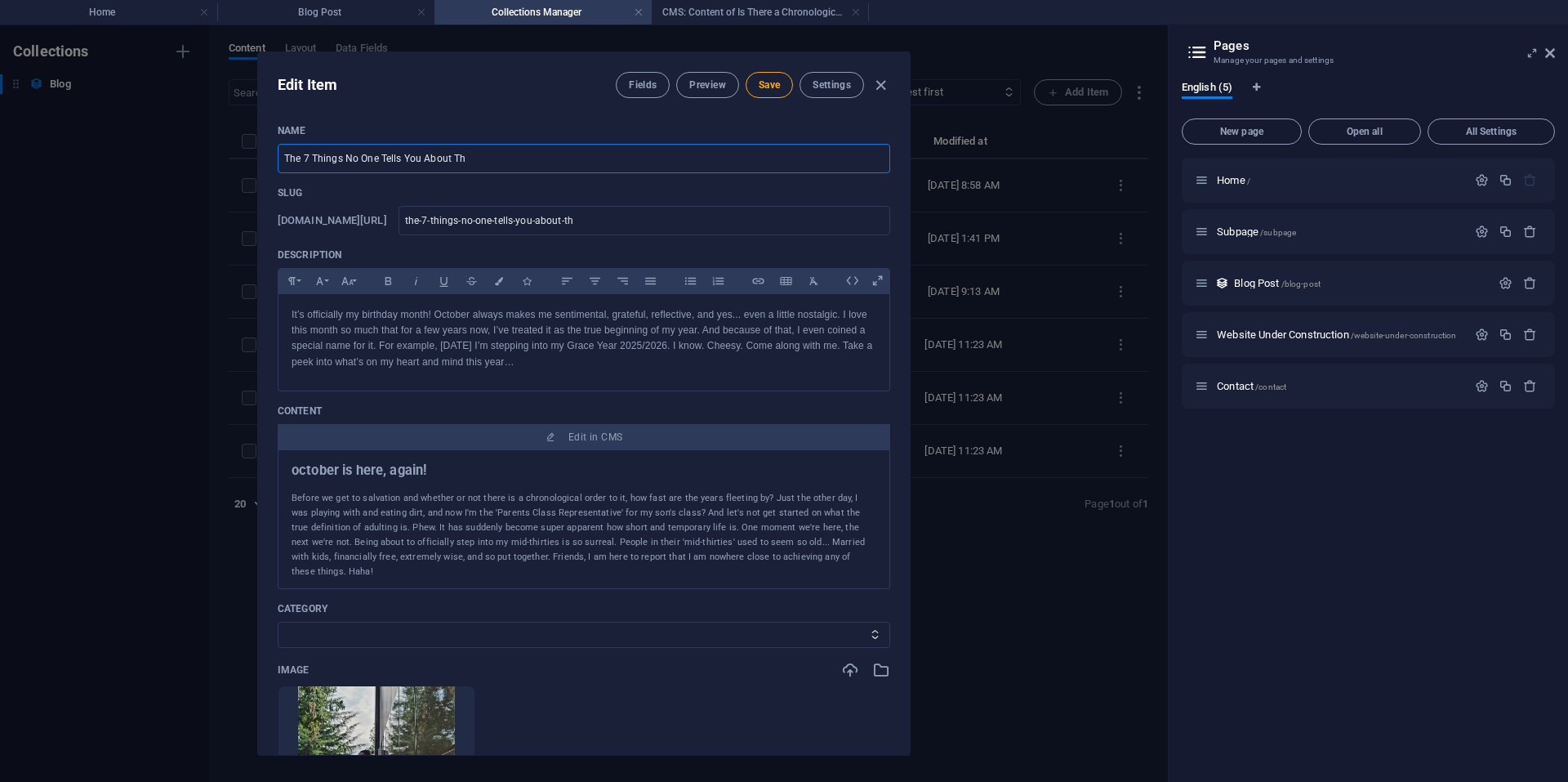
type input "the-7-things-no-one-tells-you-about-the"
type input "The 7 Things No One Tells You About The S"
type input "the-7-things-no-one-tells-you-about-the-s"
type input "The 7 Things No One Tells You About The Sa"
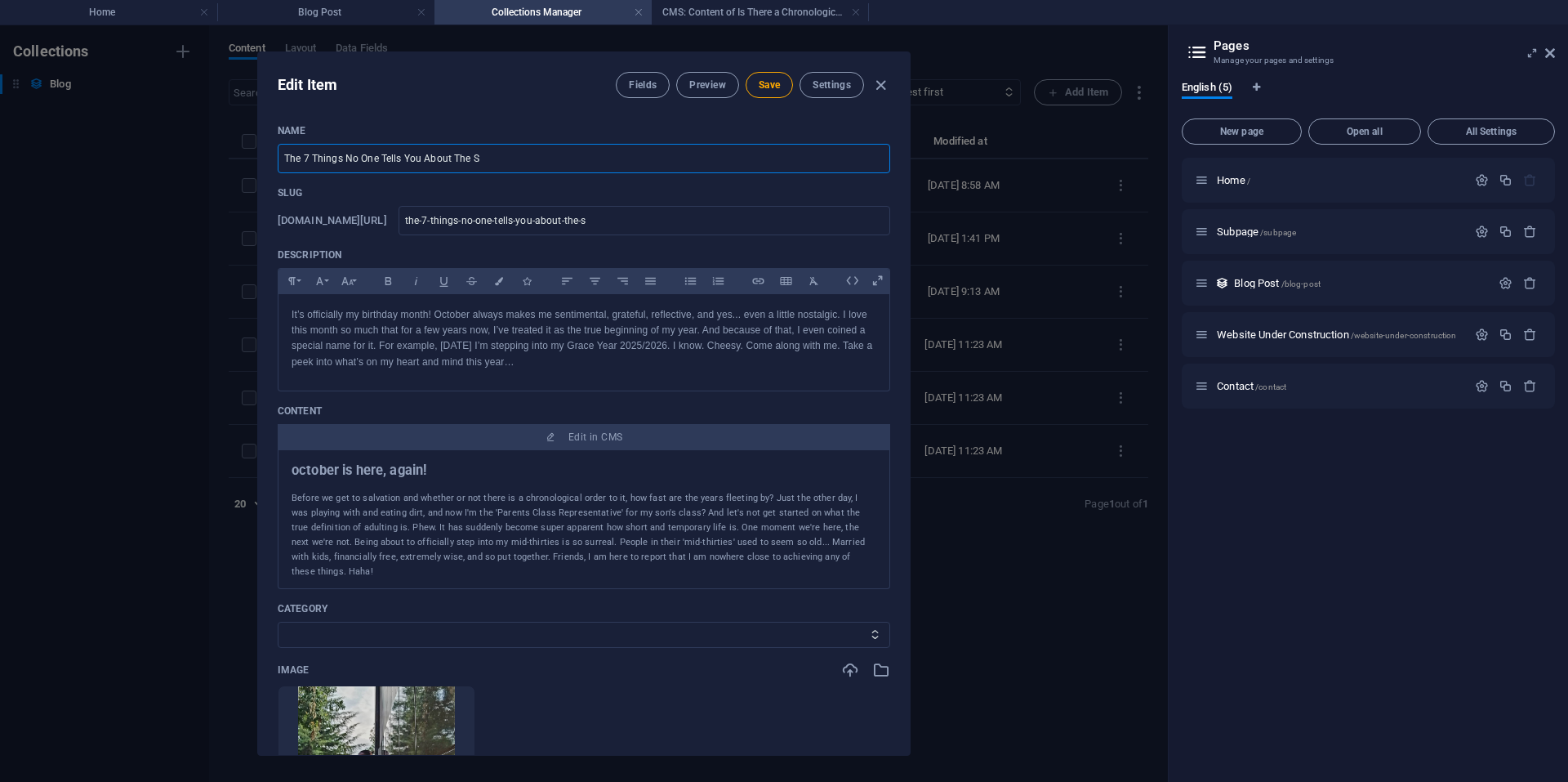
type input "the-7-things-no-one-tells-you-about-the-sa"
type input "The 7 Things No One Tells You About The [PERSON_NAME]"
type input "the-7-things-no-one-tells-you-about-the-[PERSON_NAME]"
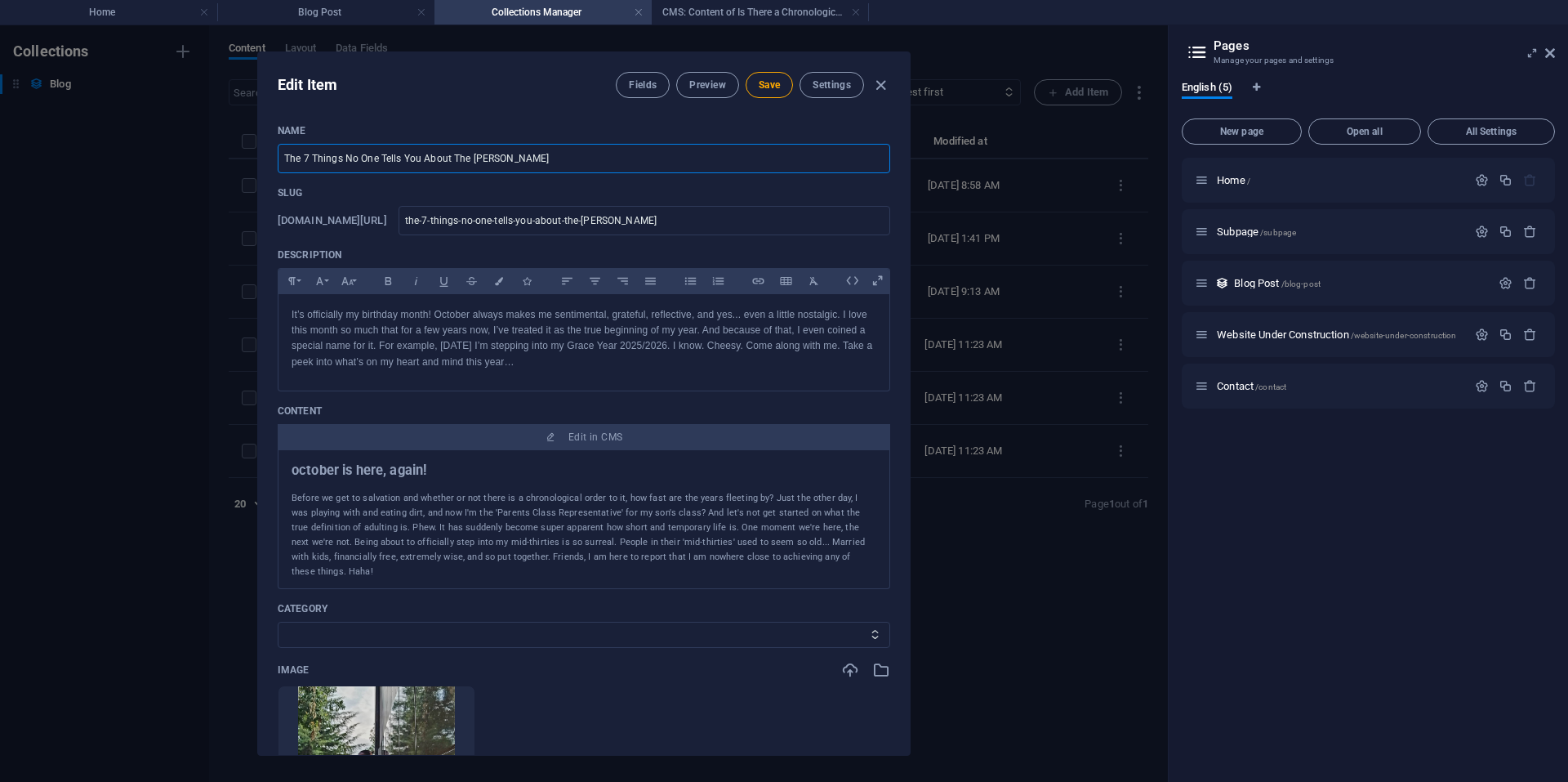
type input "The 7 Things No One Tells You About The Salv"
type input "the-7-things-no-one-tells-you-about-the-salv"
type input "The 7 Things No One Tells You About The Salva"
type input "the-7-things-no-one-tells-you-about-the-salva"
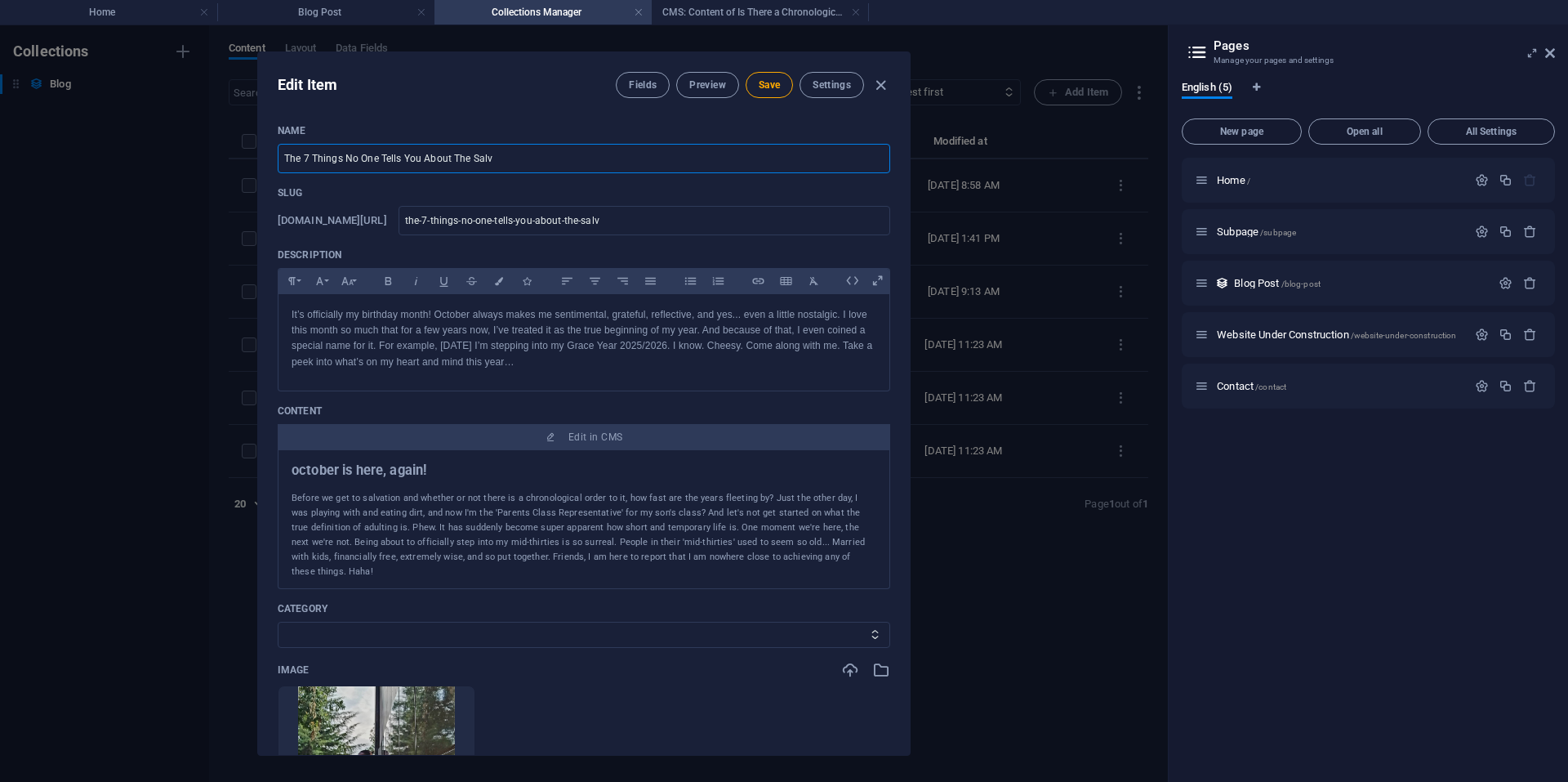
type input "the-7-things-no-one-tells-you-about-the-salva"
type input "The 7 Things No One Tells You About The Salvat"
type input "the-7-things-no-one-tells-you-about-the-salvat"
type input "The 7 Things No One Tells You About The [PERSON_NAME]"
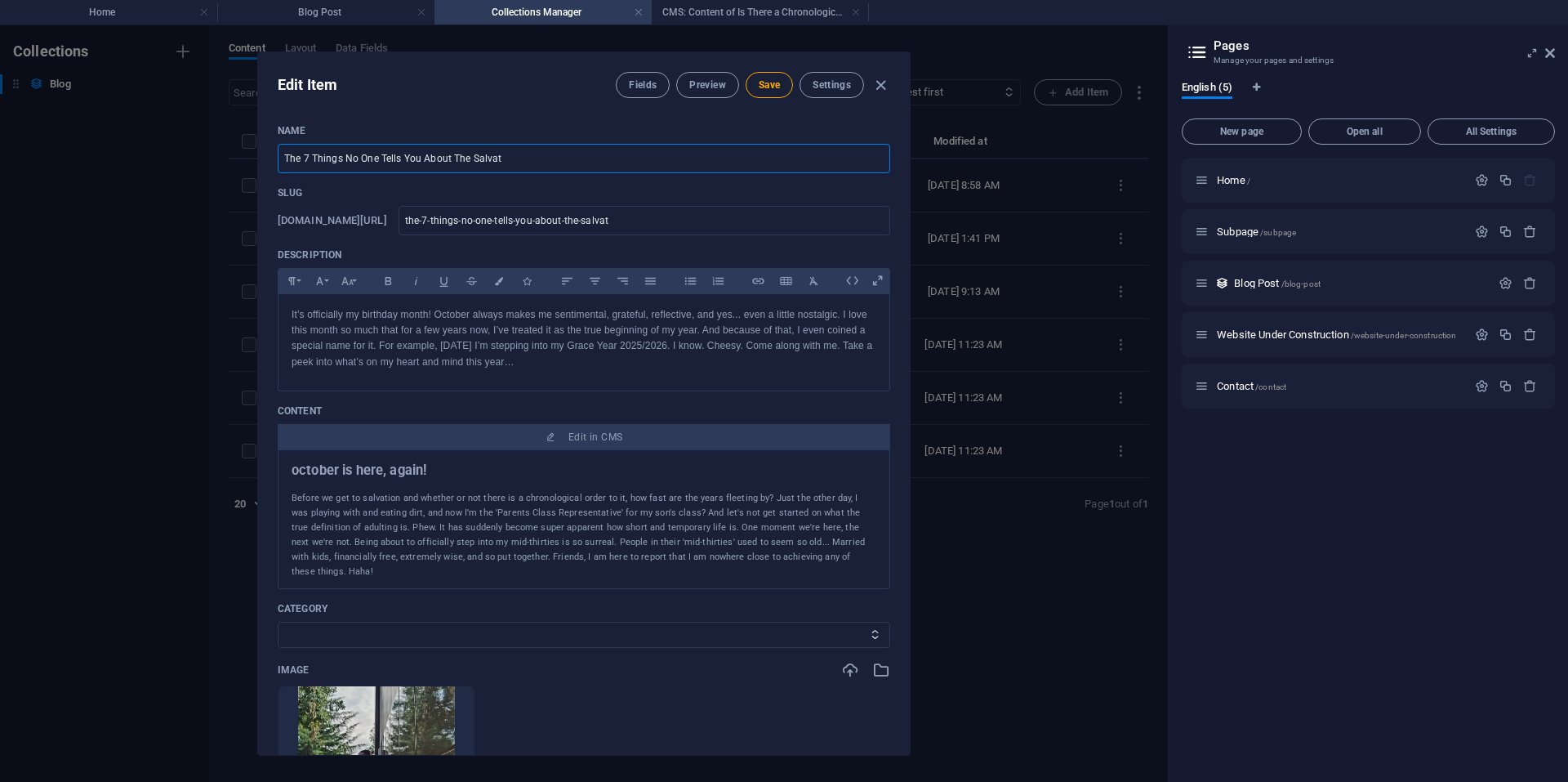
type input "the-7-things-no-one-tells-you-about-the-[PERSON_NAME]"
type input "The 7 Things No One Tells You About The Salvatio"
type input "the-7-things-no-one-tells-you-about-the-salvatio"
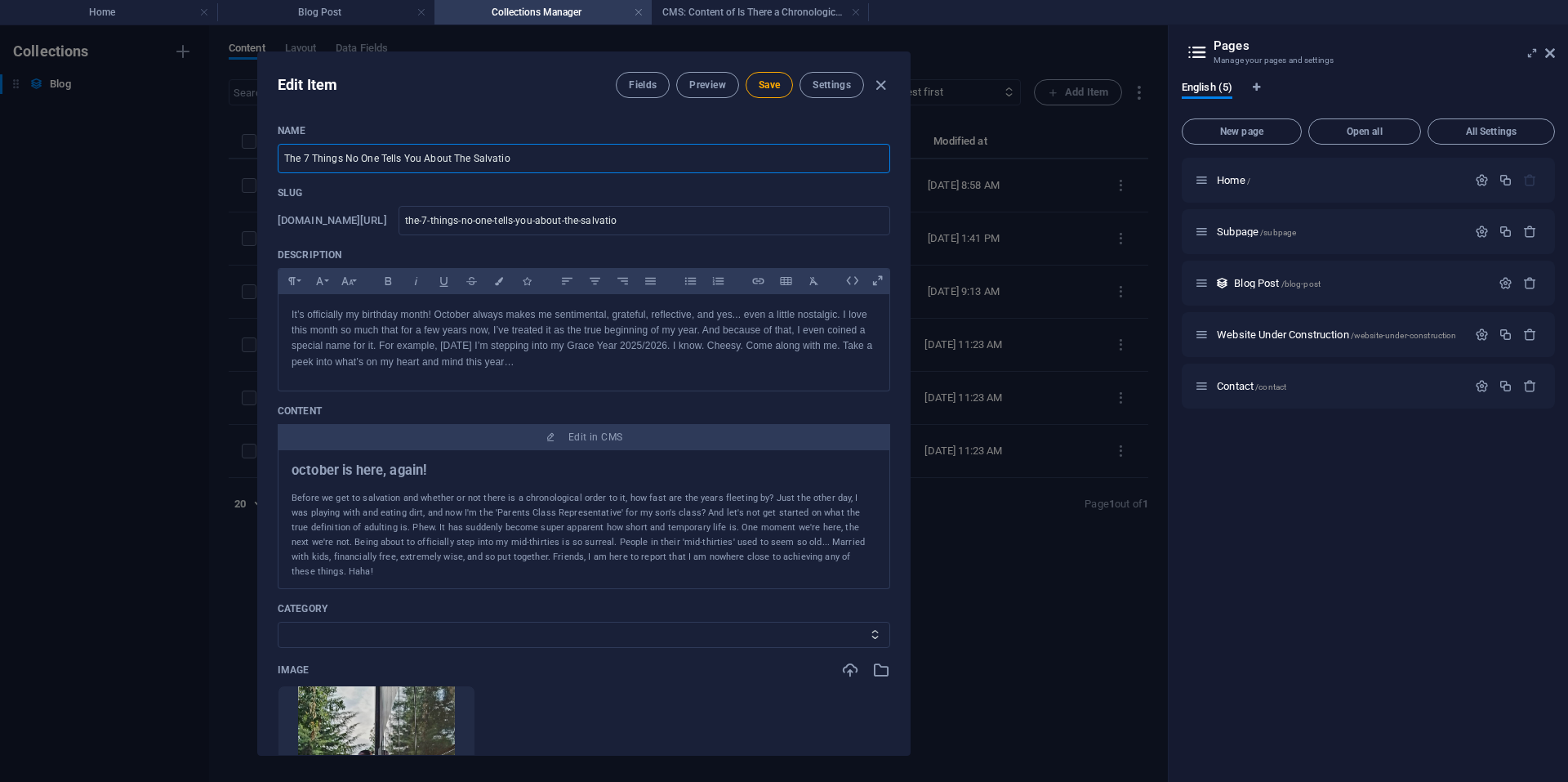
type input "The 7 Things No One Tells You About The Salvation"
type input "the-7-things-no-one-tells-you-about-the-salvation"
type input "The 7 Things No One Tells You About The Salvation P"
type input "the-7-things-no-one-tells-you-about-the-salvation-p"
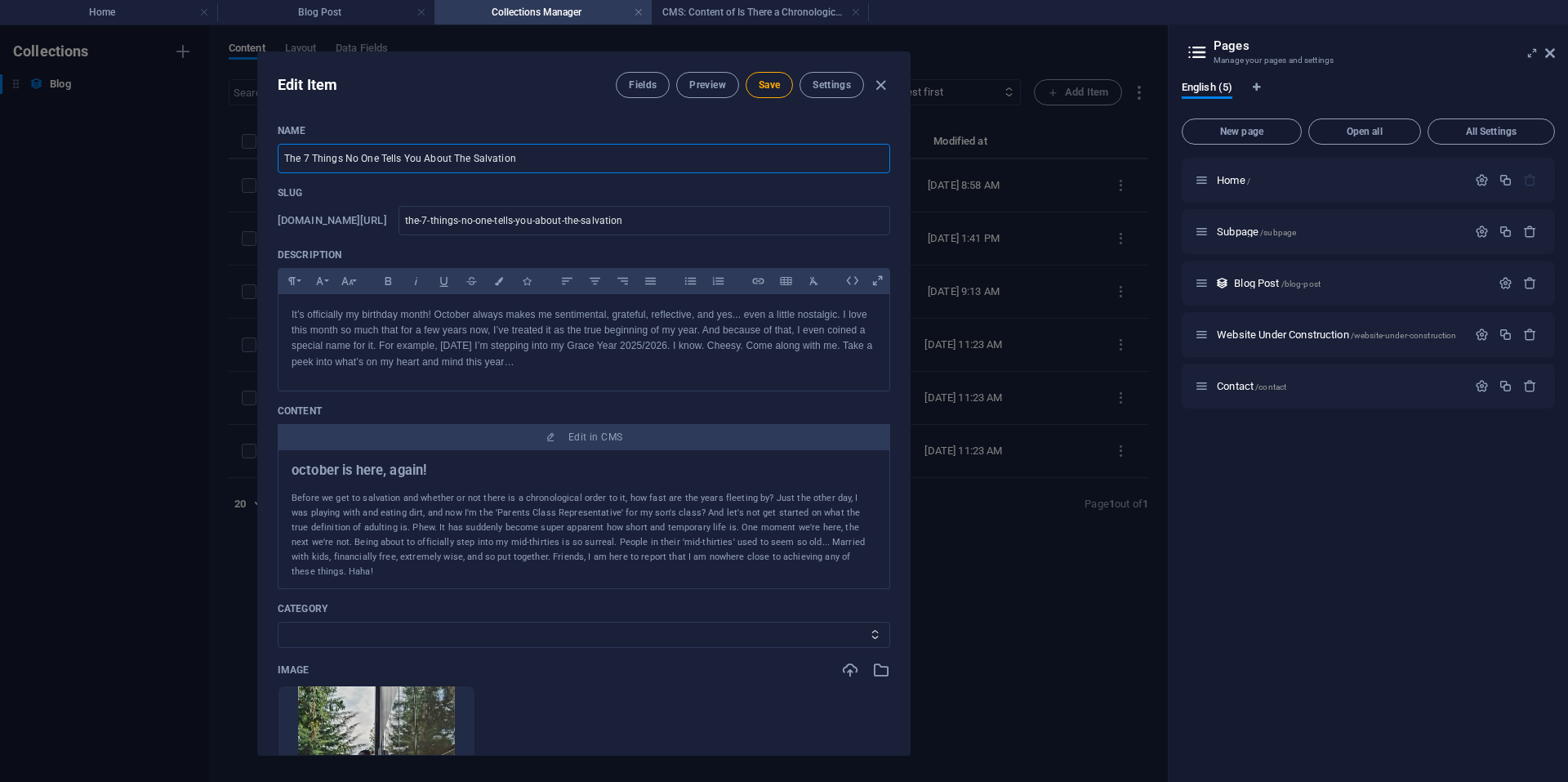
type input "the-7-things-no-one-tells-you-about-the-salvation-p"
type input "The 7 Things No One Tells You About The Salvation Pr"
type input "the-7-things-no-one-tells-you-about-the-salvation-pr"
type input "The 7 Things No One Tells You About The Salvation Pro"
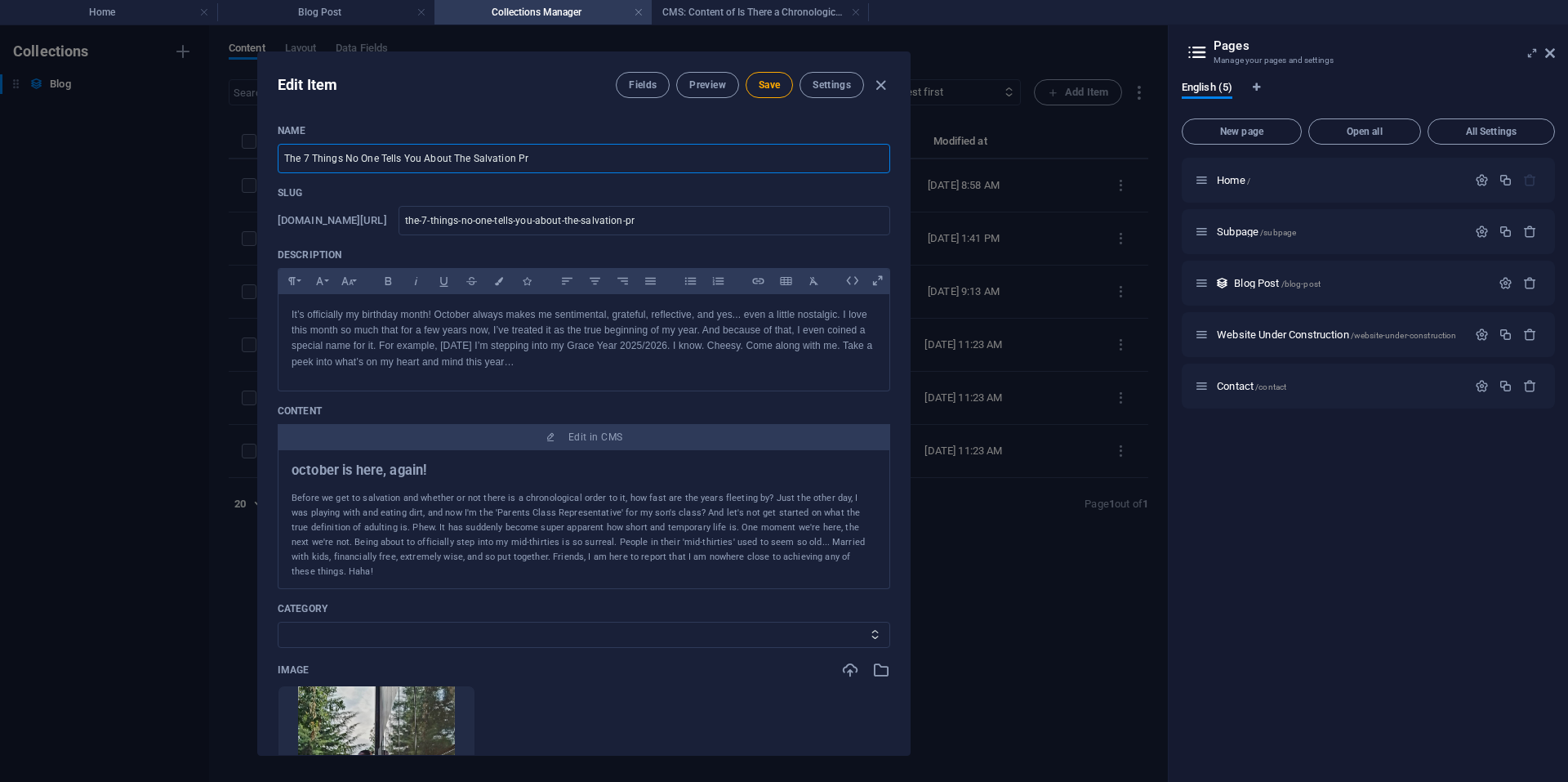
type input "the-7-things-no-one-tells-you-about-the-salvation-pro"
type input "The 7 Things No One Tells You About The Salvation Proc"
type input "the-7-things-no-one-tells-you-about-the-salvation-proc"
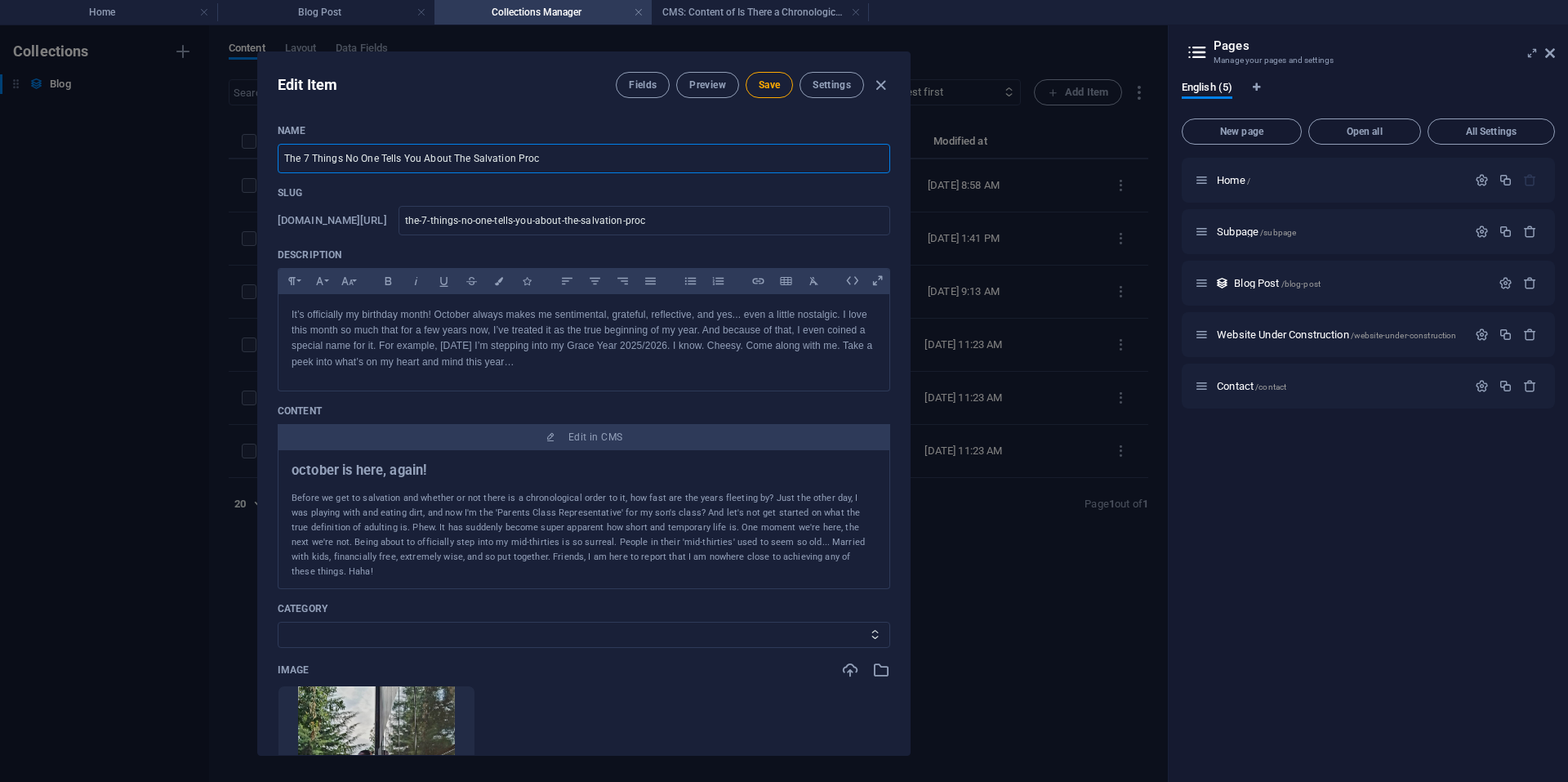
type input "The 7 Things No One Tells You About The Salvation Proce"
type input "the-7-things-no-one-tells-you-about-the-salvation-proce"
type input "The 7 Things No One Tells You About The Salvation Proces"
type input "the-7-things-no-one-tells-you-about-the-salvation-proces"
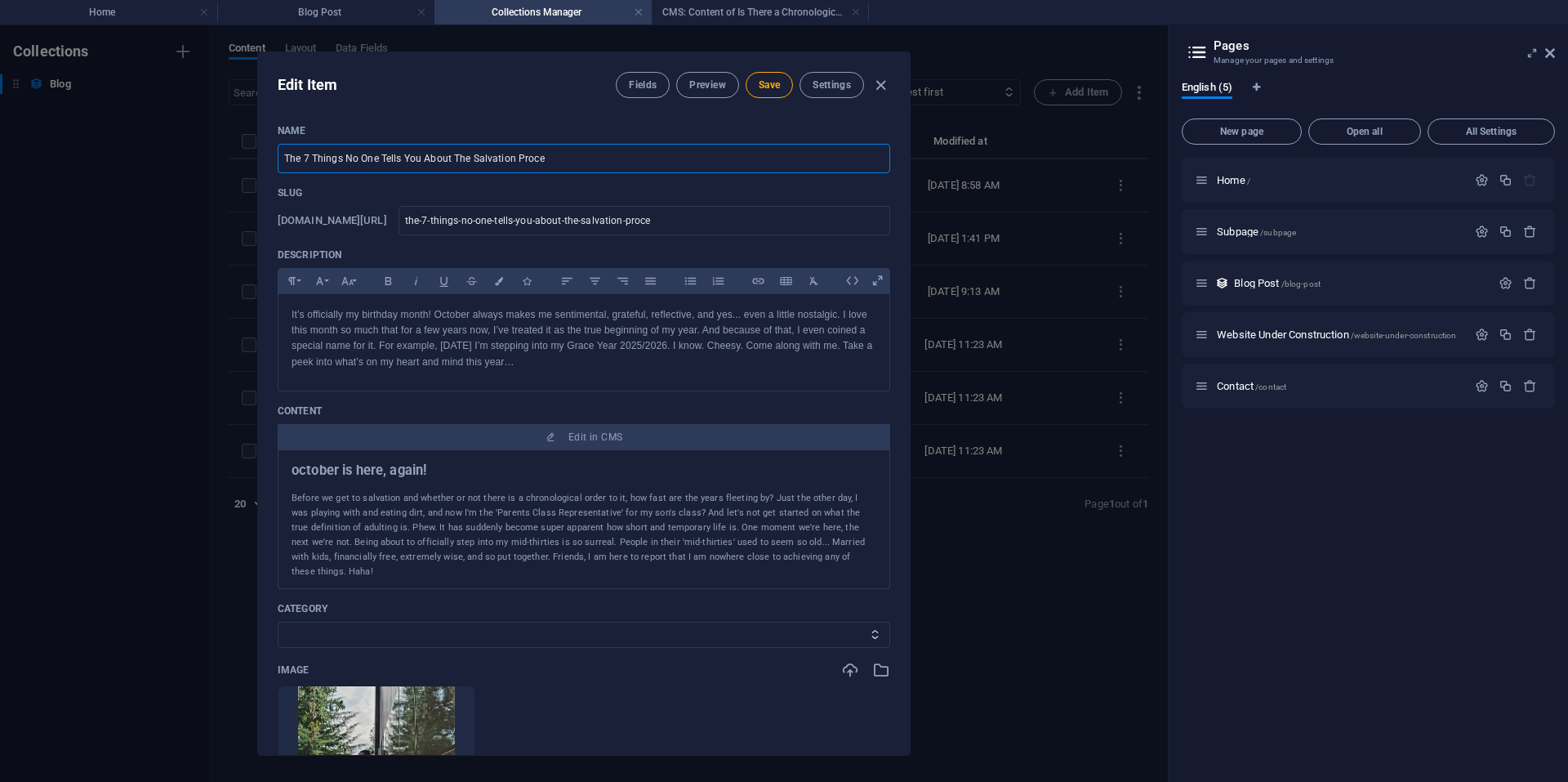
type input "the-7-things-no-one-tells-you-about-the-salvation-proces"
type input "The 7 Things No One Tells You About The Salvation Process"
type input "the-7-things-no-one-tells-you-about-the-salvation-process"
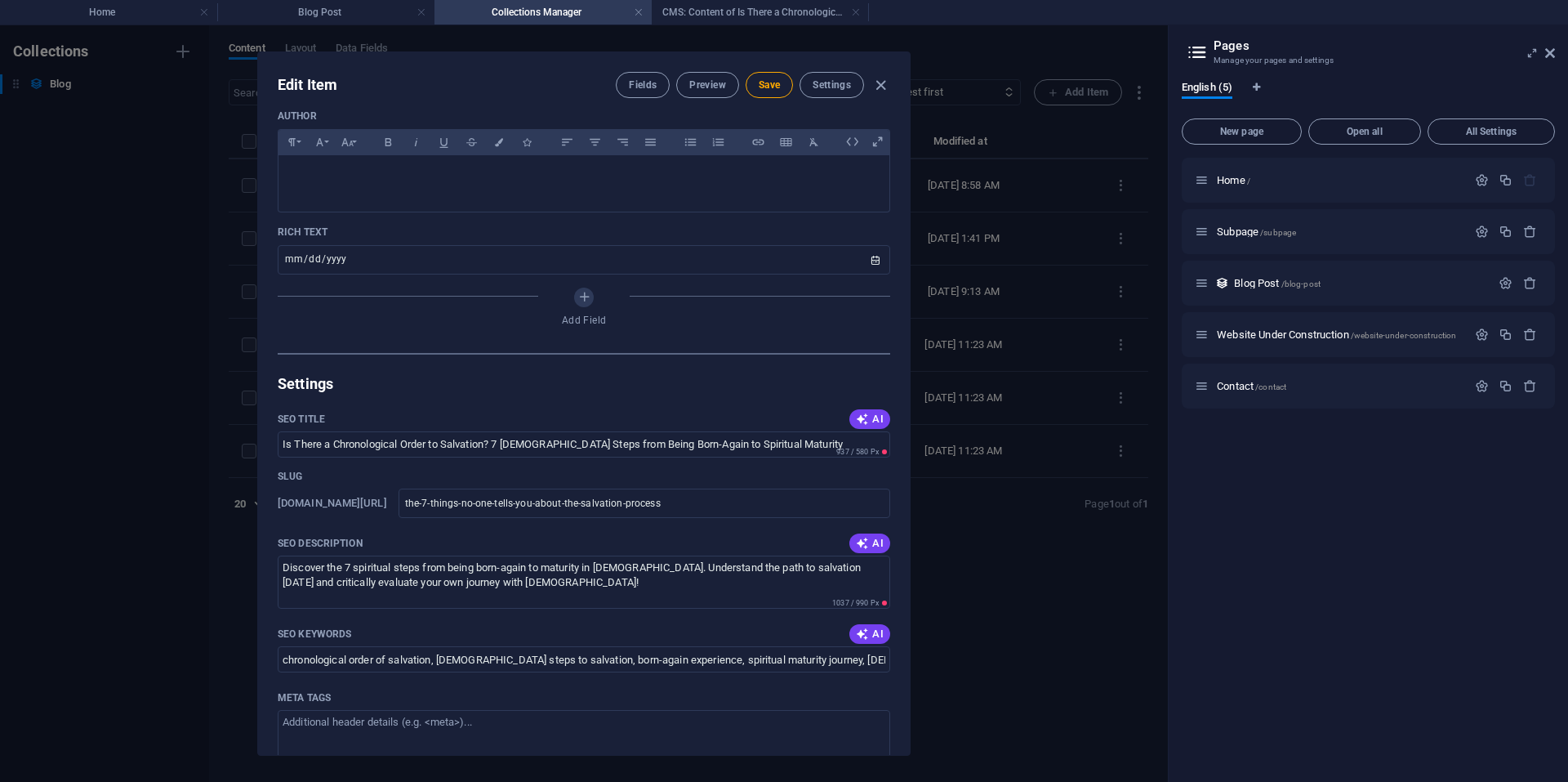
scroll to position [859, 0]
type input "The 7 Things No One Tells You About The Salvation Process"
drag, startPoint x: 494, startPoint y: 445, endPoint x: 278, endPoint y: 444, distance: 216.0
click at [278, 444] on input "Is There a Chronological Order to Salvation? 7 [DEMOGRAPHIC_DATA] Steps from Be…" at bounding box center [583, 444] width 612 height 26
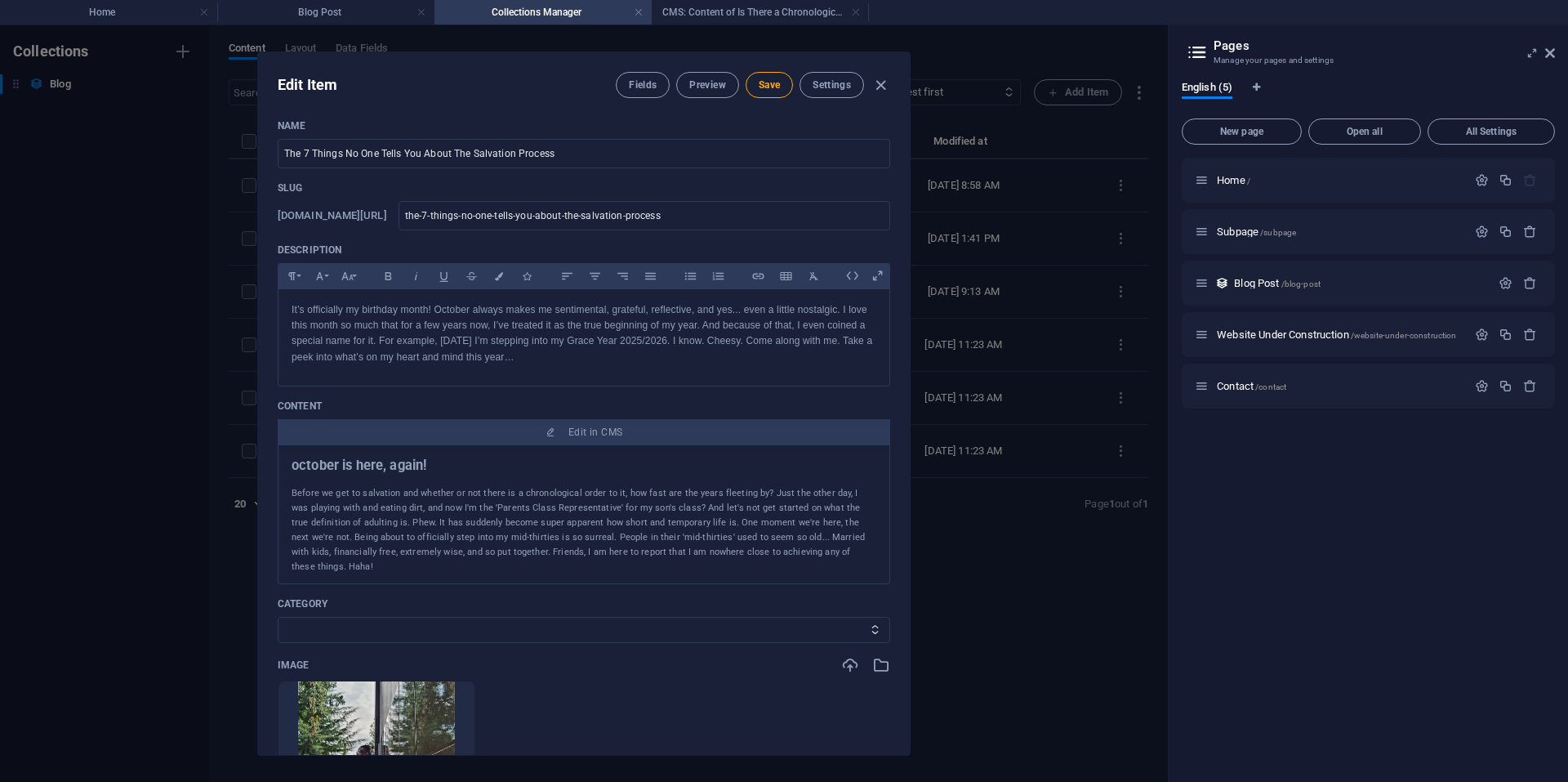
scroll to position [4, 0]
drag, startPoint x: 562, startPoint y: 157, endPoint x: 277, endPoint y: 160, distance: 285.0
click at [277, 160] on input "The 7 Things No One Tells You About The Salvation Process" at bounding box center [583, 155] width 612 height 29
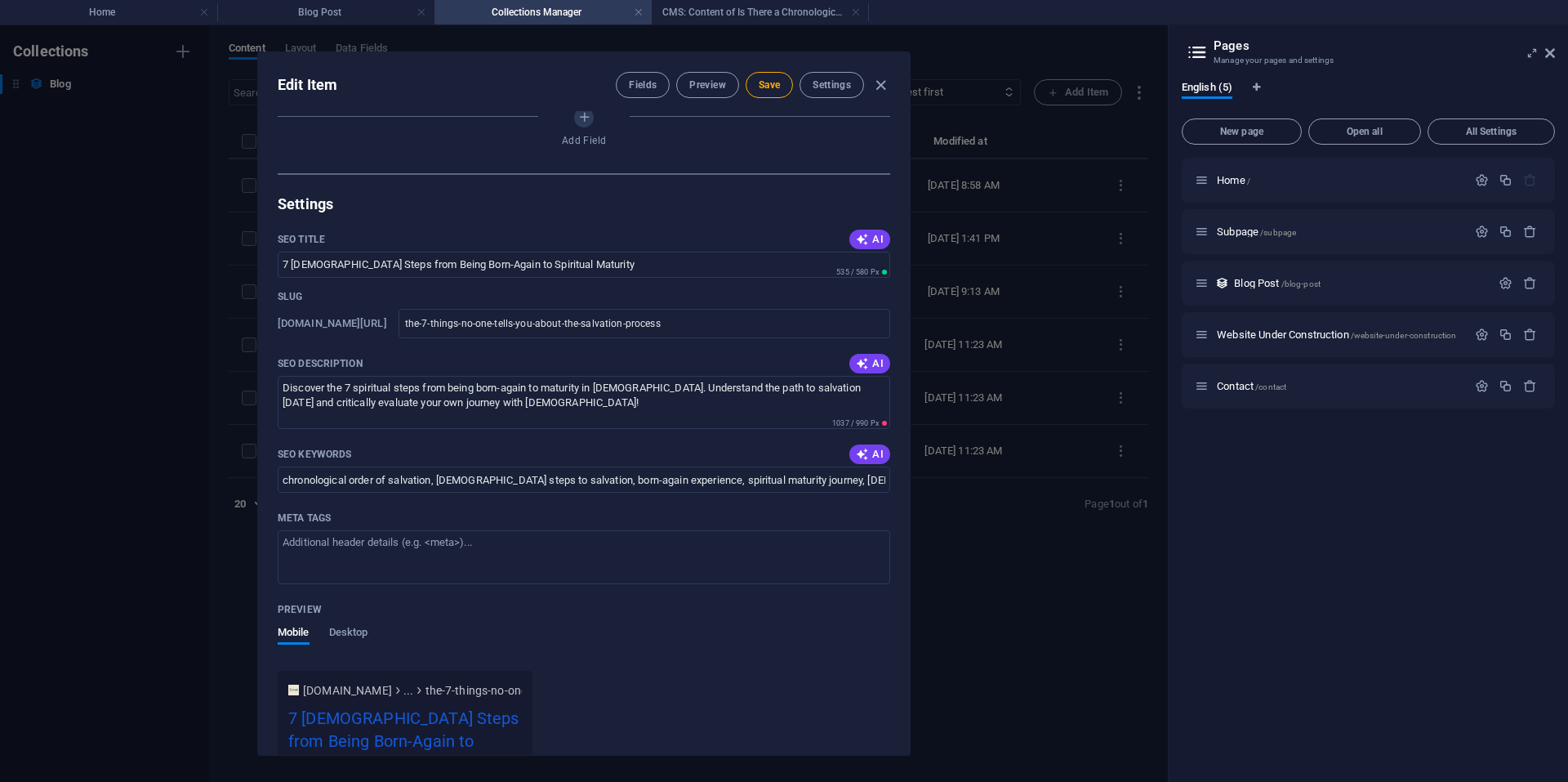
scroll to position [1039, 0]
drag, startPoint x: 577, startPoint y: 264, endPoint x: 239, endPoint y: 246, distance: 338.5
click at [239, 246] on div "Edit Item Fields Preview Save Settings Name The 7 Things No One Tells You About…" at bounding box center [583, 404] width 1168 height 757
paste input "The 7 Things No One Tells You About The Salvation Process"
click at [577, 260] on input "The 7 Things No One Tells You About The Salvation Process" at bounding box center [583, 263] width 612 height 26
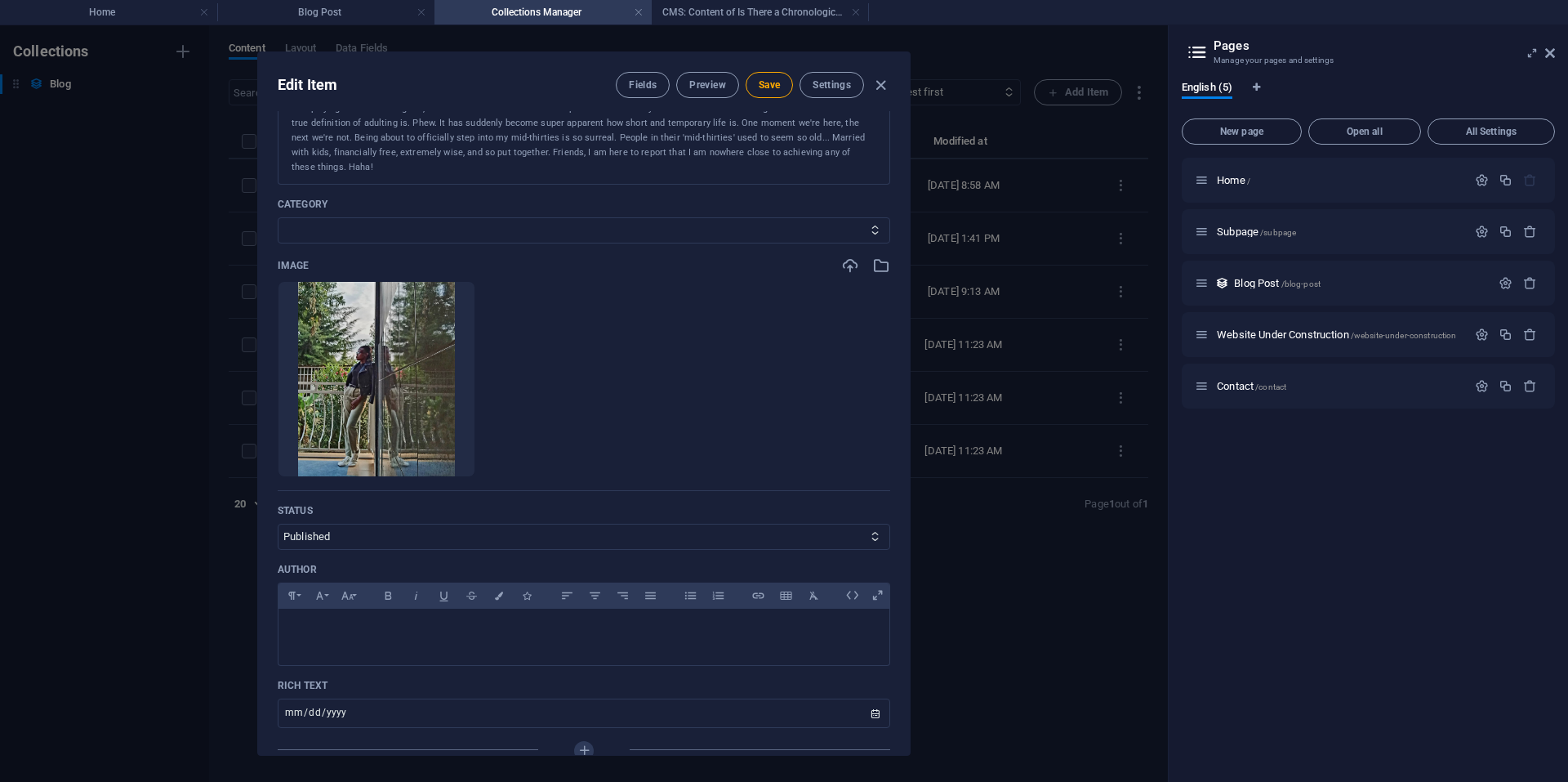
scroll to position [201, 0]
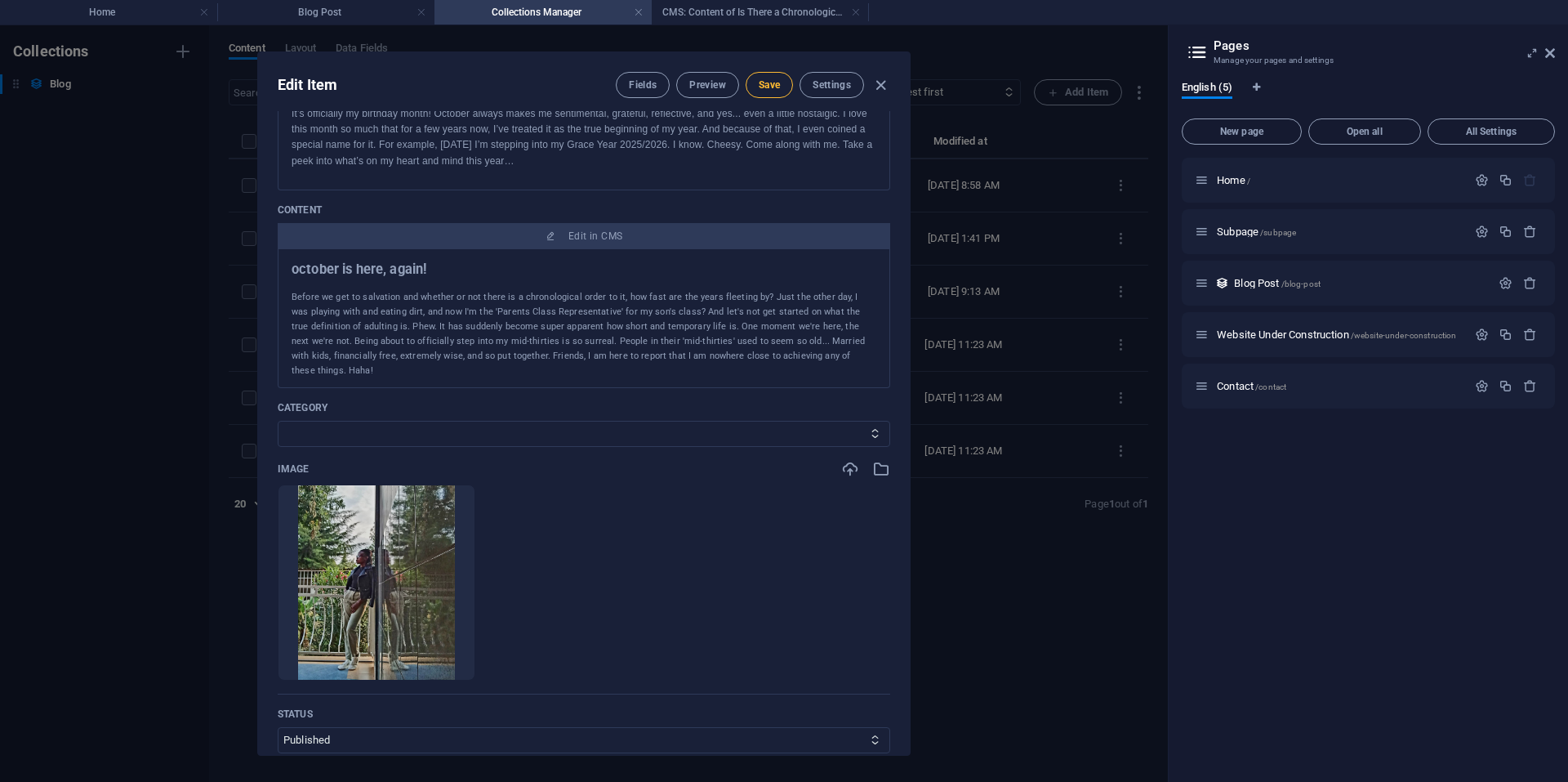
type input "The 7 Things No One Tells You About The Salvation Process"
click at [770, 88] on span "Save" at bounding box center [769, 85] width 21 height 13
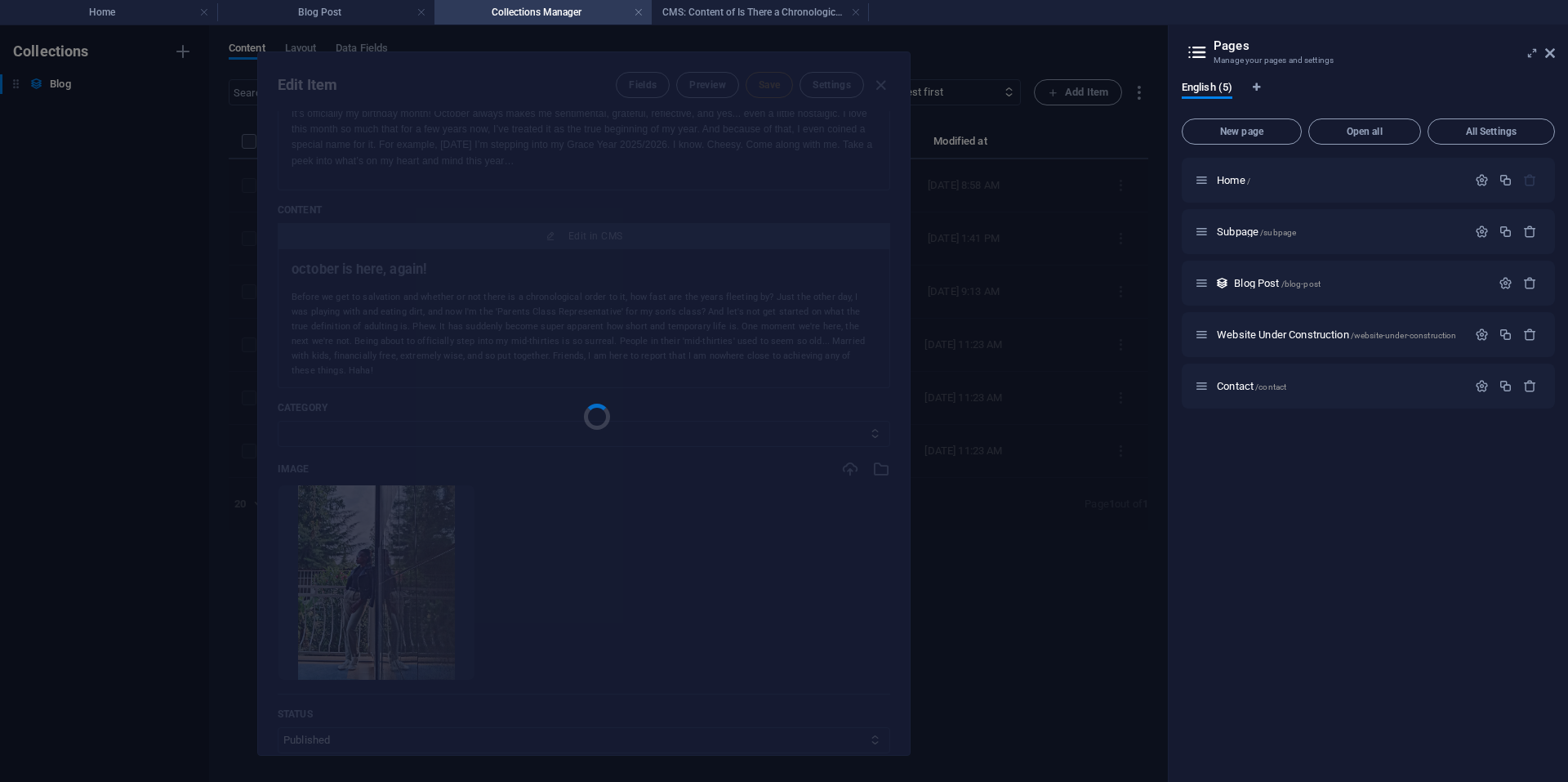
type input "the-7-things-no-one-tells-you-about-the-salvation-process"
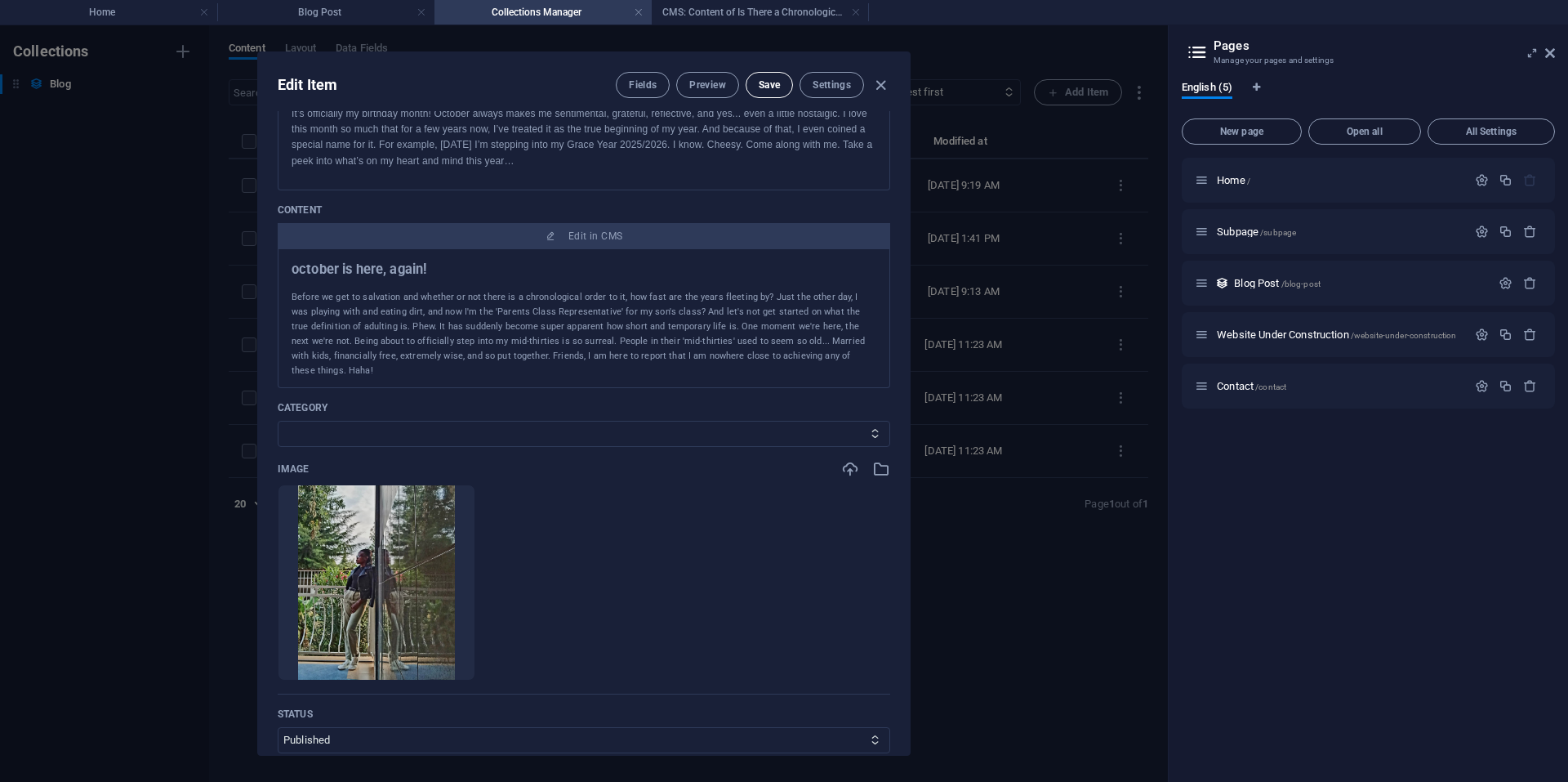
click at [769, 88] on span "Save" at bounding box center [769, 85] width 21 height 13
click at [876, 92] on icon "button" at bounding box center [881, 85] width 19 height 19
type input "[DATE]"
type input "the-7-things-no-one-tells-you-about-the-salvation-process"
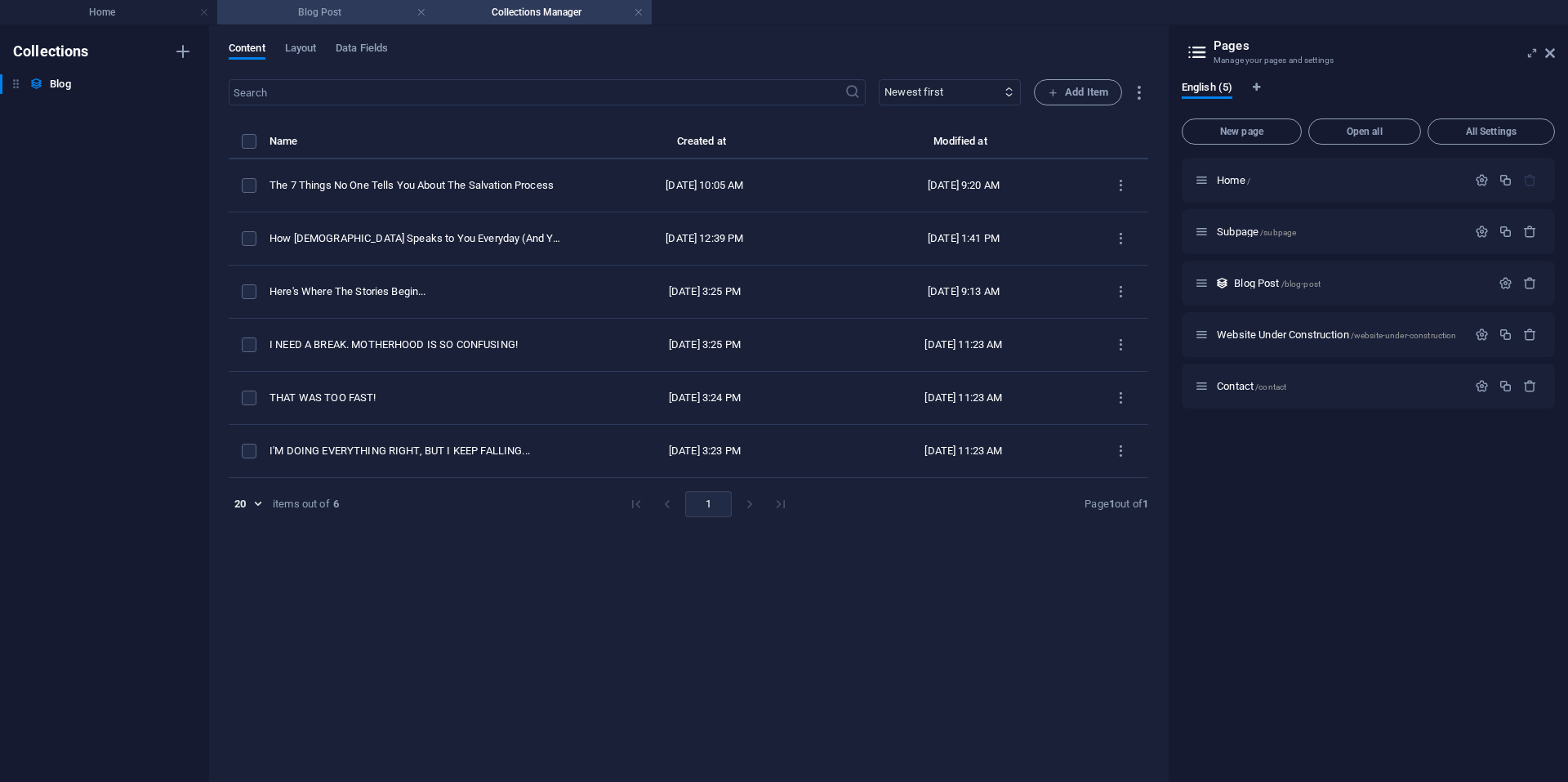
click at [338, 2] on li "Blog Post" at bounding box center [325, 12] width 217 height 25
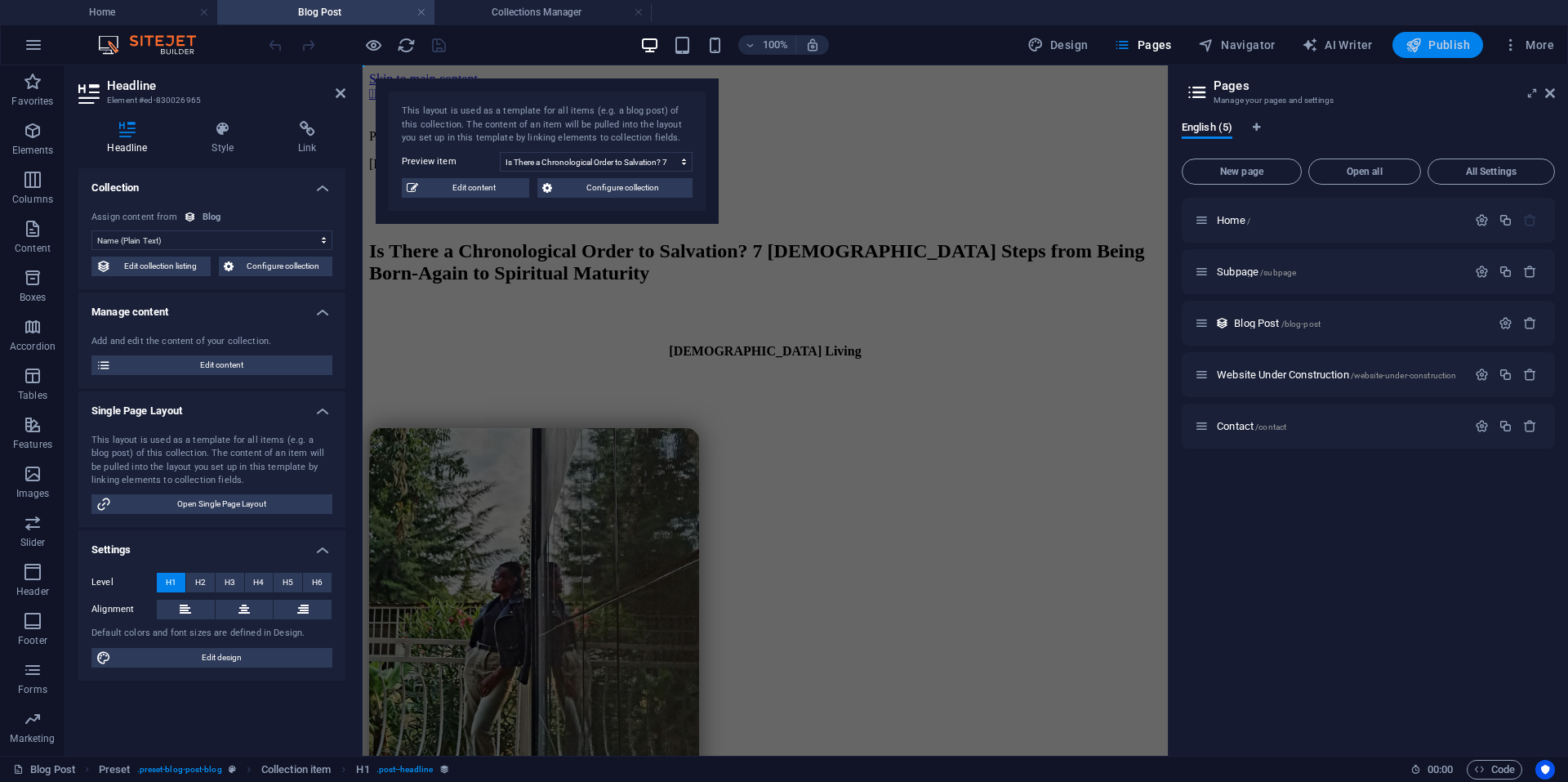
click at [1433, 49] on span "Publish" at bounding box center [1437, 45] width 65 height 16
